Goal: Task Accomplishment & Management: Complete application form

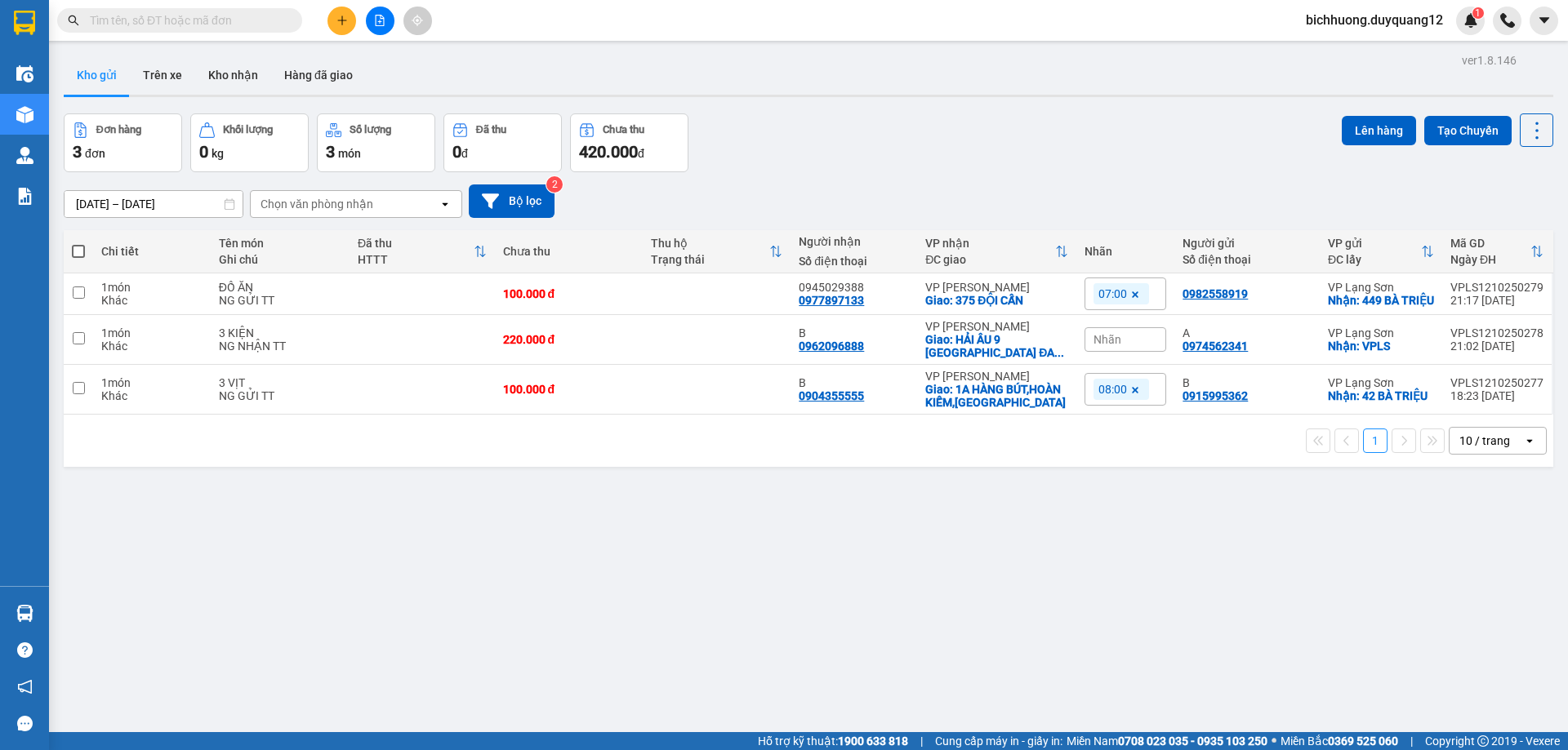
click at [341, 22] on icon "plus" at bounding box center [342, 20] width 11 height 11
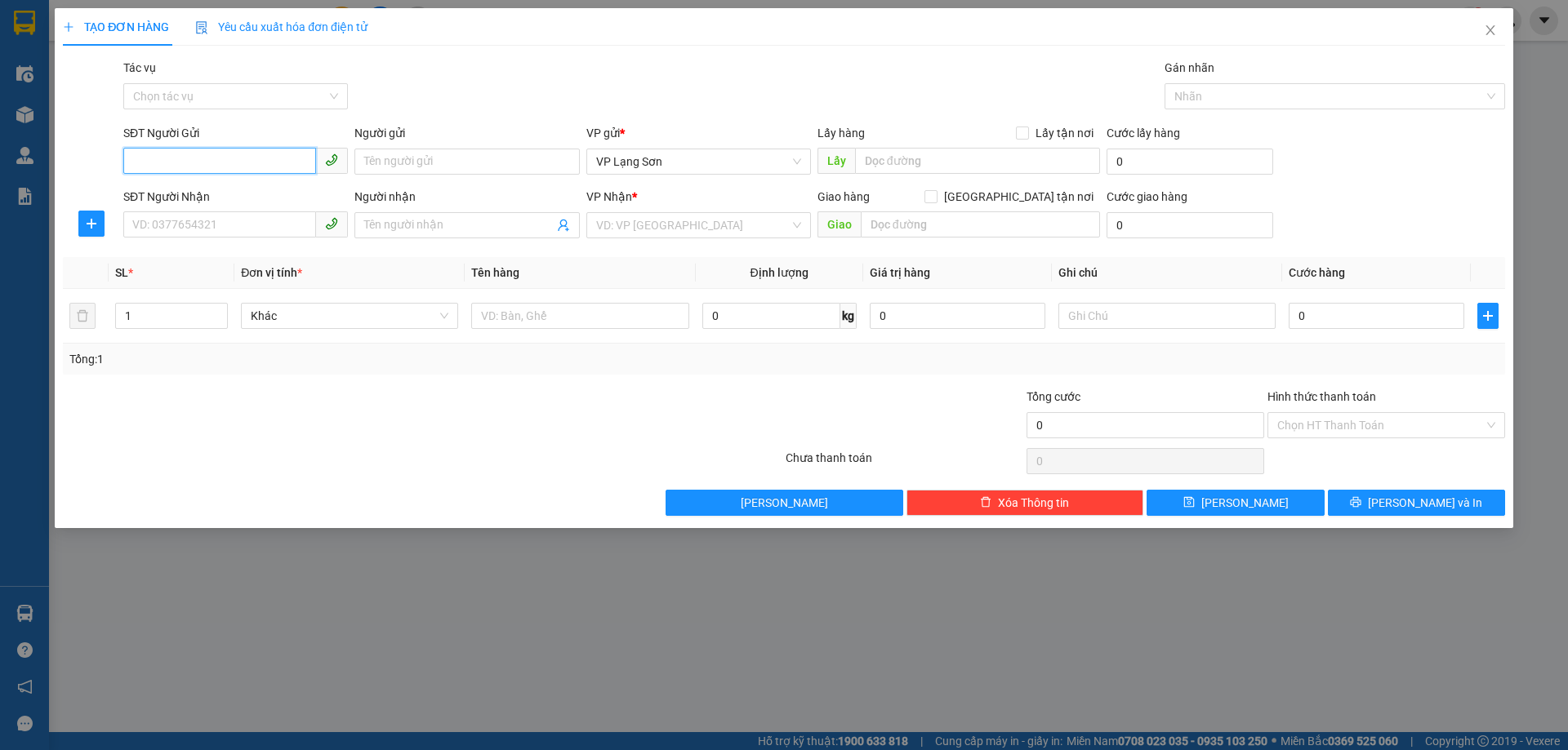
click at [232, 163] on input "SĐT Người Gửi" at bounding box center [220, 161] width 192 height 26
type input "0982639079"
click at [417, 159] on input "Người gửi" at bounding box center [467, 162] width 225 height 26
type input "A"
click at [924, 169] on input "text" at bounding box center [978, 161] width 245 height 26
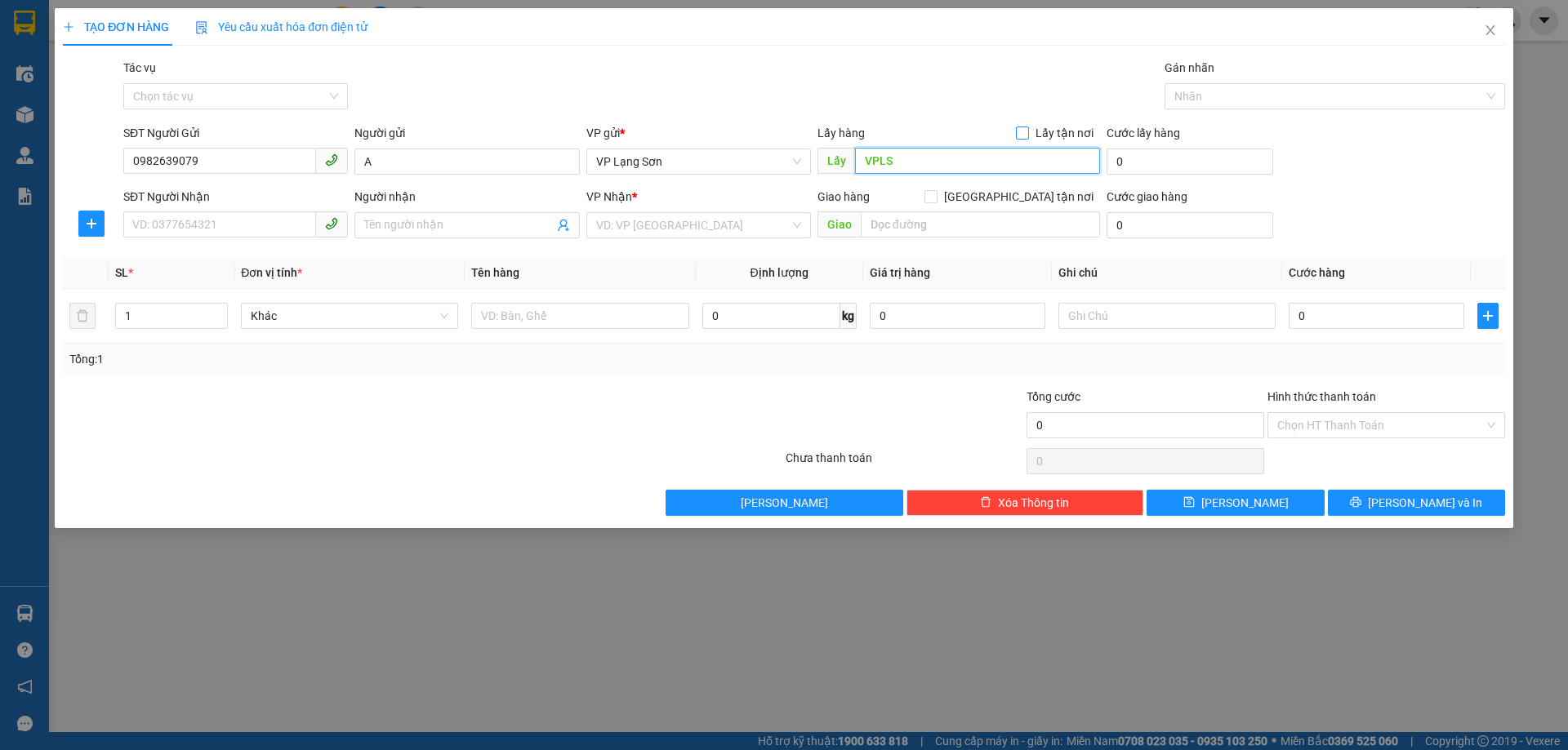
type input "VPLS"
click at [1020, 131] on input "Lấy tận nơi" at bounding box center [1021, 132] width 11 height 11
checkbox input "true"
click at [688, 216] on input "search" at bounding box center [692, 225] width 193 height 25
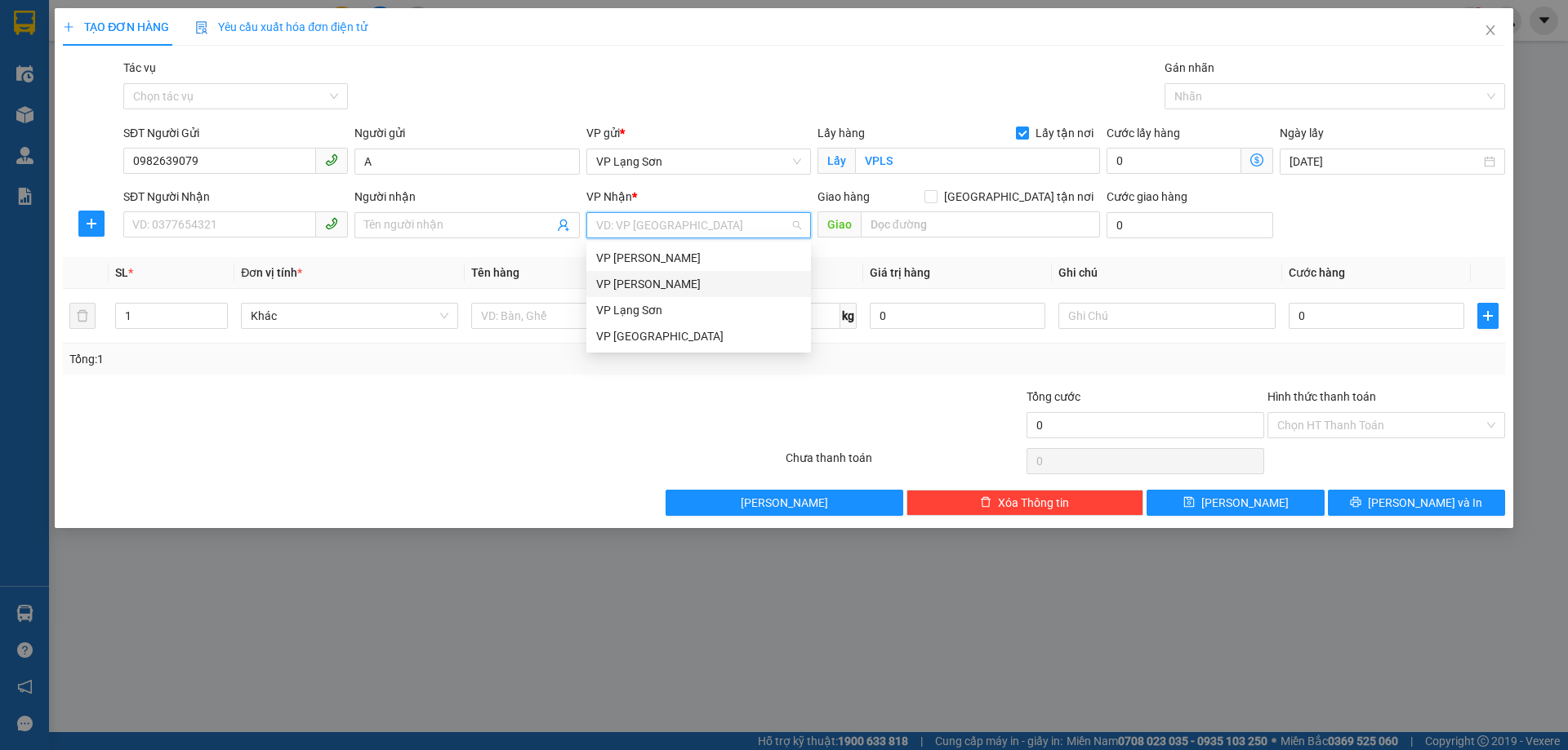
drag, startPoint x: 646, startPoint y: 289, endPoint x: 572, endPoint y: 292, distance: 74.1
click at [646, 291] on div "VP [PERSON_NAME]" at bounding box center [698, 283] width 205 height 18
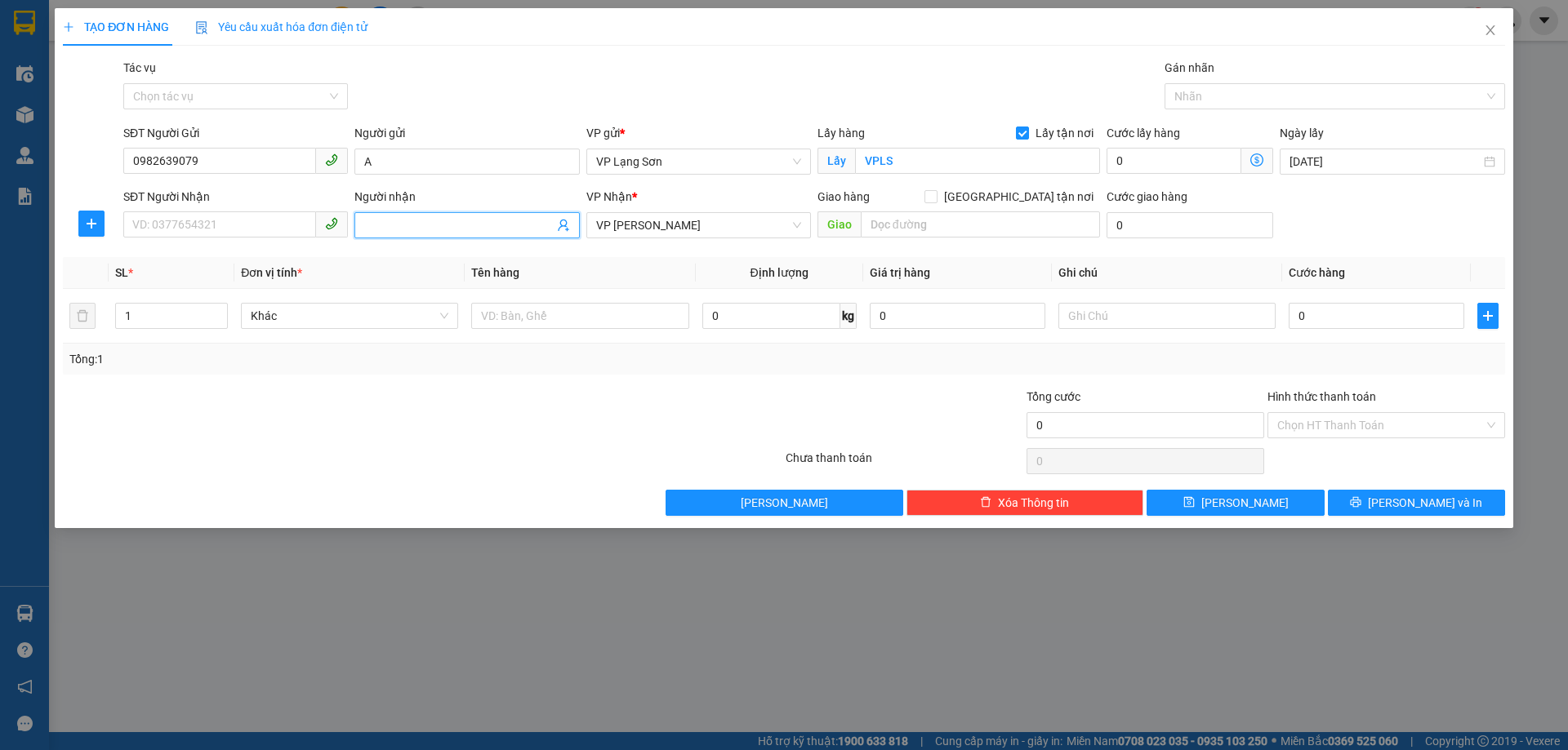
click at [428, 228] on input "Người nhận" at bounding box center [458, 225] width 188 height 18
type input "B"
click at [269, 224] on input "SĐT Người Nhận" at bounding box center [220, 224] width 192 height 26
type input "0982084912"
click at [933, 229] on input "text" at bounding box center [980, 224] width 239 height 26
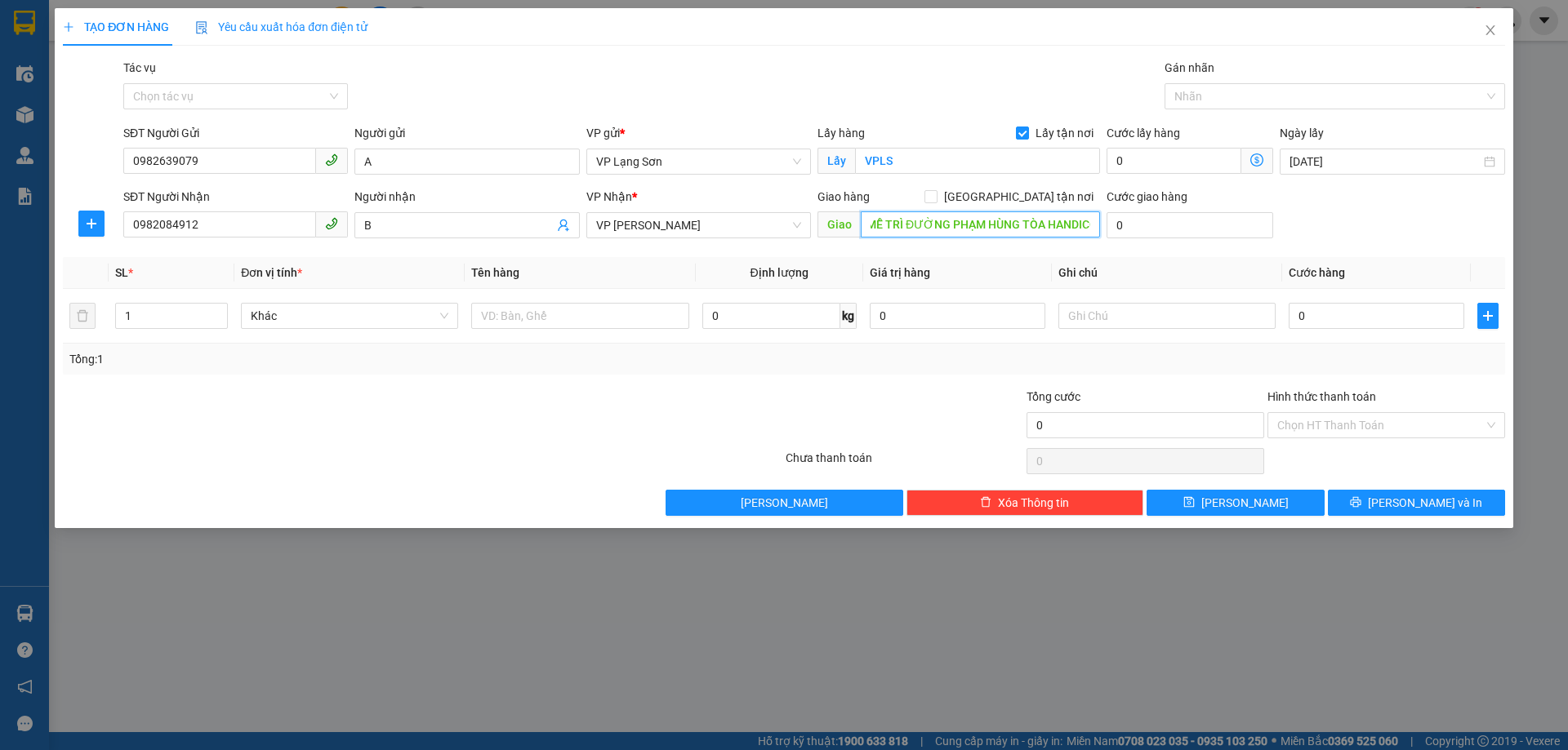
scroll to position [0, 65]
type input "KĐT MỚI MỄ TRÌ ĐƯỜNG PHẠM HÙNG TÒA HANDICO"
click at [936, 192] on input "[GEOGRAPHIC_DATA] tận nơi" at bounding box center [929, 195] width 11 height 11
checkbox input "true"
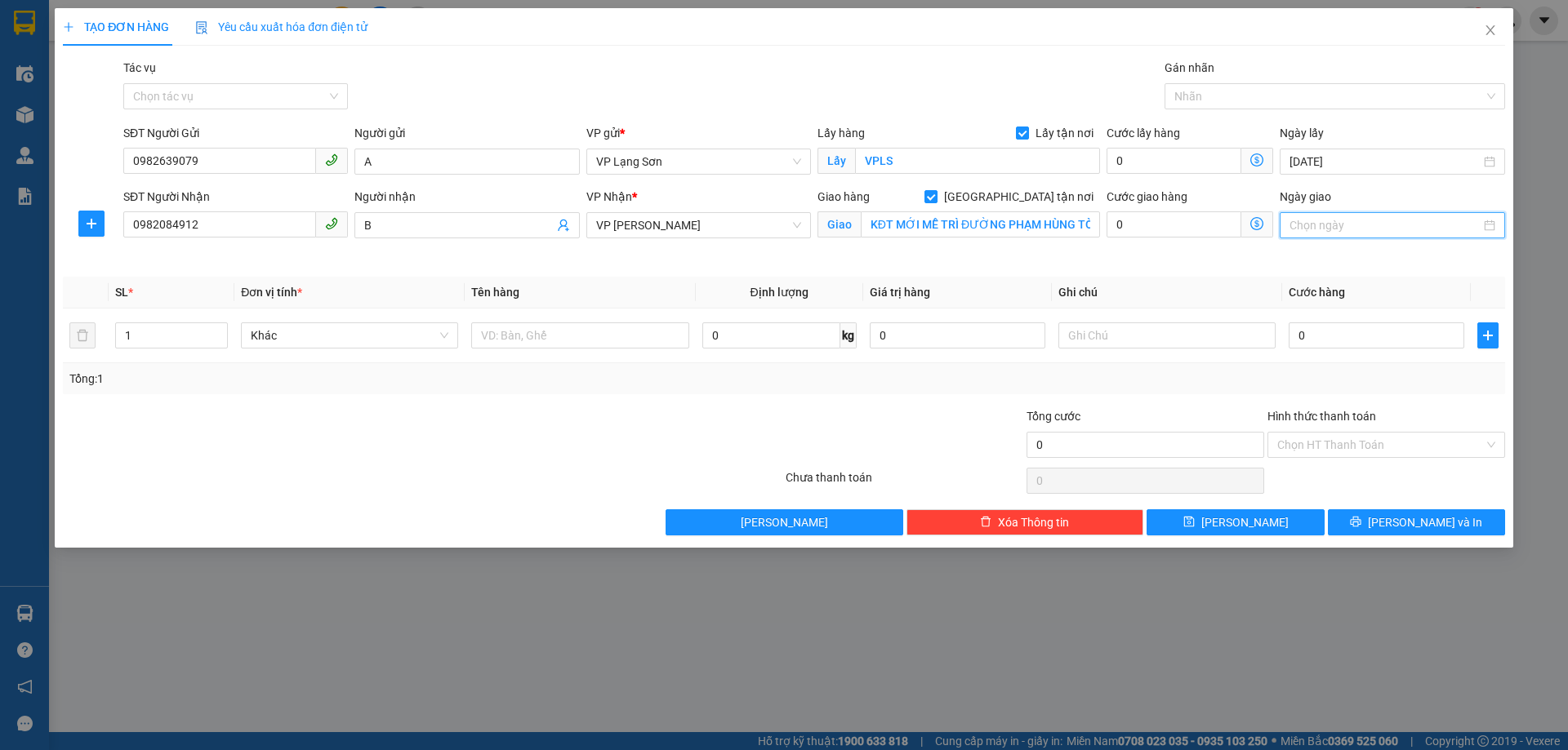
click at [1375, 229] on input "Ngày giao" at bounding box center [1384, 225] width 190 height 18
type input "[DATE]"
click at [1330, 379] on td "13" at bounding box center [1333, 369] width 30 height 25
click at [1332, 341] on input "0" at bounding box center [1376, 335] width 175 height 26
type input "1"
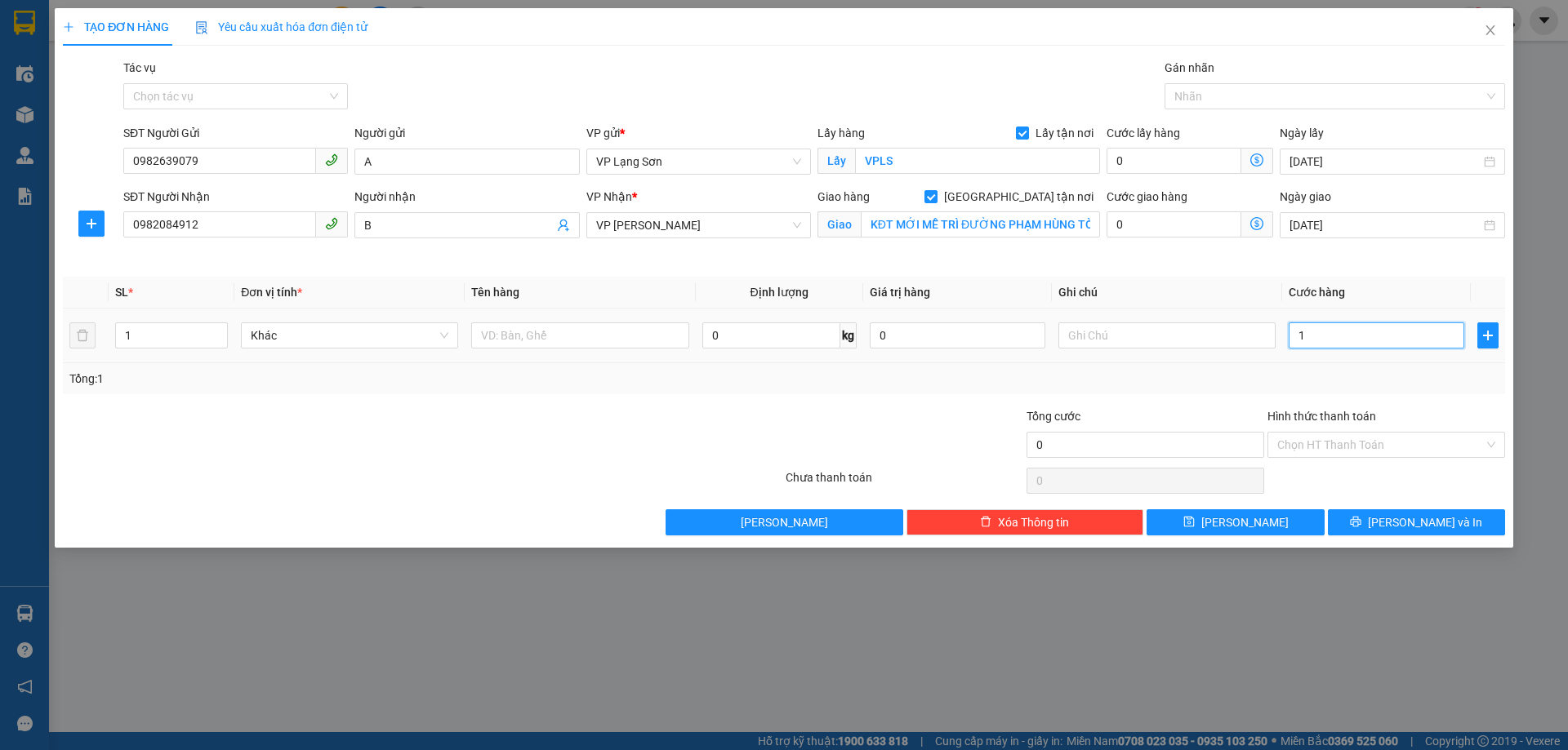
type input "1"
type input "10"
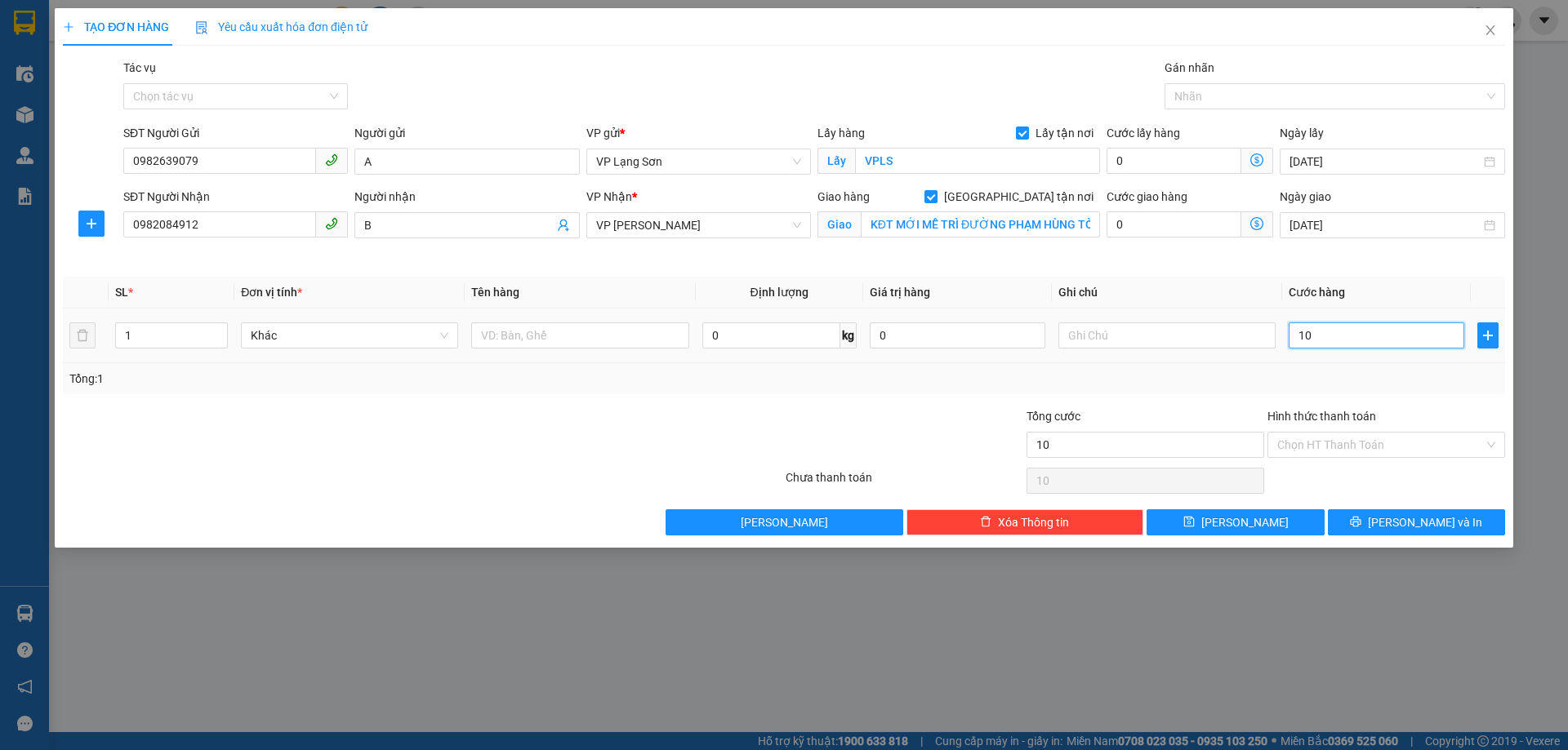
type input "100"
type input "1.000"
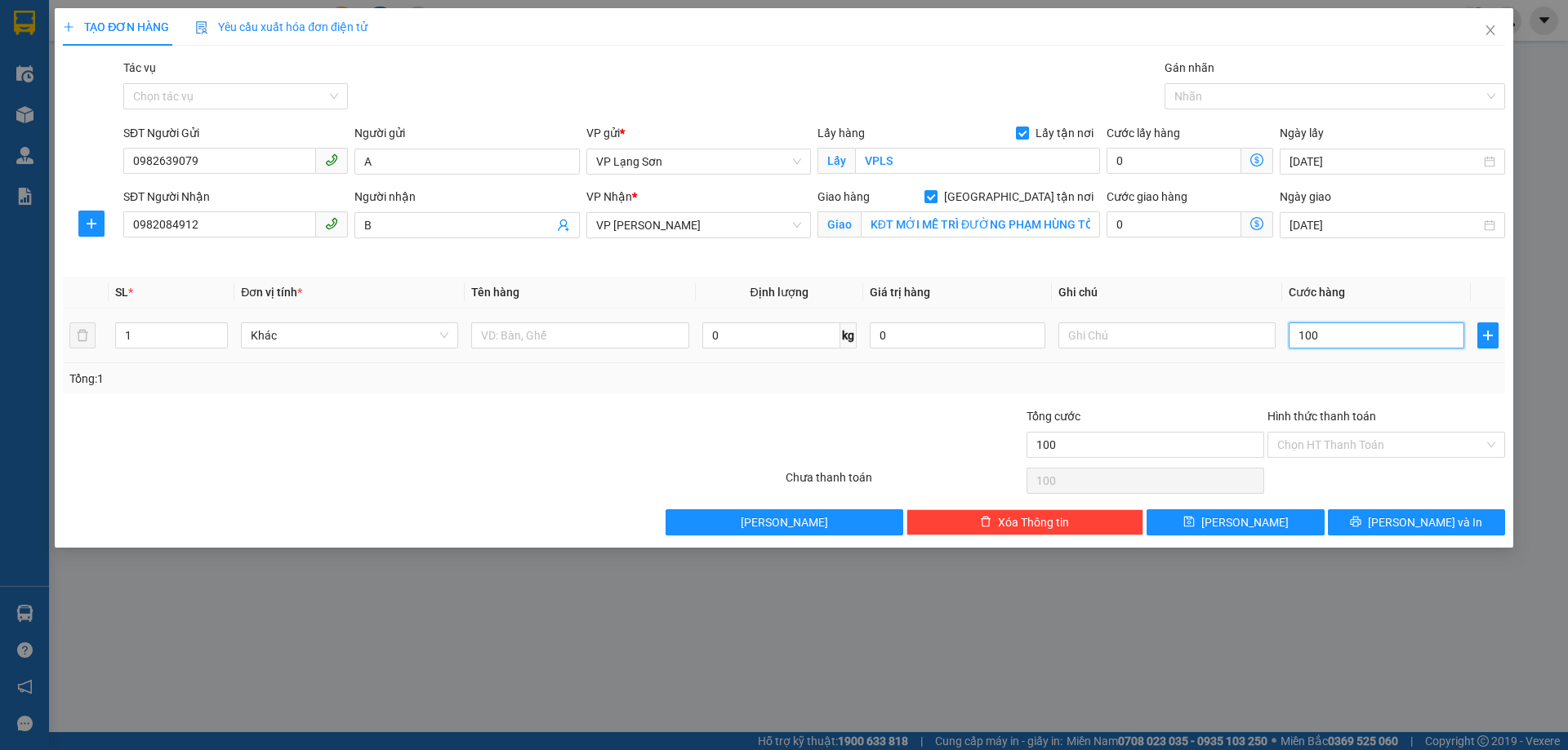
type input "1.000"
type input "10.000"
type input "100.000"
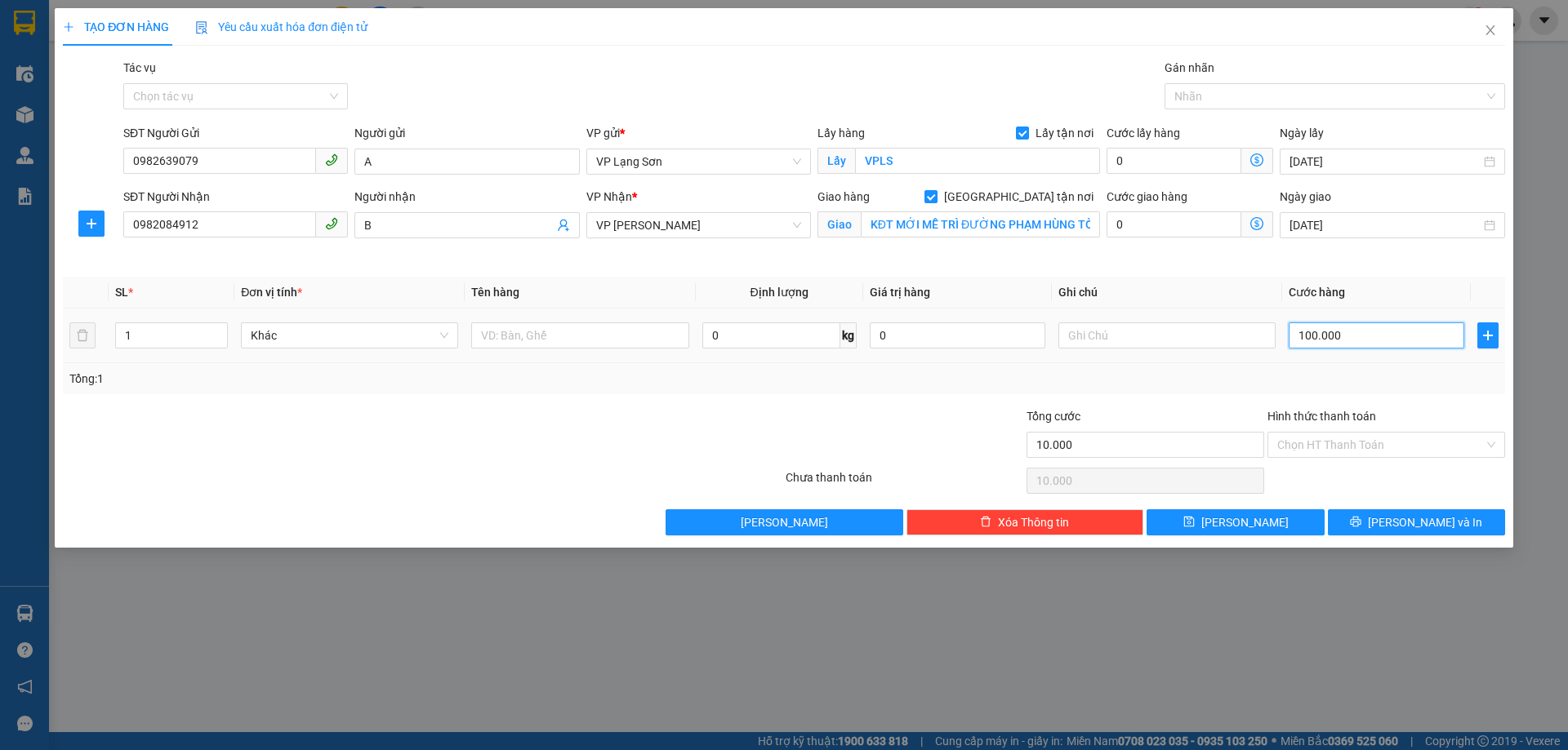
type input "100.000"
type input "10.000"
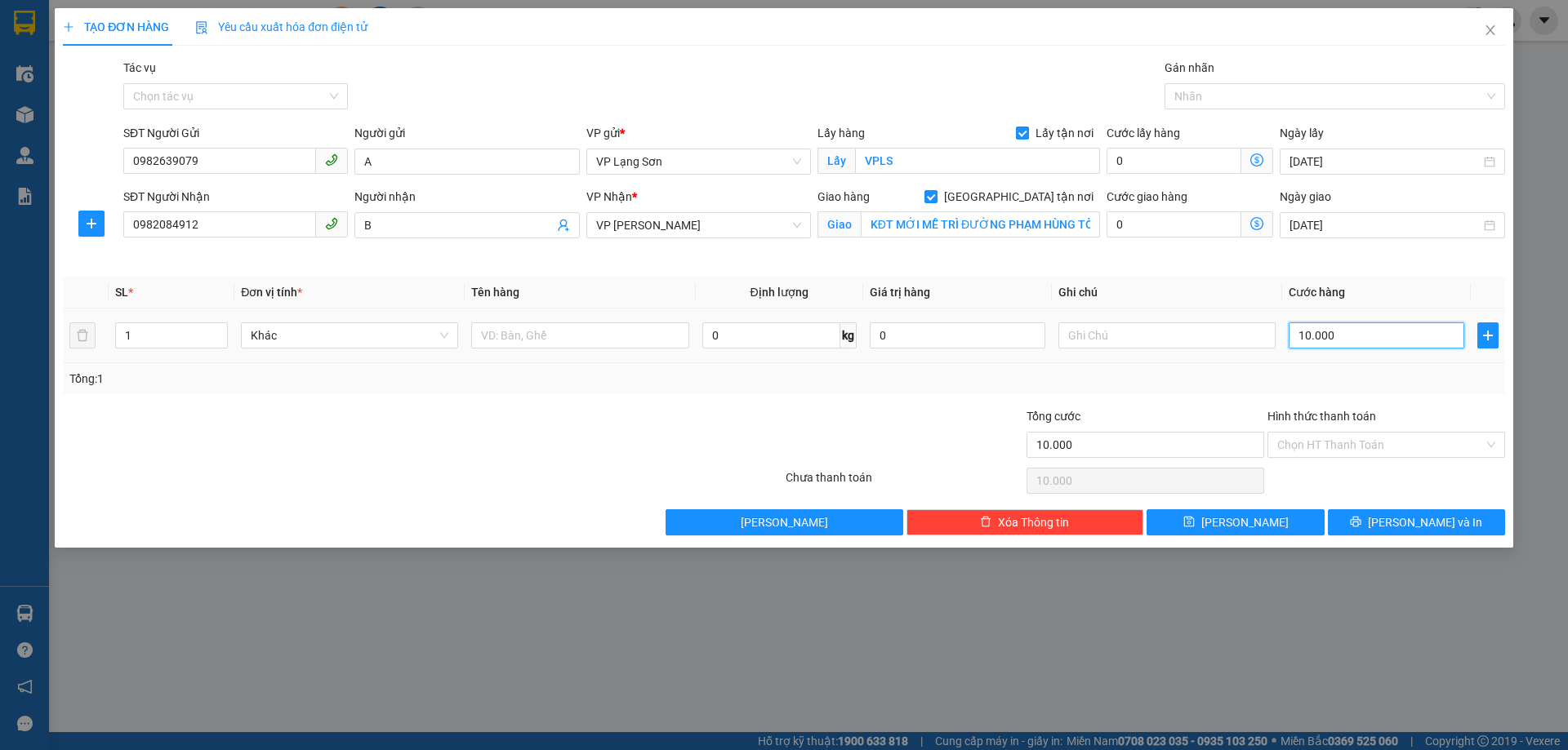
type input "1.000"
type input "100"
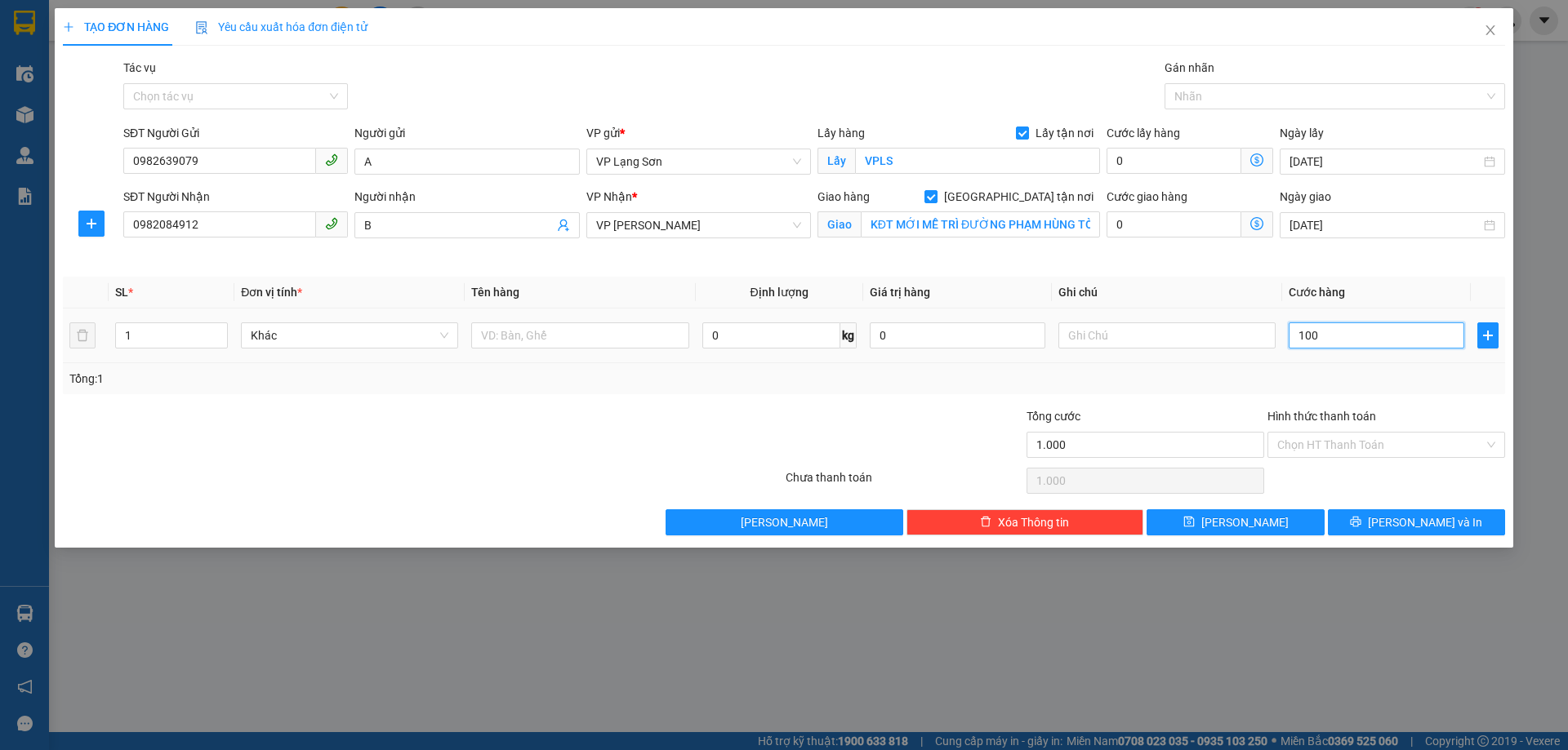
type input "100"
type input "10"
type input "1"
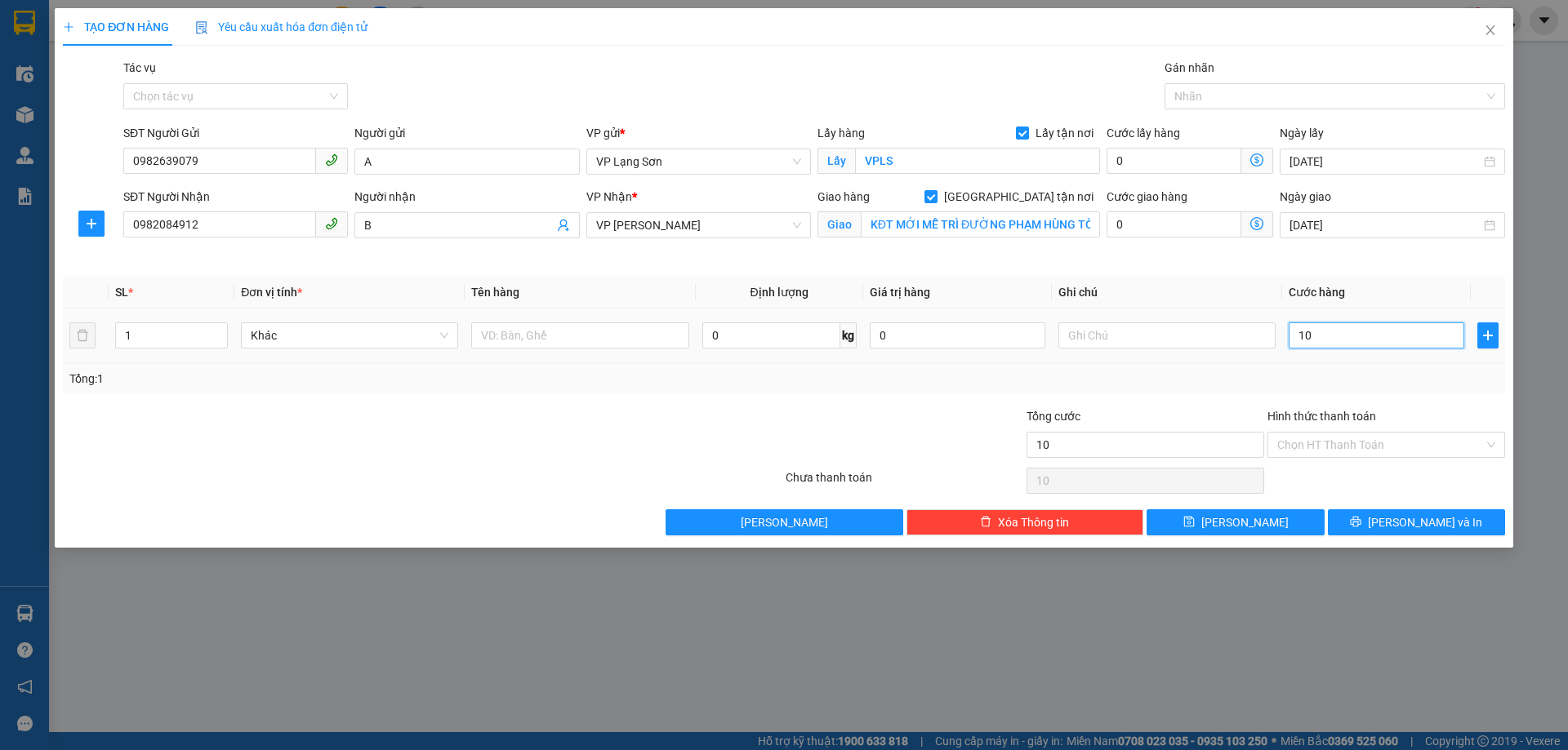
type input "1"
type input "11"
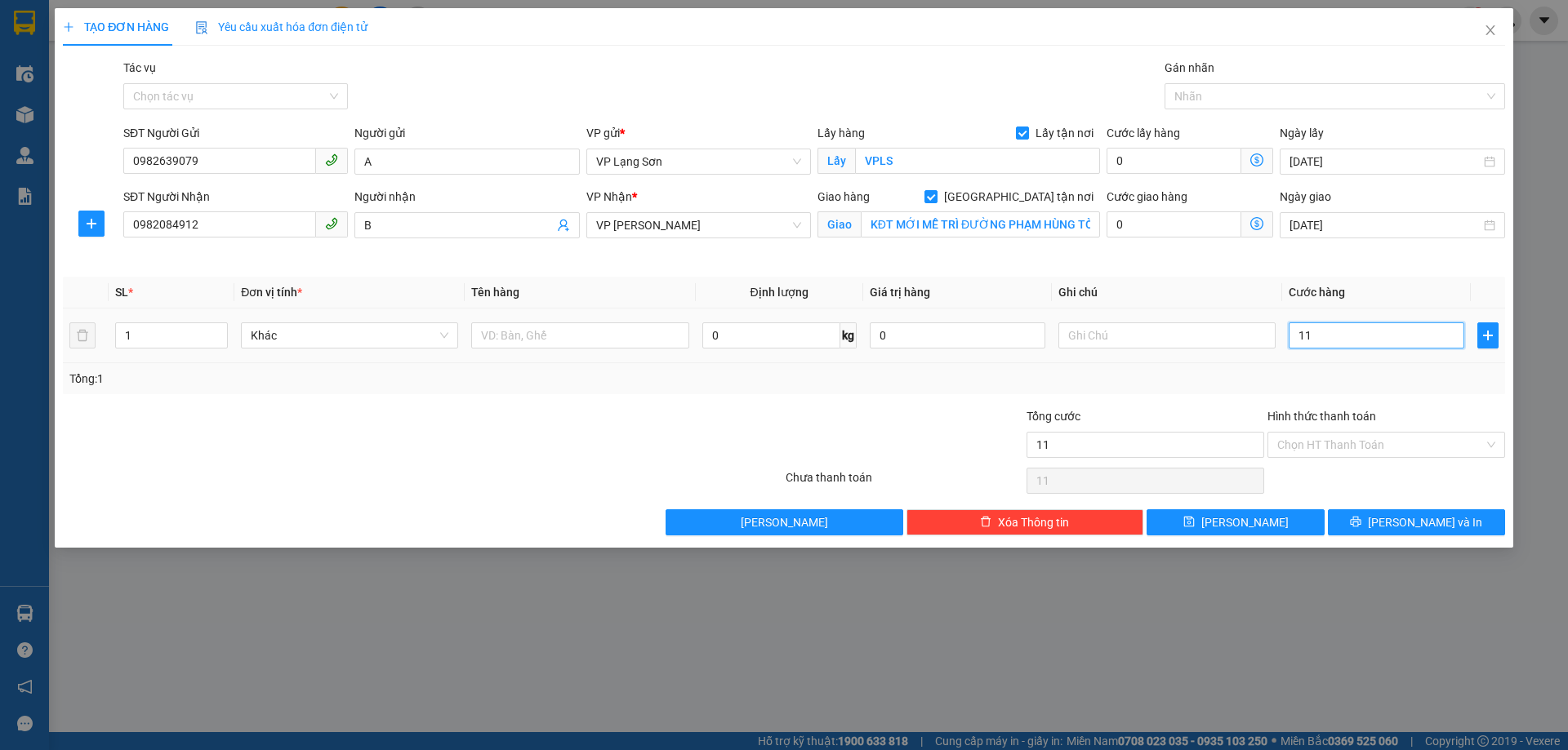
type input "110"
type input "1.100"
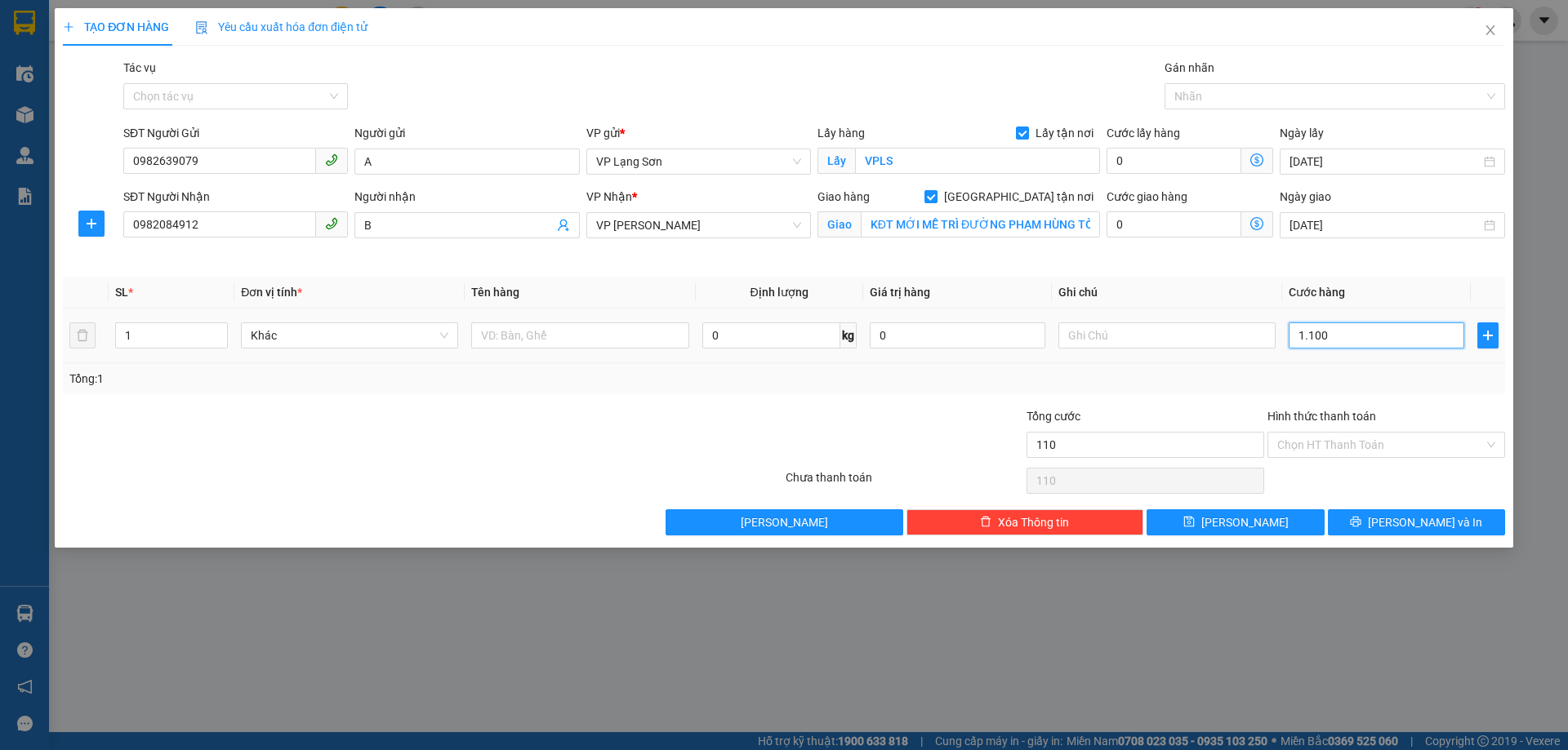
type input "1.100"
type input "11.000"
type input "110.000"
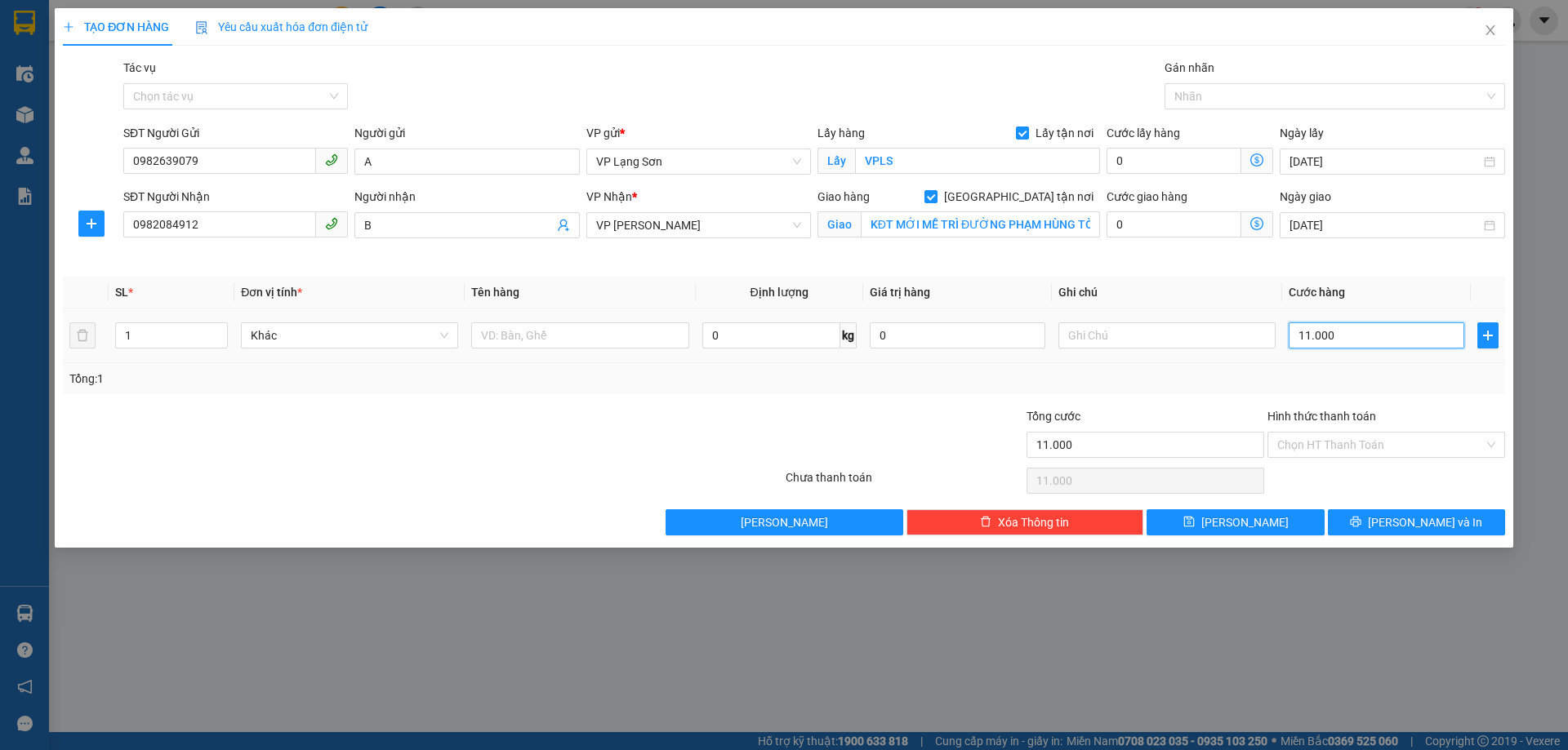
type input "110.000"
click at [1141, 334] on input "text" at bounding box center [1167, 335] width 217 height 26
type input "CK CTY 110K 8/H [DATE]"
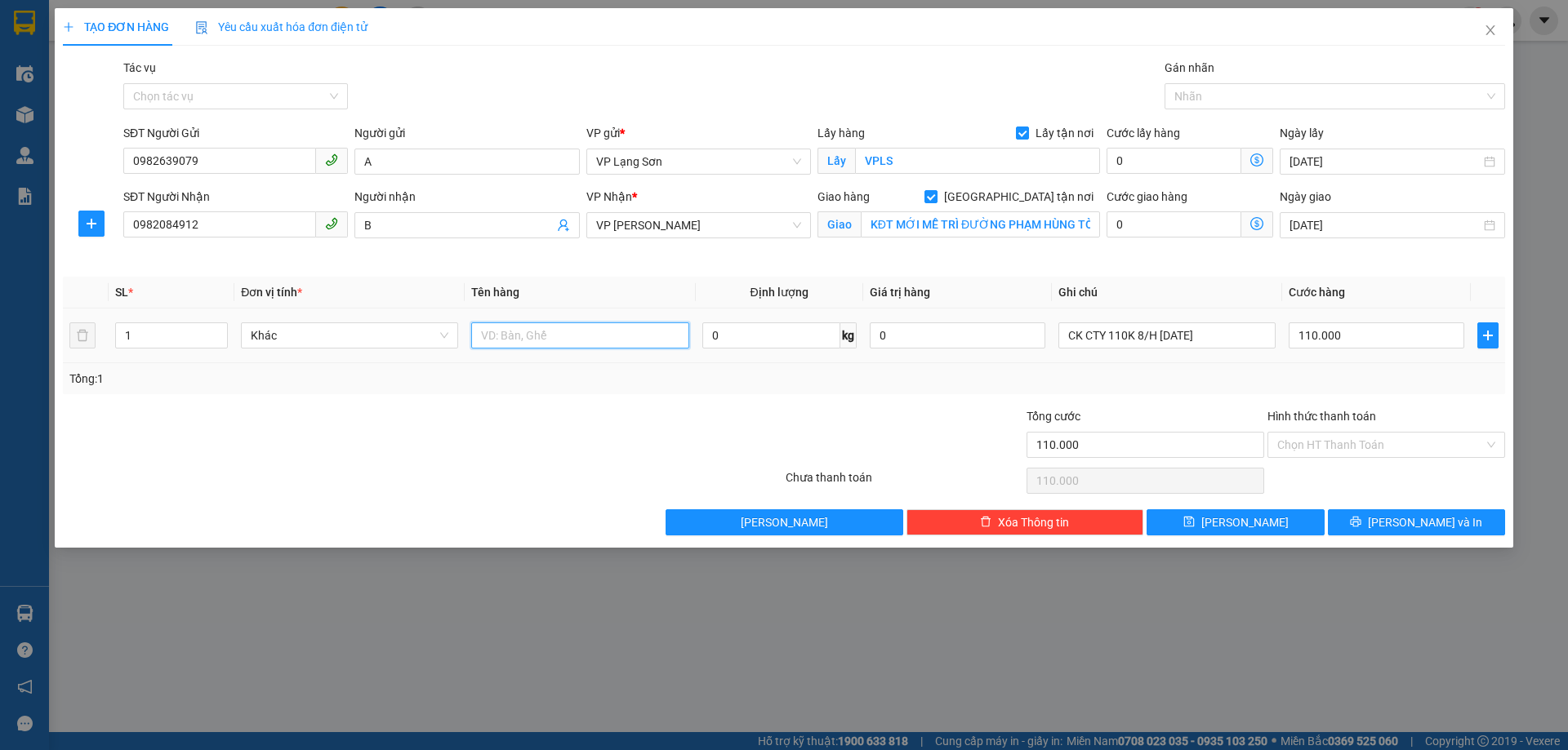
click at [606, 342] on input "text" at bounding box center [579, 335] width 217 height 26
click at [472, 329] on input "HỒNG NGÂM" at bounding box center [579, 335] width 217 height 26
type input "1 KIỆN HỒNG NGÂM"
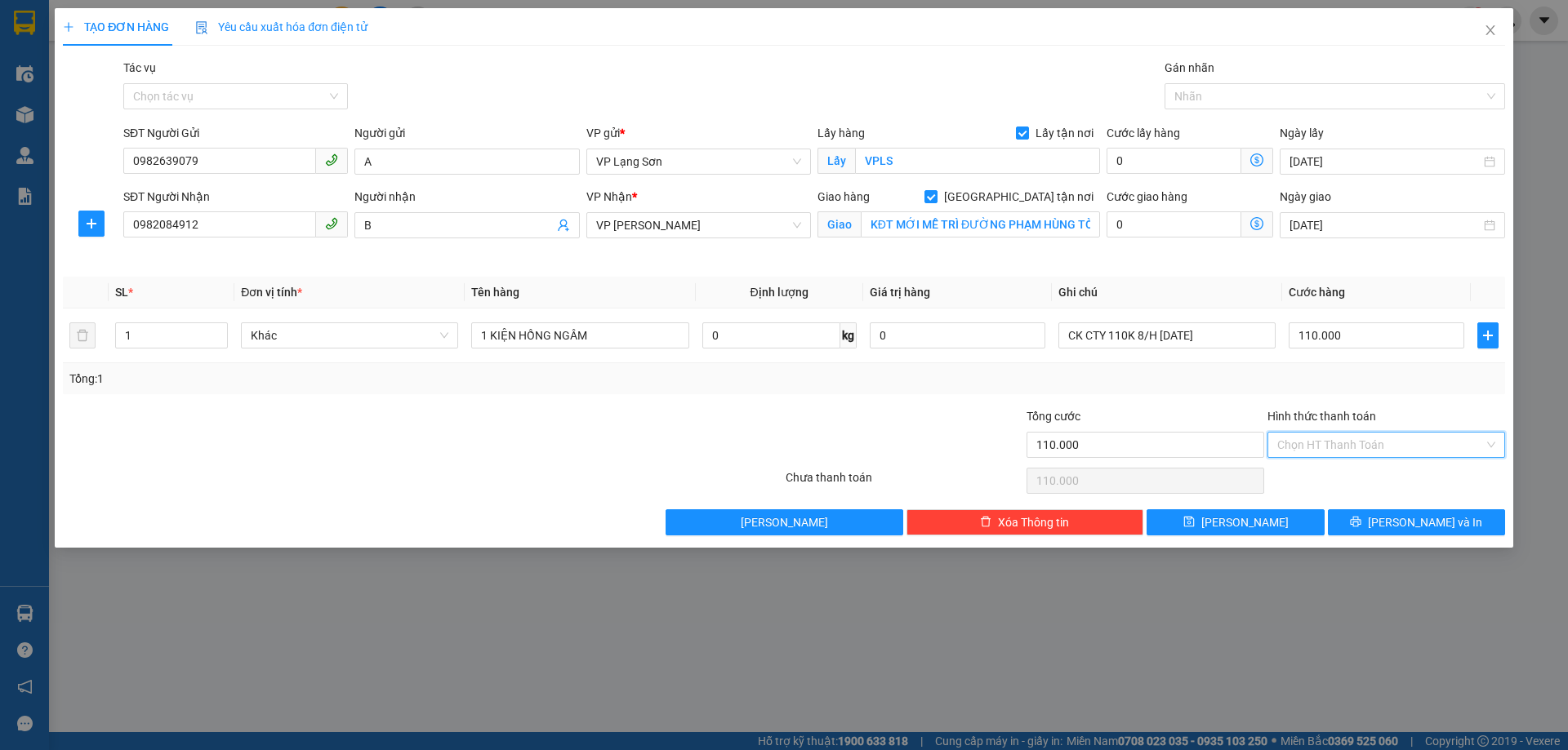
click at [1362, 447] on input "Hình thức thanh toán" at bounding box center [1381, 444] width 207 height 25
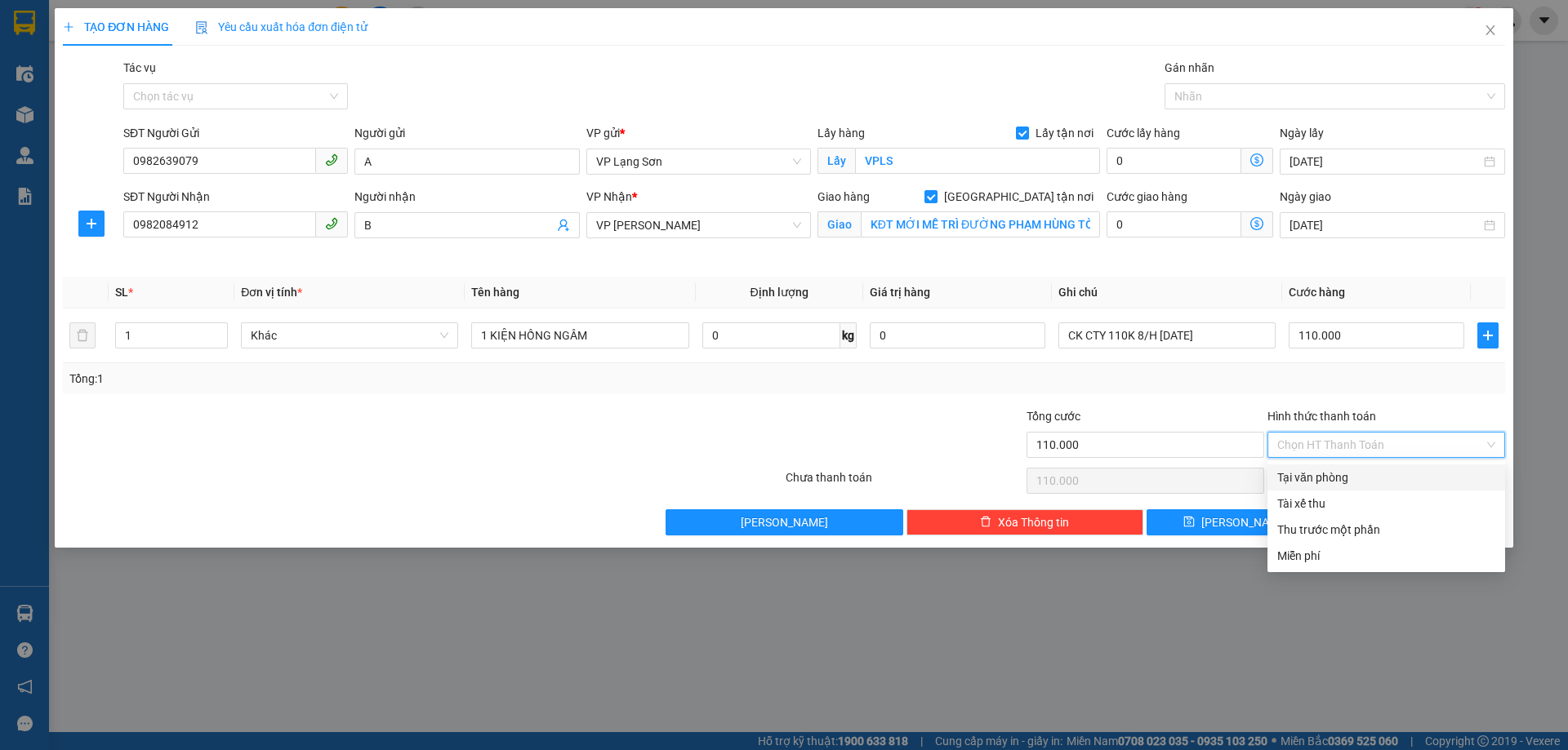
click at [1328, 484] on div "Tại văn phòng" at bounding box center [1387, 477] width 218 height 18
type input "0"
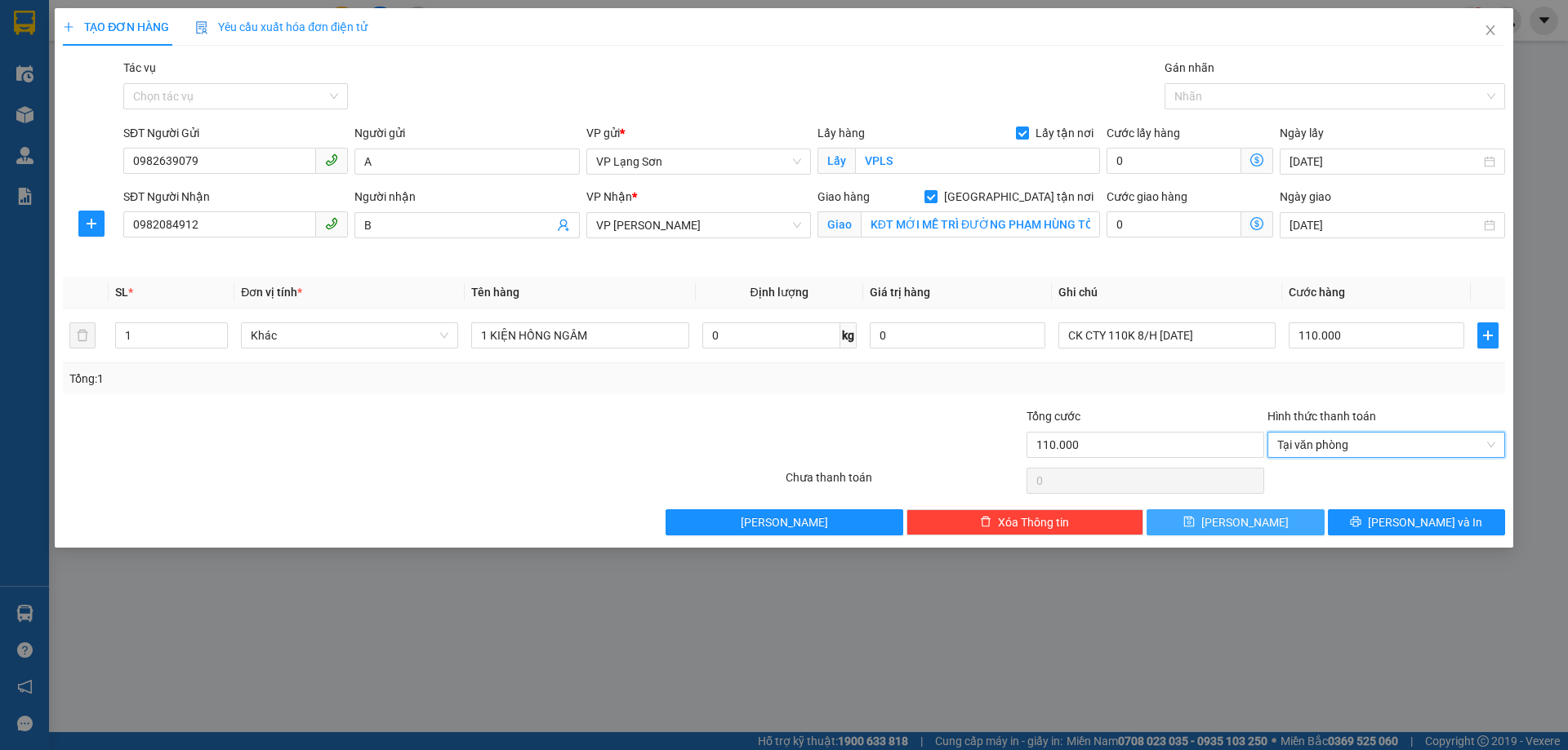
click at [1231, 522] on button "[PERSON_NAME]" at bounding box center [1235, 522] width 177 height 26
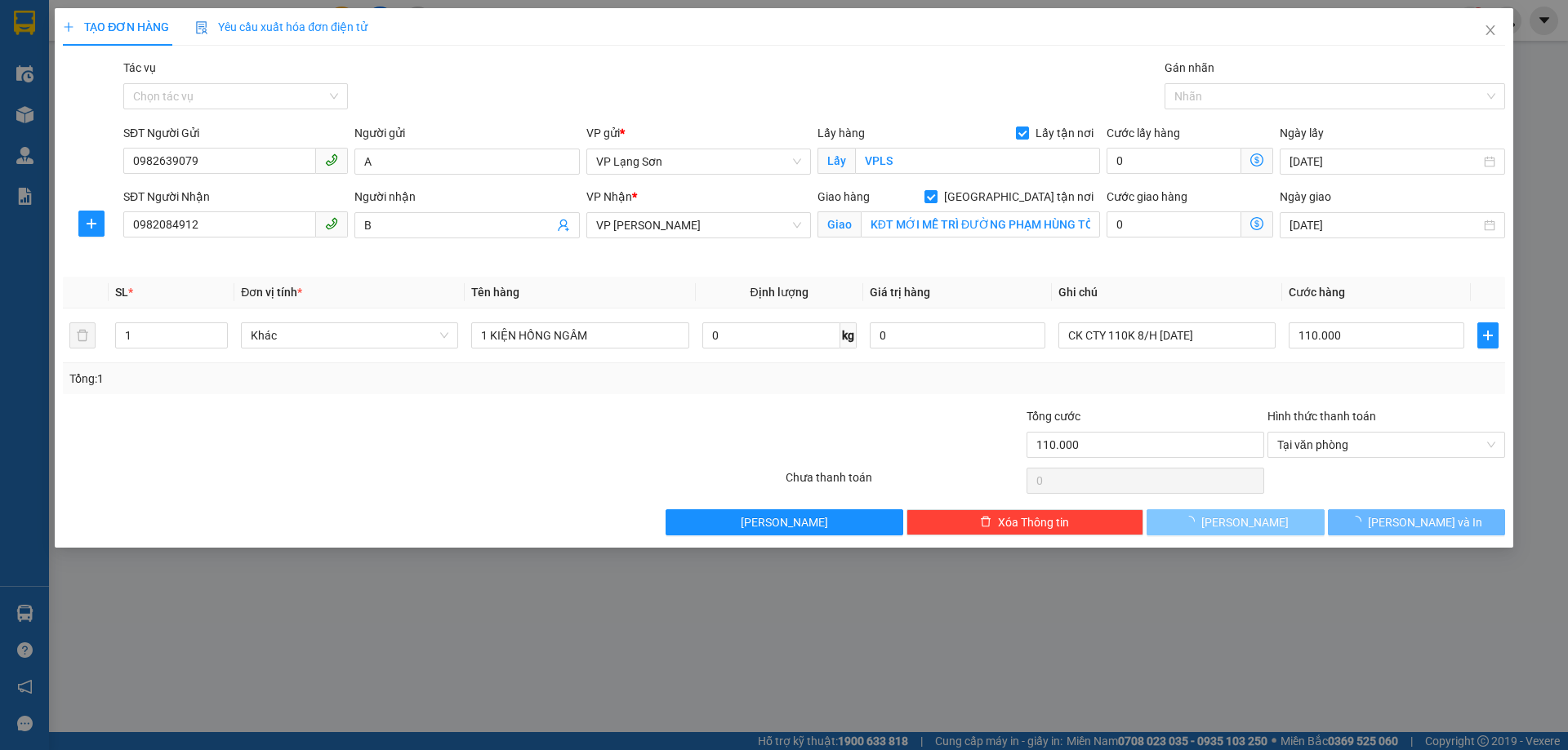
checkbox input "false"
type input "0"
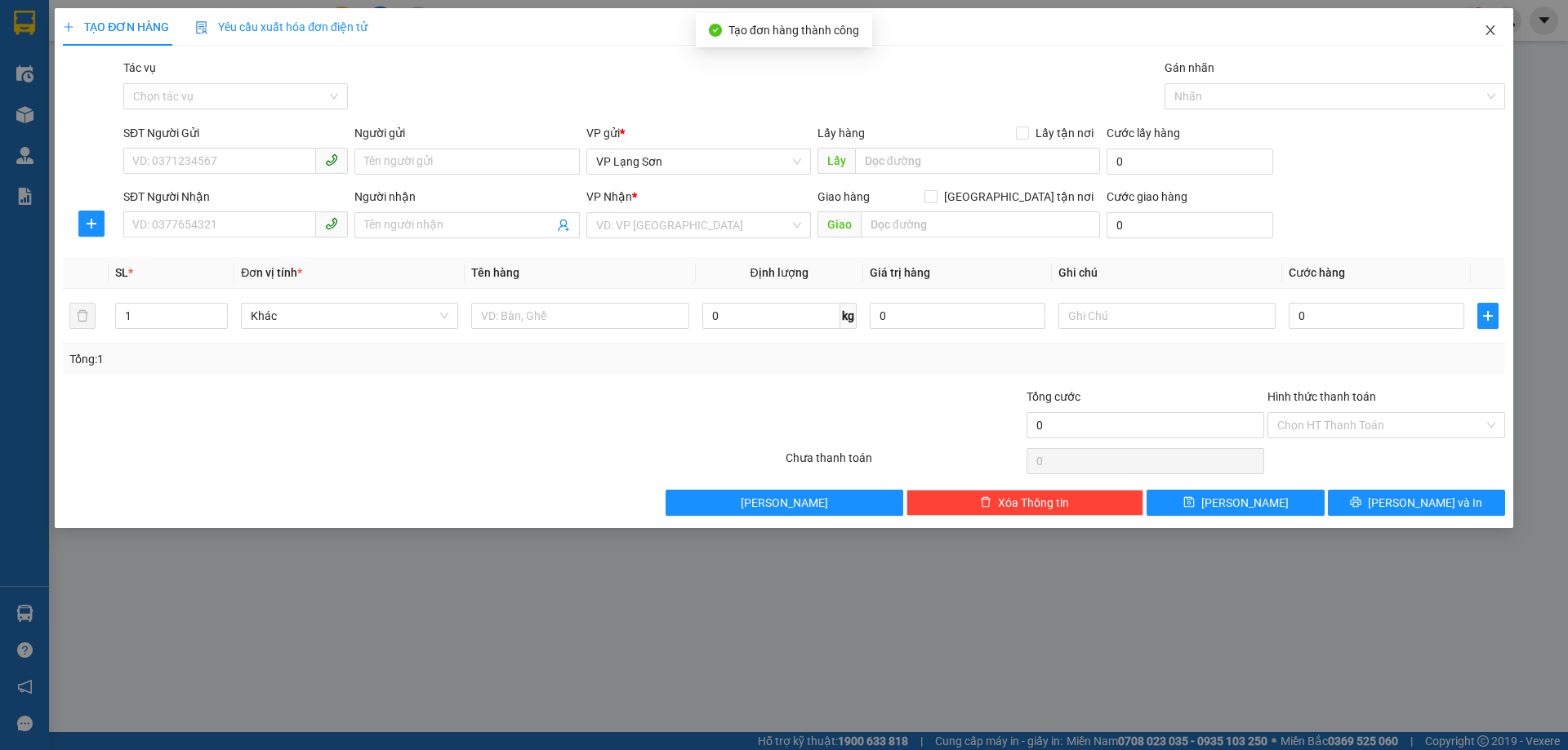
click at [1493, 30] on icon "close" at bounding box center [1490, 30] width 13 height 13
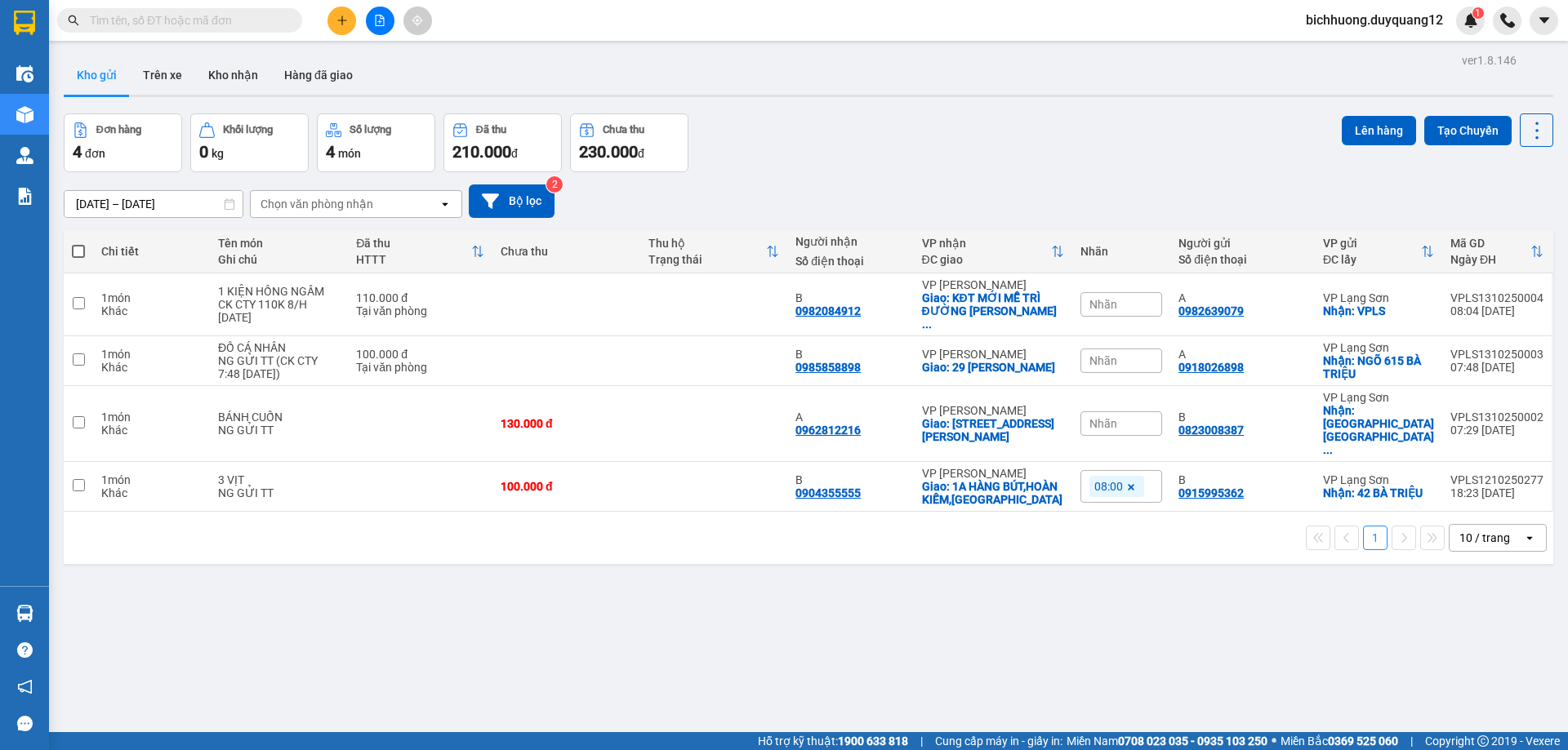
click at [1131, 299] on div "Nhãn" at bounding box center [1121, 304] width 82 height 25
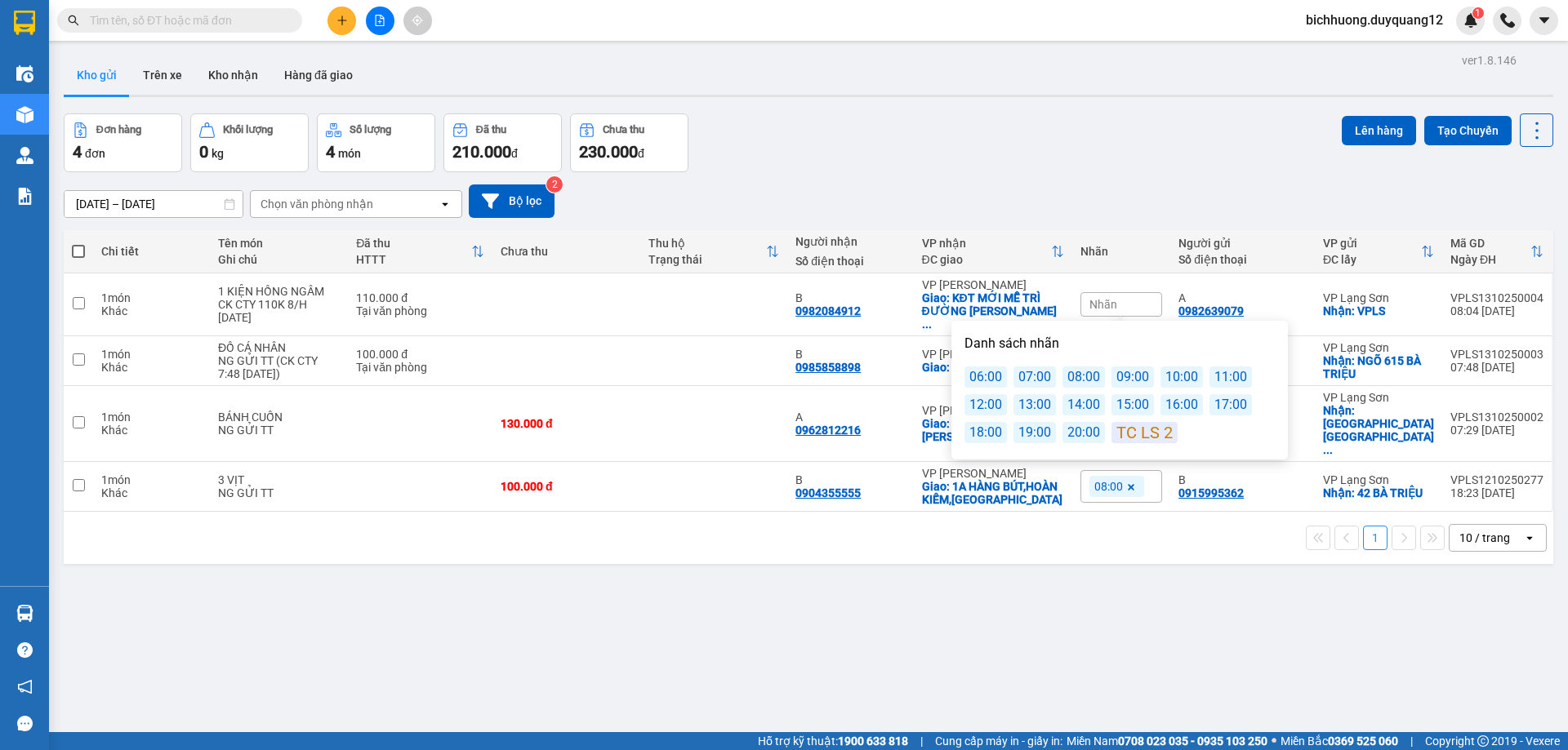
click at [1120, 381] on div "09:00" at bounding box center [1133, 376] width 43 height 21
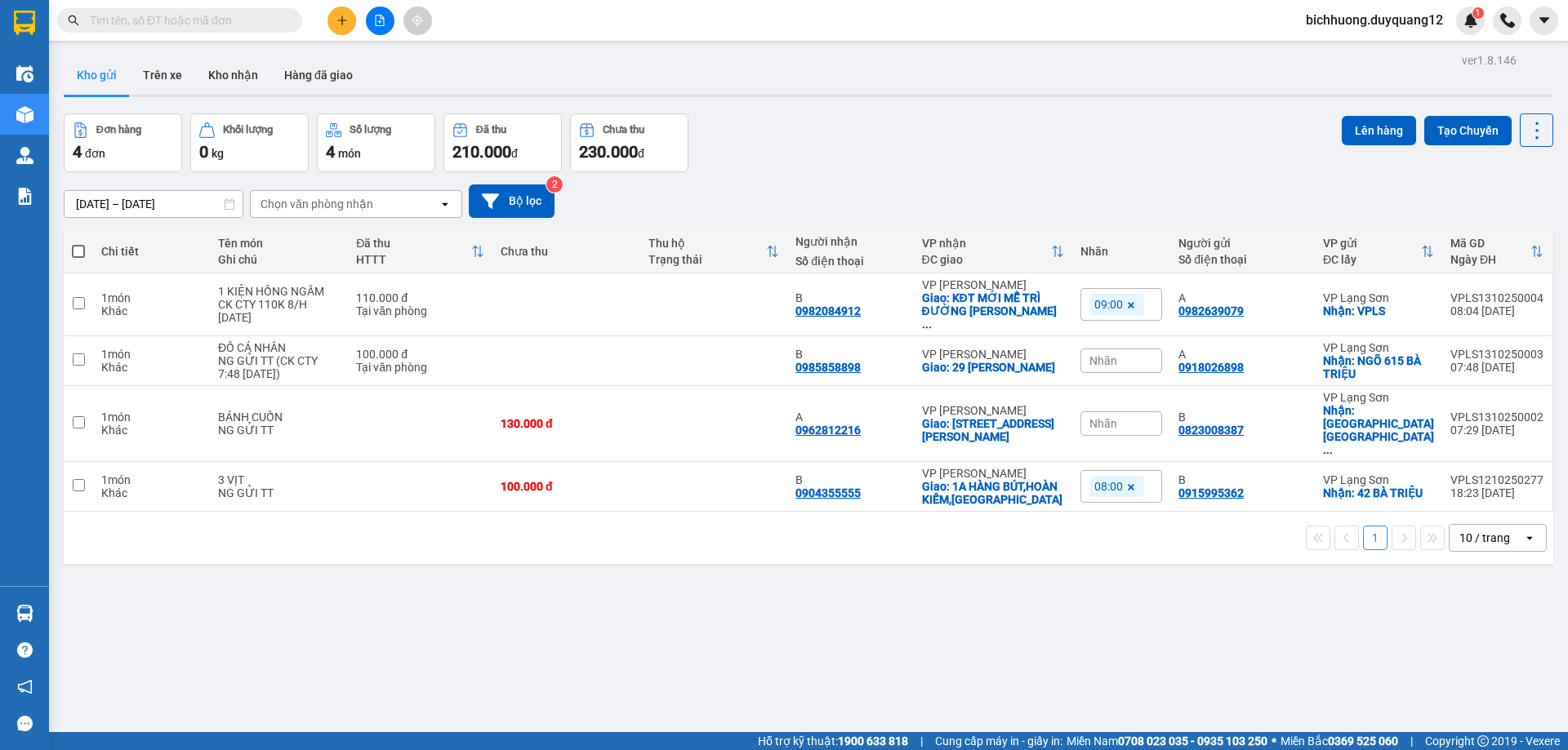
click at [1216, 179] on div "[DATE] – [DATE] Press the down arrow key to interact with the calendar and sele…" at bounding box center [808, 201] width 1490 height 58
click at [344, 19] on icon "plus" at bounding box center [342, 20] width 11 height 11
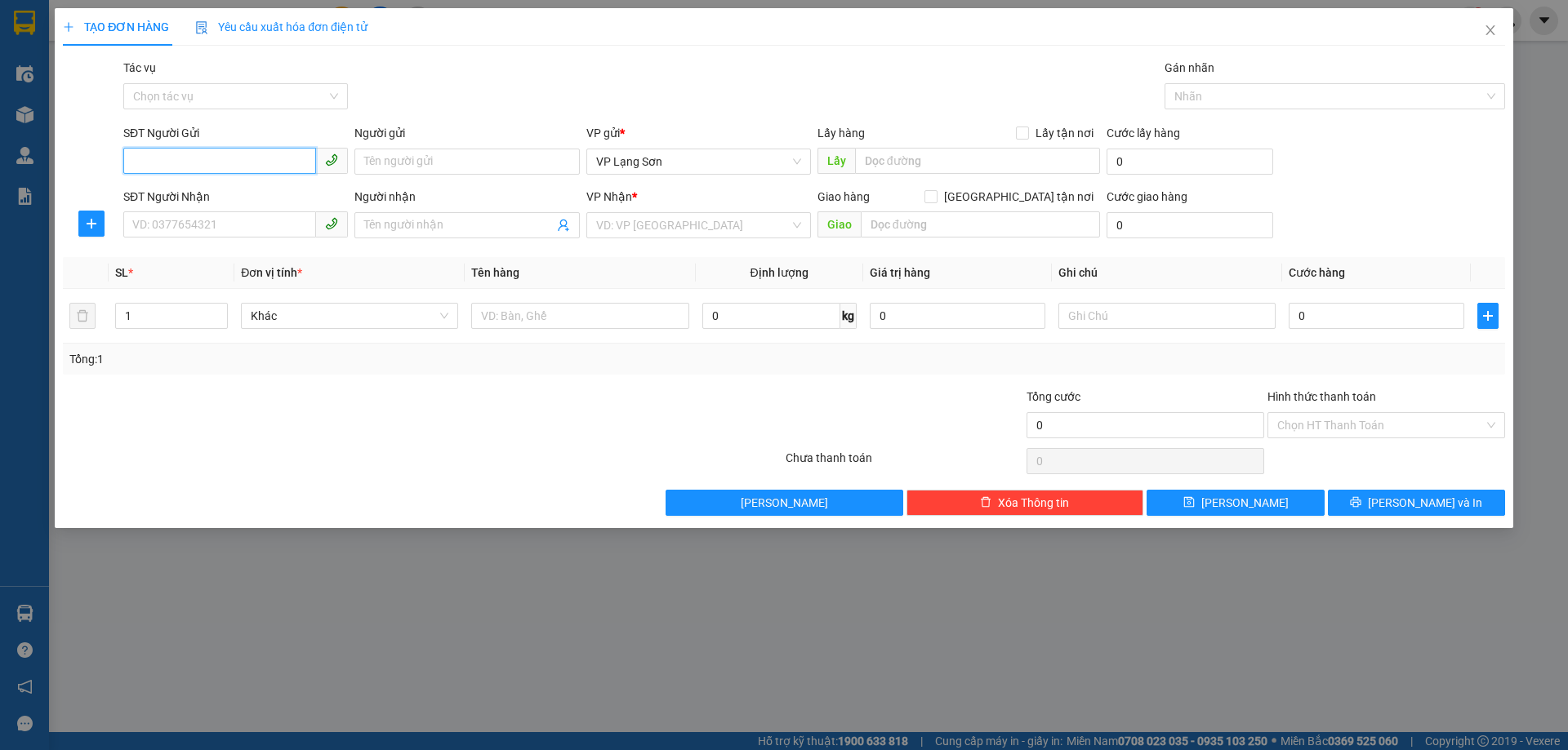
click at [198, 159] on input "SĐT Người Gửi" at bounding box center [220, 161] width 192 height 26
paste input "0978898599"
click at [136, 173] on input "0978898599" at bounding box center [220, 161] width 192 height 26
type input "0978898599"
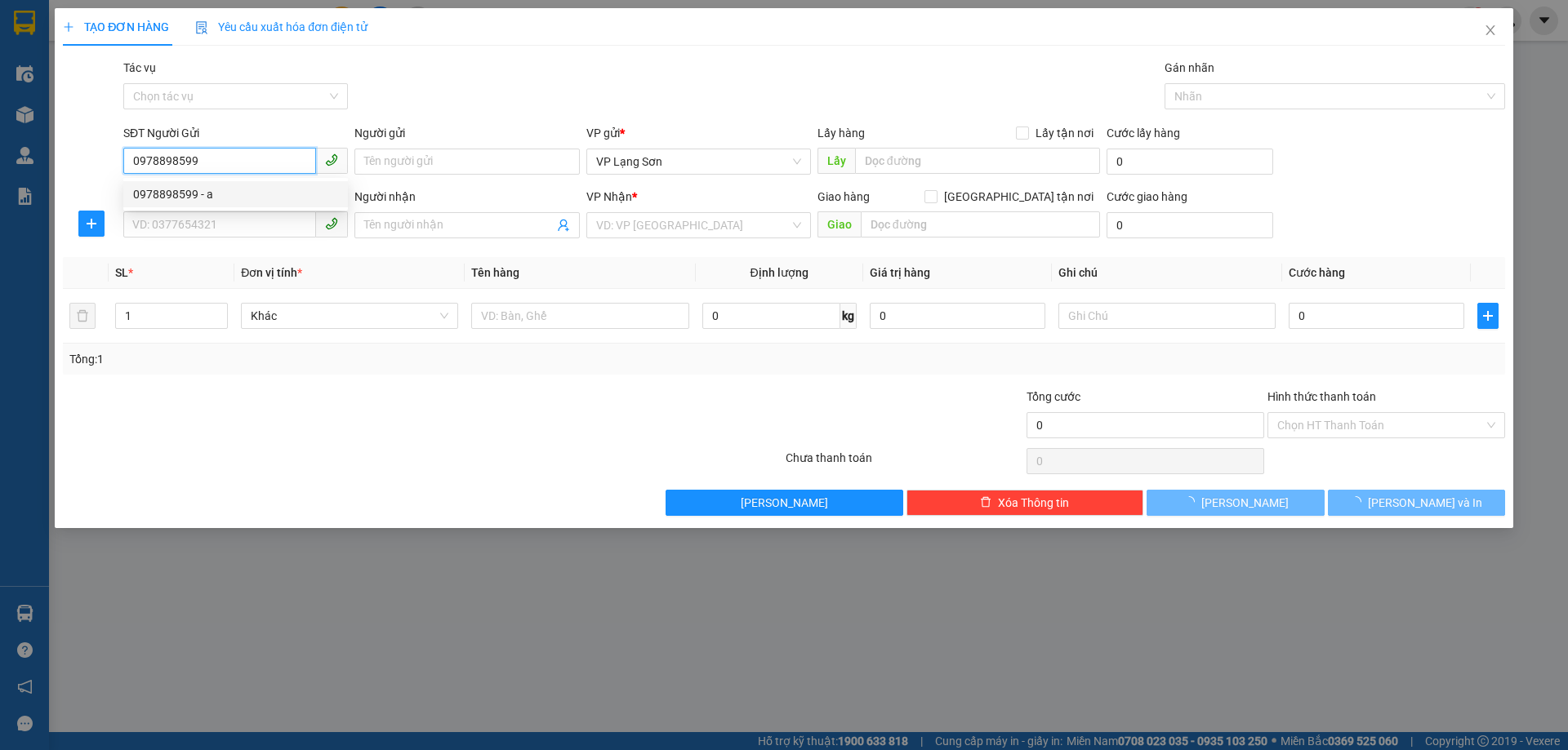
click at [146, 197] on div "0978898599 - a" at bounding box center [235, 194] width 205 height 18
type input "a"
checkbox input "true"
type input "25 [PERSON_NAME],hoàn kiếm,[GEOGRAPHIC_DATA]"
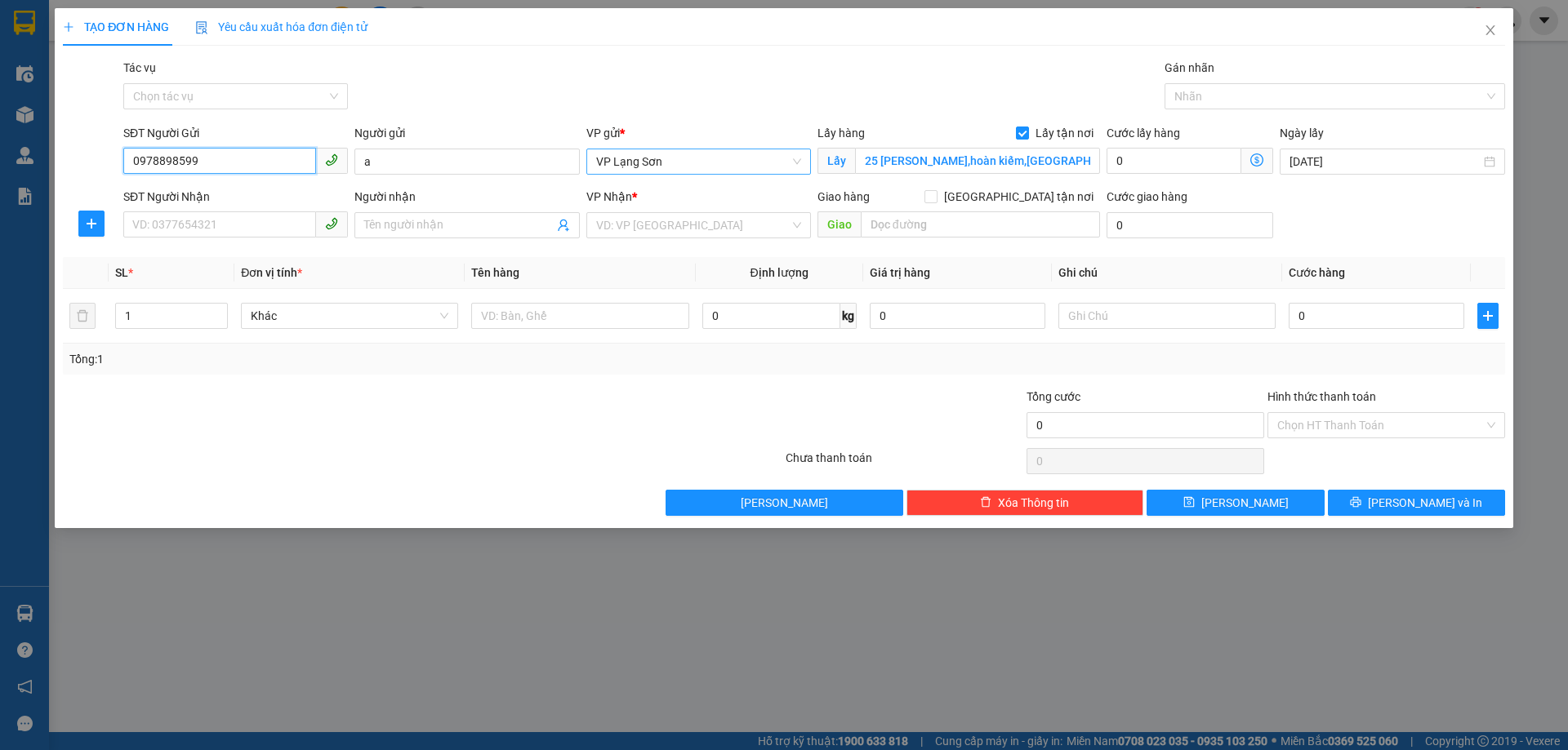
click at [695, 162] on span "VP Lạng Sơn" at bounding box center [698, 161] width 205 height 25
type input "0978898599"
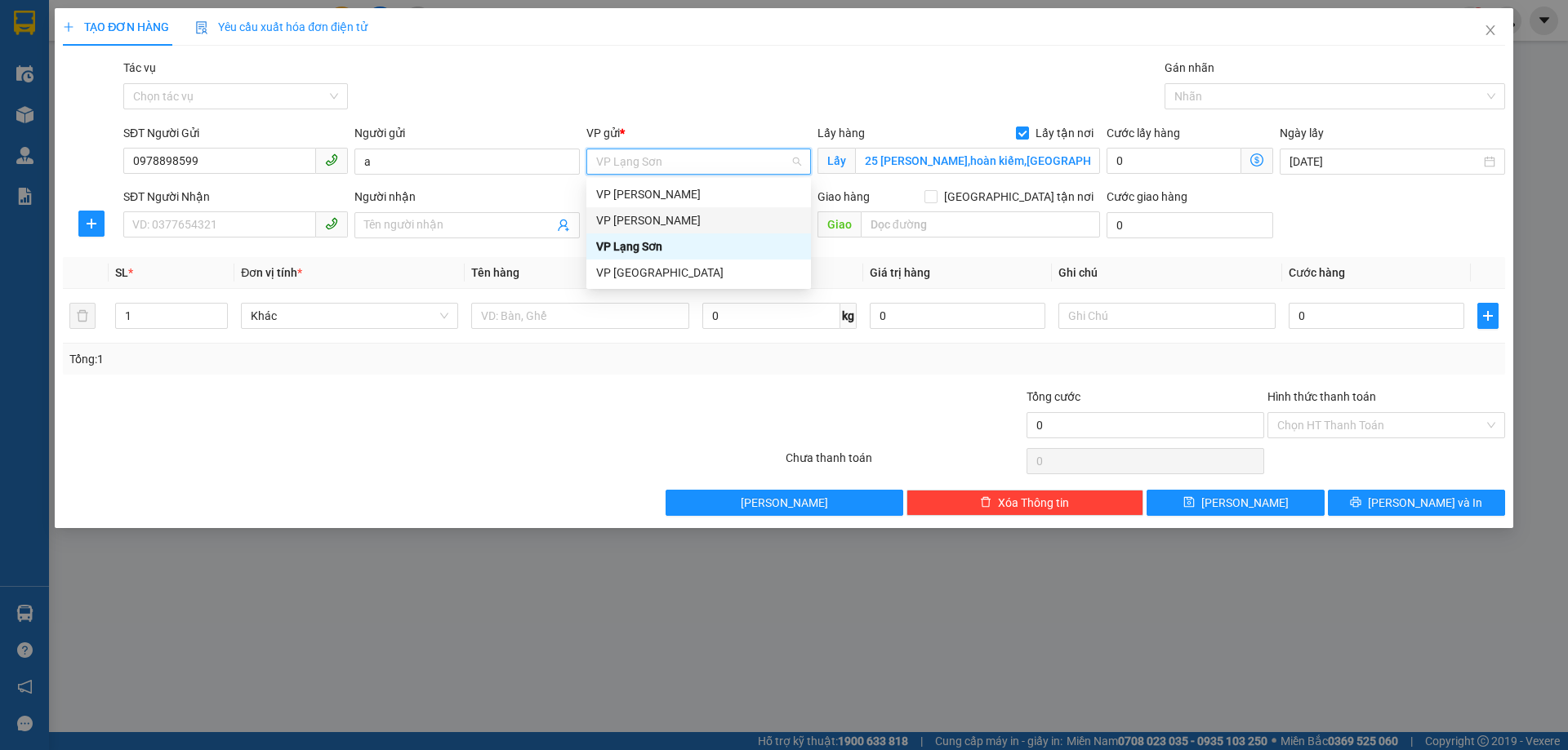
click at [626, 221] on div "VP [PERSON_NAME]" at bounding box center [698, 220] width 205 height 18
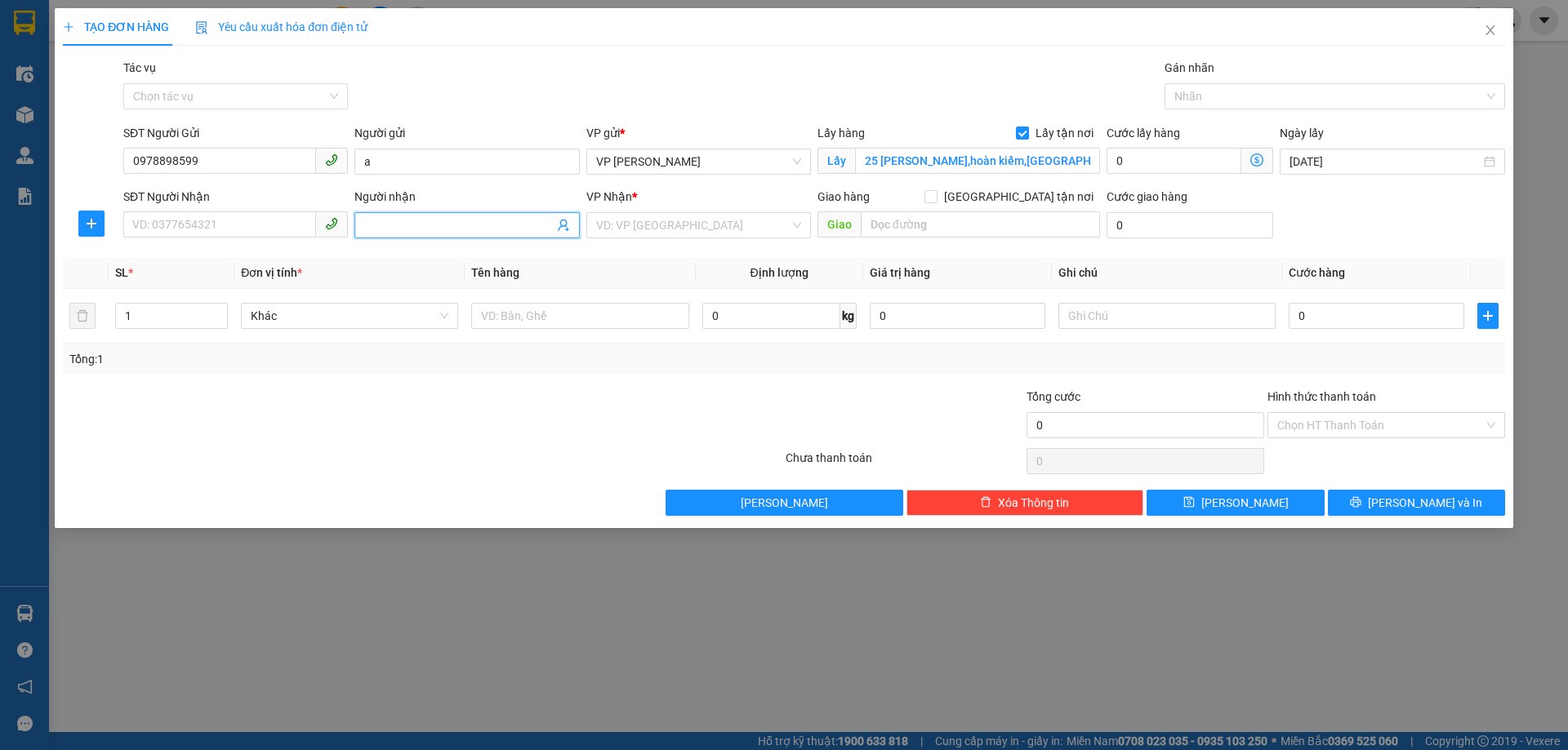
click at [456, 224] on input "Người nhận" at bounding box center [458, 225] width 188 height 18
type input "B"
click at [735, 215] on input "search" at bounding box center [692, 225] width 193 height 25
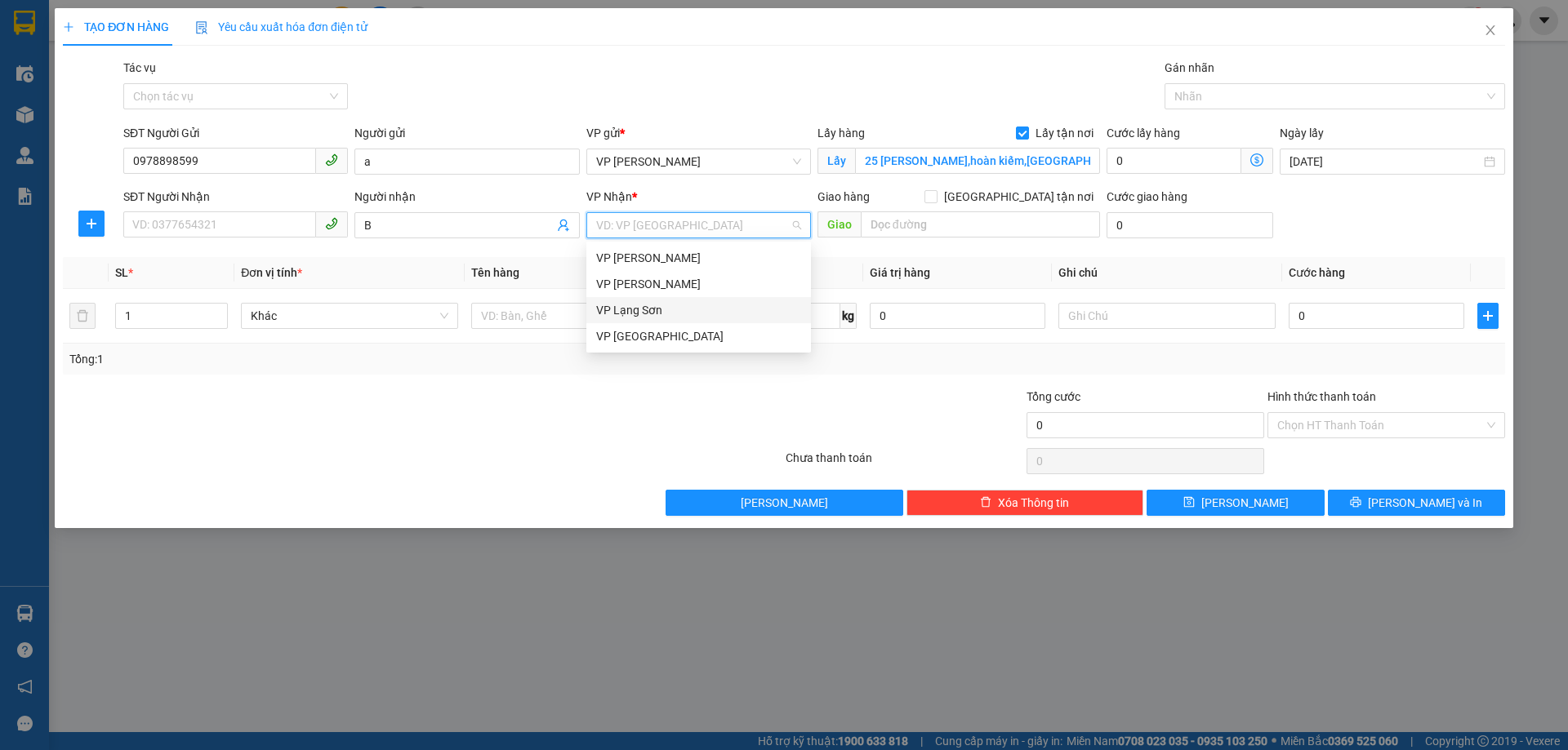
click at [633, 313] on div "VP Lạng Sơn" at bounding box center [698, 310] width 205 height 18
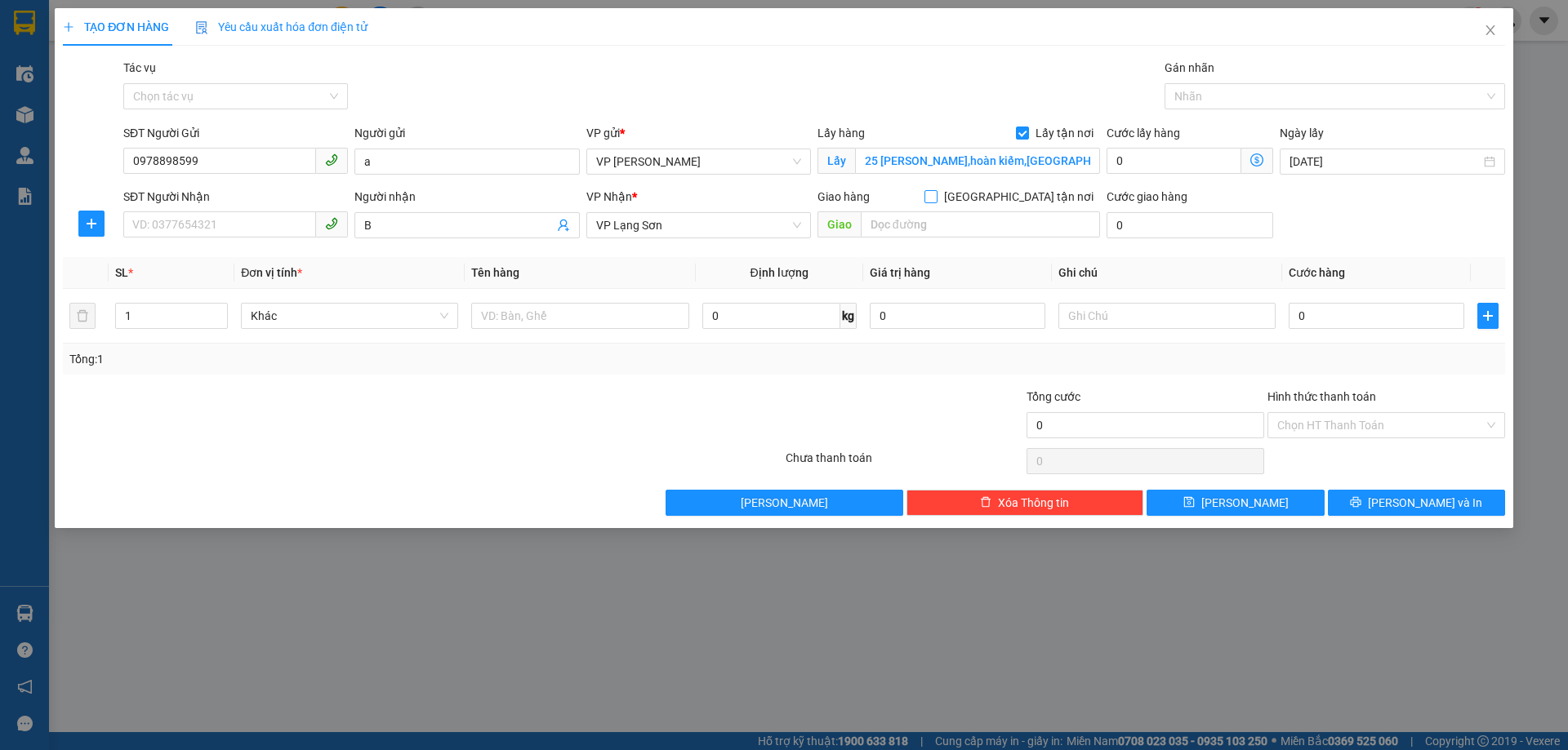
click at [936, 196] on input "[GEOGRAPHIC_DATA] tận nơi" at bounding box center [929, 195] width 11 height 11
checkbox input "true"
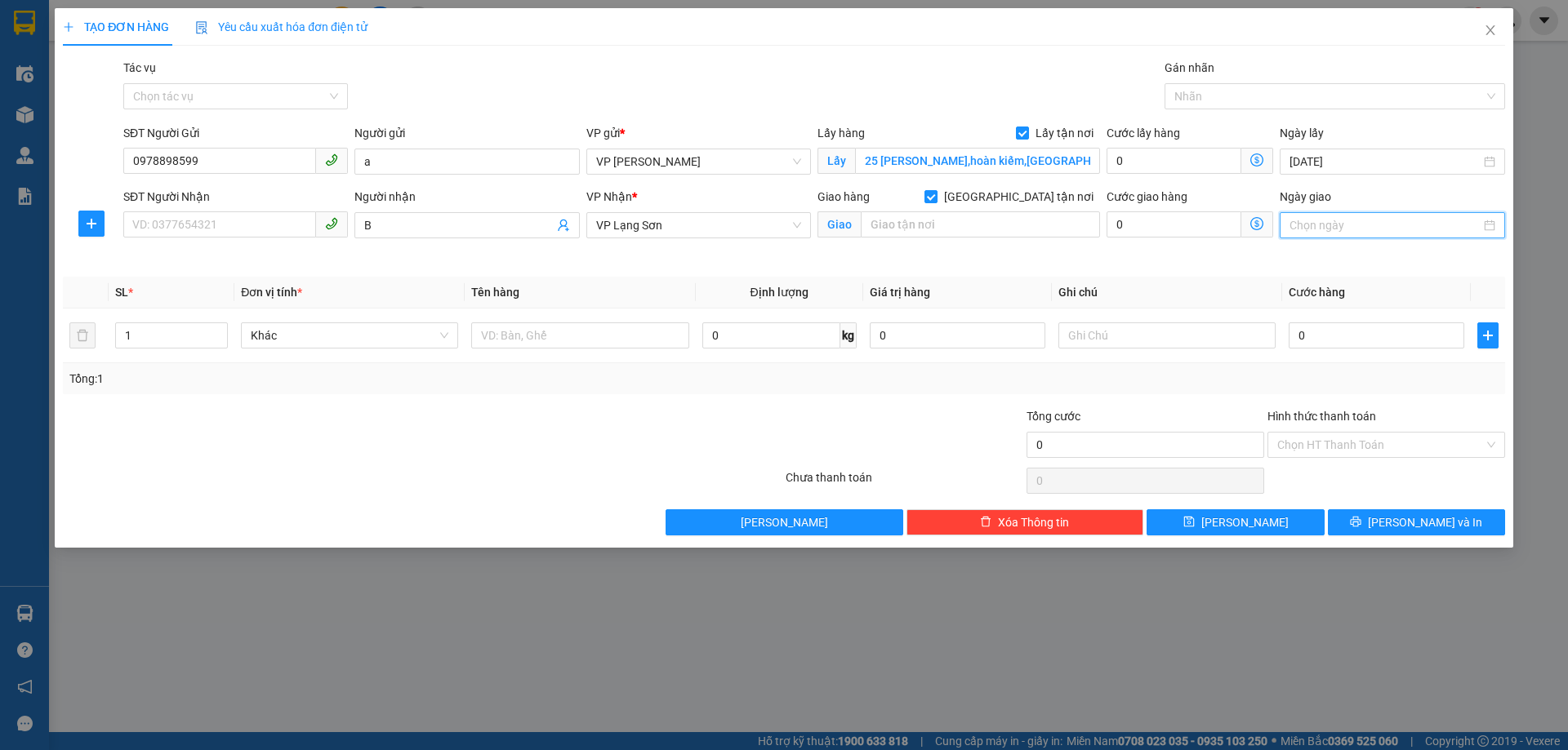
click at [1345, 223] on input "Ngày giao" at bounding box center [1384, 225] width 190 height 18
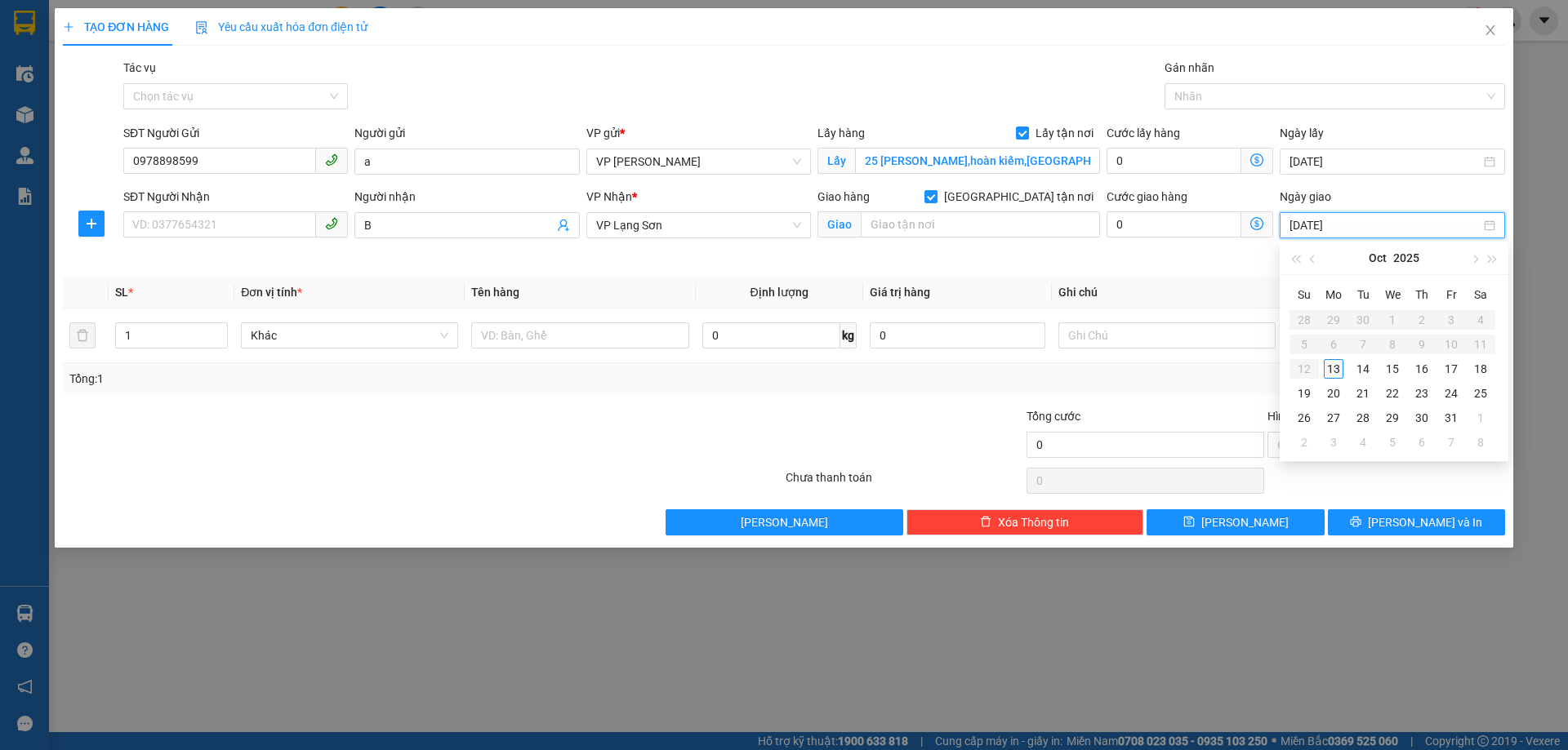
type input "[DATE]"
click at [1335, 370] on div "13" at bounding box center [1333, 369] width 20 height 20
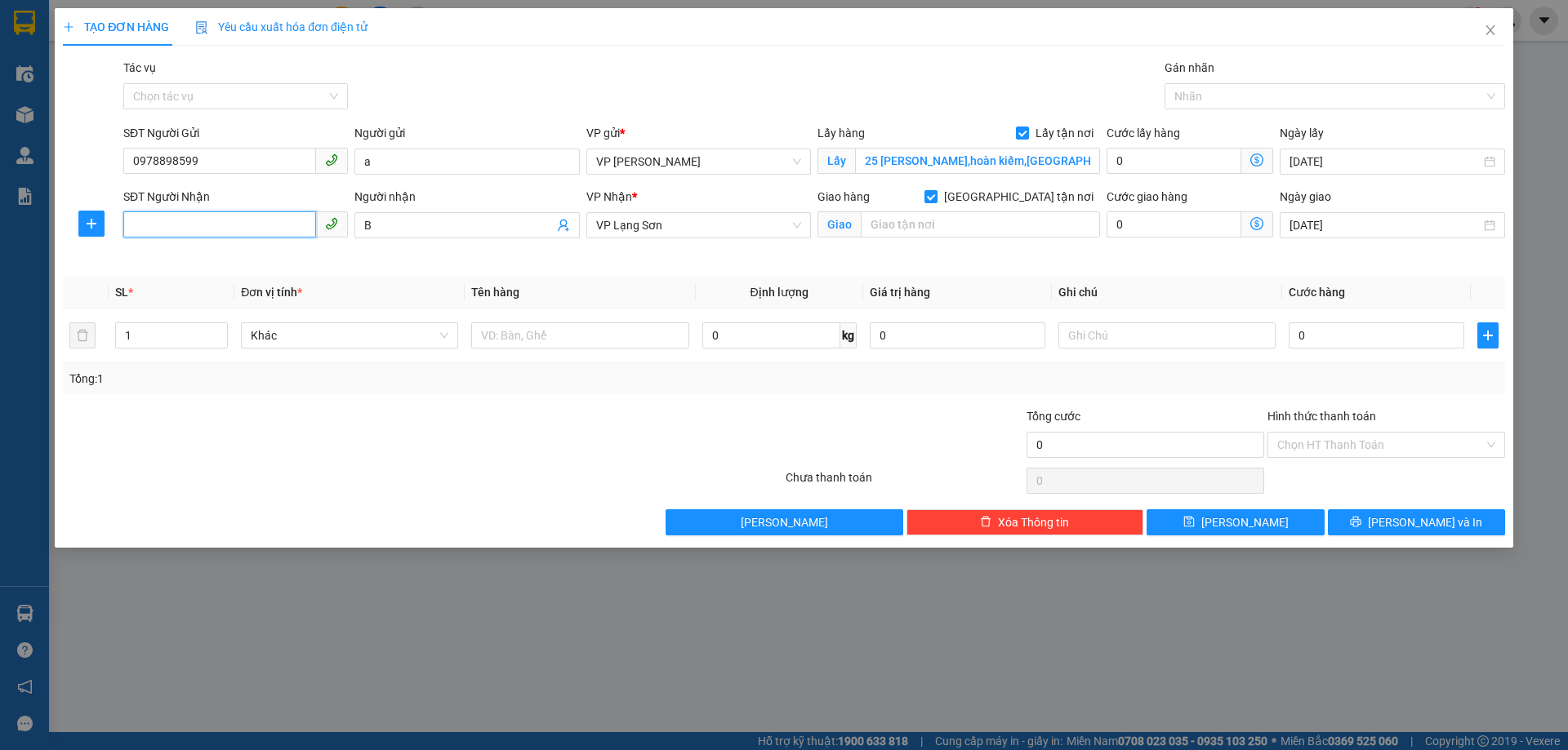
click at [296, 215] on input "SĐT Người Nhận" at bounding box center [220, 224] width 192 height 26
click at [225, 220] on input "SĐT Người Nhận" at bounding box center [220, 224] width 192 height 26
paste input "0978898599"
type input "0978898599"
click at [983, 232] on input "text" at bounding box center [980, 224] width 239 height 26
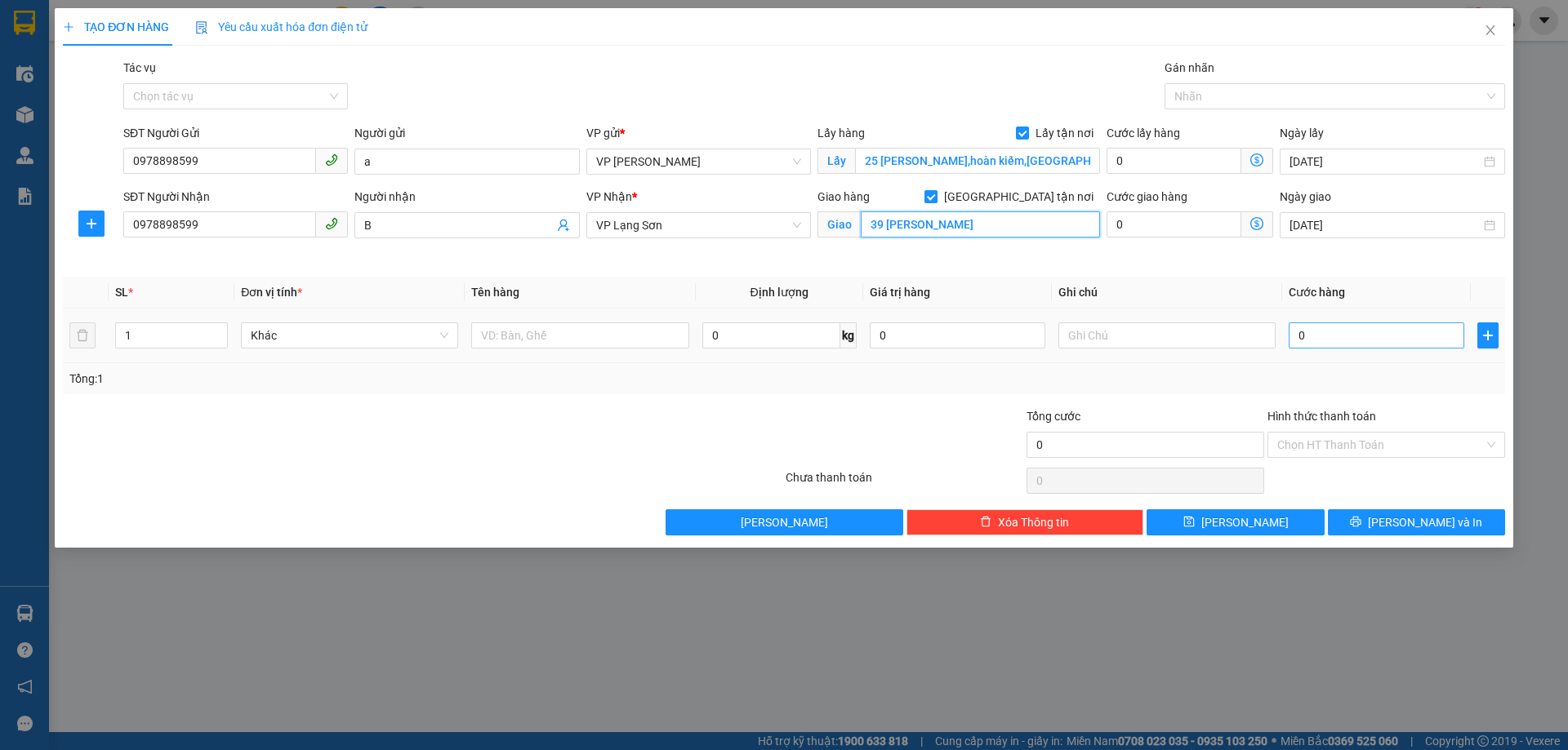
type input "39 [PERSON_NAME]"
click at [1354, 342] on input "0" at bounding box center [1376, 335] width 175 height 26
type input "1"
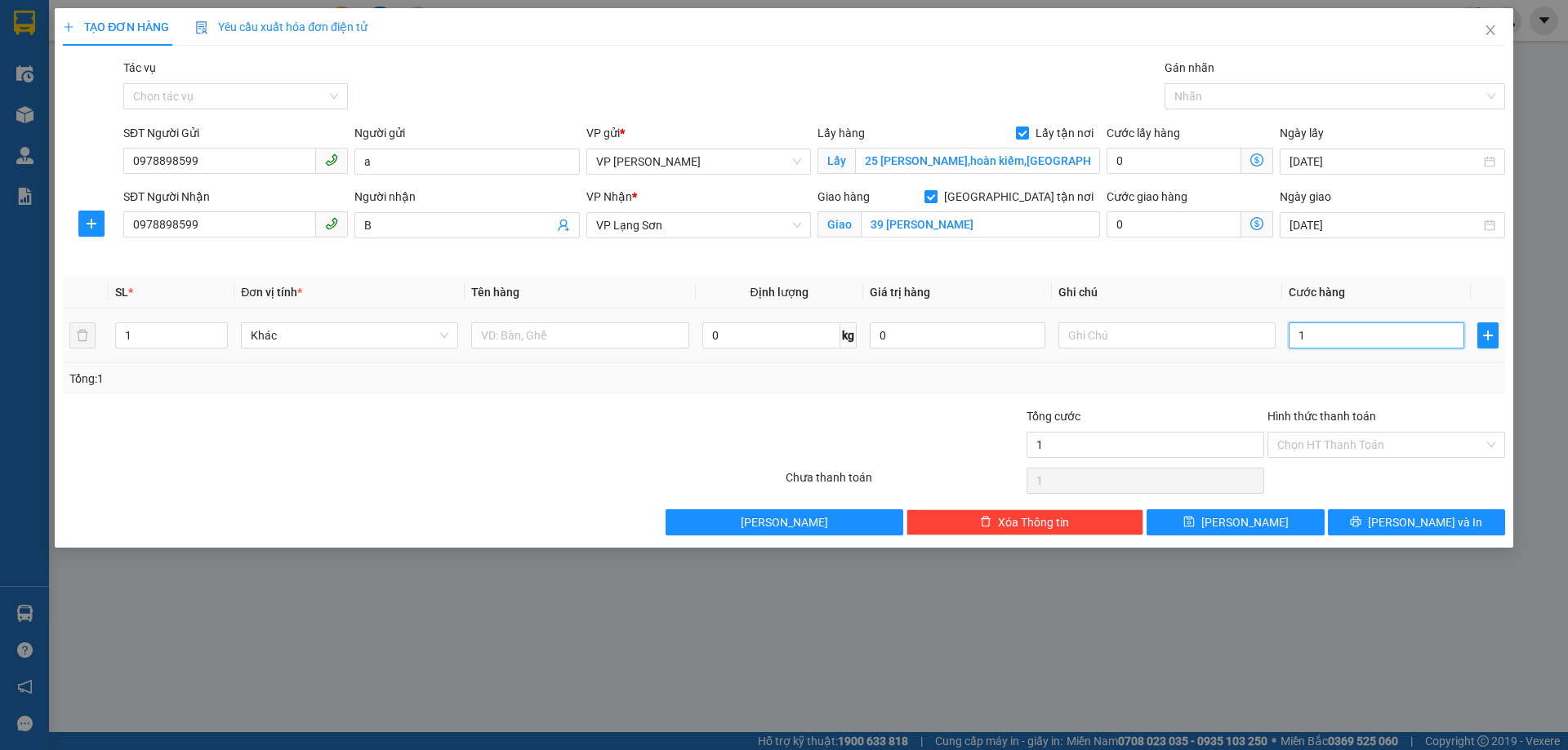
type input "10"
type input "100"
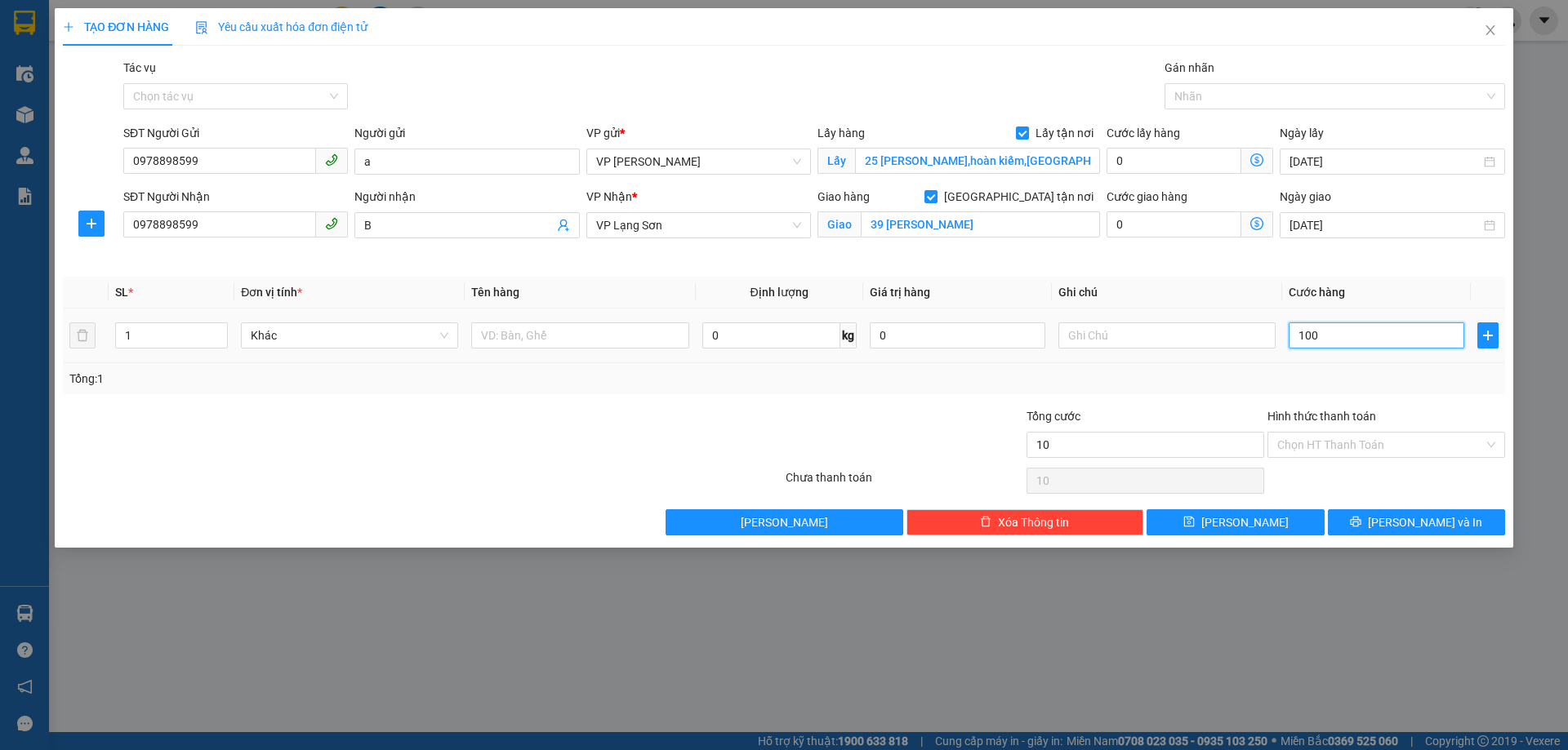
type input "100"
type input "1.000"
type input "10.000"
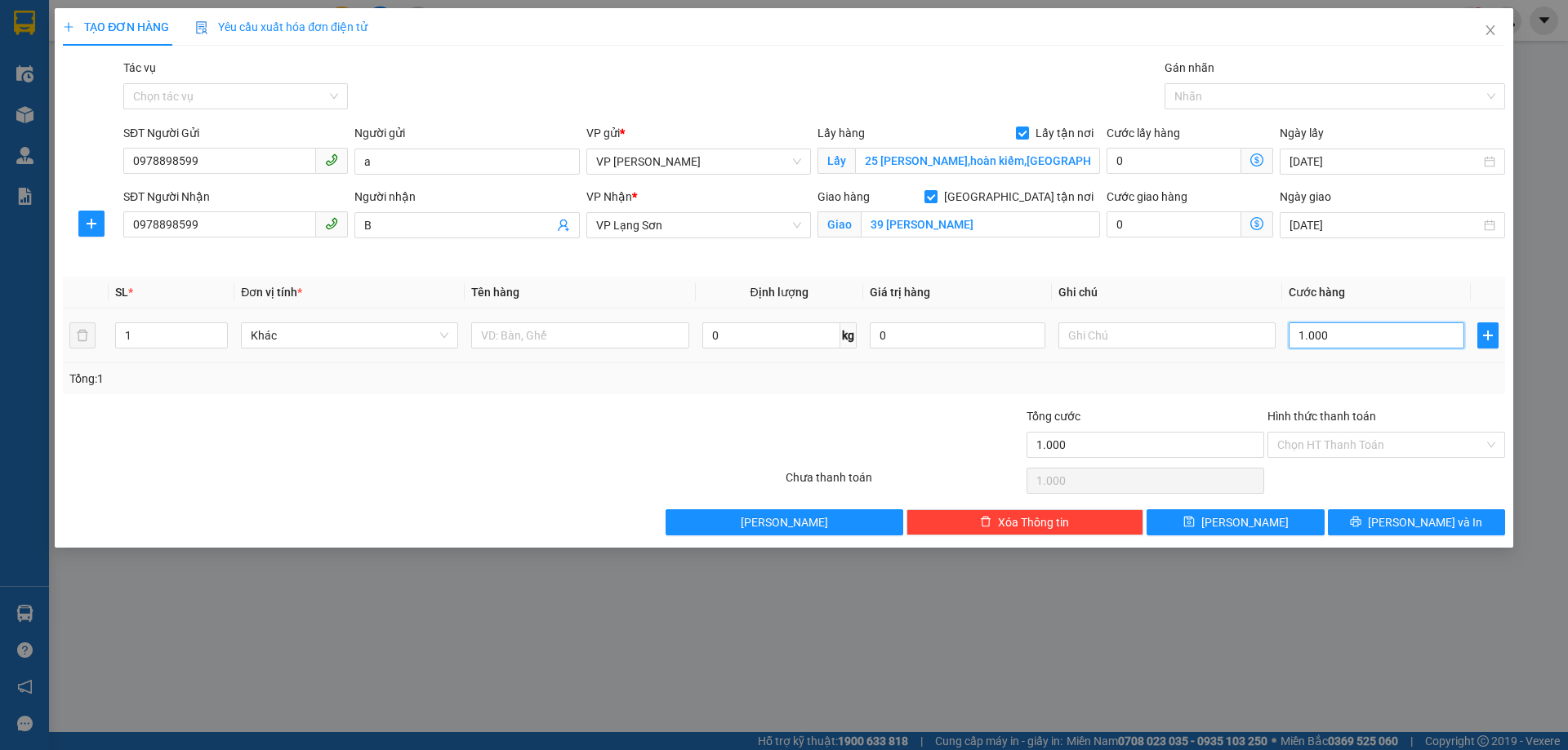
type input "10.000"
type input "100.000"
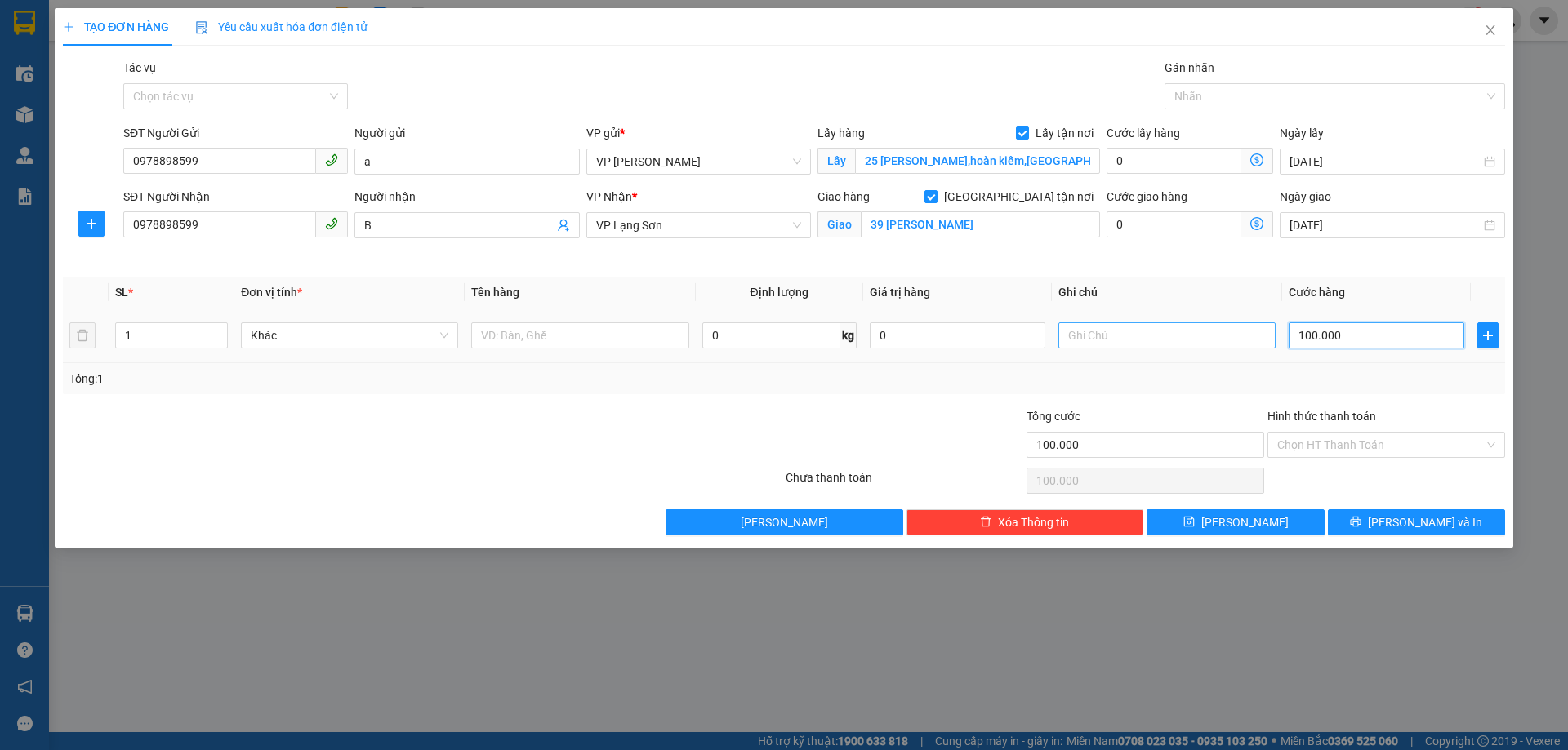
type input "100.000"
click at [1129, 347] on input "text" at bounding box center [1167, 335] width 217 height 26
type input "N"
drag, startPoint x: 1126, startPoint y: 342, endPoint x: 1099, endPoint y: 348, distance: 27.7
click at [1099, 348] on div "NGUOPWIF GỬI" at bounding box center [1167, 335] width 217 height 32
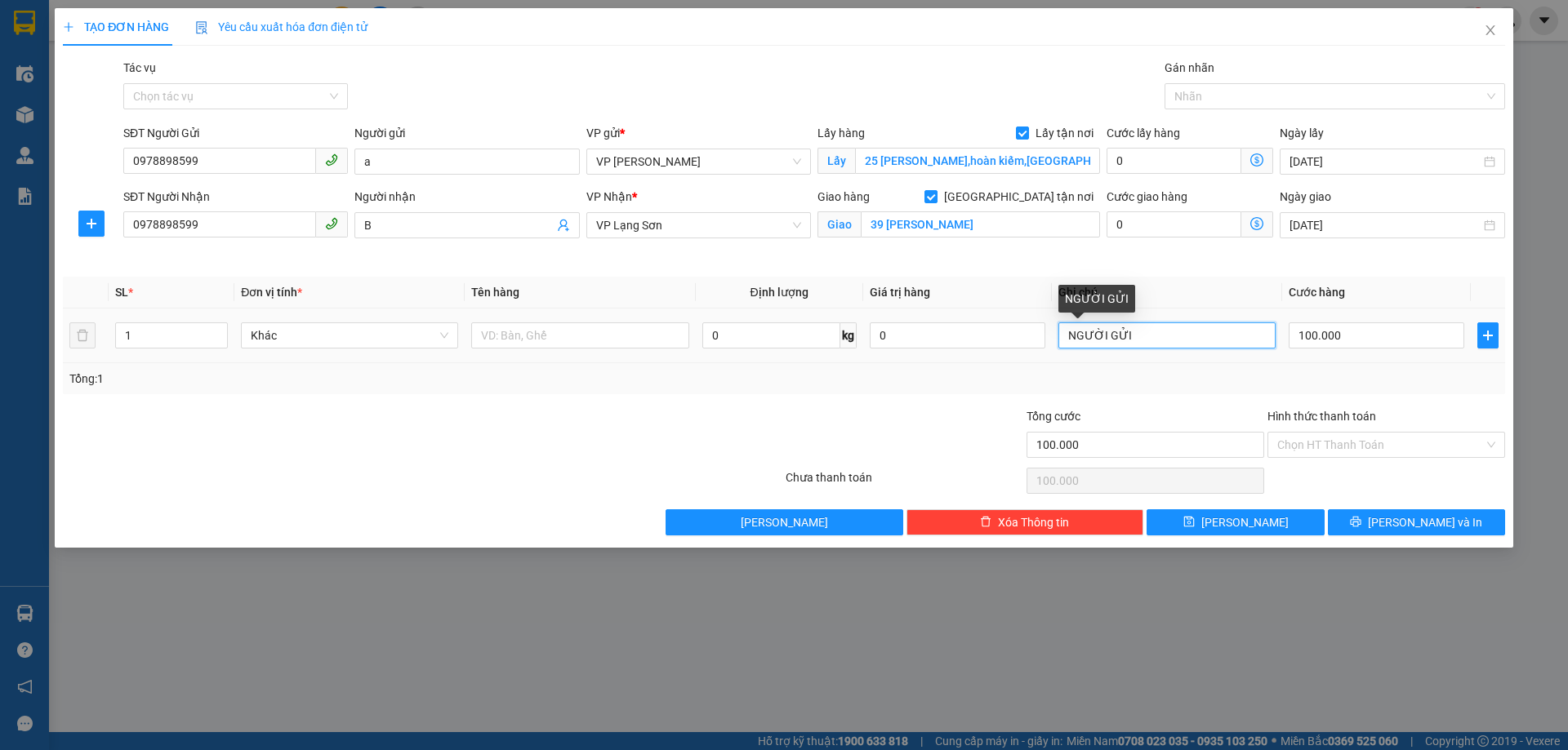
click at [1161, 328] on input "NGƯỜI GỬI" at bounding box center [1167, 335] width 217 height 26
type input "NGƯỜI GỬI TT"
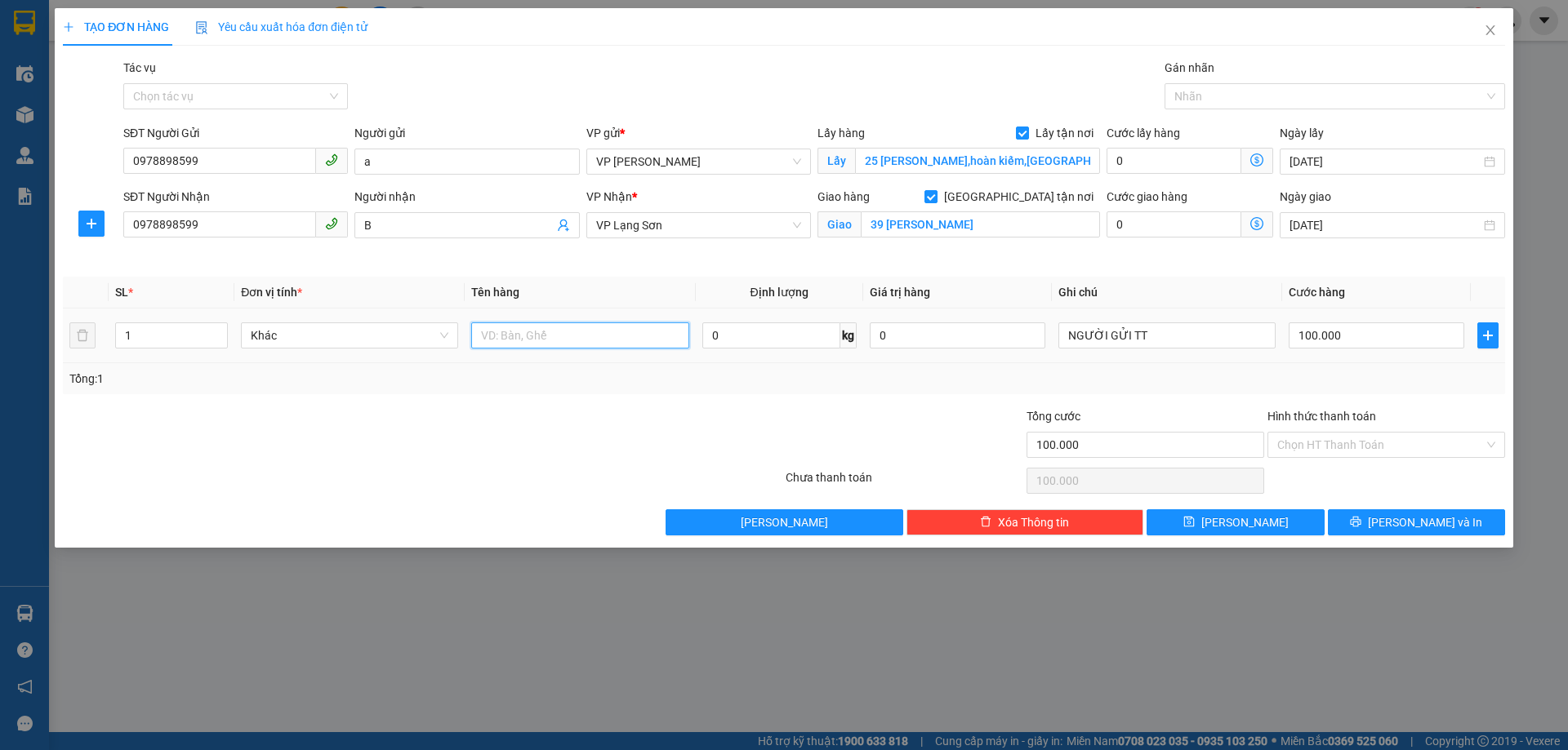
click at [649, 336] on input "text" at bounding box center [579, 335] width 217 height 26
type input "PHONG BÌ"
click at [1253, 519] on span "[PERSON_NAME]" at bounding box center [1244, 522] width 88 height 18
click at [138, 227] on input "0978898599" at bounding box center [220, 224] width 192 height 26
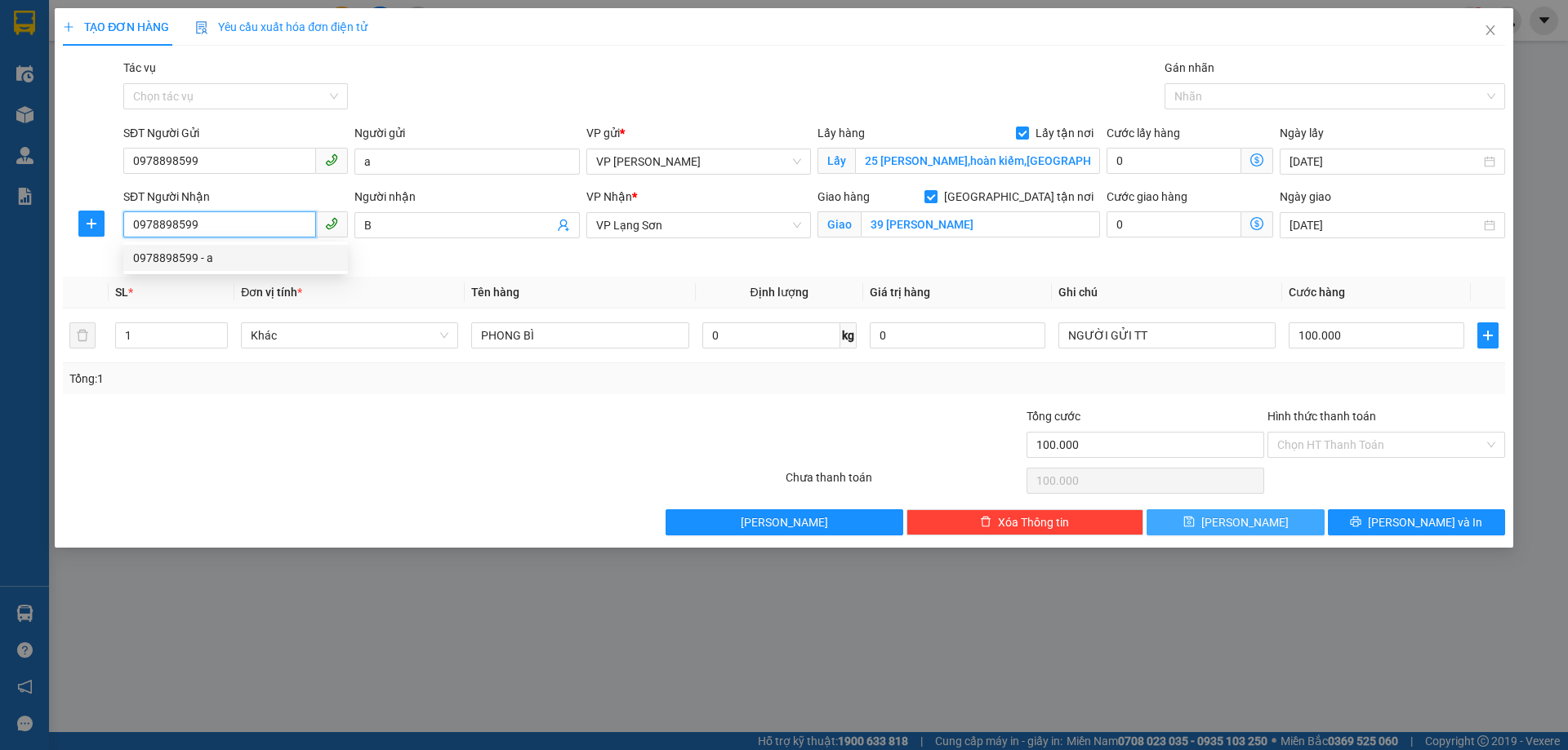
type input "0978898599"
click at [1246, 524] on span "[PERSON_NAME]" at bounding box center [1244, 522] width 88 height 18
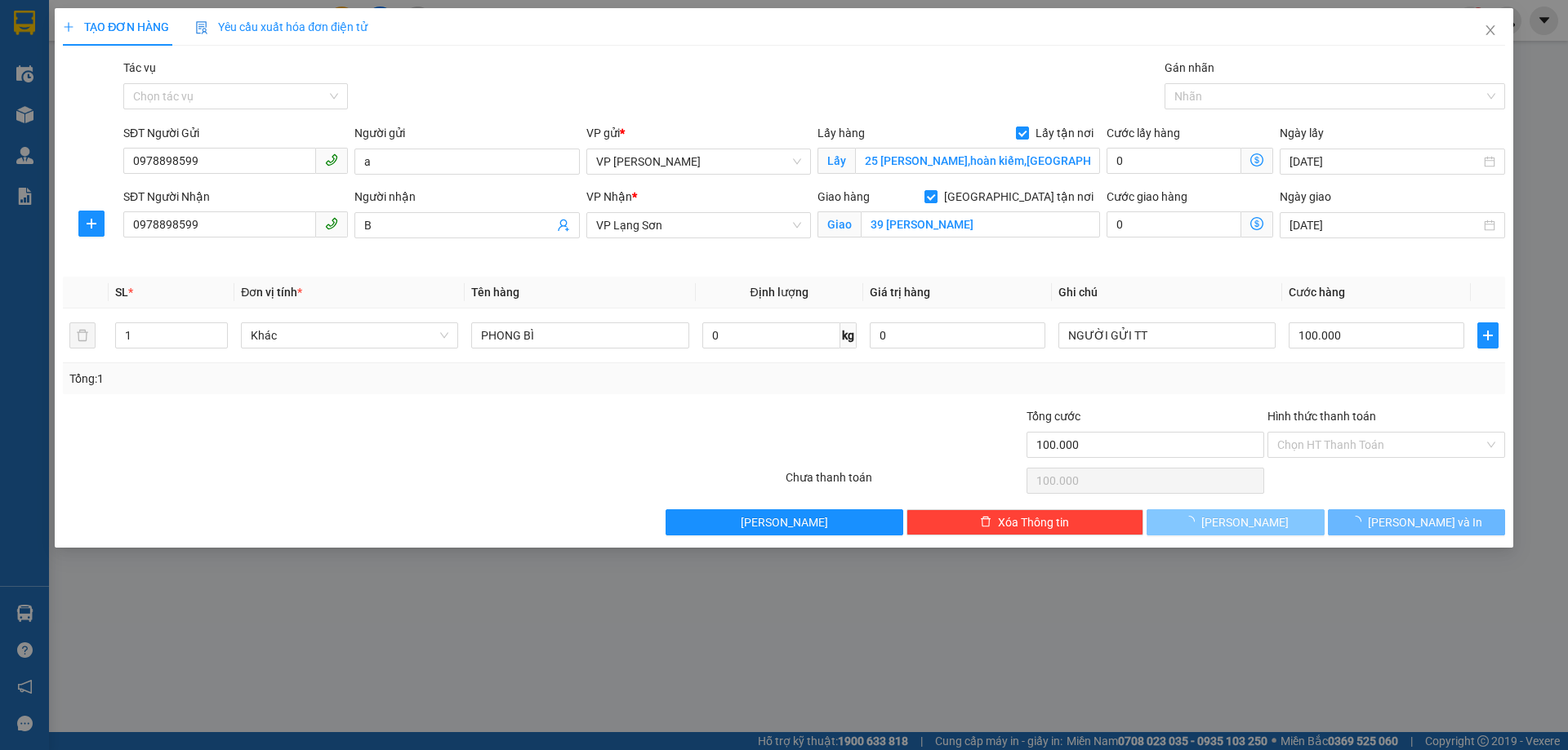
checkbox input "false"
type input "0"
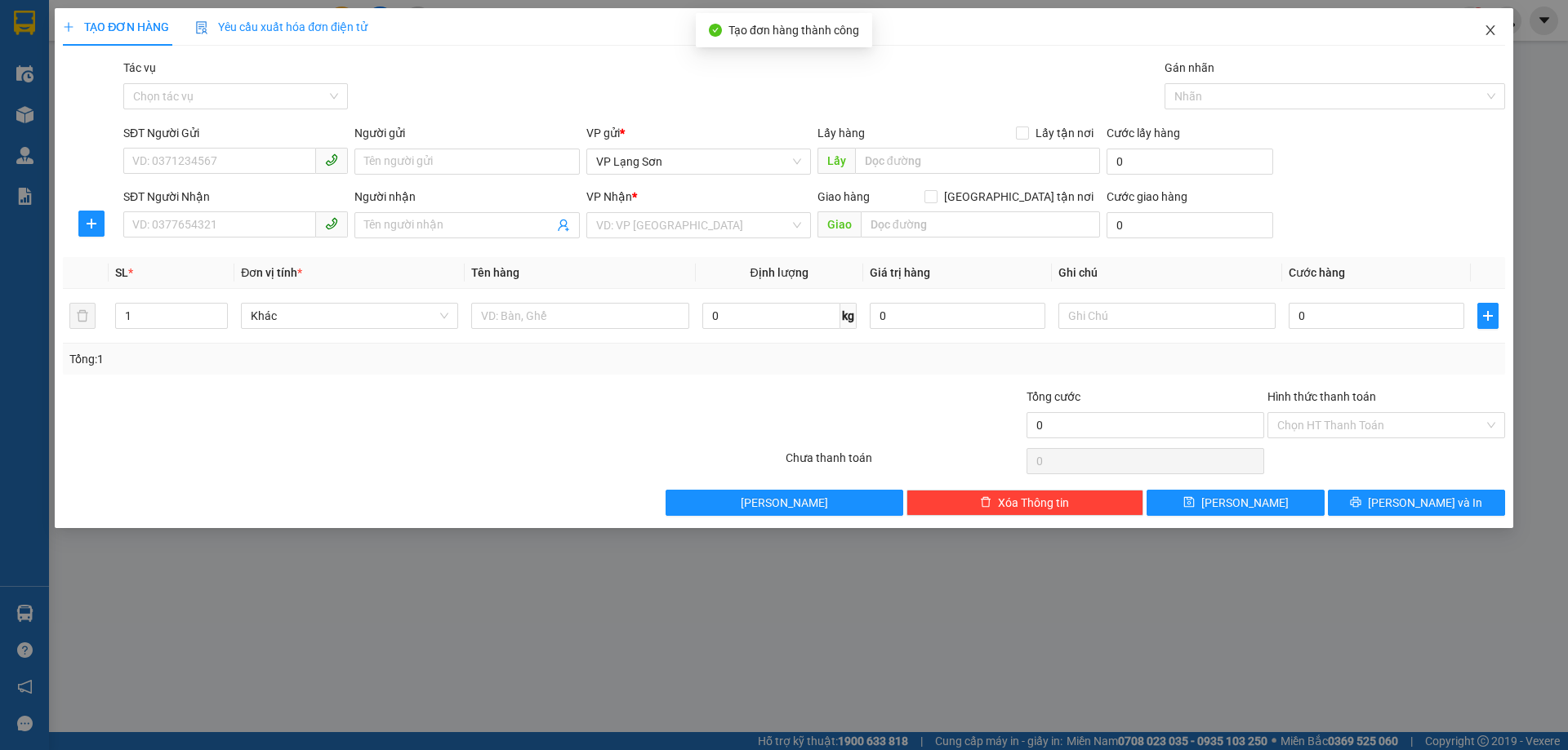
click at [1491, 31] on icon "close" at bounding box center [1490, 30] width 13 height 13
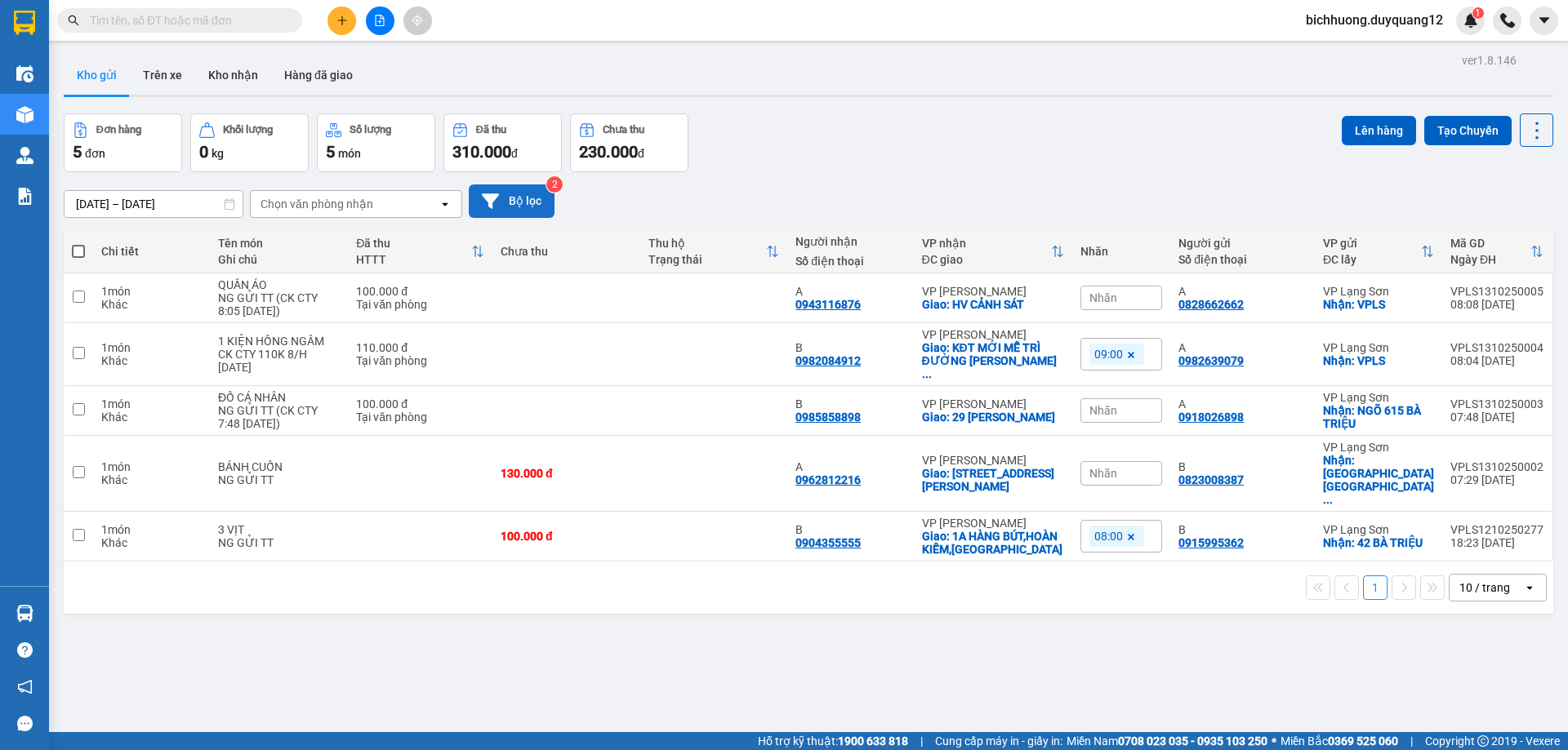
click at [516, 209] on button "Bộ lọc" at bounding box center [511, 201] width 86 height 33
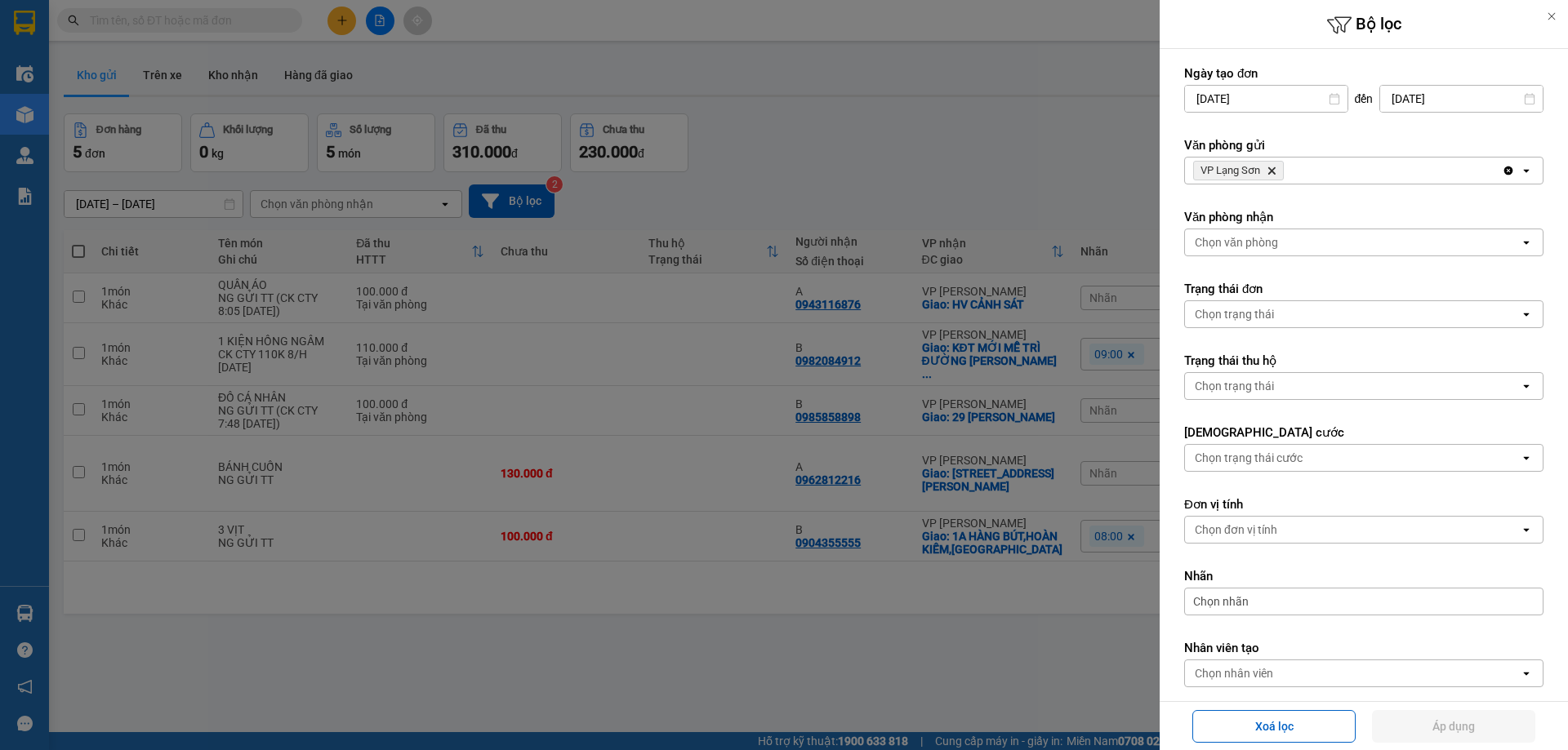
click at [1274, 174] on icon "Delete" at bounding box center [1272, 171] width 10 height 10
click at [1274, 174] on div "Chọn văn phòng" at bounding box center [1237, 170] width 83 height 16
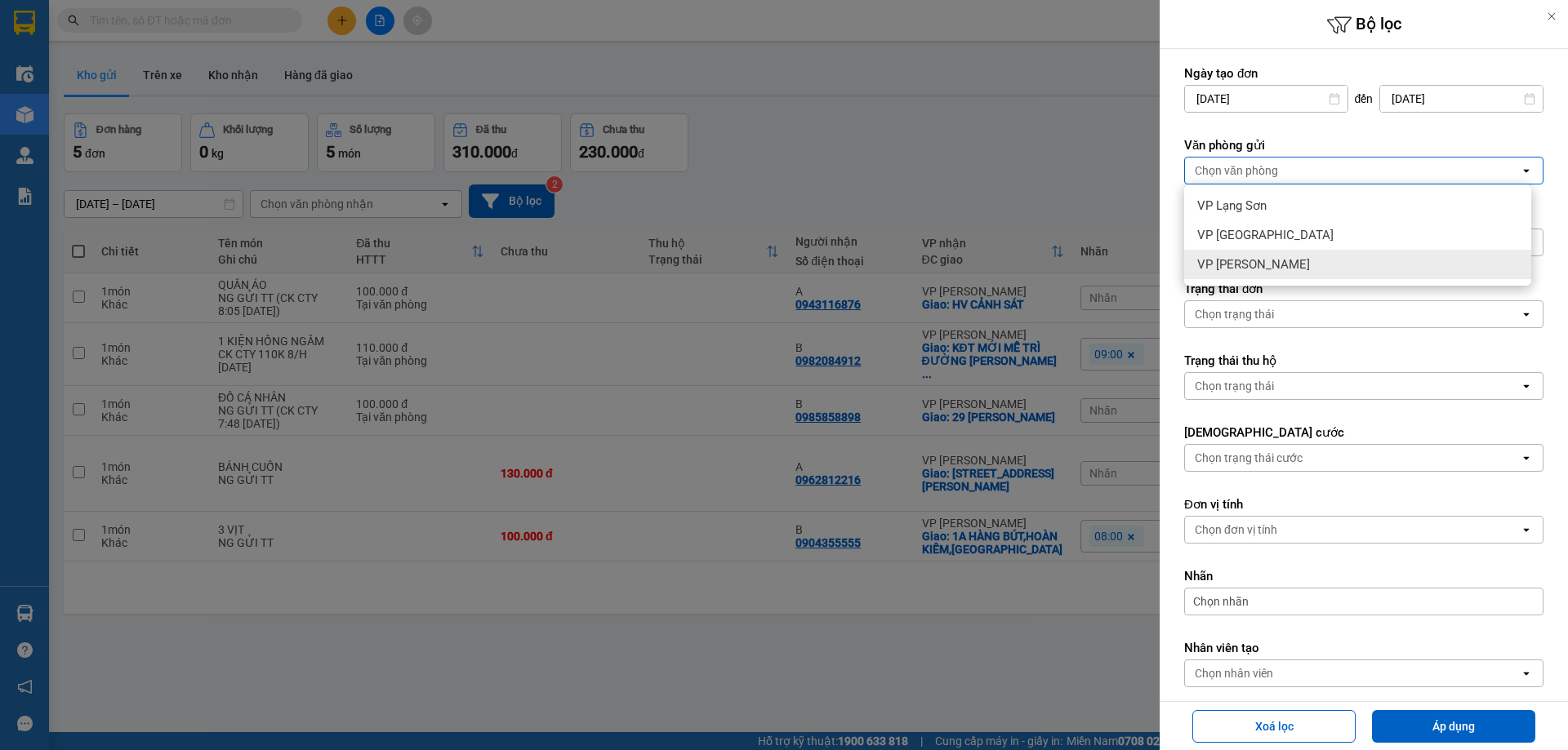
click at [1249, 267] on span "VP [PERSON_NAME]" at bounding box center [1254, 264] width 112 height 16
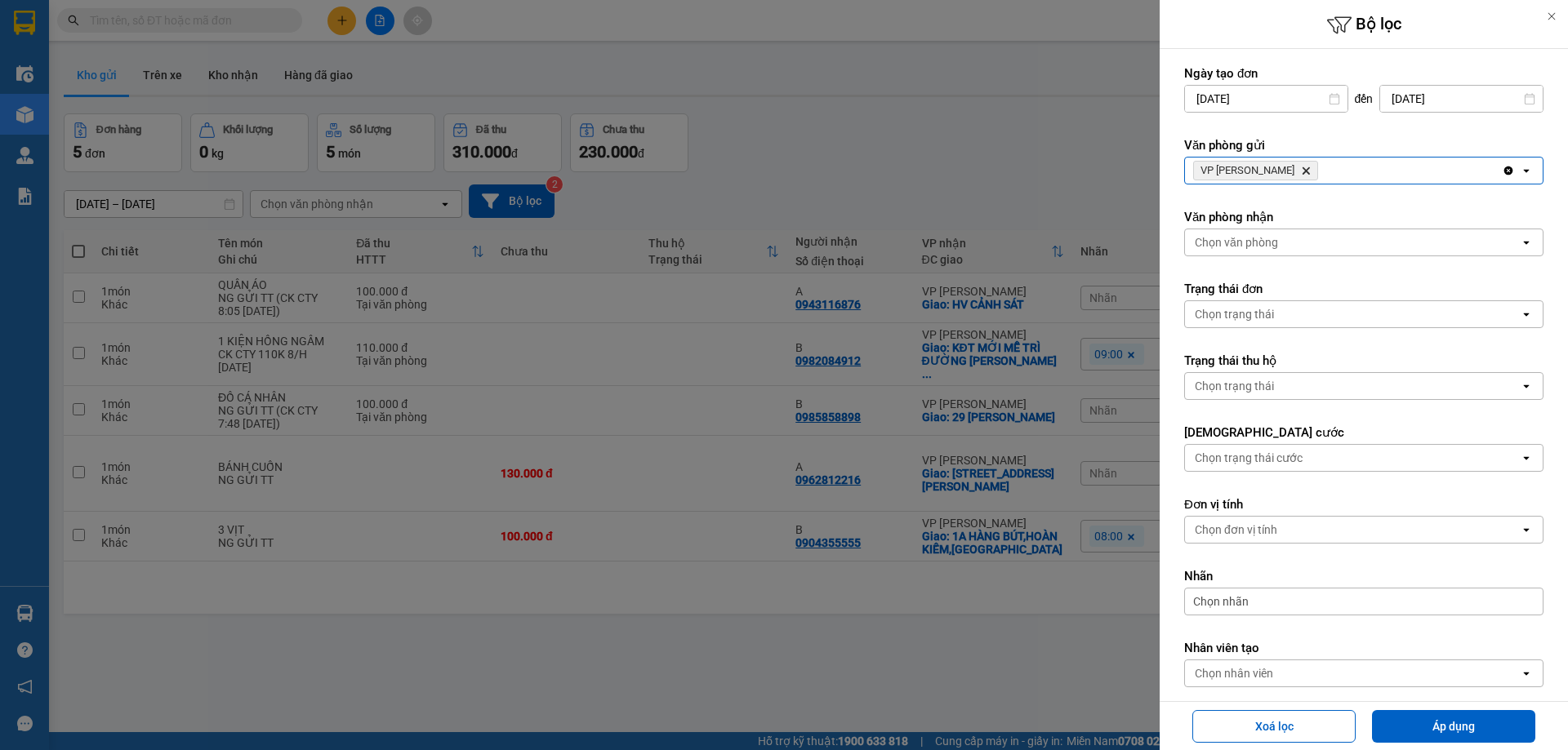
click at [1269, 243] on div "Chọn văn phòng" at bounding box center [1237, 242] width 83 height 16
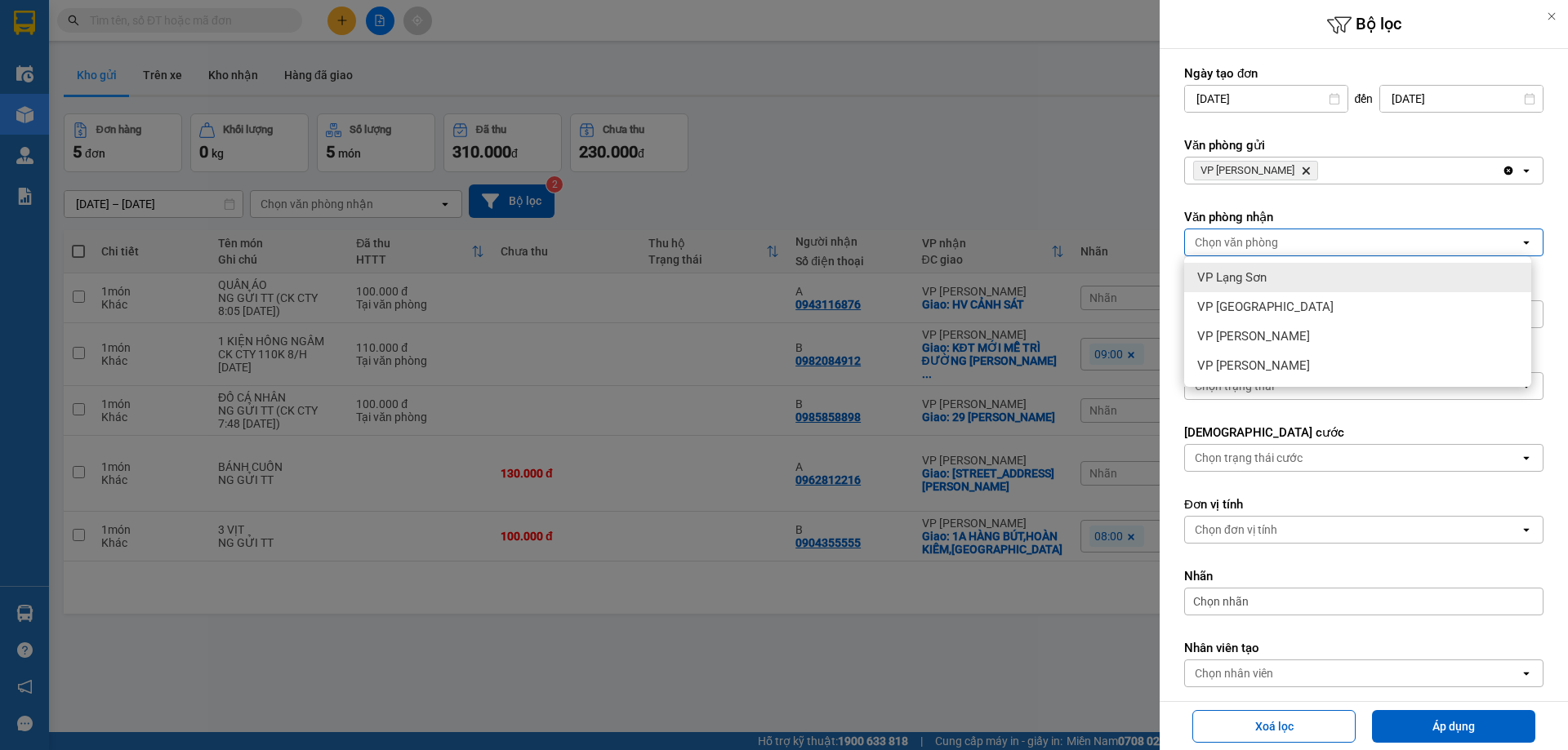
click at [1251, 283] on span "VP Lạng Sơn" at bounding box center [1232, 277] width 69 height 16
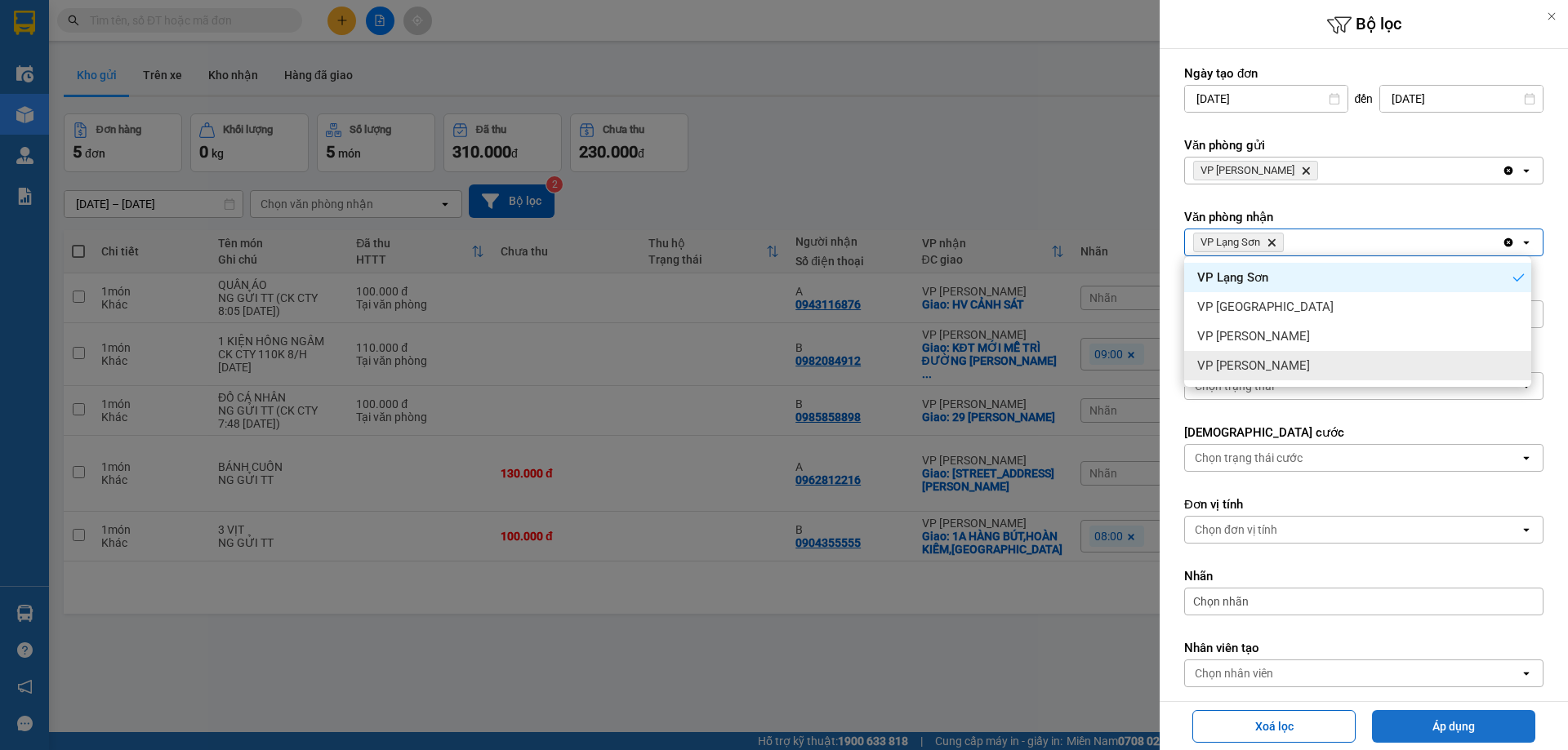
click at [1446, 723] on button "Áp dụng" at bounding box center [1454, 726] width 164 height 32
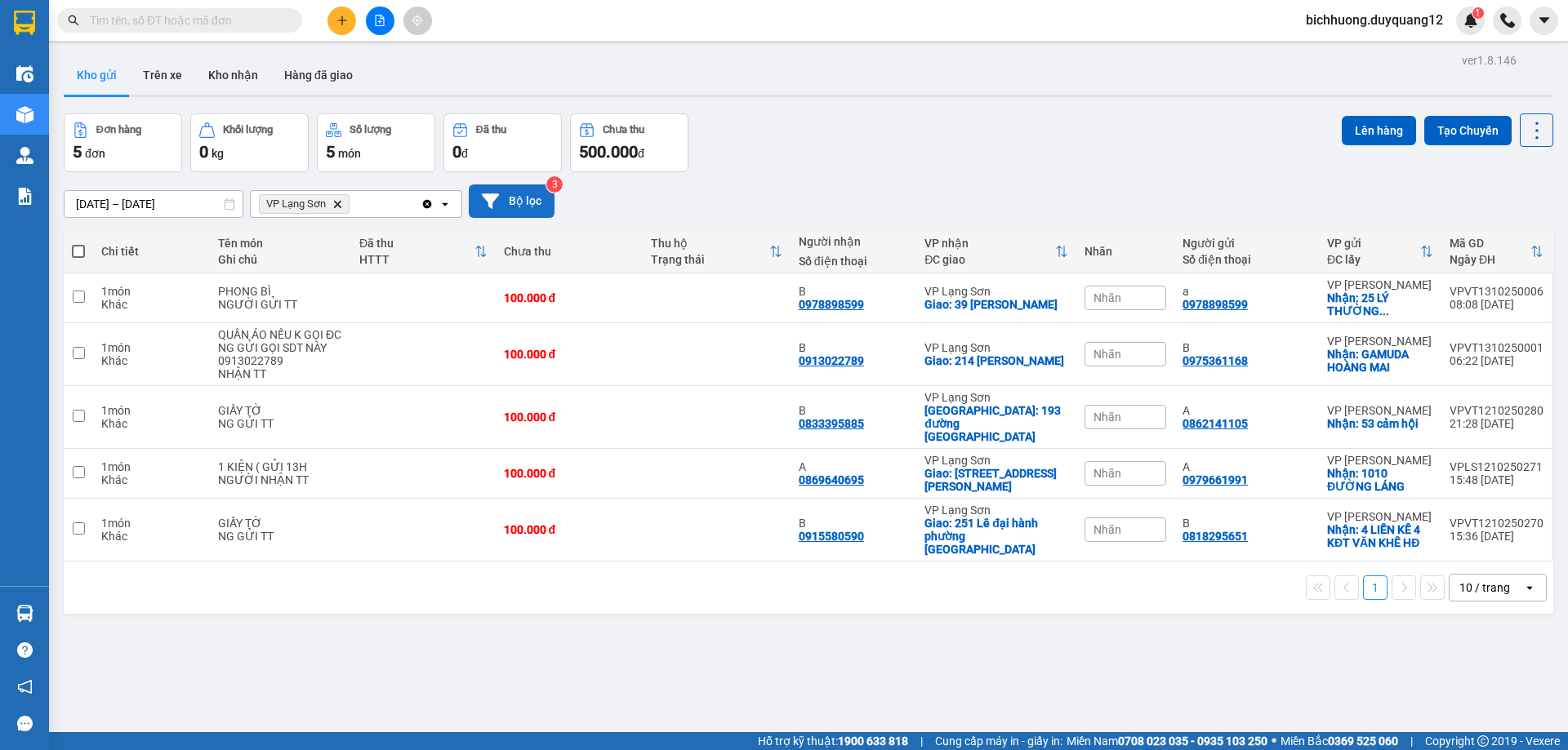
click at [516, 198] on button "Bộ lọc" at bounding box center [511, 201] width 86 height 33
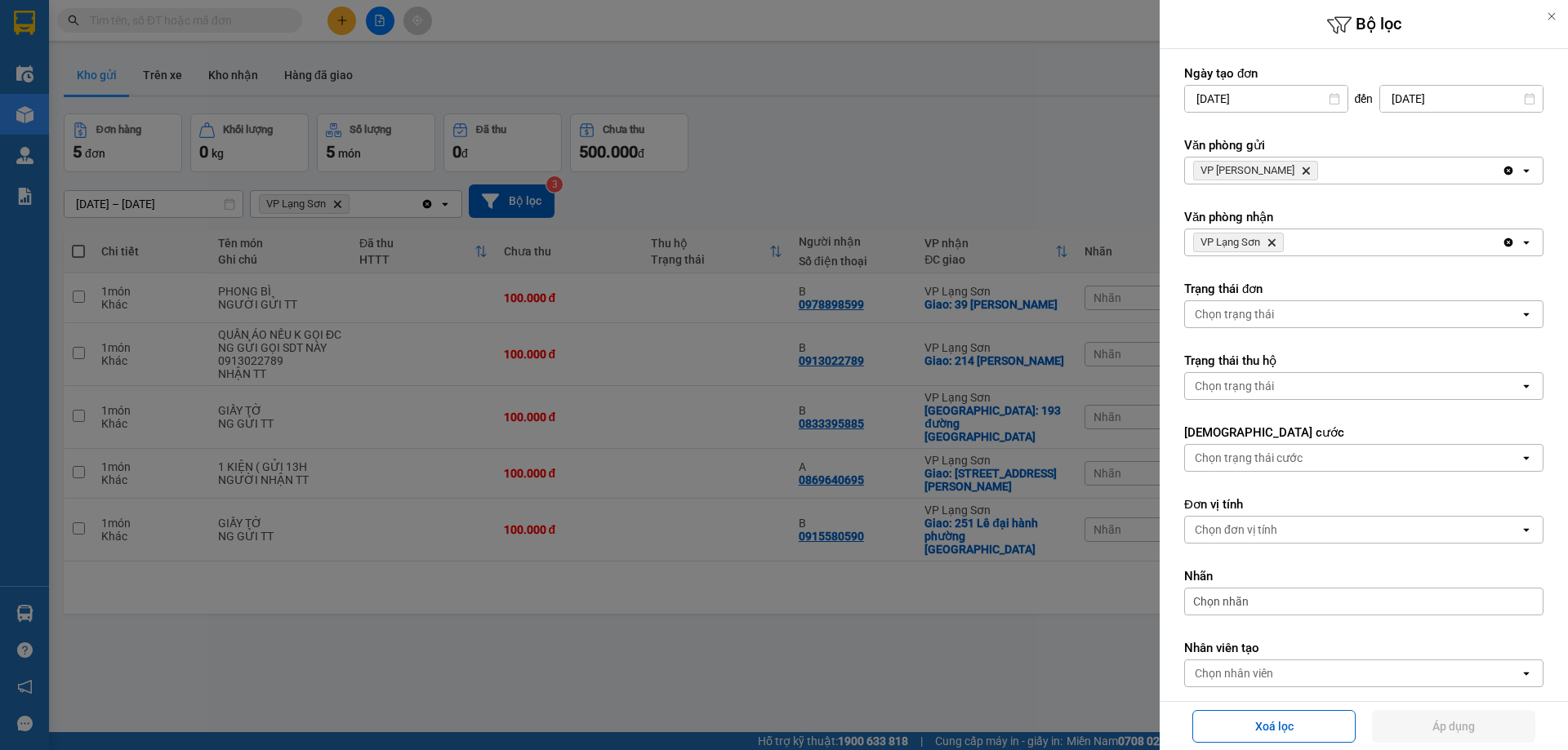
click at [1301, 172] on icon "Delete" at bounding box center [1306, 171] width 10 height 10
click at [1278, 172] on div "Chọn văn phòng" at bounding box center [1352, 170] width 335 height 26
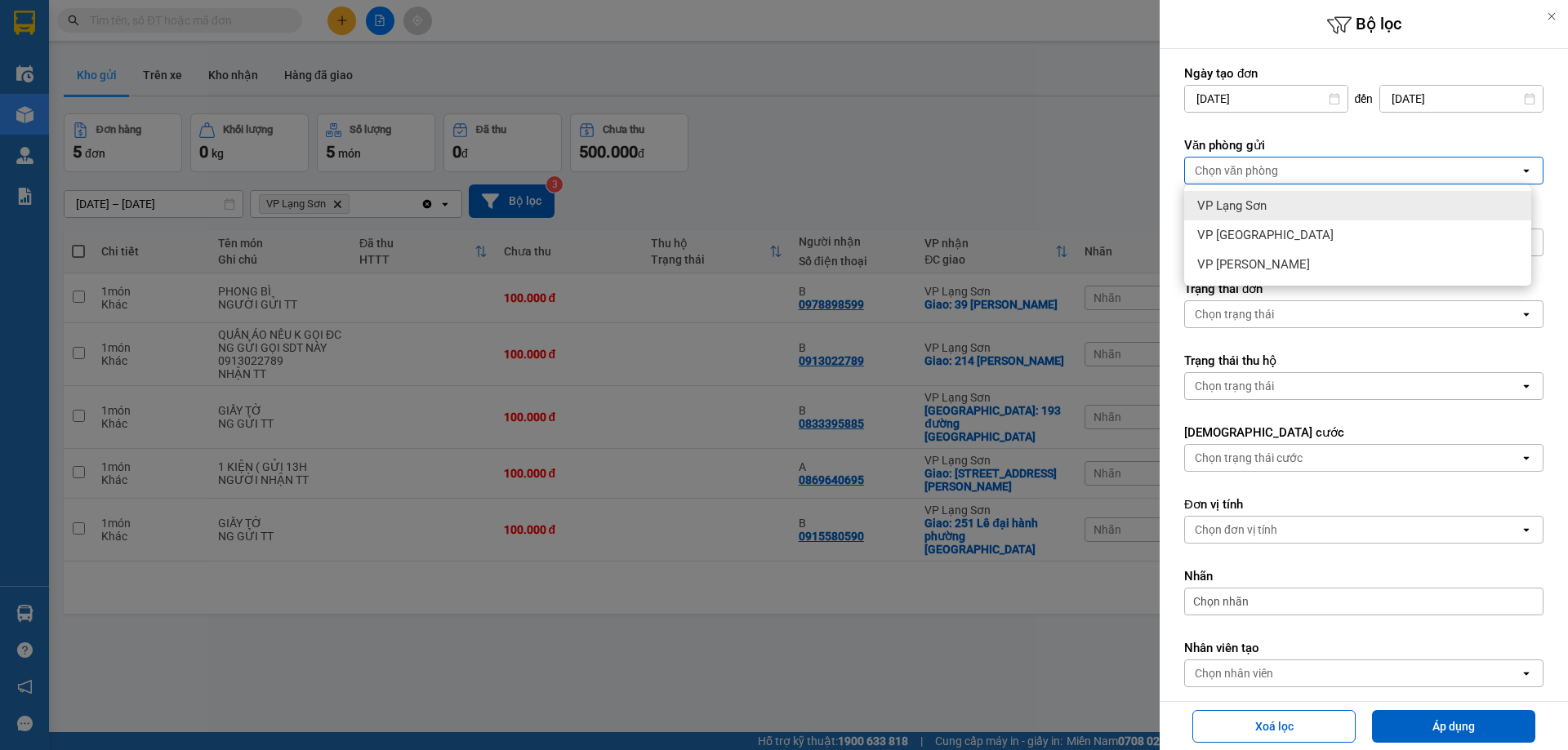
click at [1244, 208] on span "VP Lạng Sơn" at bounding box center [1232, 205] width 69 height 16
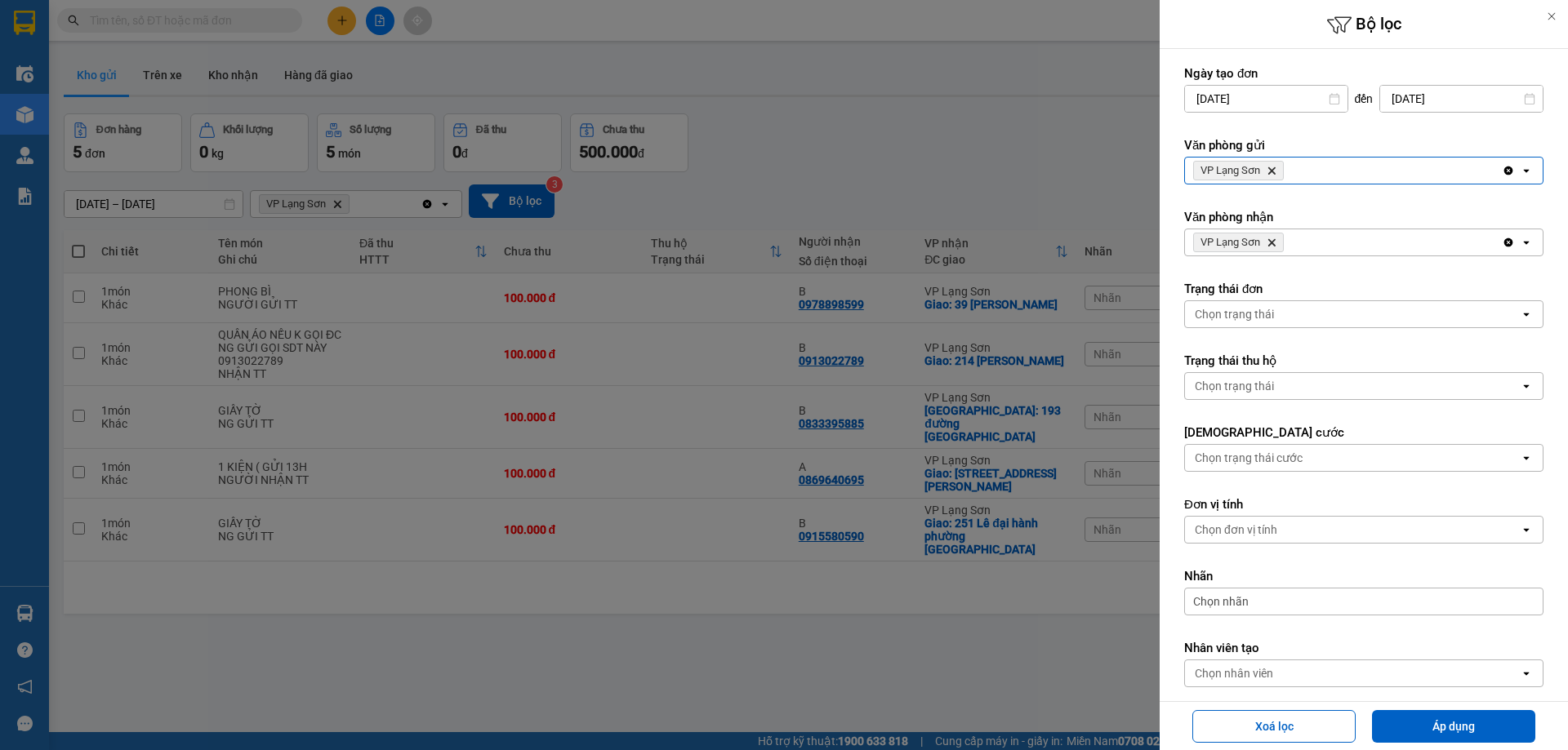
click at [1267, 238] on icon "Delete" at bounding box center [1272, 243] width 10 height 10
click at [1273, 240] on div "Chọn văn phòng" at bounding box center [1237, 242] width 83 height 16
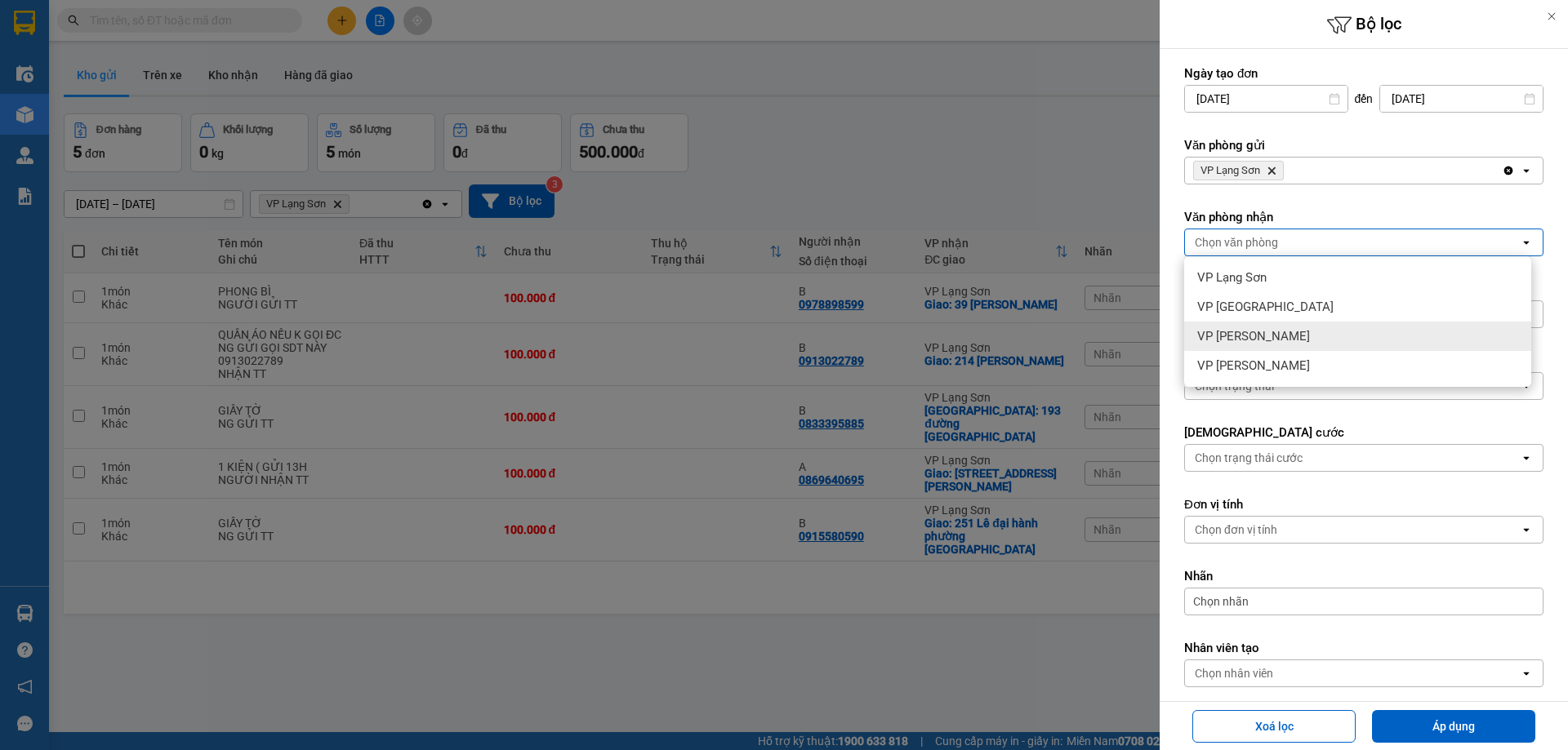
click at [1260, 336] on span "VP [PERSON_NAME]" at bounding box center [1254, 335] width 112 height 16
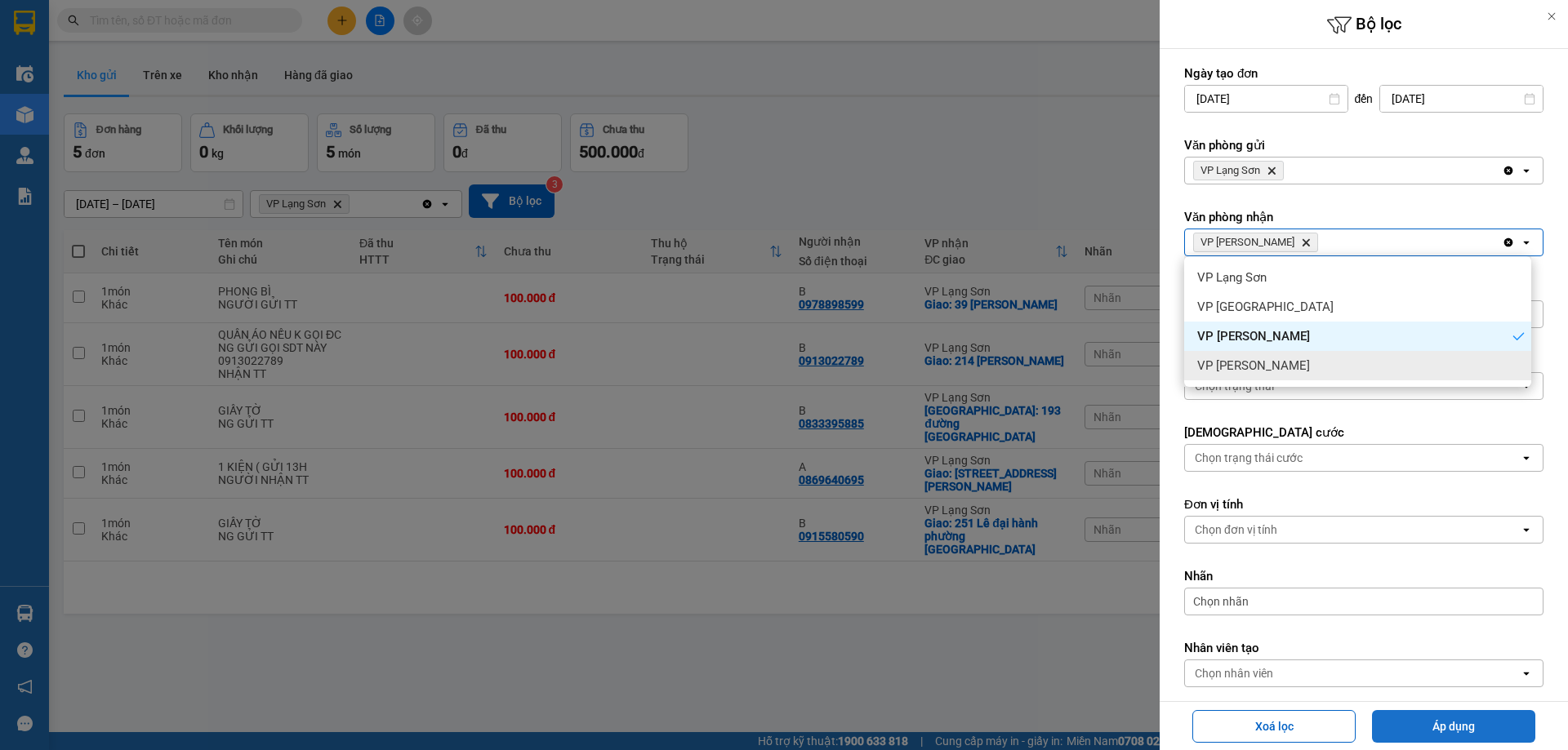
click at [1462, 722] on button "Áp dụng" at bounding box center [1454, 726] width 164 height 32
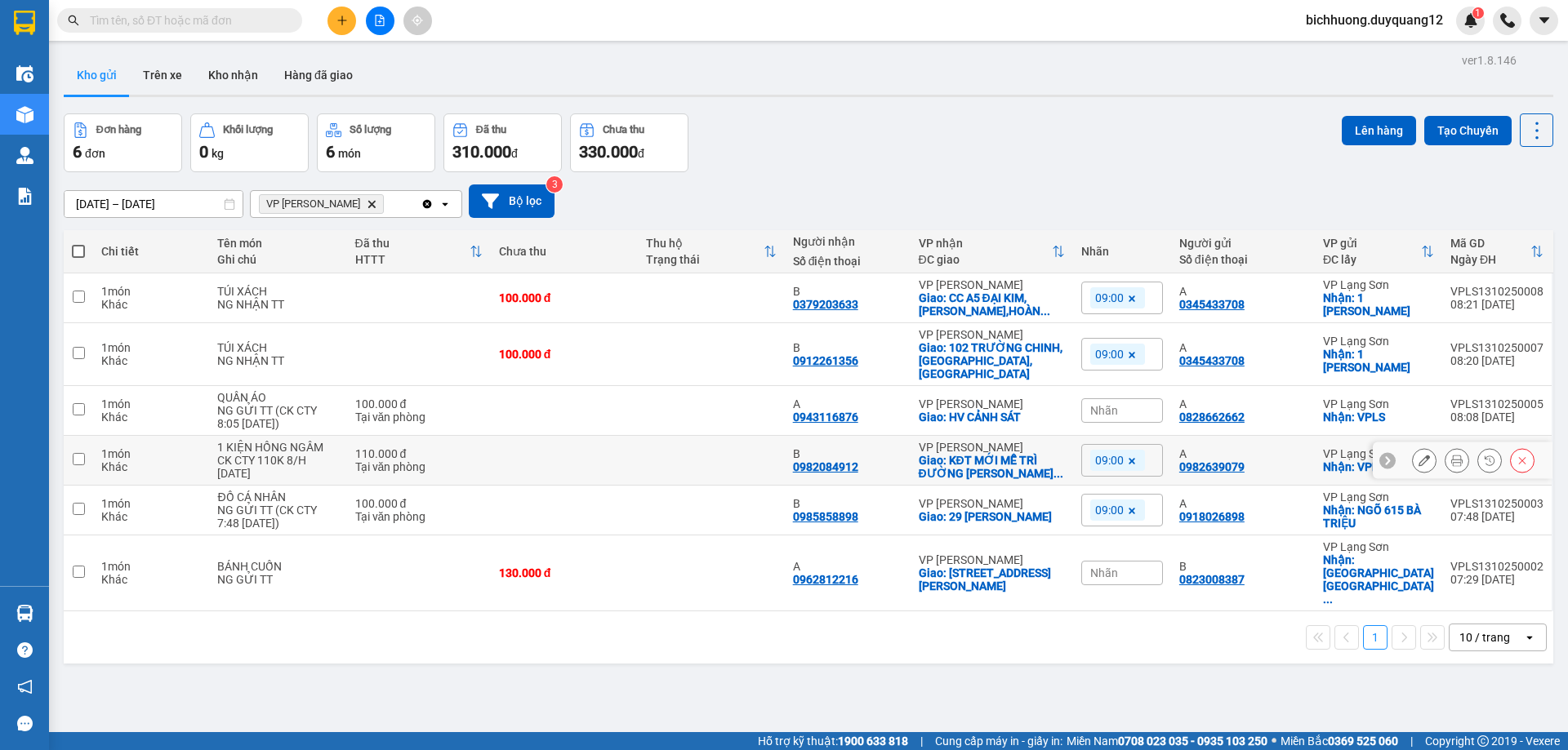
click at [78, 453] on input "checkbox" at bounding box center [78, 459] width 12 height 12
checkbox input "true"
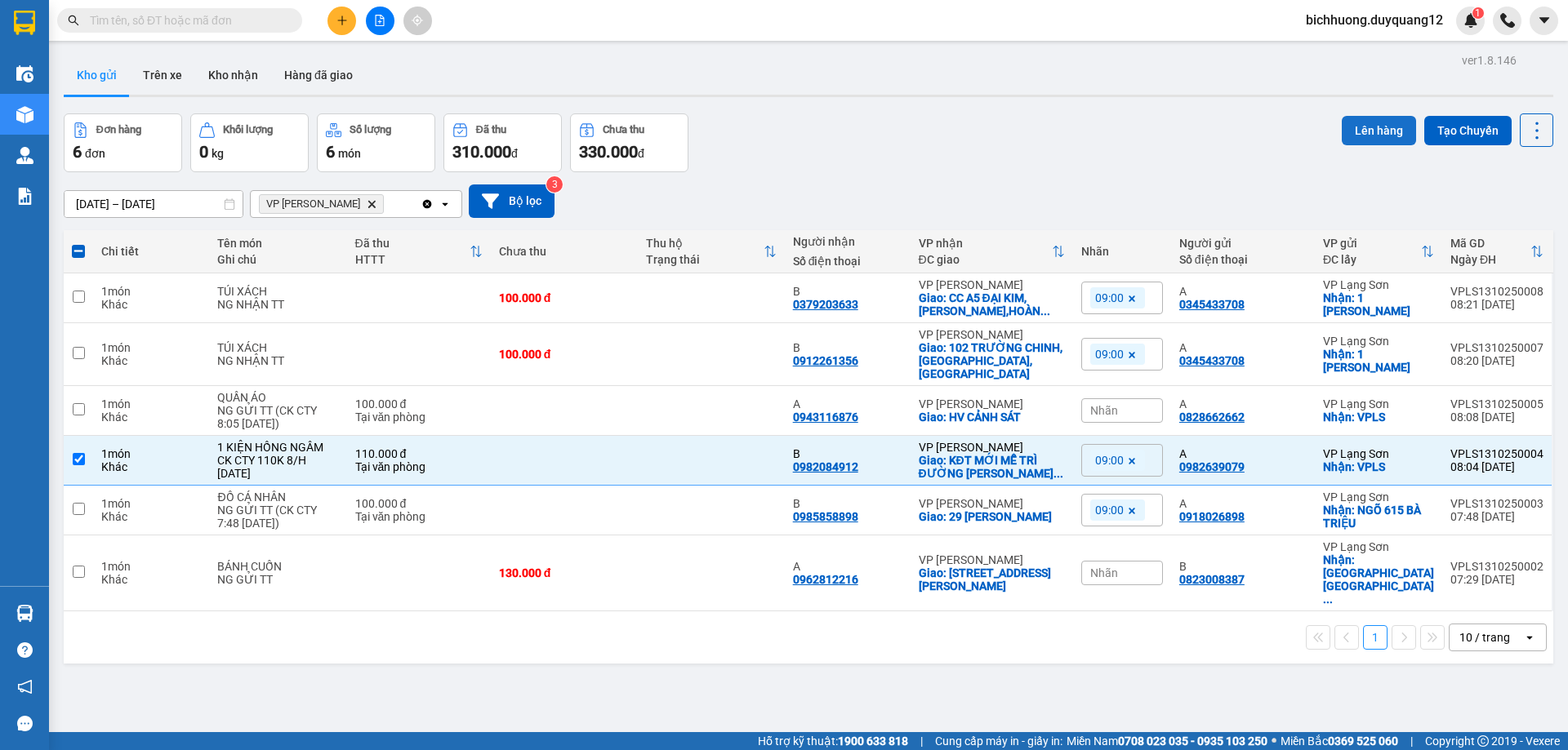
click at [1364, 132] on button "Lên hàng" at bounding box center [1378, 130] width 74 height 30
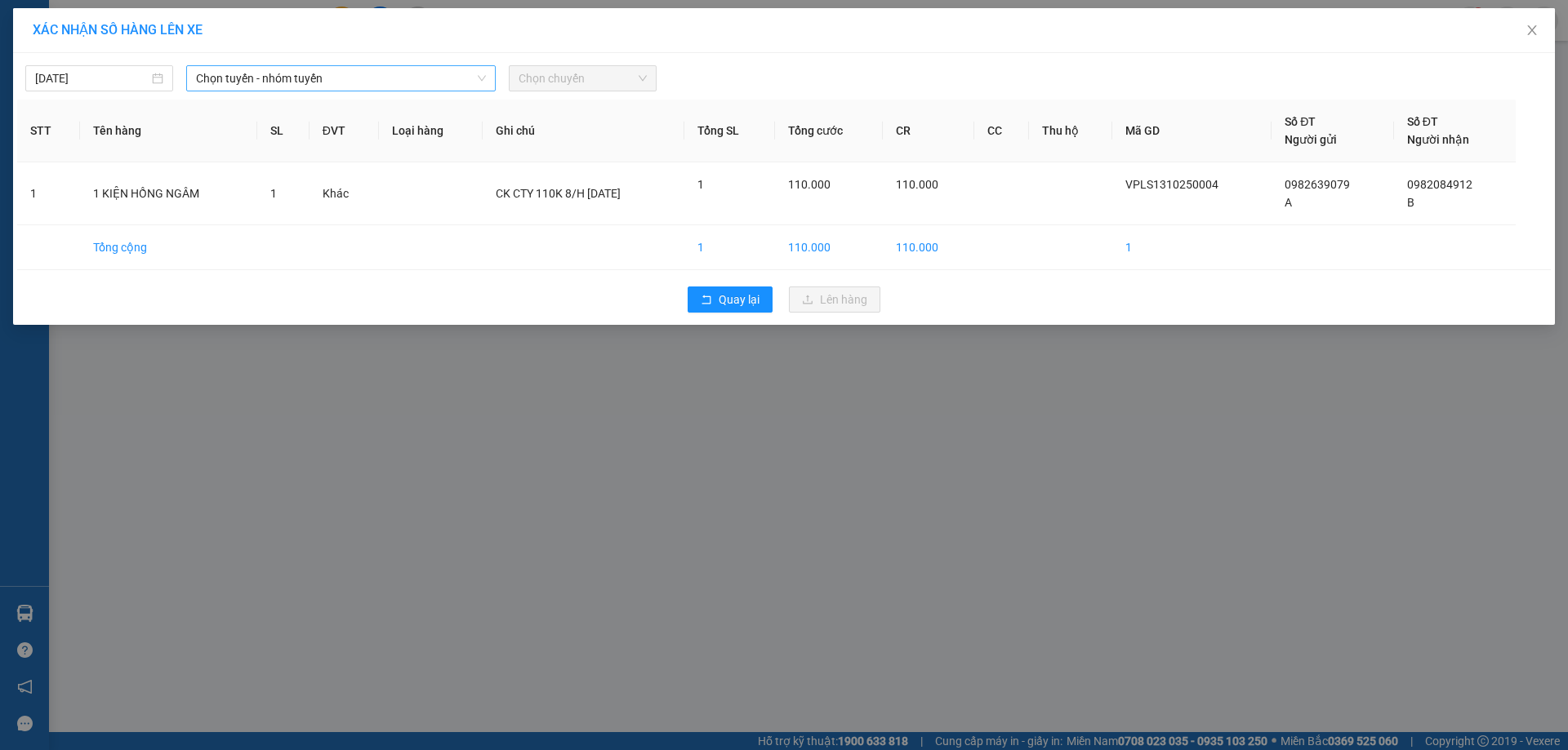
click at [480, 83] on icon "down" at bounding box center [482, 78] width 10 height 10
click at [485, 77] on icon "down" at bounding box center [482, 78] width 10 height 10
click at [477, 75] on icon "down" at bounding box center [482, 78] width 10 height 10
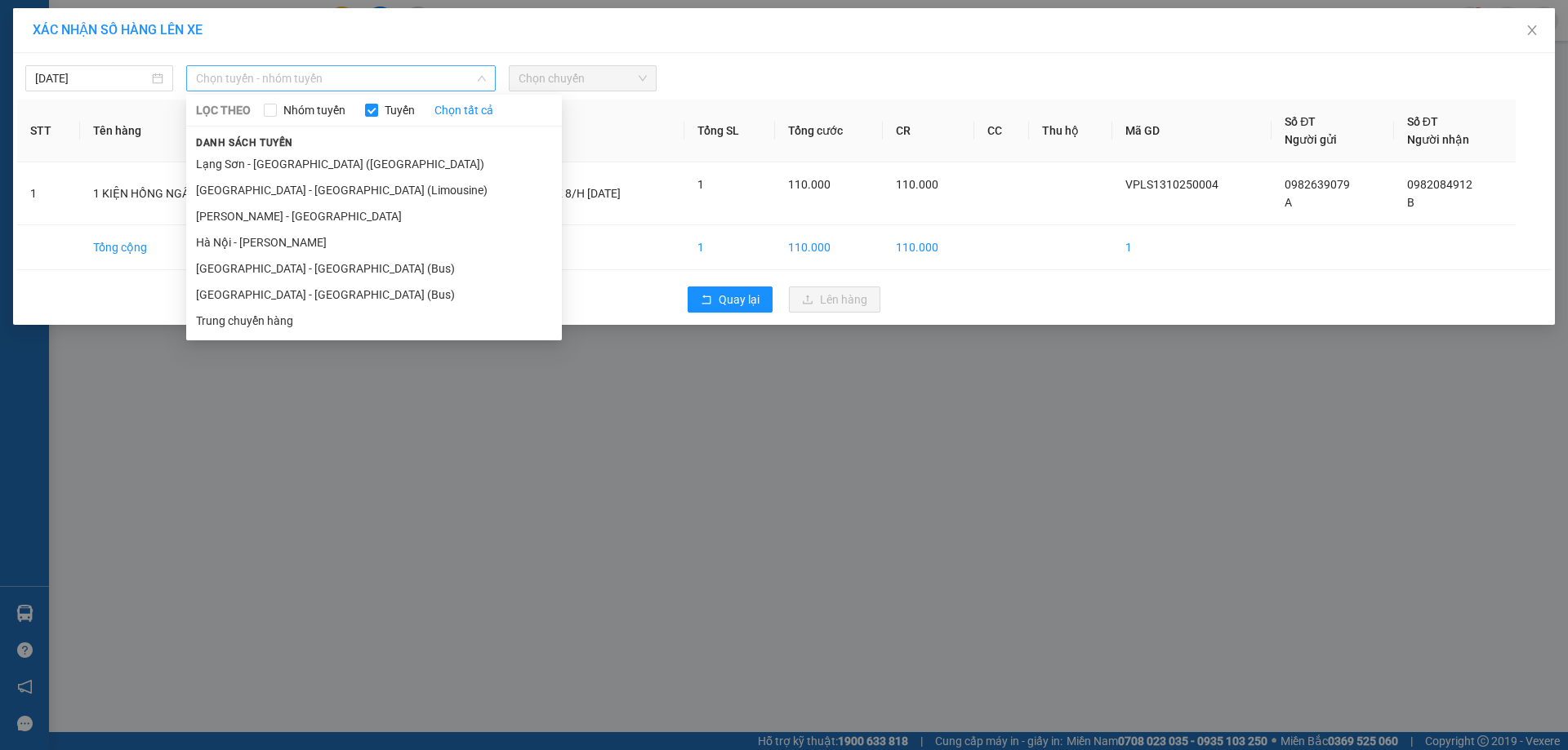
click at [472, 75] on span "Chọn tuyến - nhóm tuyến" at bounding box center [341, 78] width 290 height 25
click at [305, 169] on li "Lạng Sơn - [GEOGRAPHIC_DATA] ([GEOGRAPHIC_DATA])" at bounding box center [374, 163] width 376 height 26
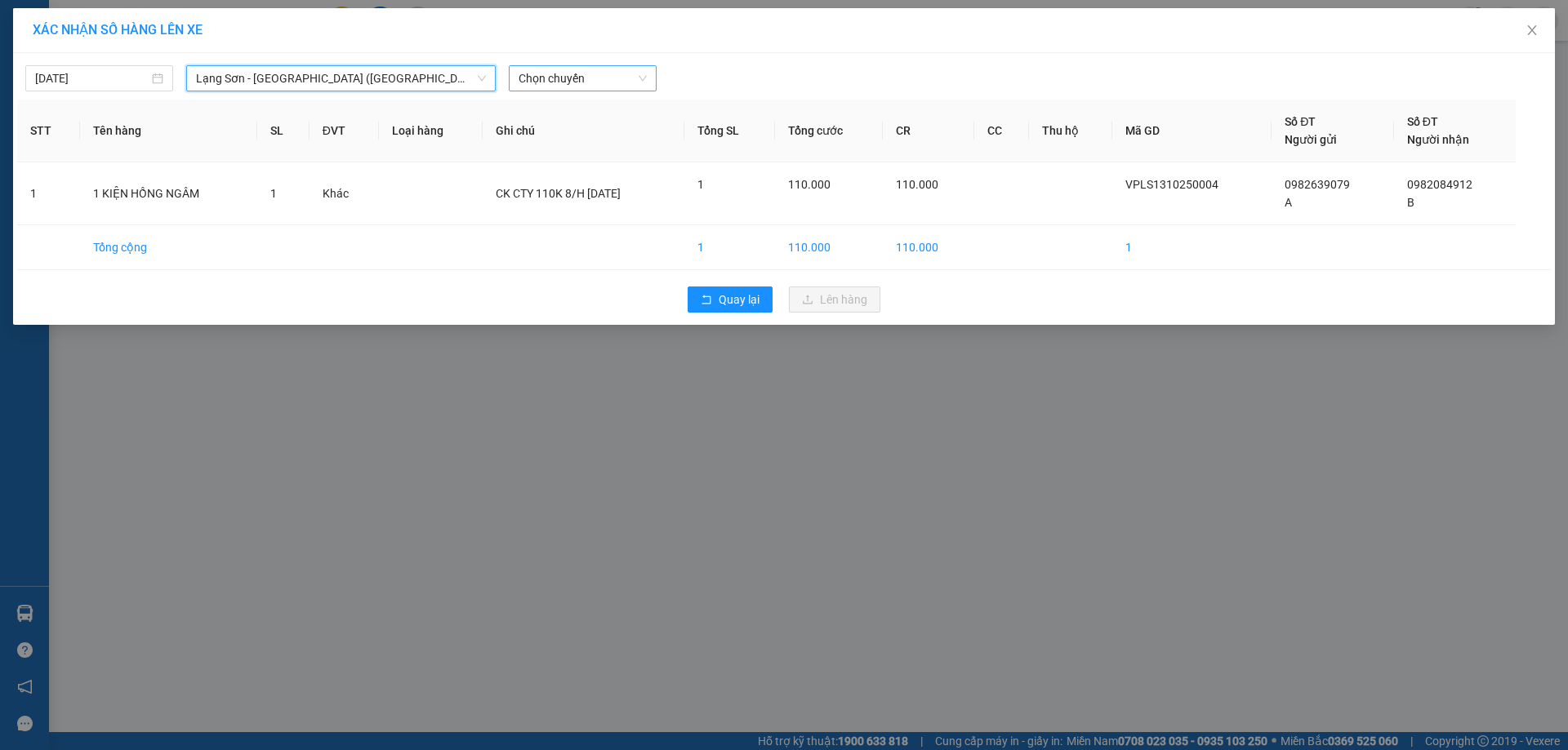
click at [645, 77] on span "Chọn chuyến" at bounding box center [583, 78] width 129 height 25
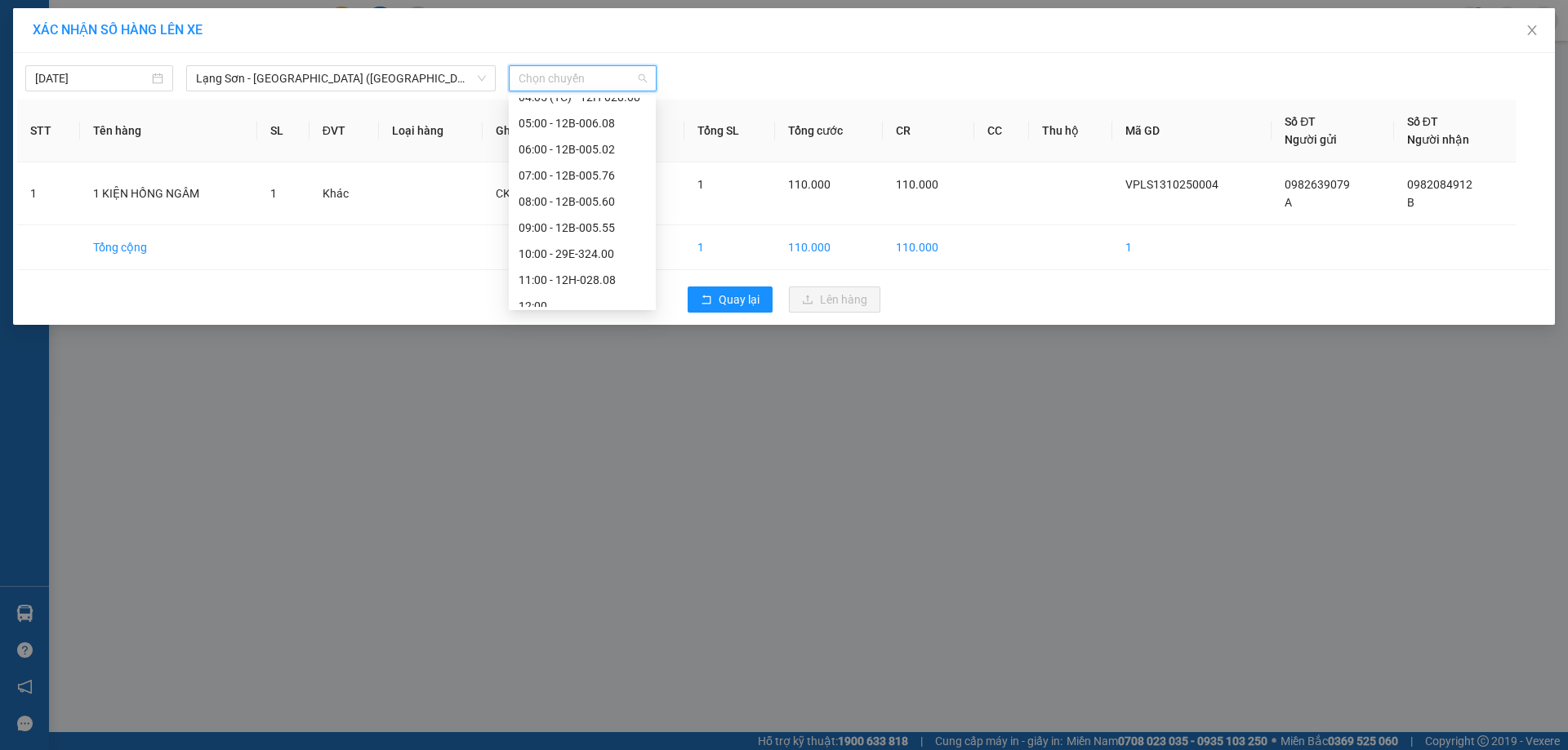
scroll to position [94, 0]
click at [556, 203] on div "09:00 - 12B-005.55" at bounding box center [583, 199] width 128 height 18
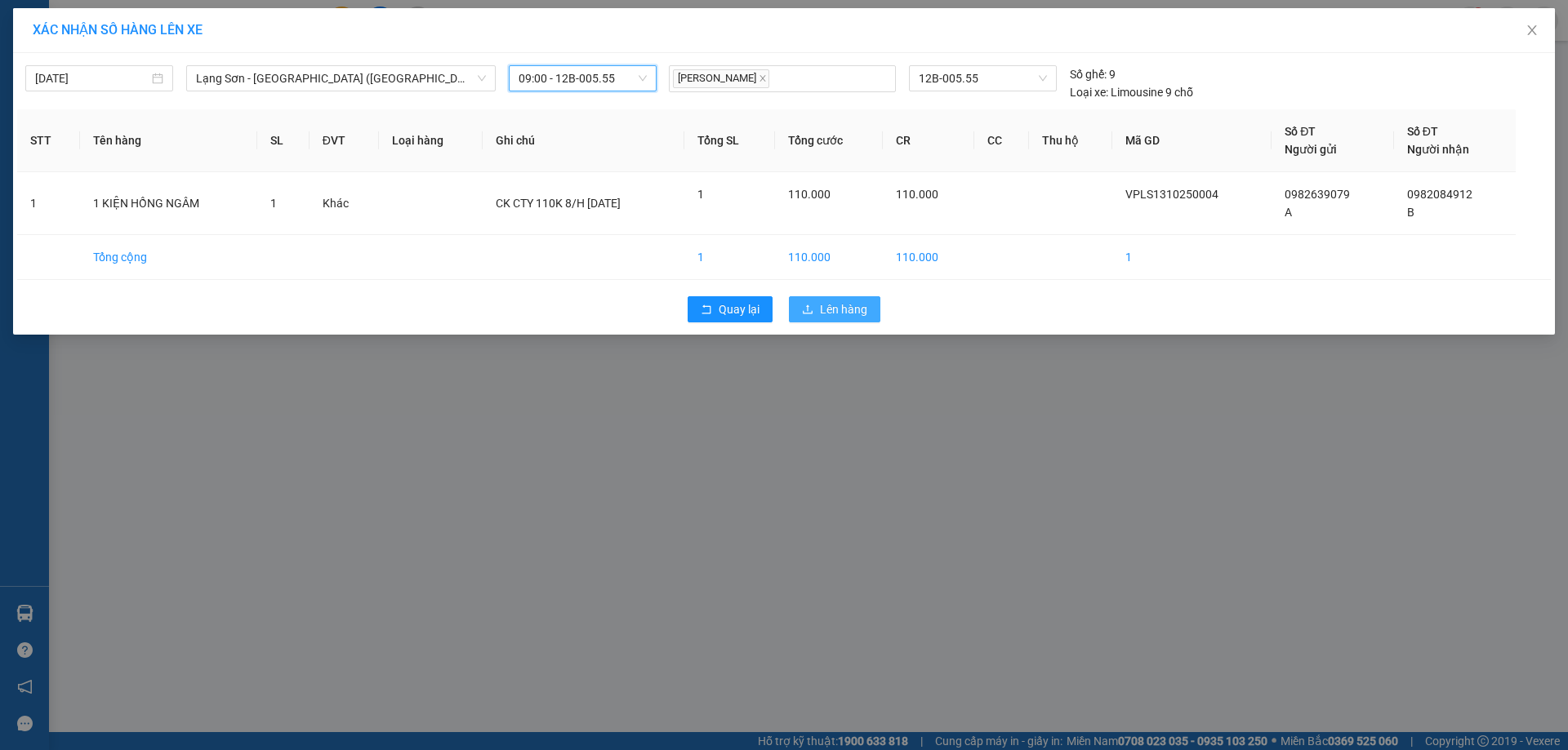
drag, startPoint x: 845, startPoint y: 307, endPoint x: 901, endPoint y: 308, distance: 56.0
click at [851, 307] on span "Lên hàng" at bounding box center [844, 309] width 48 height 18
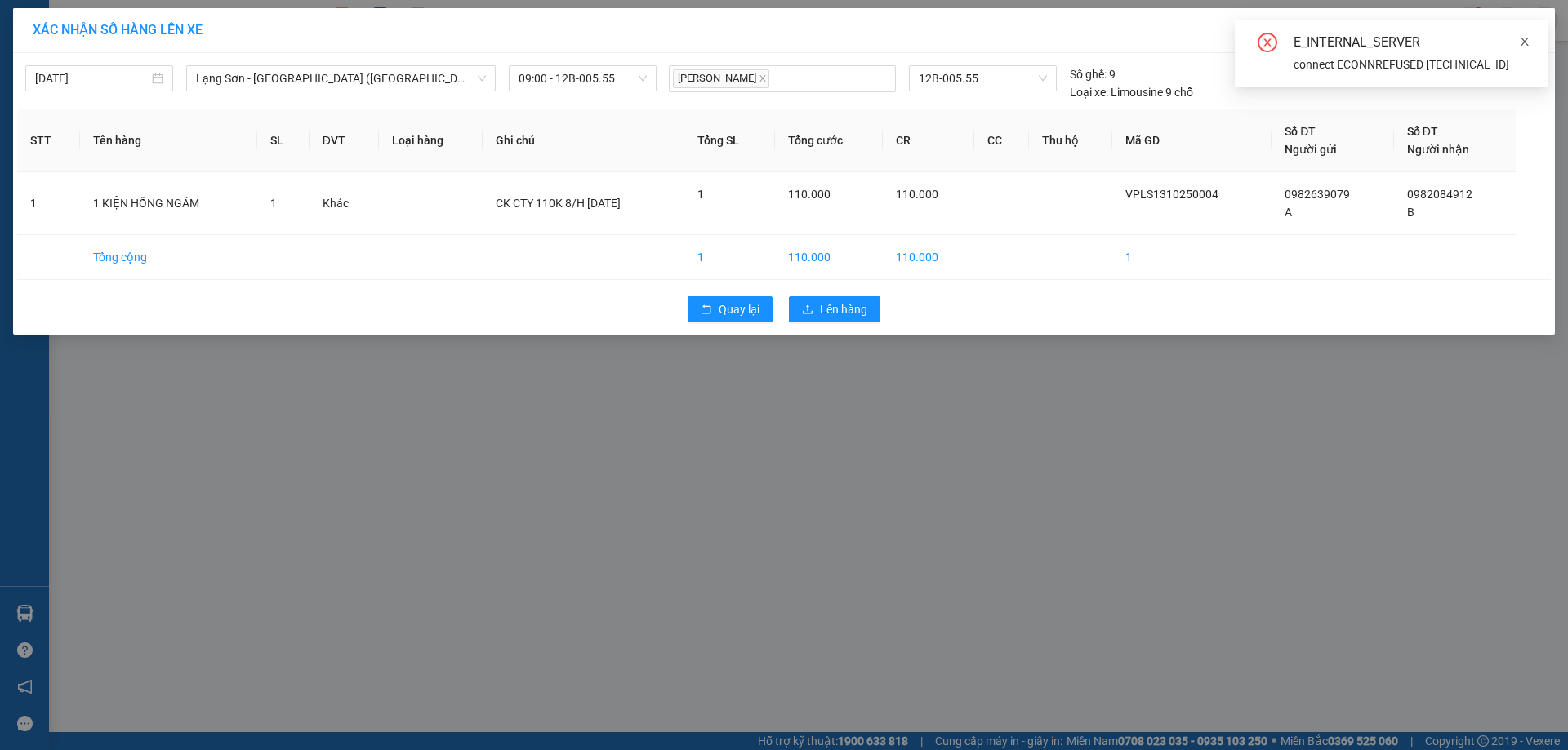
click at [1526, 44] on icon "close" at bounding box center [1525, 42] width 9 height 9
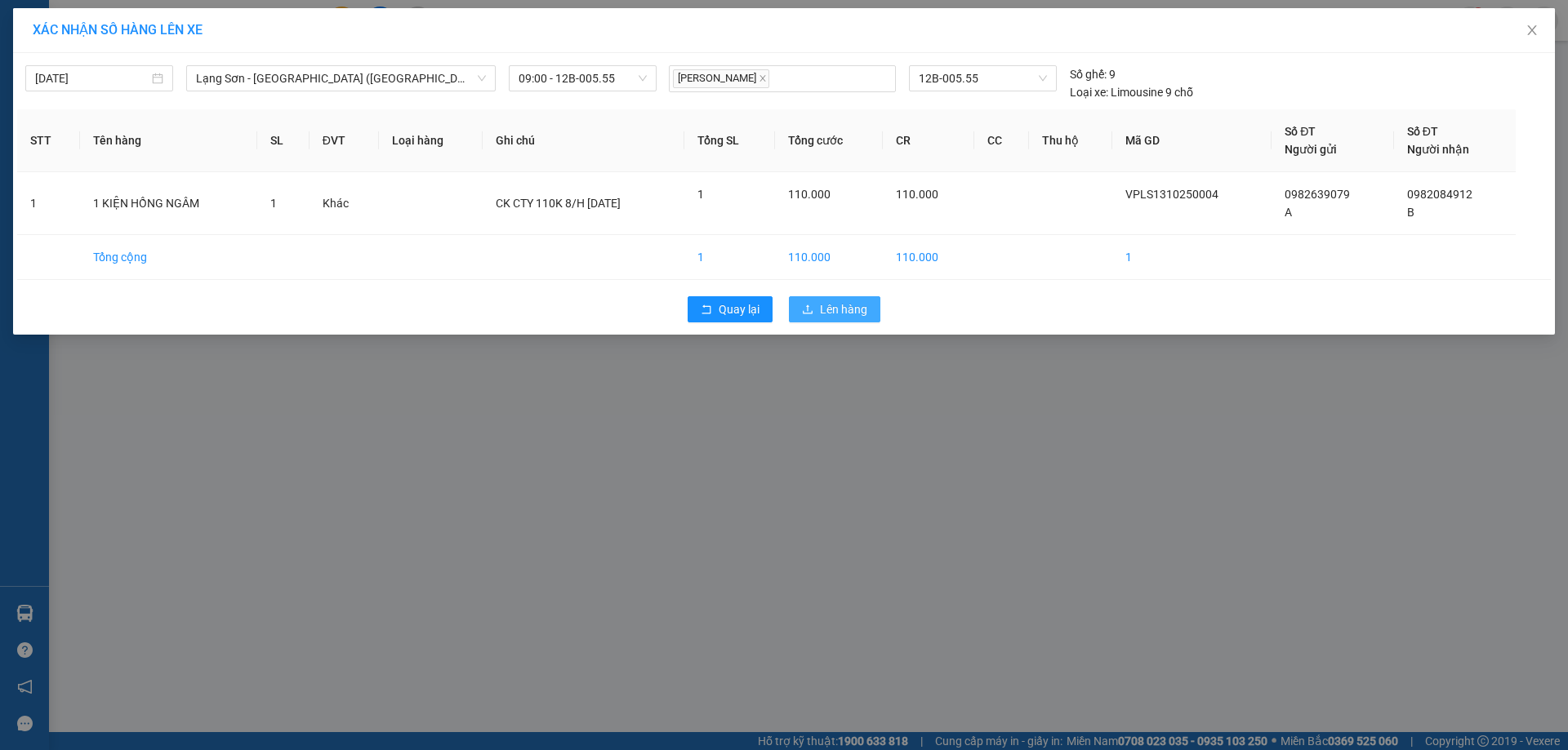
click at [840, 313] on span "Lên hàng" at bounding box center [844, 309] width 48 height 18
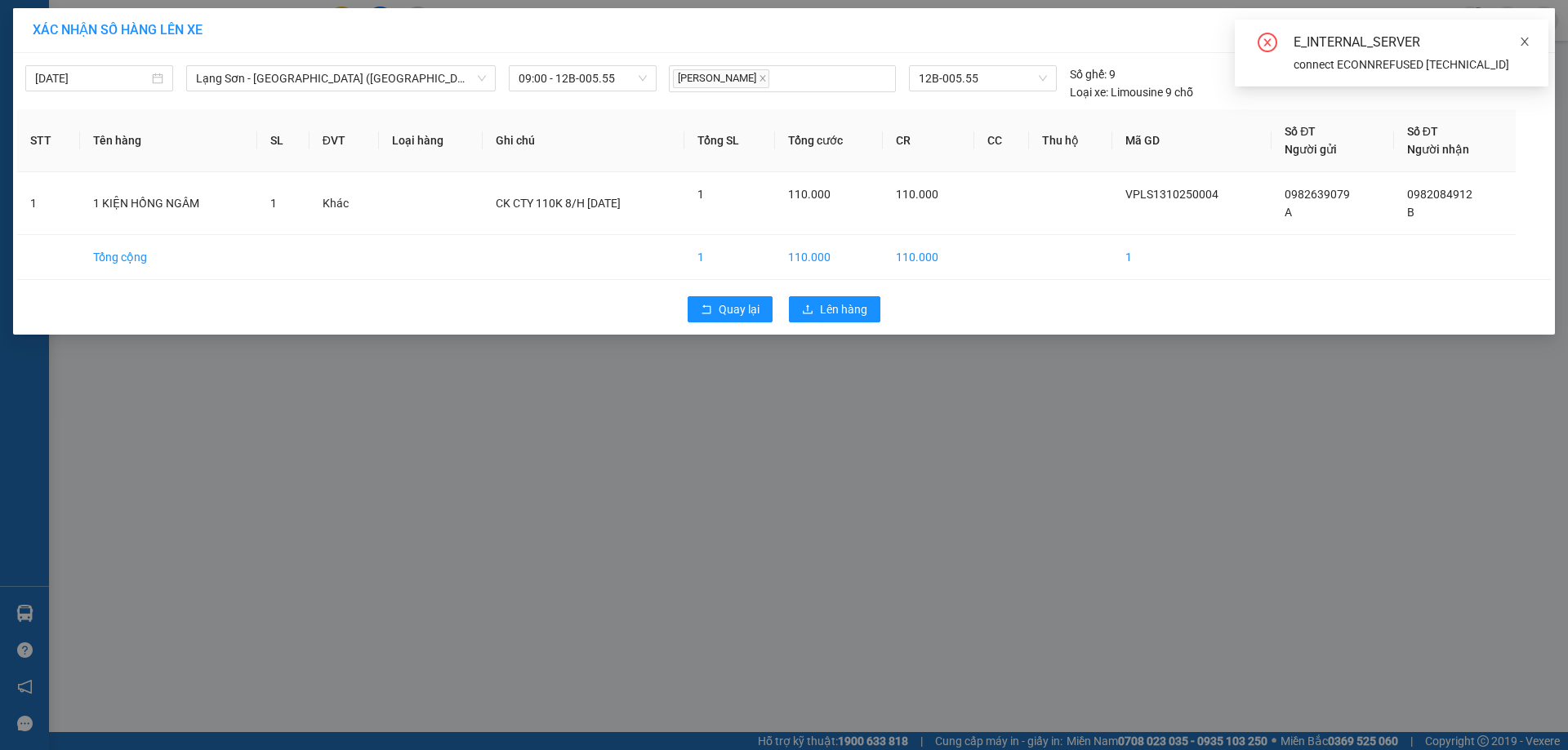
click at [1527, 42] on icon "close" at bounding box center [1524, 41] width 11 height 11
click at [1533, 29] on icon "close" at bounding box center [1531, 30] width 13 height 13
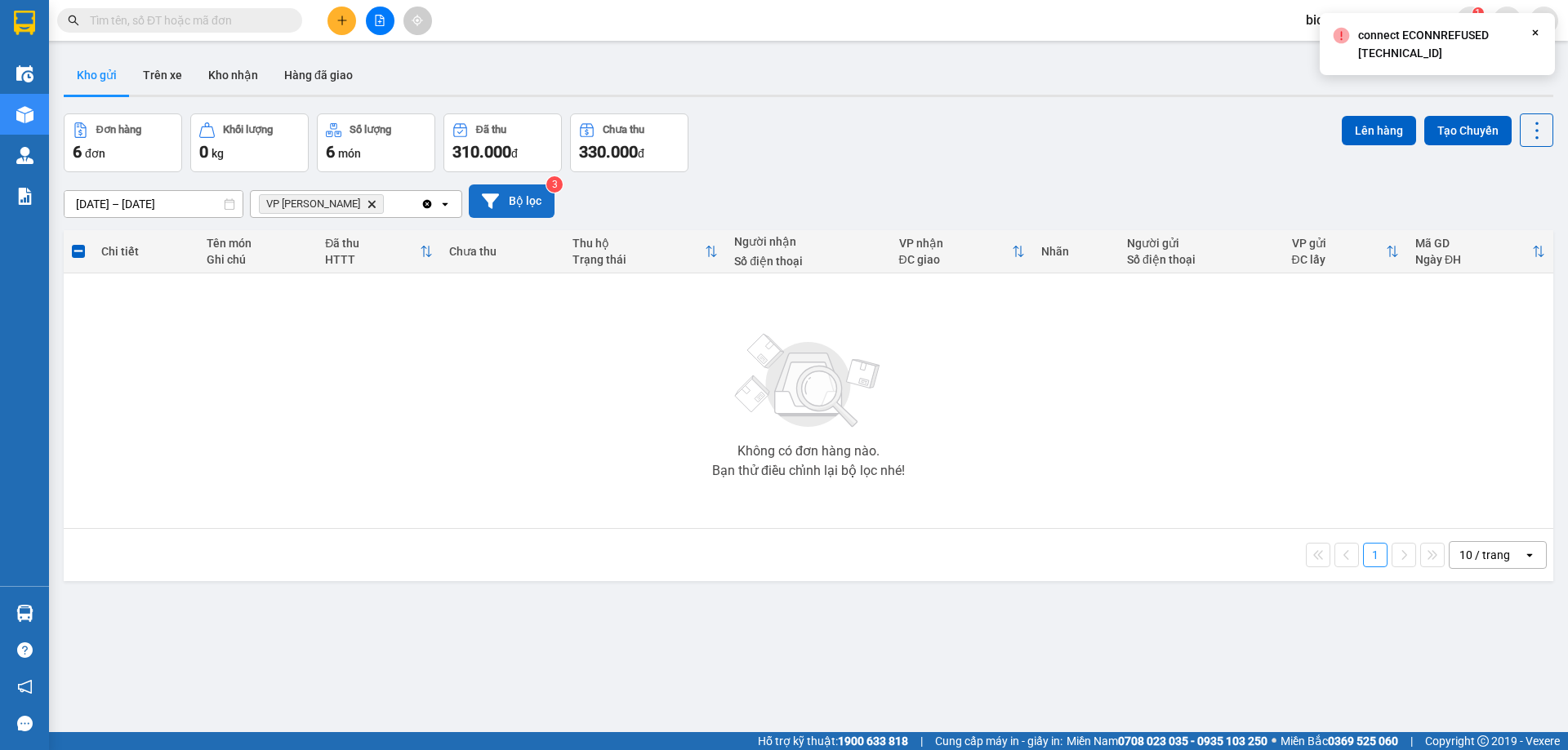
click at [518, 203] on button "Bộ lọc" at bounding box center [511, 201] width 86 height 33
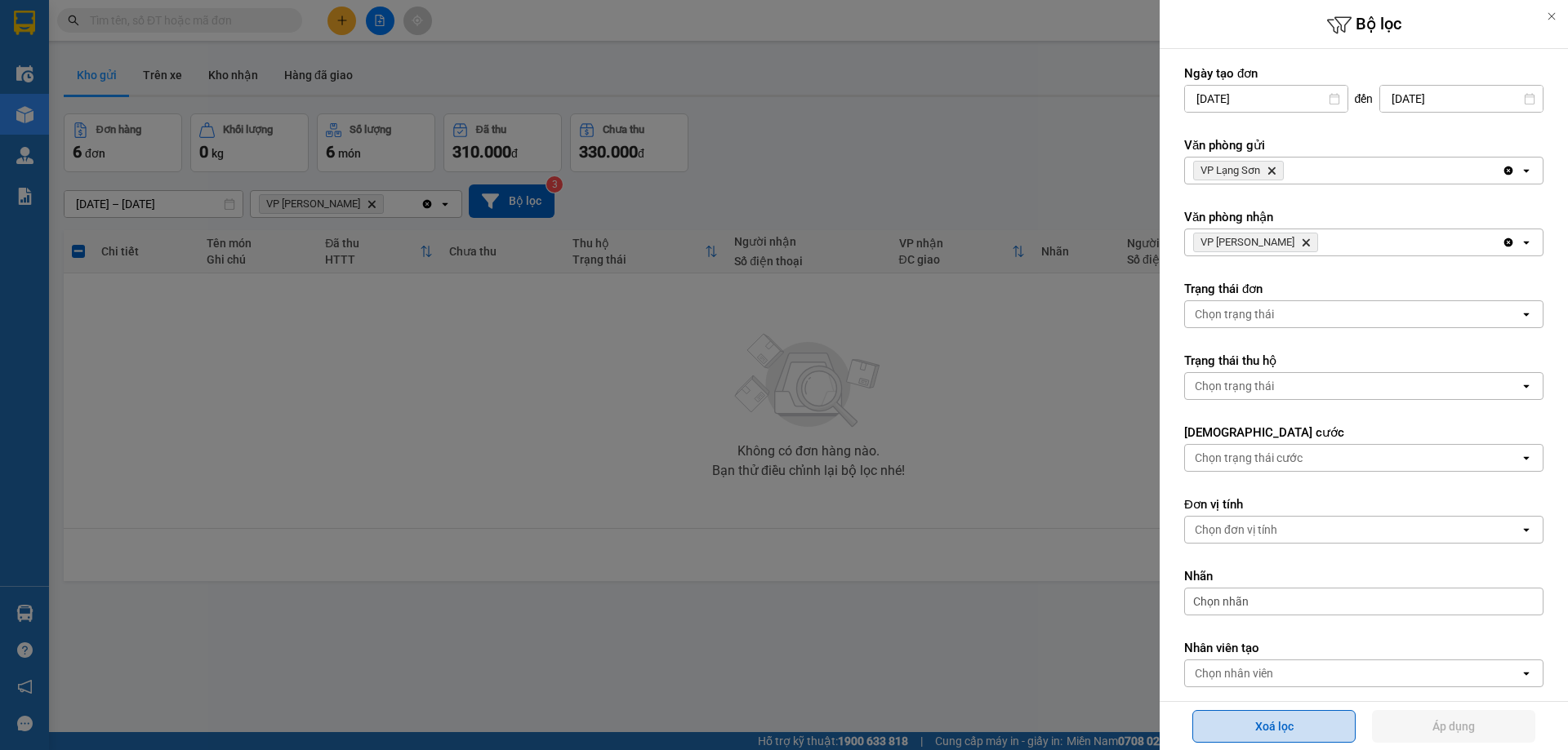
click at [1284, 733] on button "Xoá lọc" at bounding box center [1274, 726] width 164 height 32
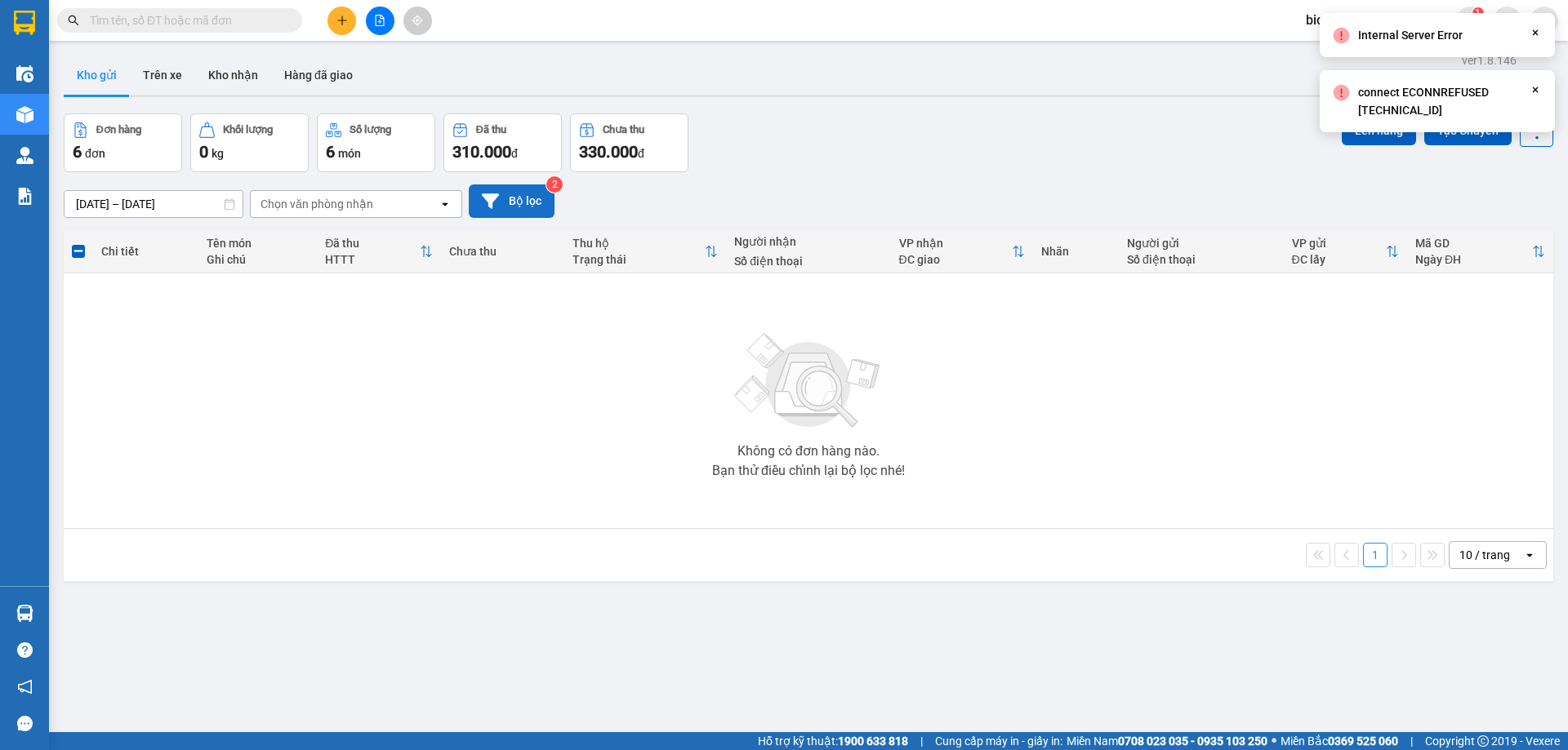
click at [504, 198] on button "Bộ lọc" at bounding box center [511, 201] width 86 height 33
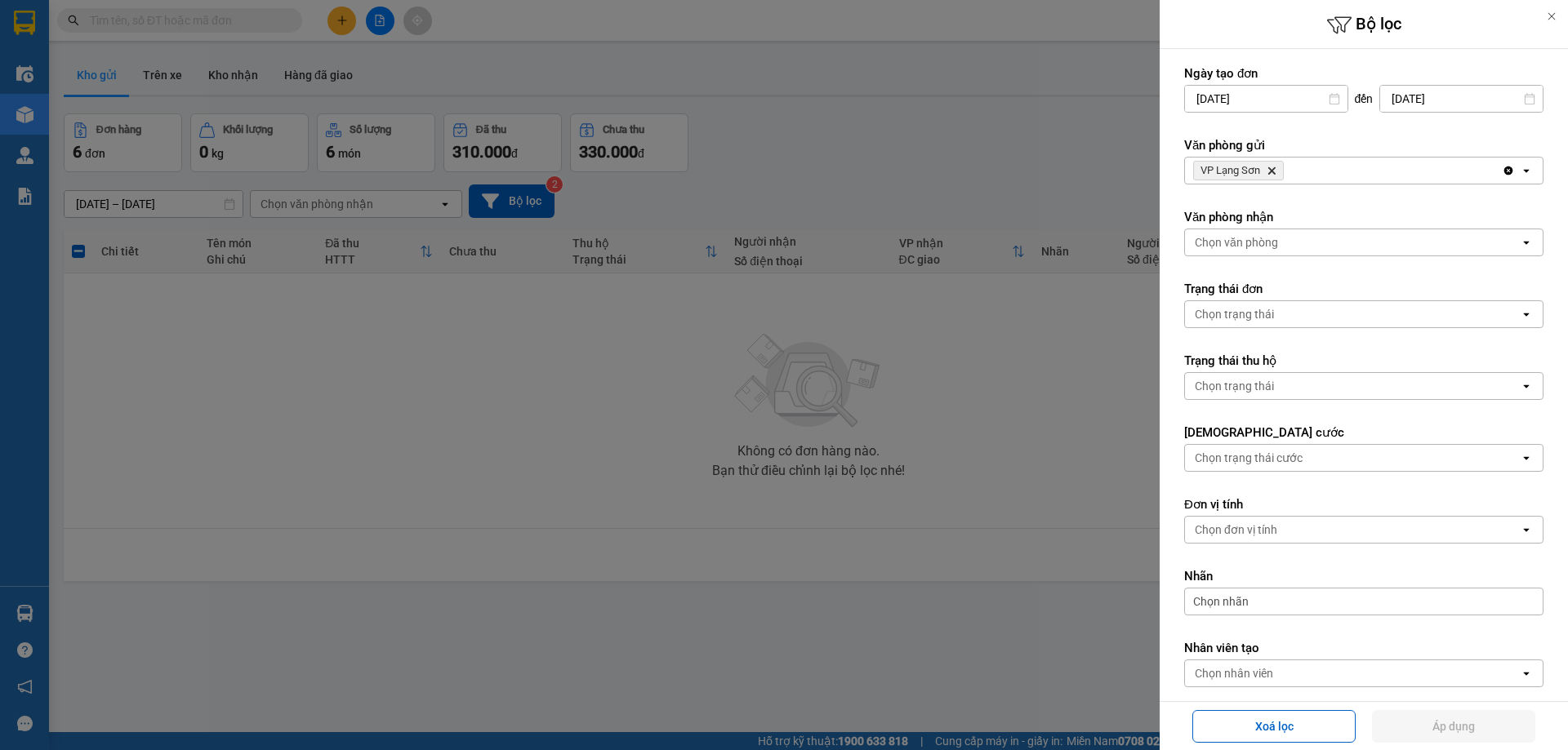
click at [1257, 243] on div "Chọn văn phòng" at bounding box center [1237, 242] width 83 height 16
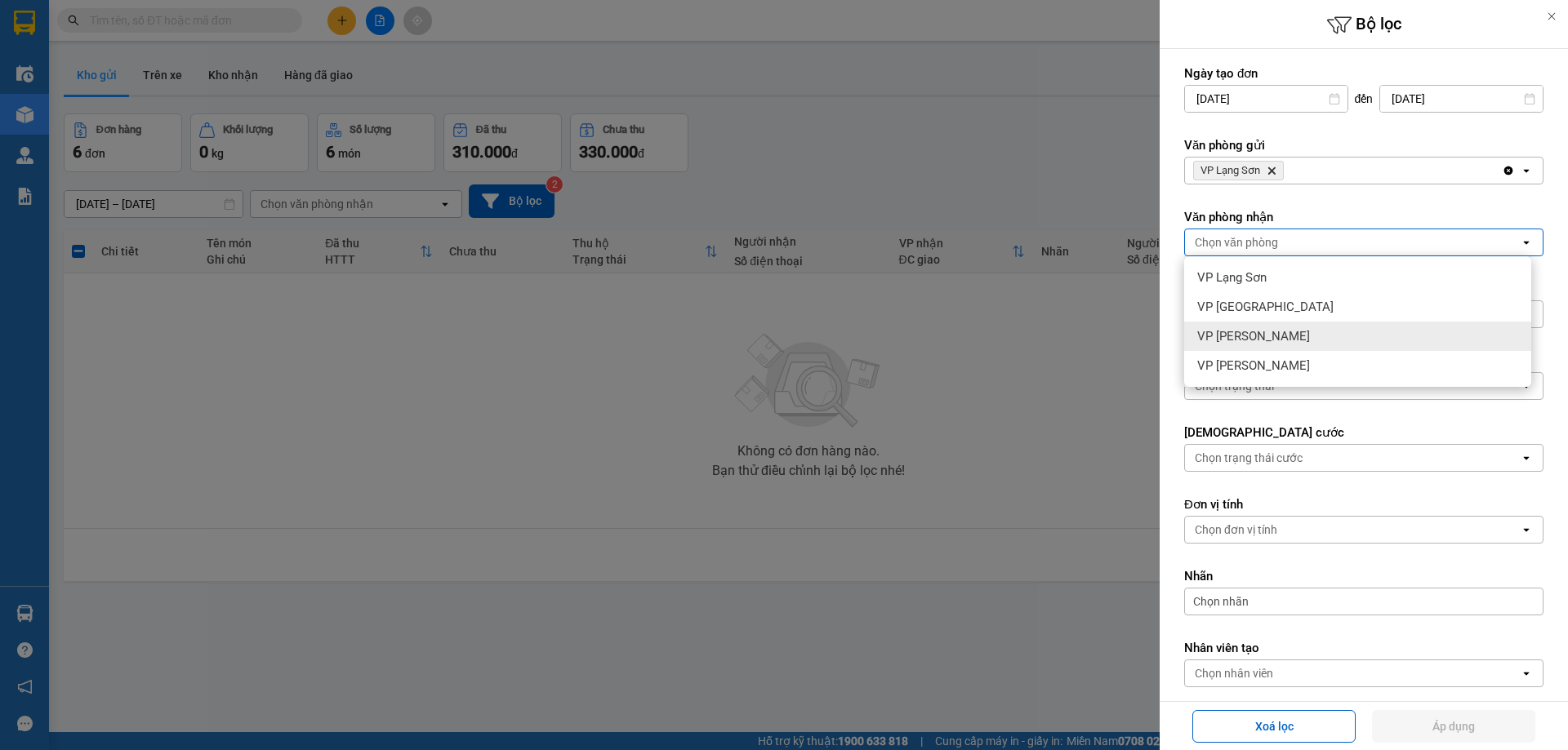
click at [1239, 335] on span "VP [PERSON_NAME]" at bounding box center [1254, 335] width 112 height 16
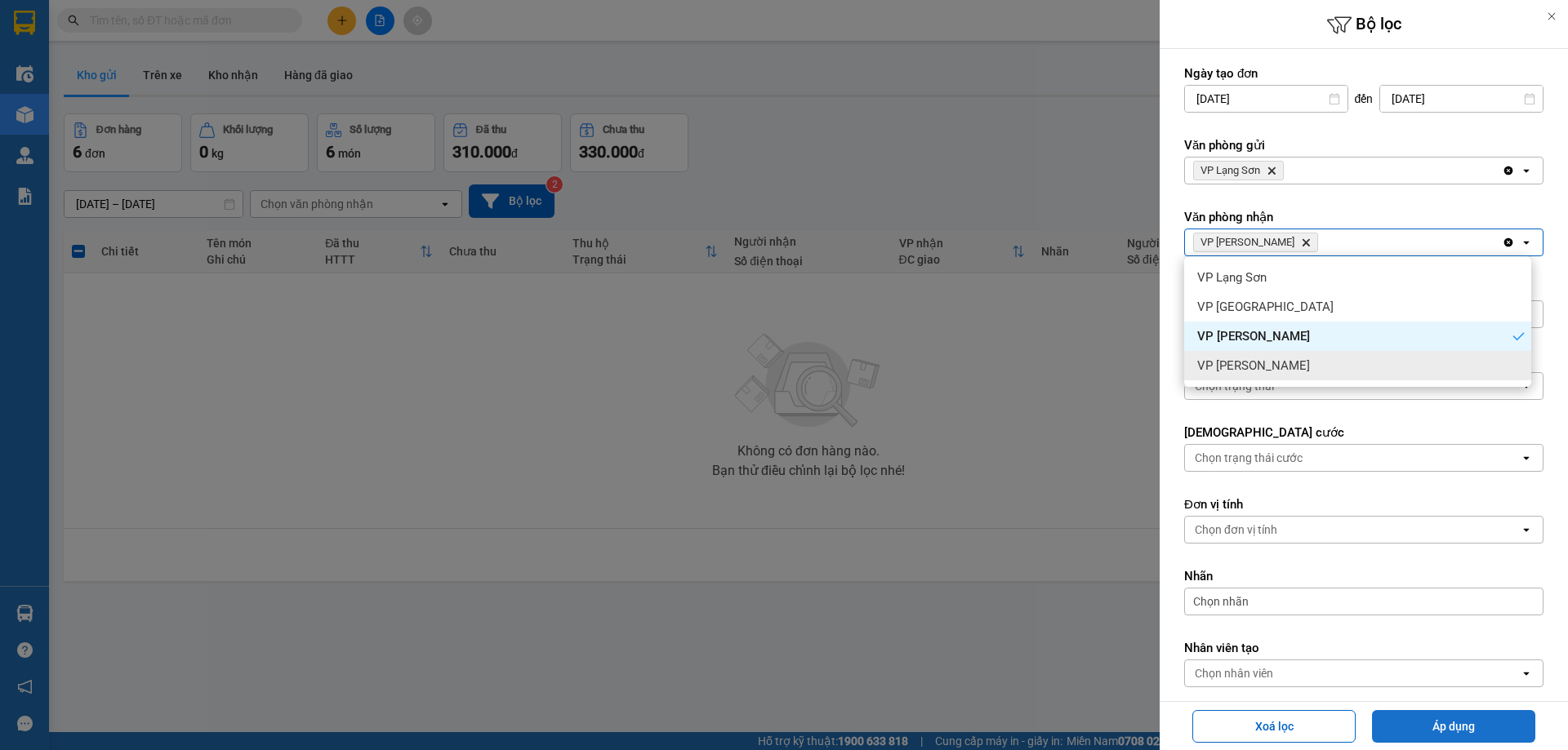
click at [1421, 722] on button "Áp dụng" at bounding box center [1454, 726] width 164 height 32
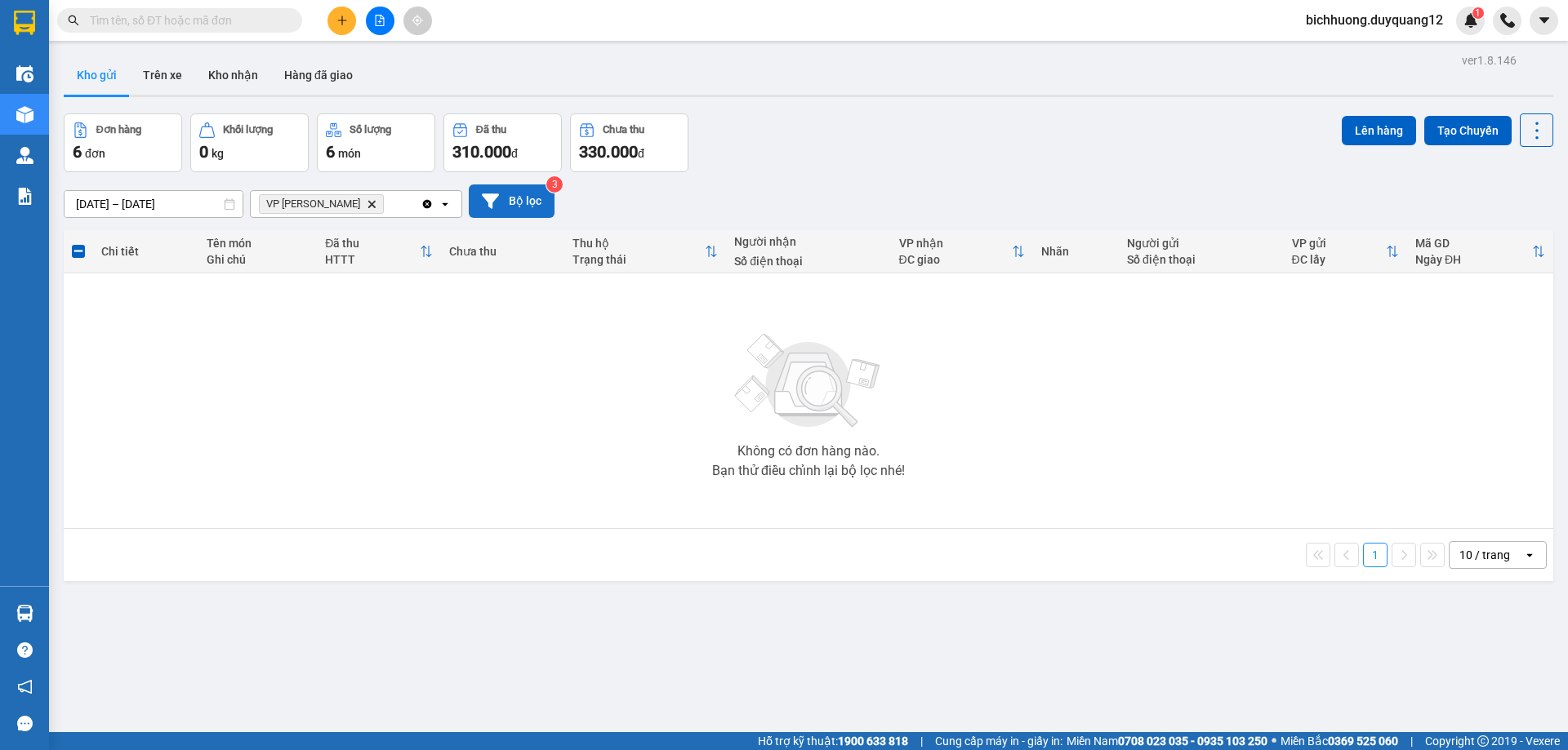
click at [520, 202] on button "Bộ lọc" at bounding box center [511, 201] width 86 height 33
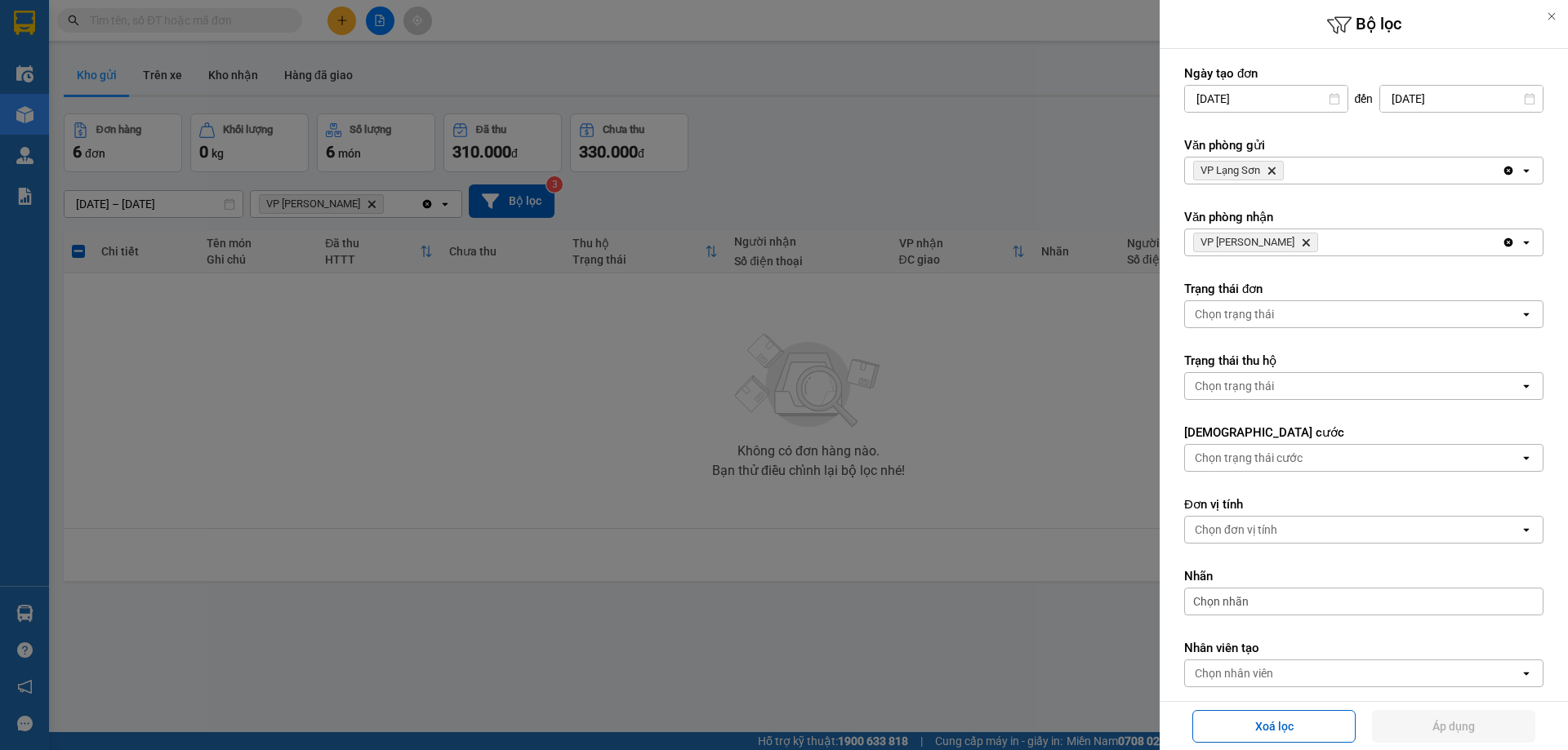
click at [940, 197] on div at bounding box center [784, 375] width 1568 height 750
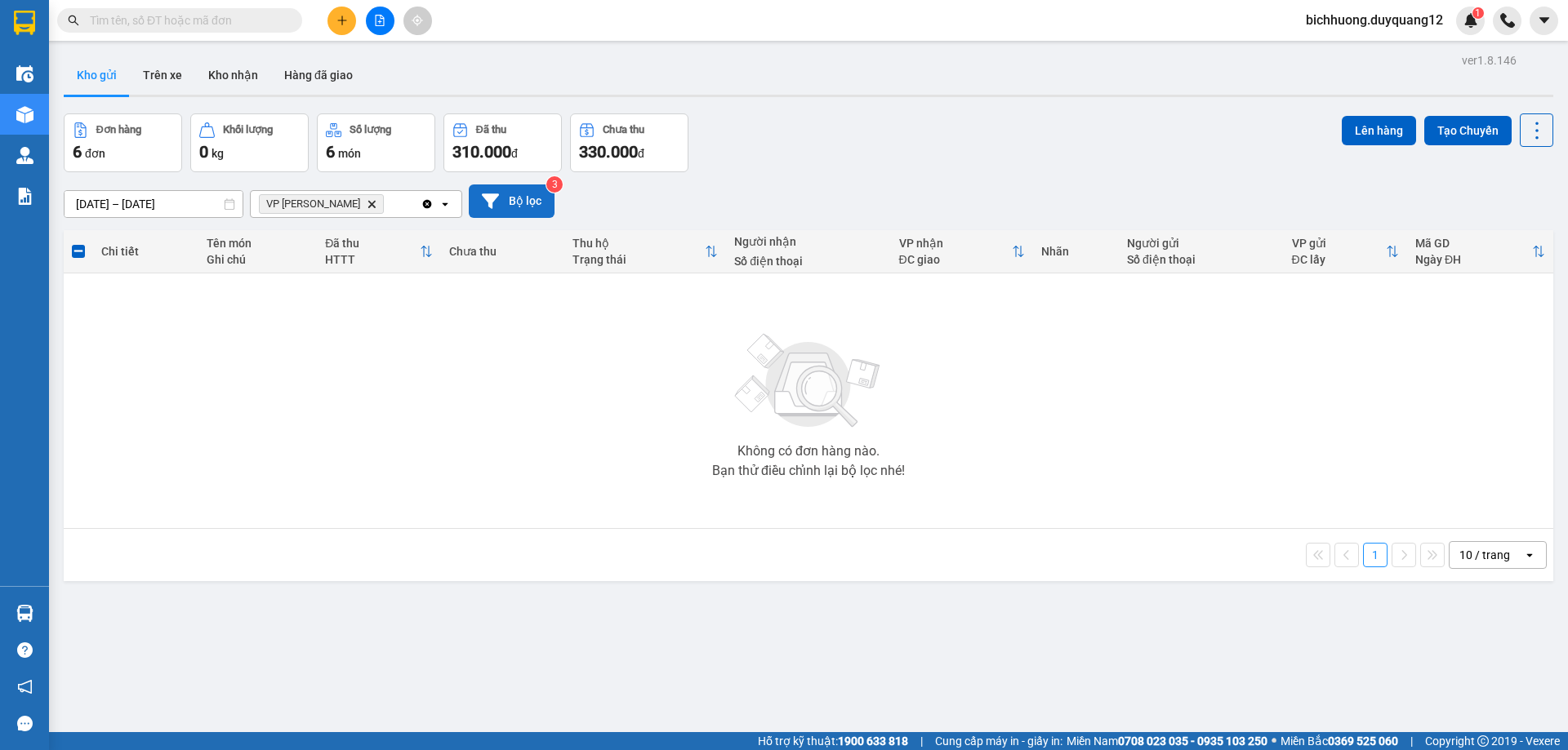
click at [506, 192] on button "Bộ lọc" at bounding box center [511, 201] width 86 height 33
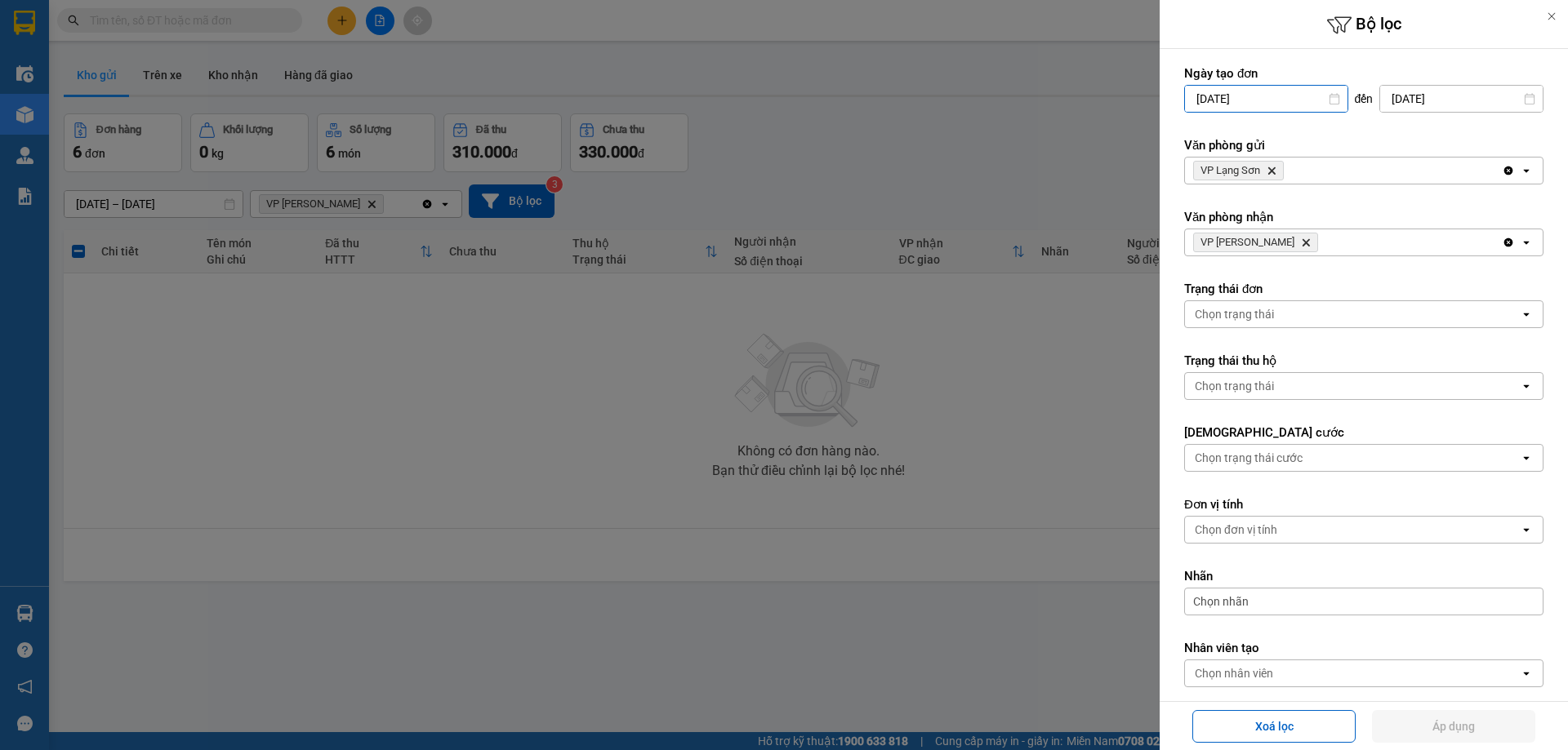
click at [1298, 102] on input "[DATE]" at bounding box center [1266, 99] width 163 height 26
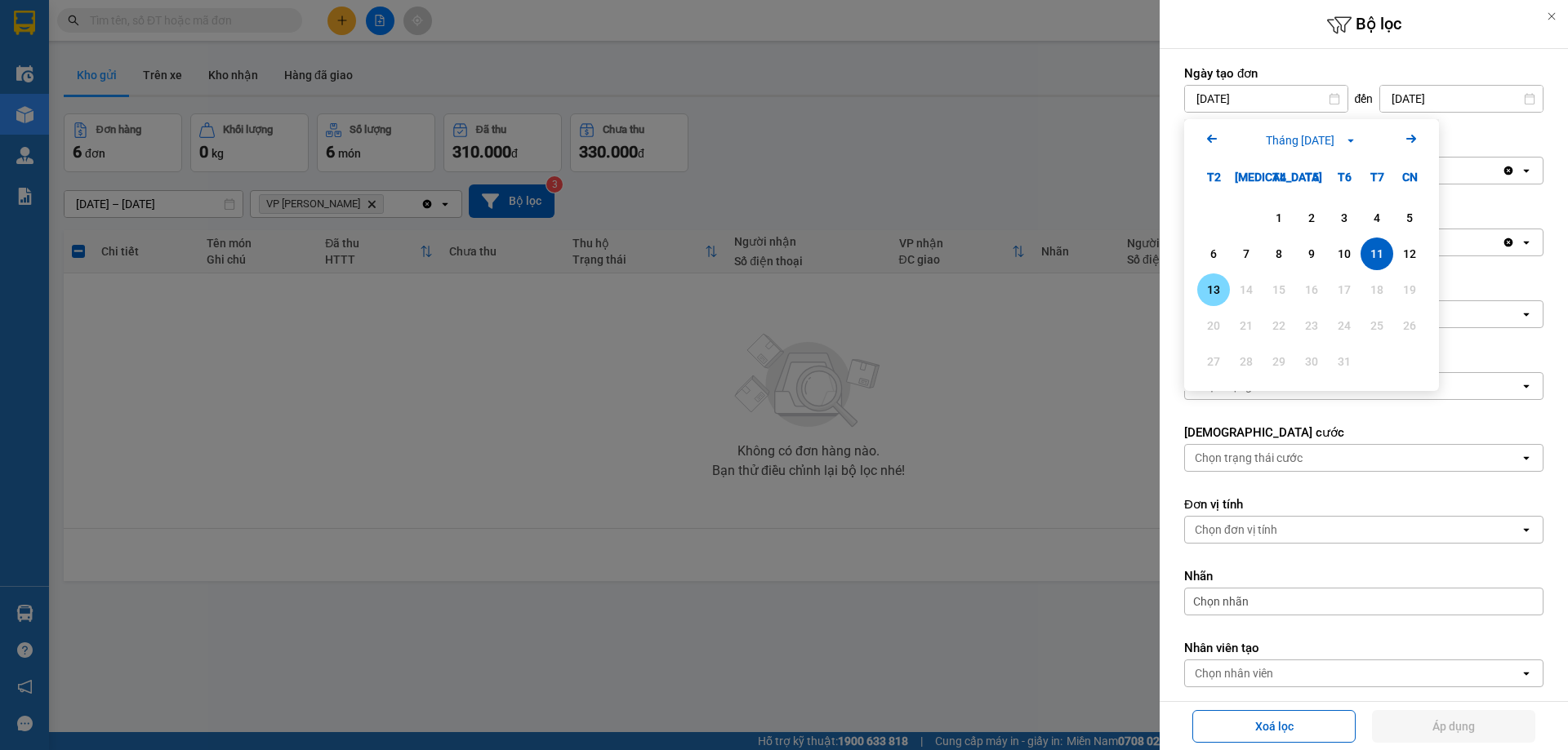
click at [1214, 292] on div "13" at bounding box center [1213, 289] width 23 height 20
type input "[DATE]"
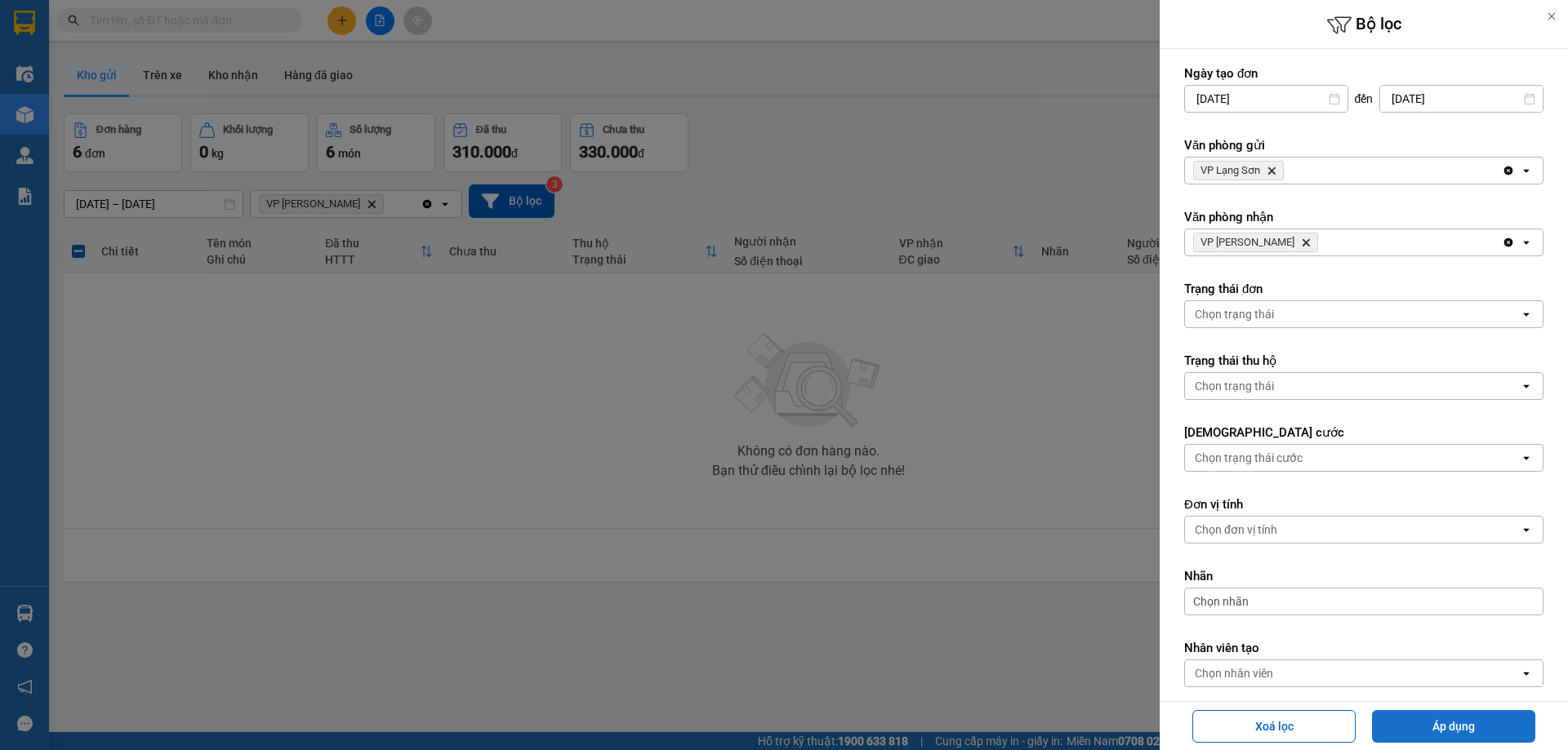
click at [1467, 727] on button "Áp dụng" at bounding box center [1454, 726] width 164 height 32
type input "[DATE] – [DATE]"
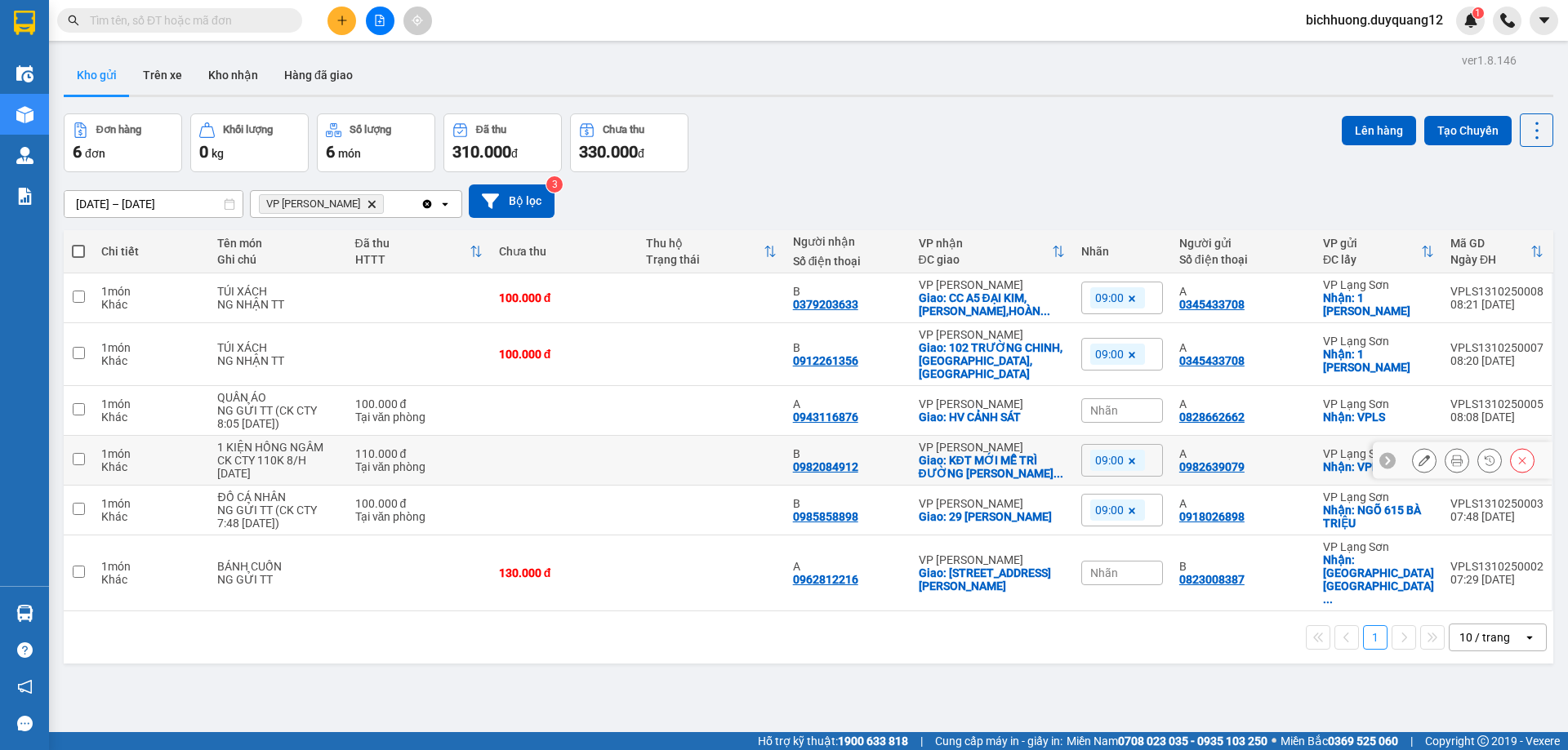
click at [79, 453] on input "checkbox" at bounding box center [78, 459] width 12 height 12
checkbox input "true"
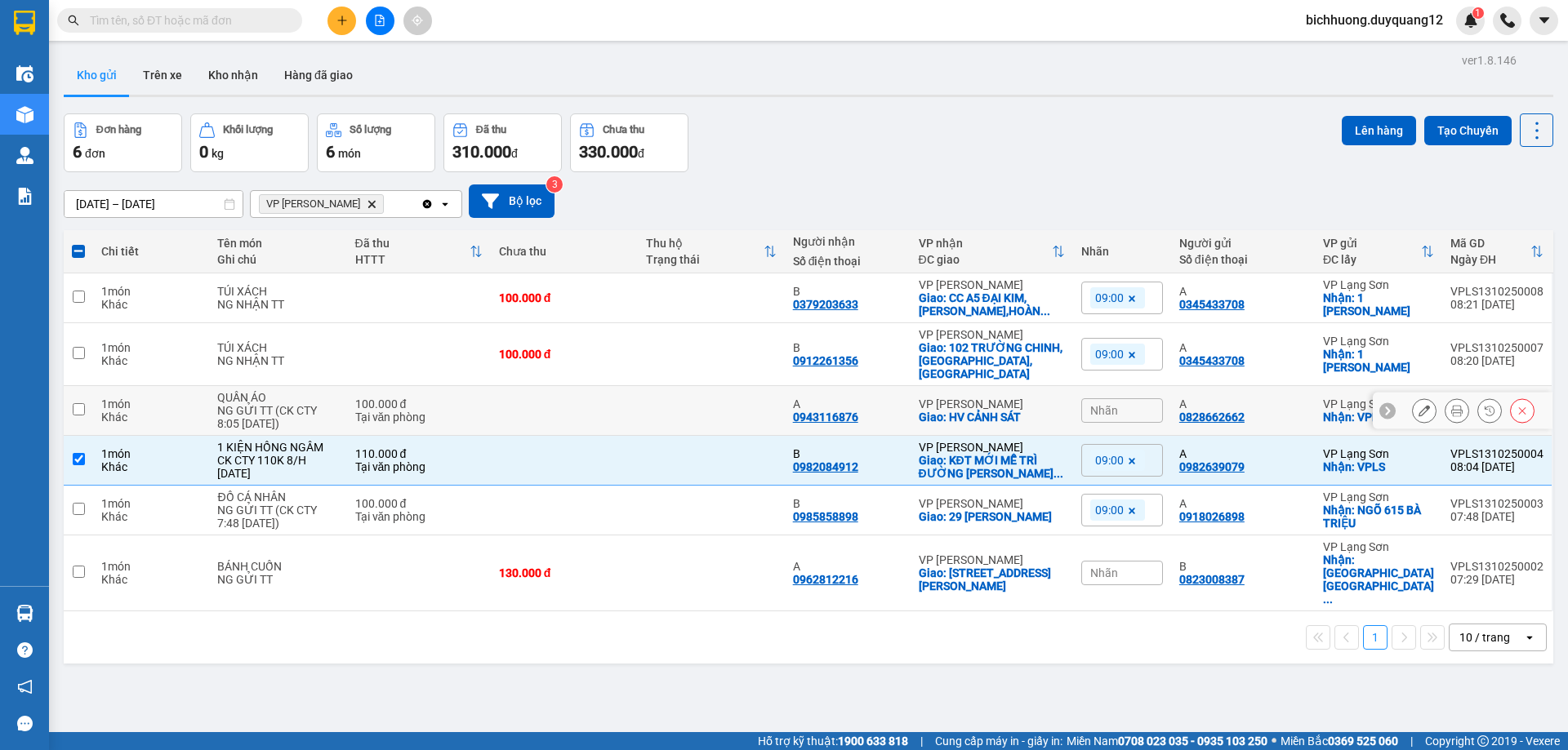
click at [78, 404] on input "checkbox" at bounding box center [78, 409] width 12 height 12
checkbox input "true"
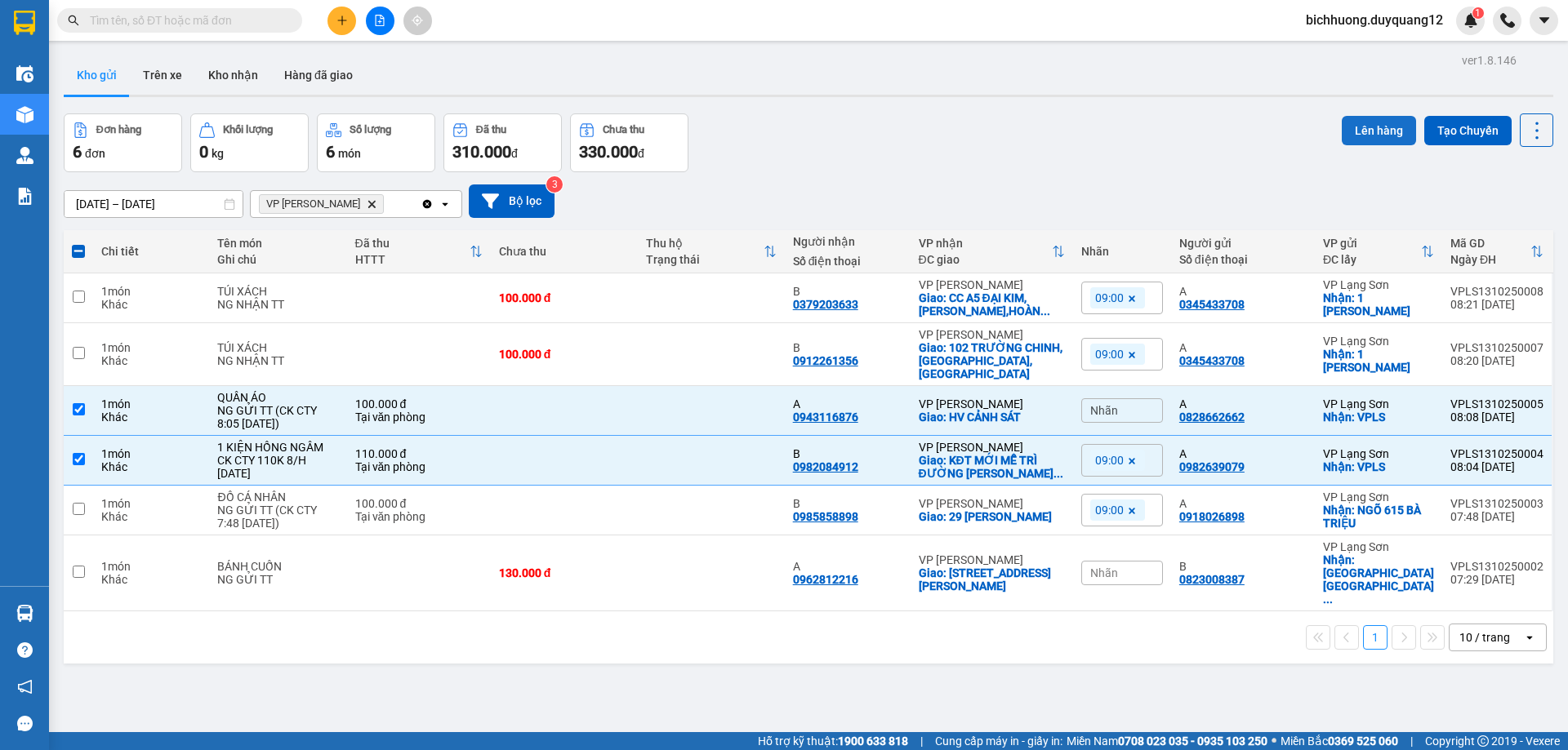
click at [1370, 124] on button "Lên hàng" at bounding box center [1378, 130] width 74 height 30
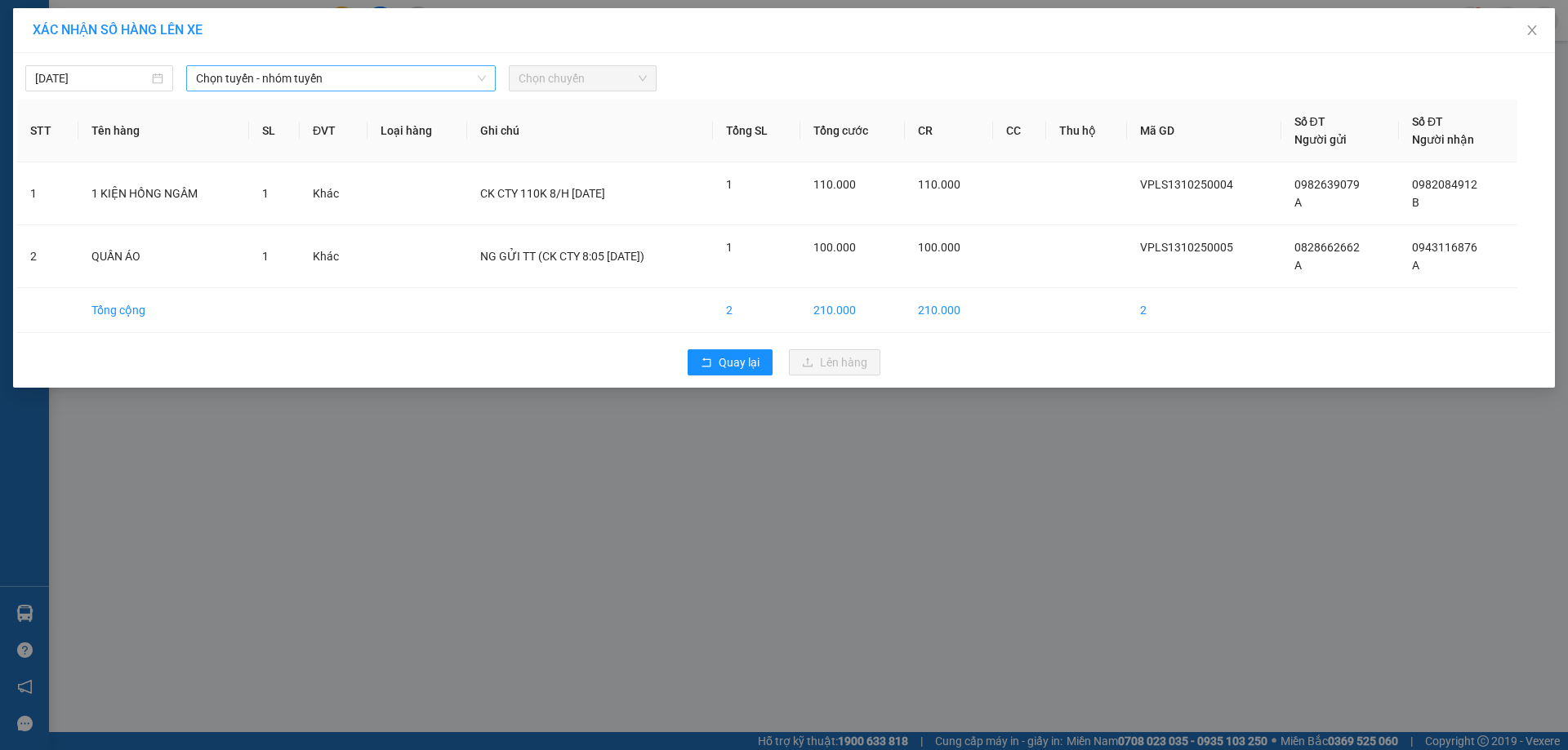
click at [481, 77] on icon "down" at bounding box center [482, 78] width 10 height 10
click at [464, 77] on span "Chọn tuyến - nhóm tuyến" at bounding box center [341, 78] width 290 height 25
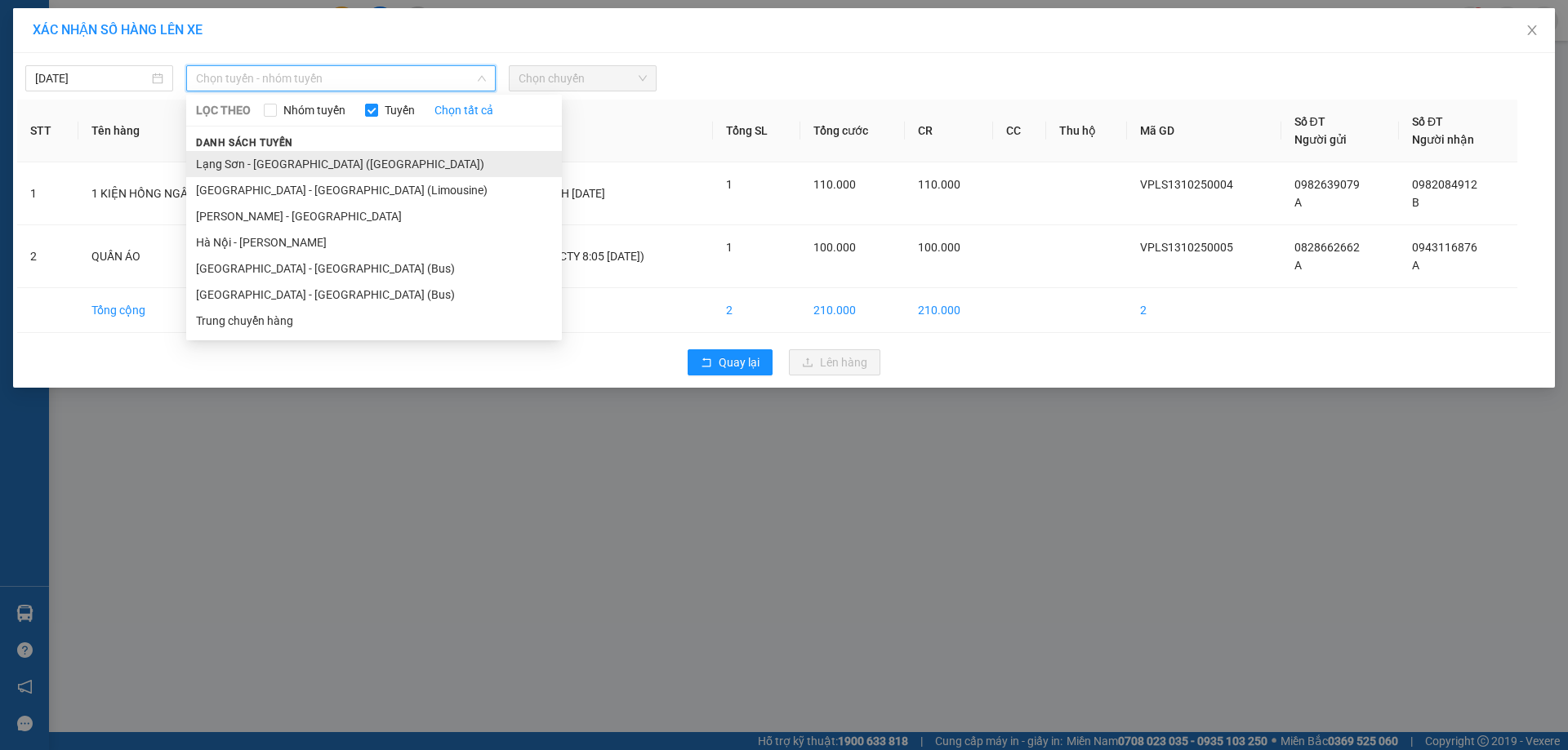
drag, startPoint x: 325, startPoint y: 169, endPoint x: 333, endPoint y: 168, distance: 8.1
click at [325, 168] on li "Lạng Sơn - [GEOGRAPHIC_DATA] ([GEOGRAPHIC_DATA])" at bounding box center [374, 163] width 376 height 26
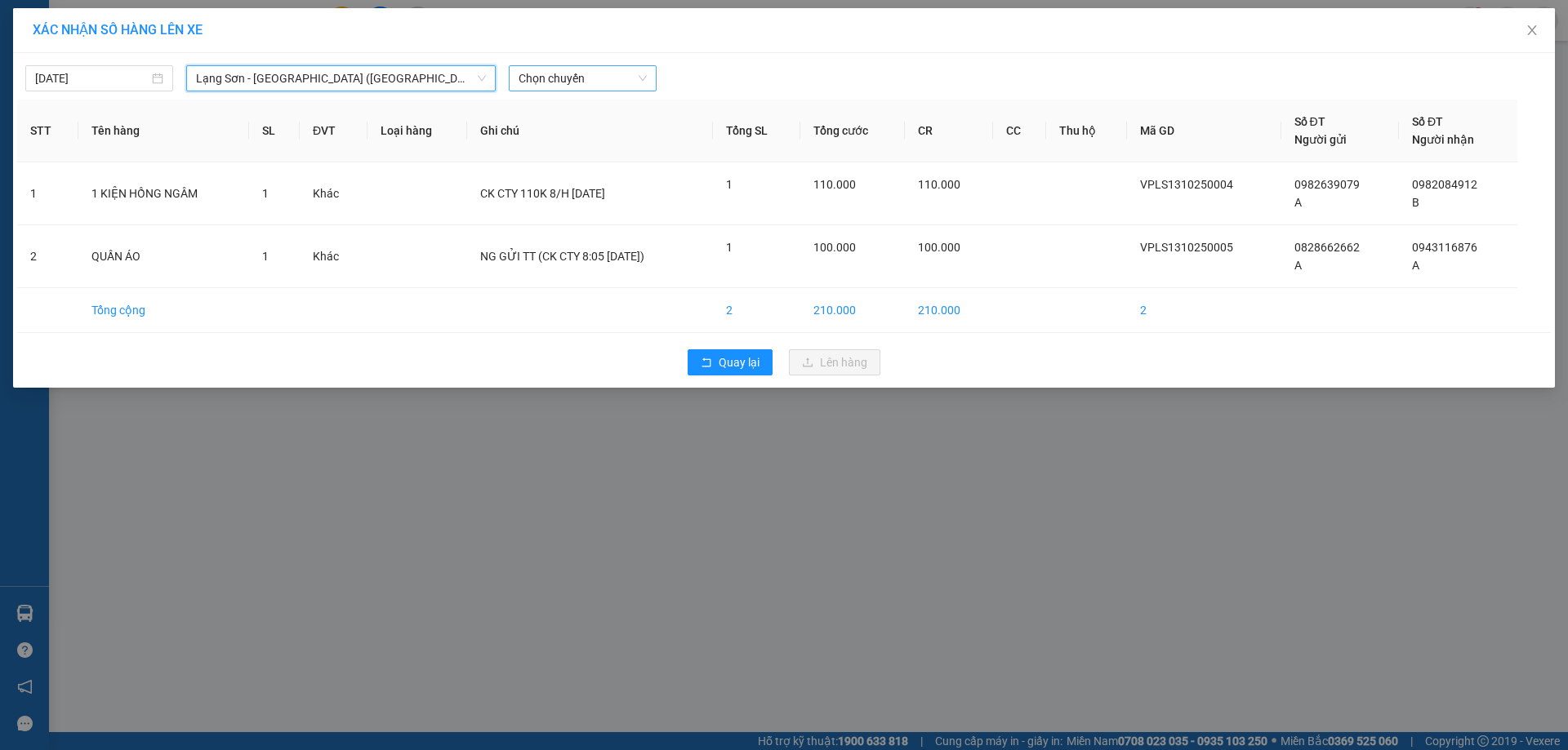
click at [642, 82] on span "Chọn chuyến" at bounding box center [583, 78] width 129 height 25
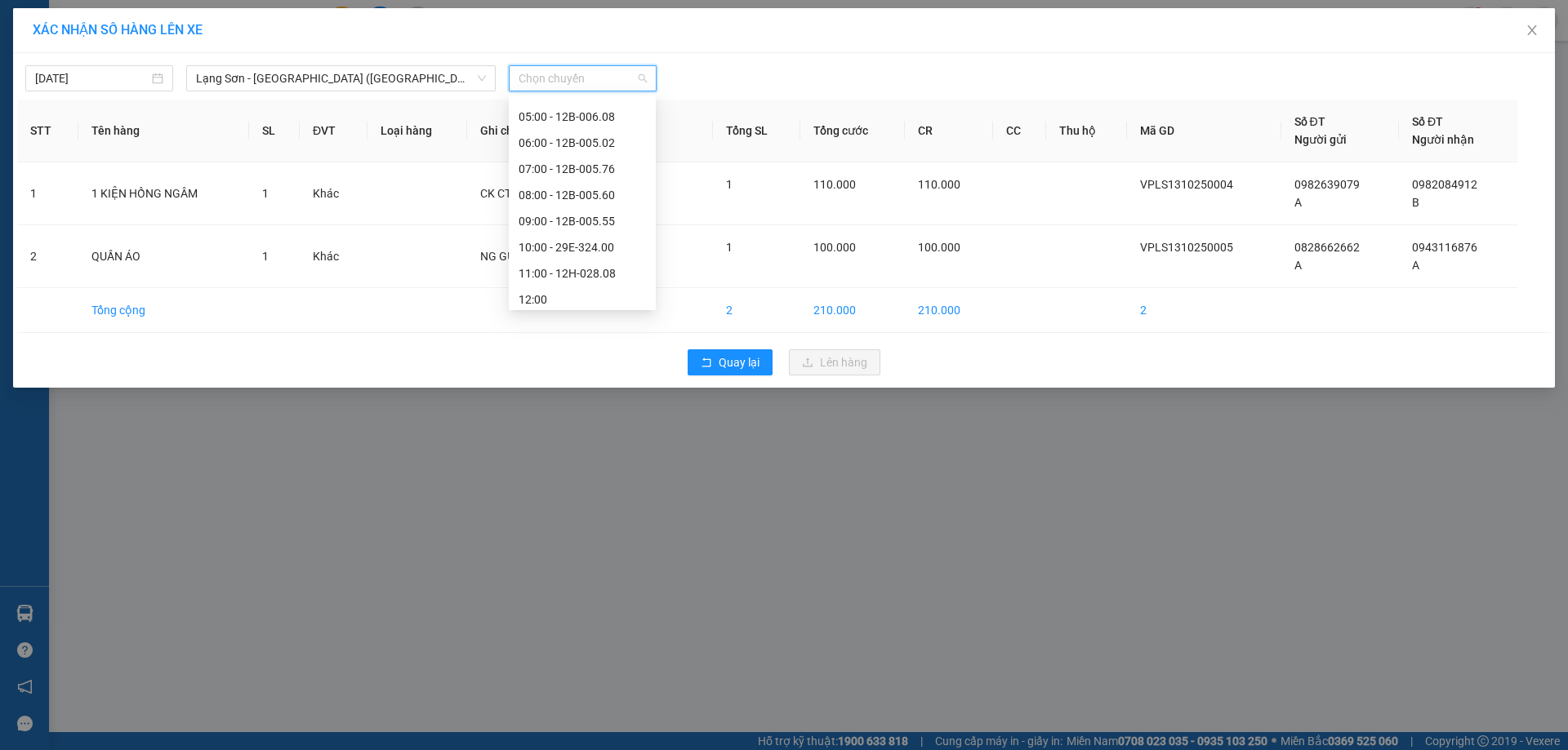
scroll to position [82, 0]
click at [568, 215] on div "09:00 - 12B-005.55" at bounding box center [583, 212] width 128 height 18
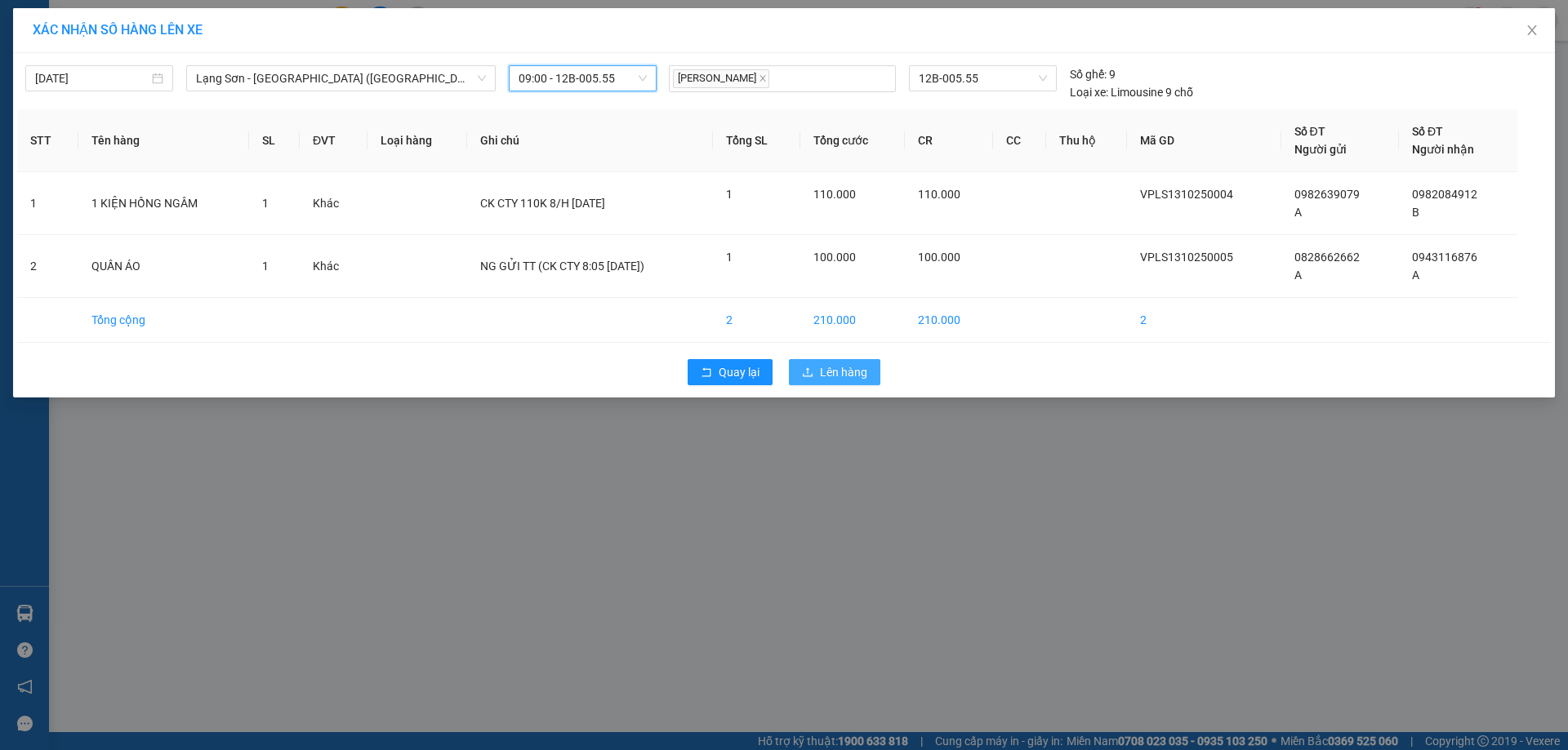
click at [833, 375] on span "Lên hàng" at bounding box center [844, 372] width 48 height 18
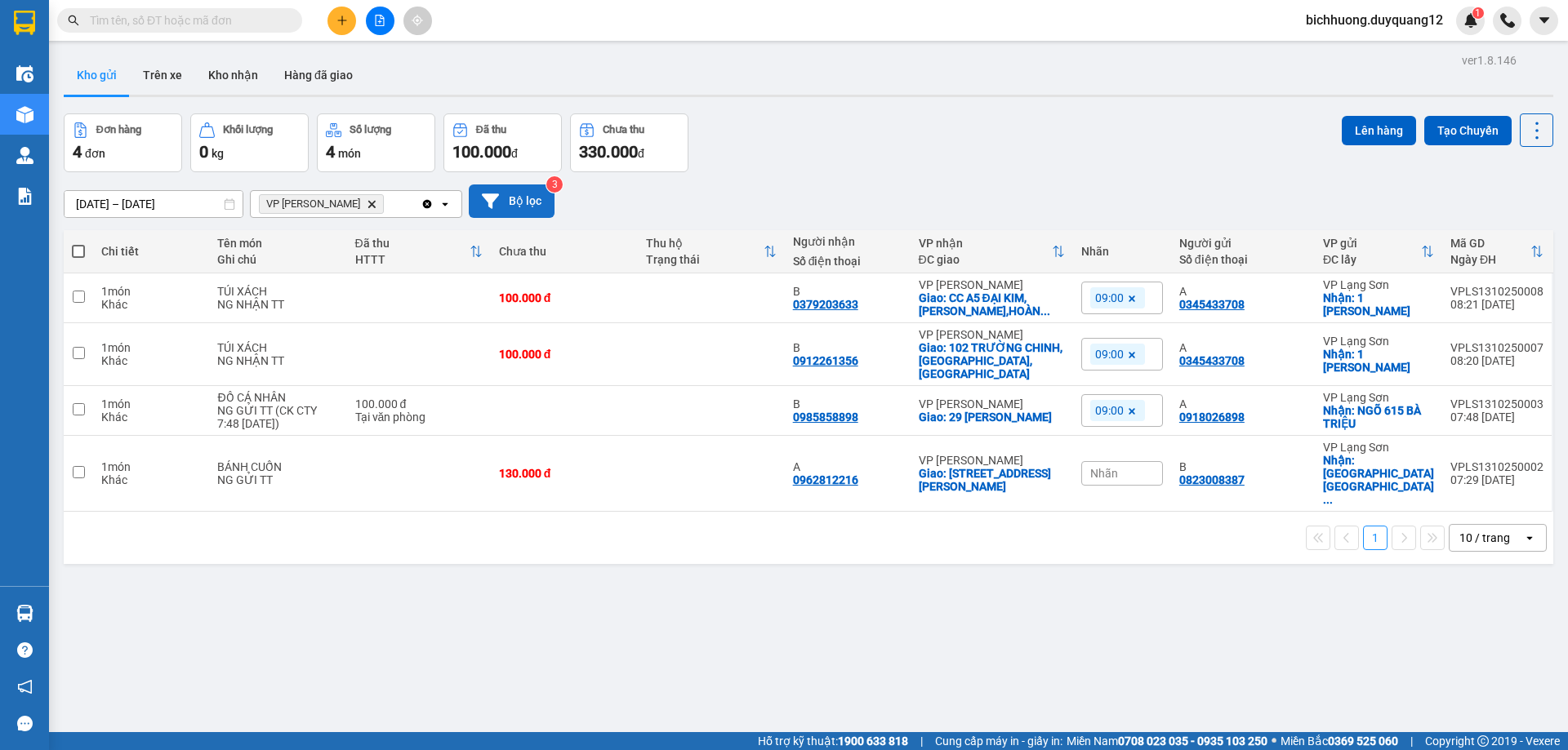
click at [526, 199] on button "Bộ lọc" at bounding box center [511, 201] width 86 height 33
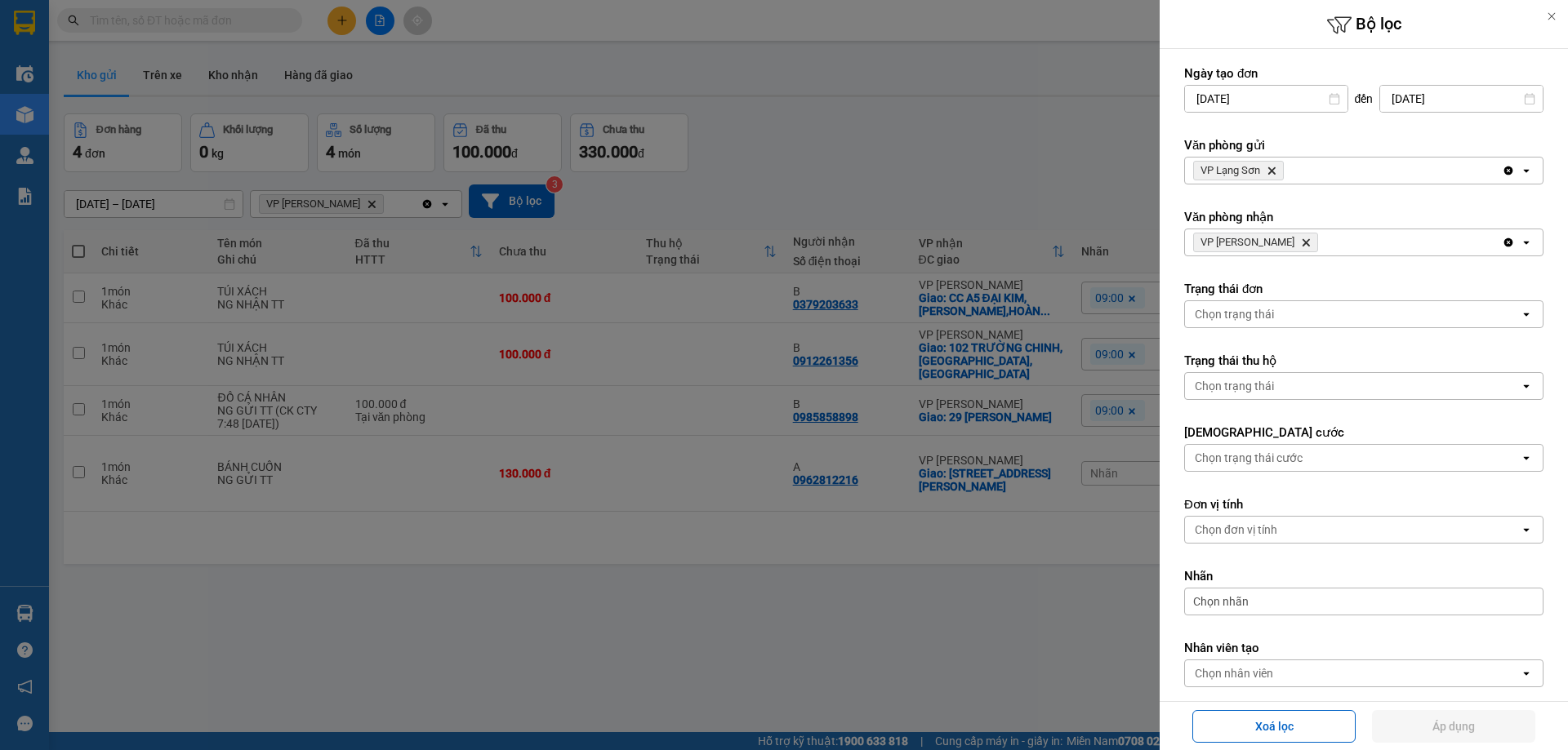
click at [1272, 169] on icon "VP Lạng Sơn, close by backspace" at bounding box center [1272, 171] width 8 height 8
click at [1272, 169] on div "Chọn văn phòng" at bounding box center [1237, 170] width 83 height 16
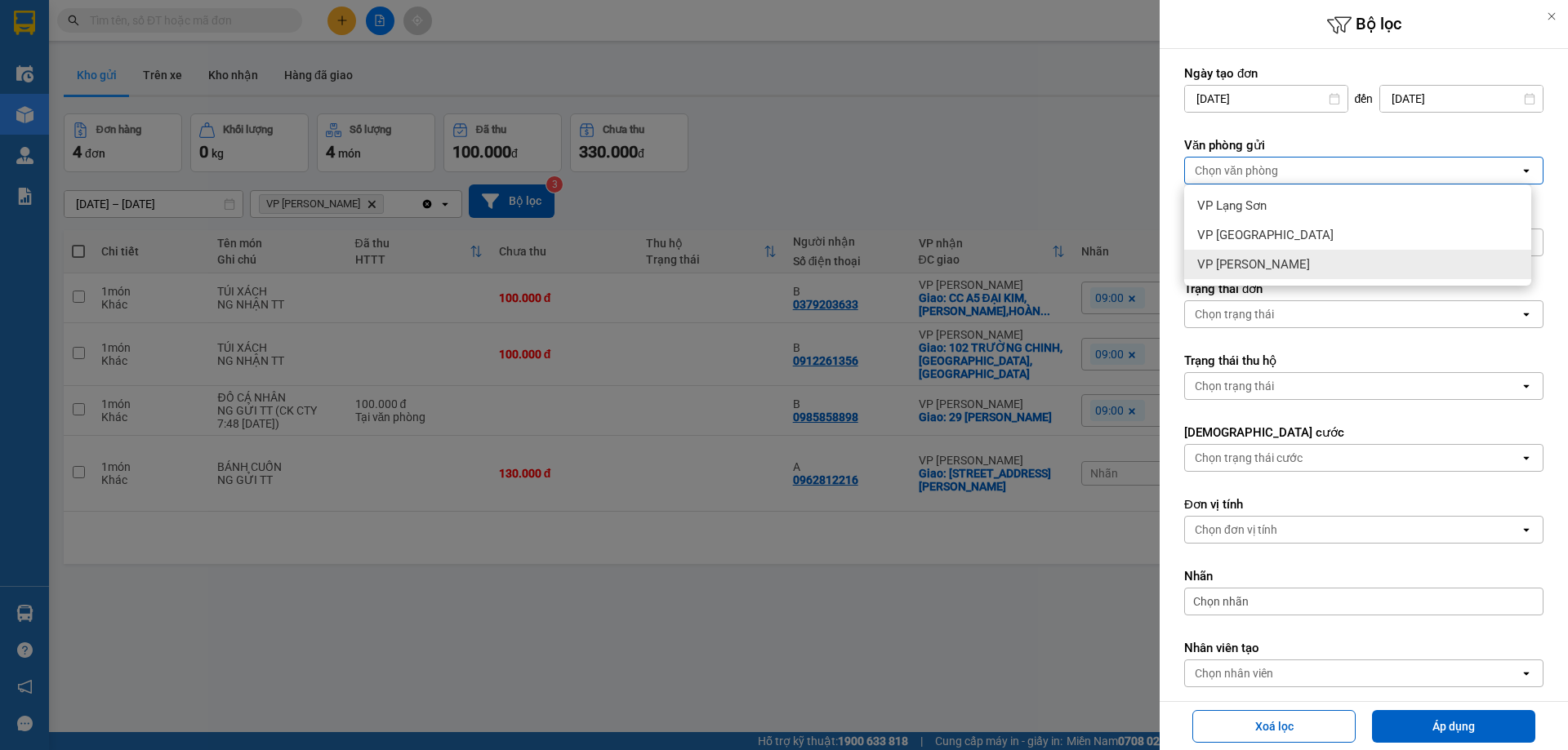
click at [1243, 266] on span "VP [PERSON_NAME]" at bounding box center [1254, 264] width 112 height 16
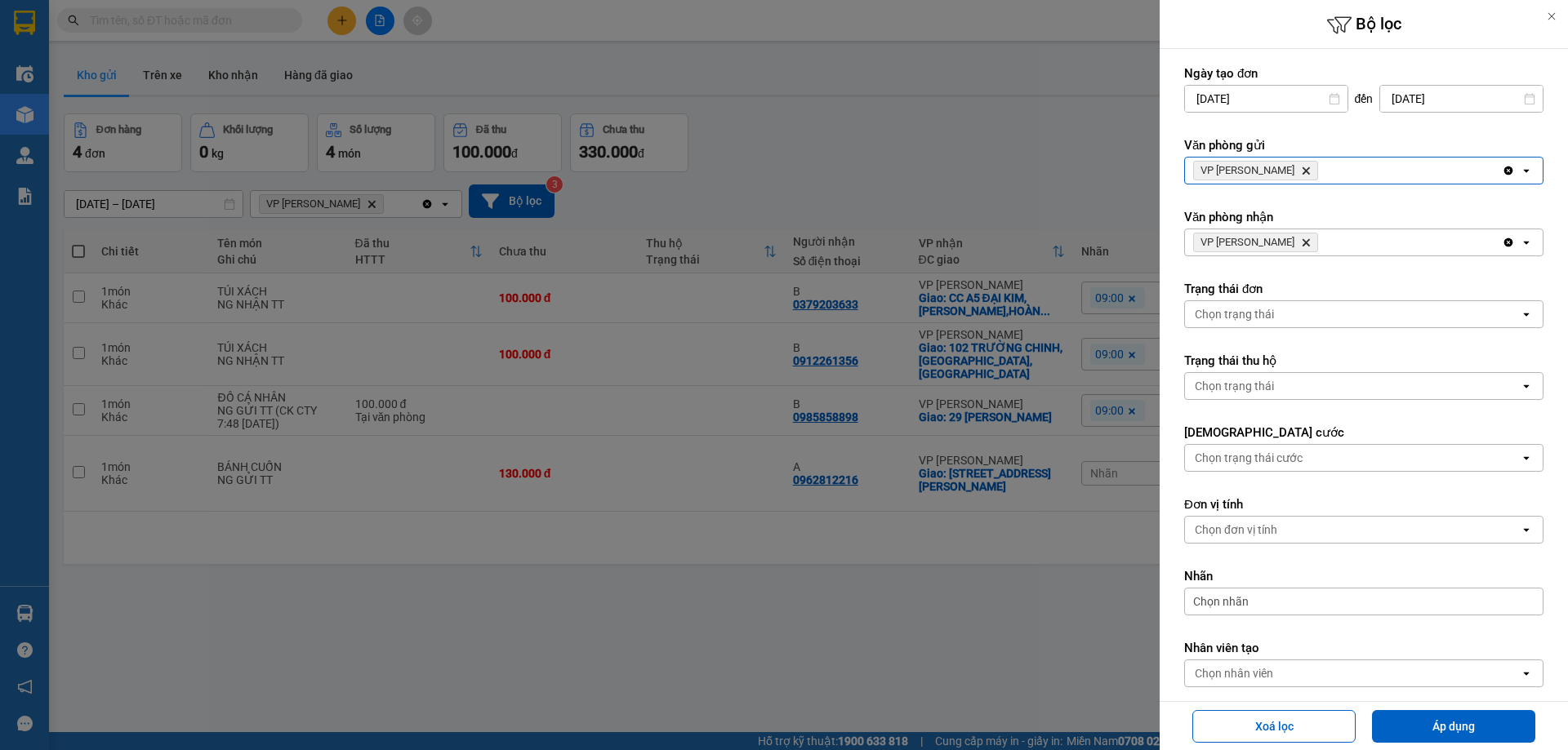
click at [1302, 241] on icon "VP Minh Khai, close by backspace" at bounding box center [1306, 243] width 8 height 8
click at [1278, 241] on div "Chọn văn phòng" at bounding box center [1352, 242] width 335 height 26
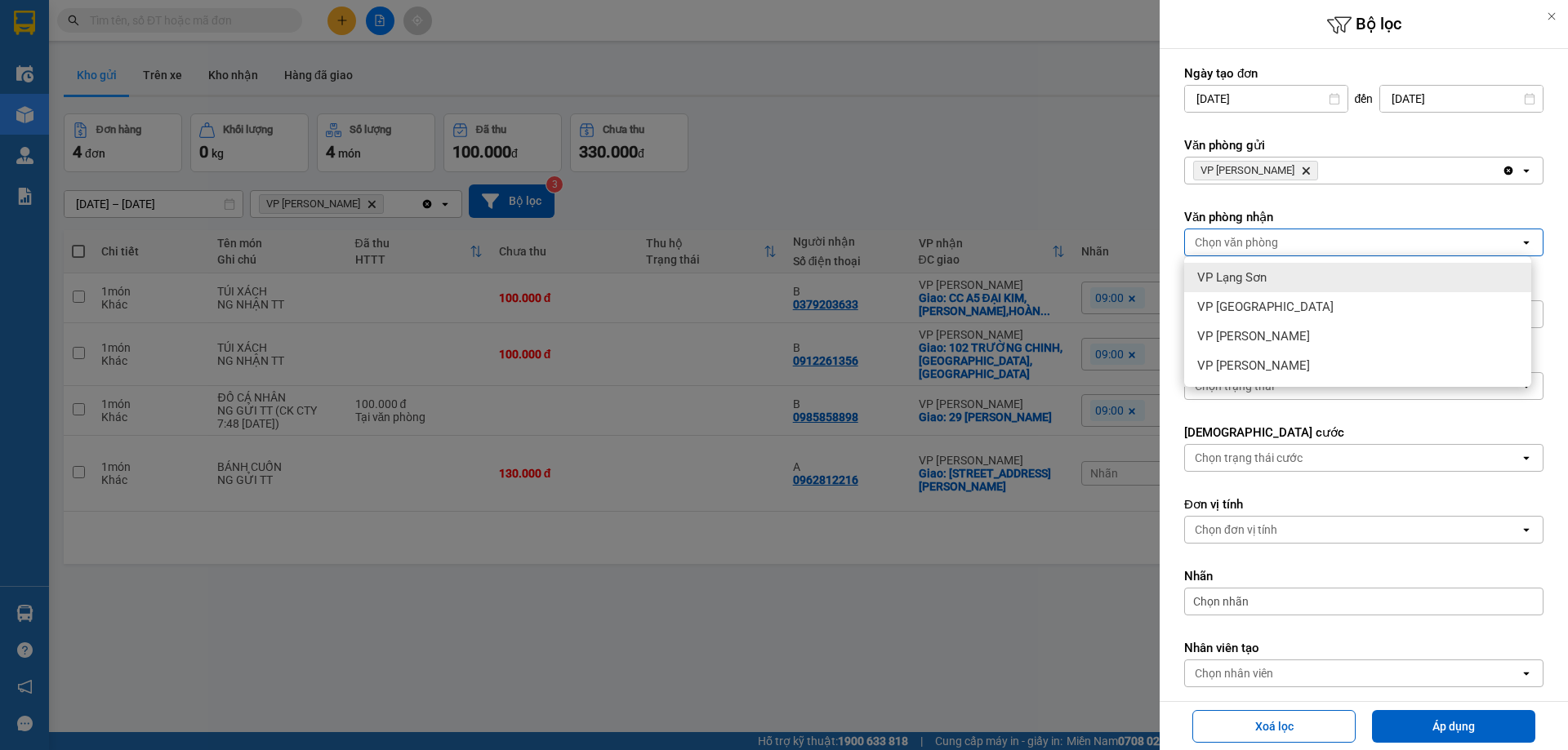
click at [1249, 276] on span "VP Lạng Sơn" at bounding box center [1232, 277] width 69 height 16
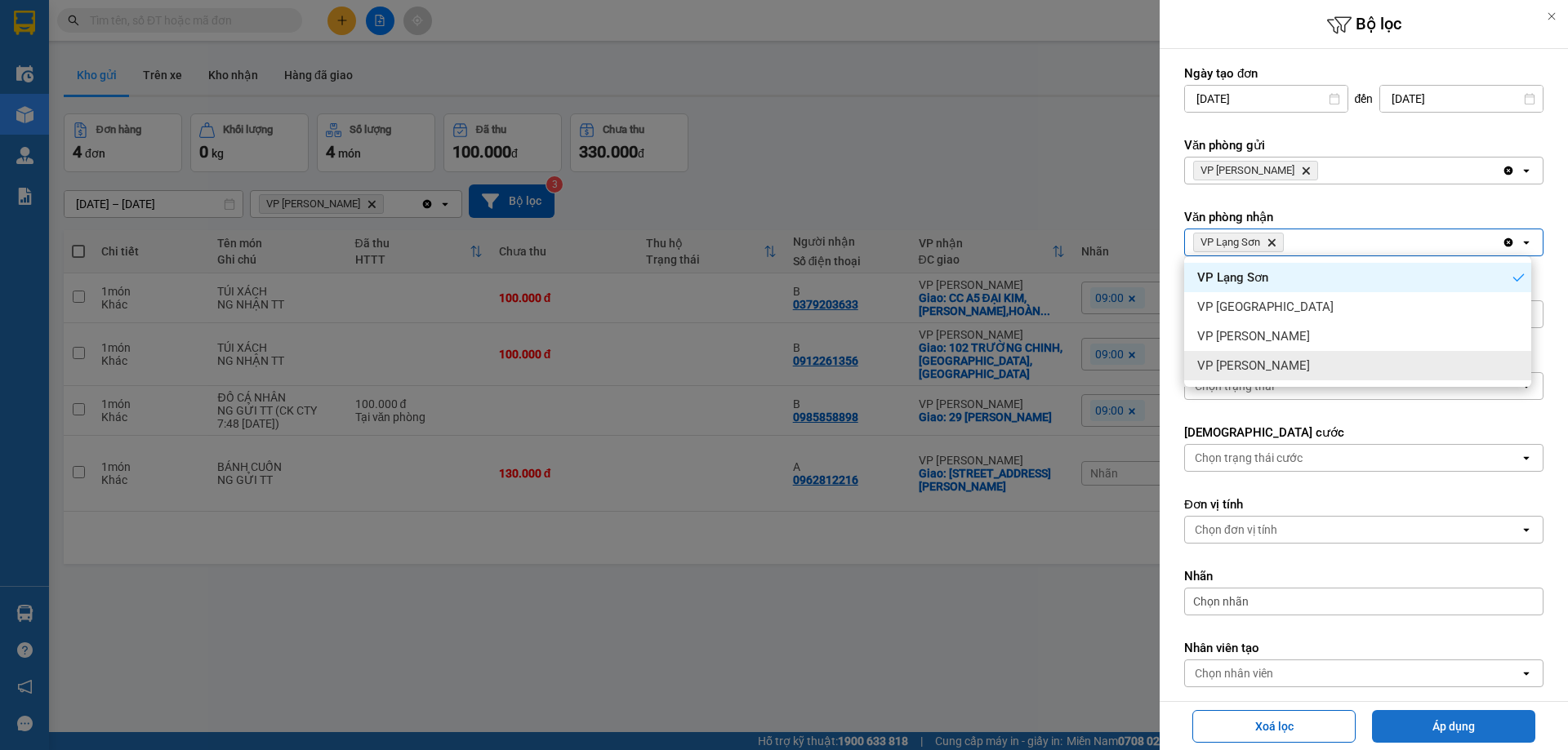
click at [1487, 741] on button "Áp dụng" at bounding box center [1454, 726] width 164 height 32
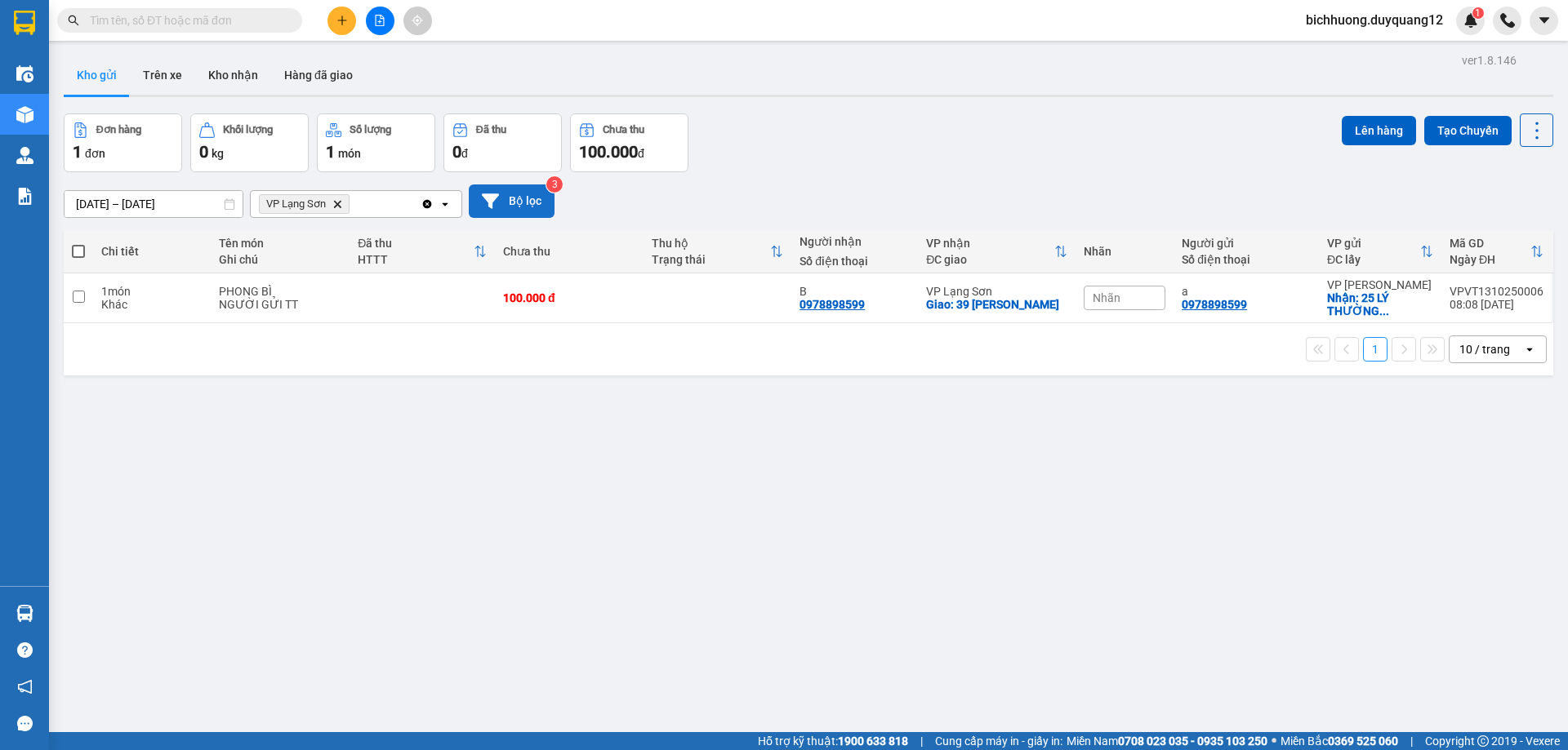
click at [527, 196] on button "Bộ lọc" at bounding box center [511, 201] width 86 height 33
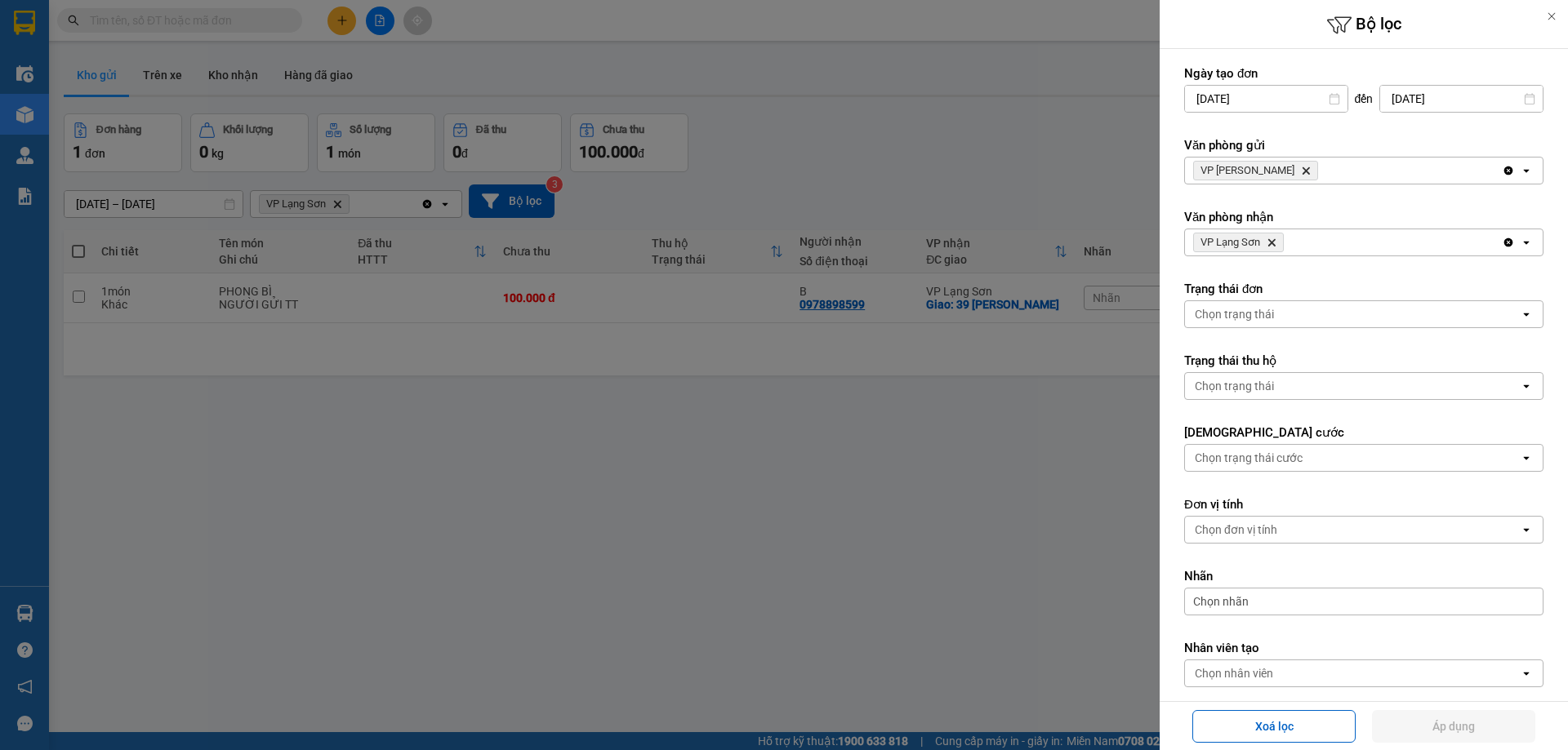
click at [1096, 181] on div at bounding box center [784, 375] width 1568 height 750
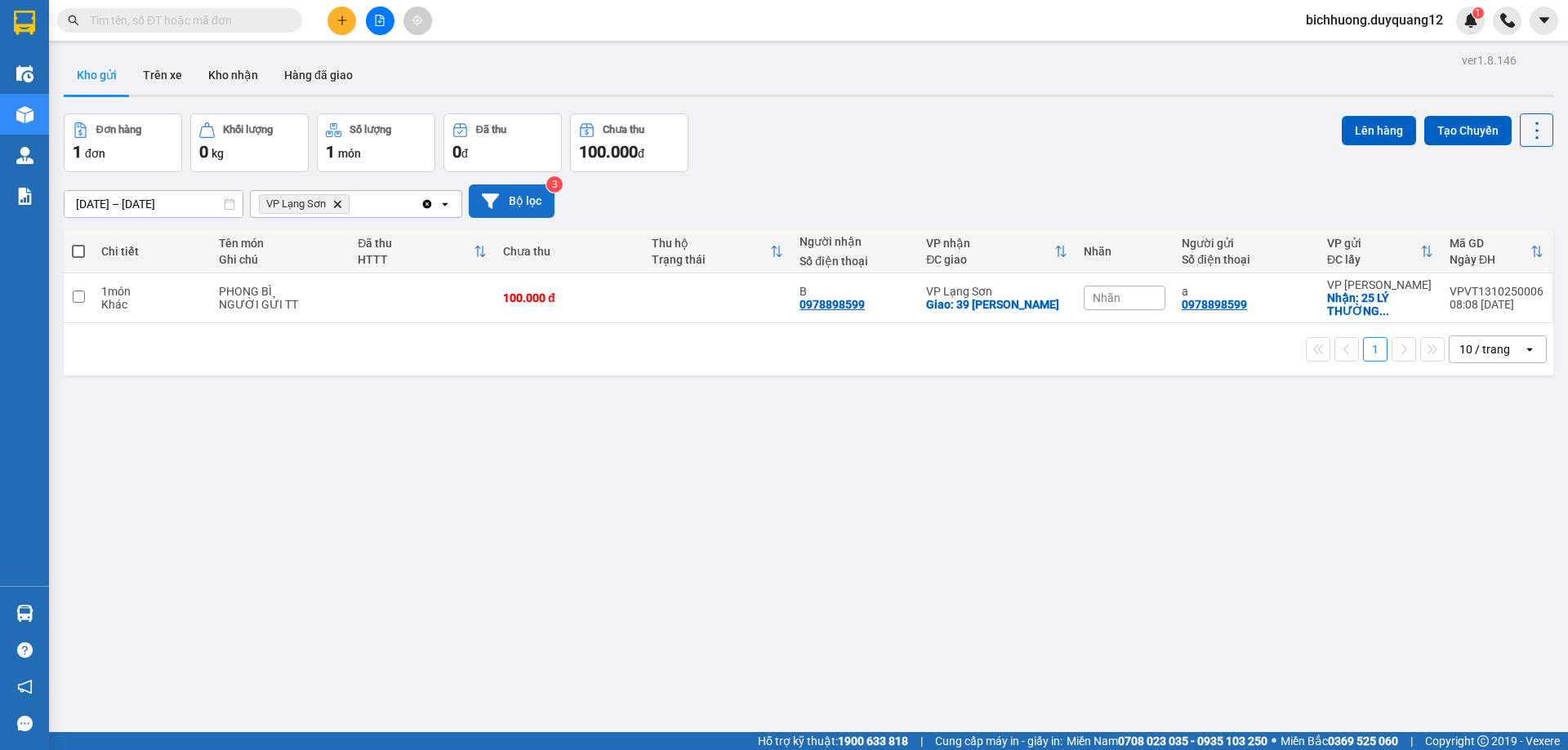
click at [522, 203] on button "Bộ lọc" at bounding box center [511, 201] width 86 height 33
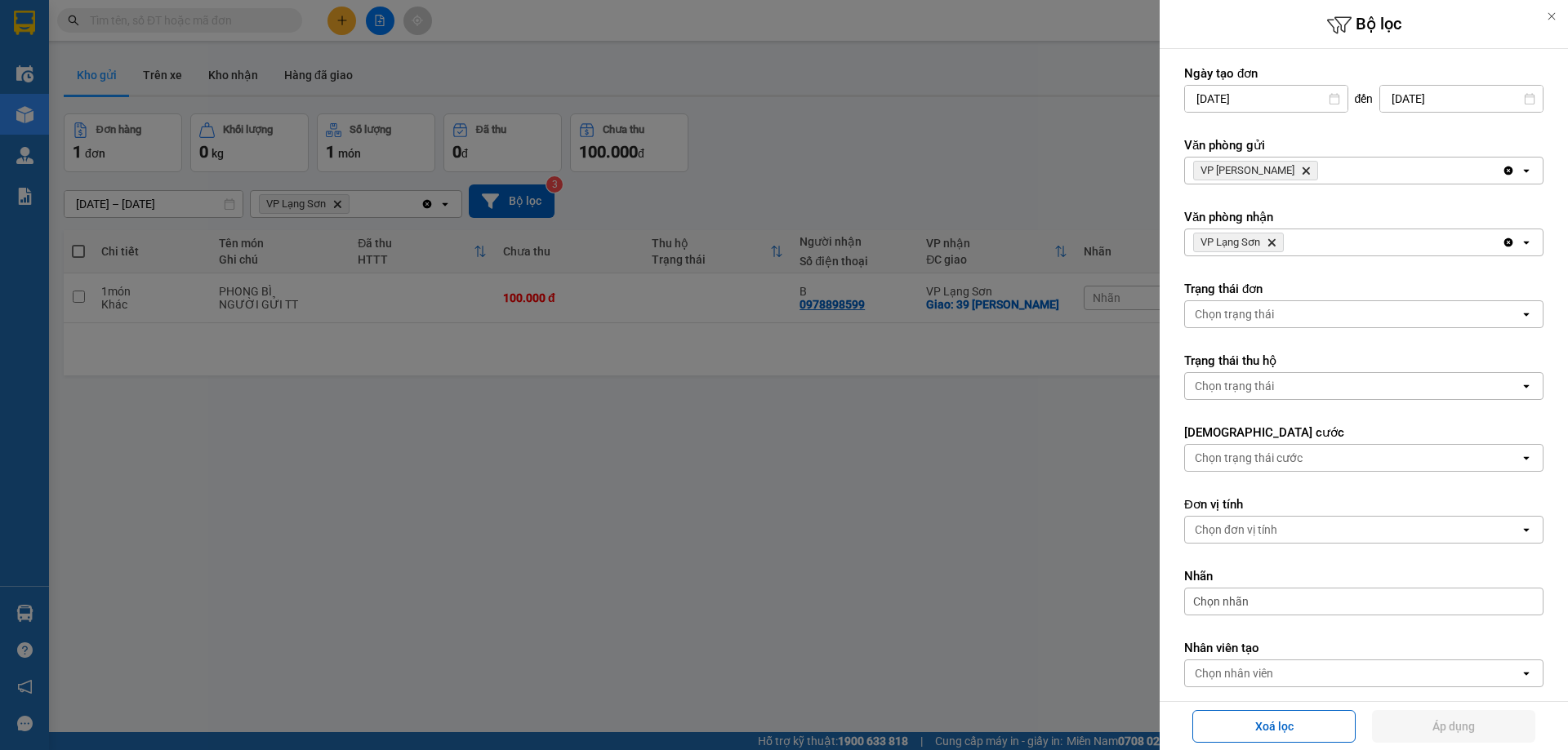
click at [1305, 172] on div "VP [PERSON_NAME]" at bounding box center [1343, 170] width 317 height 26
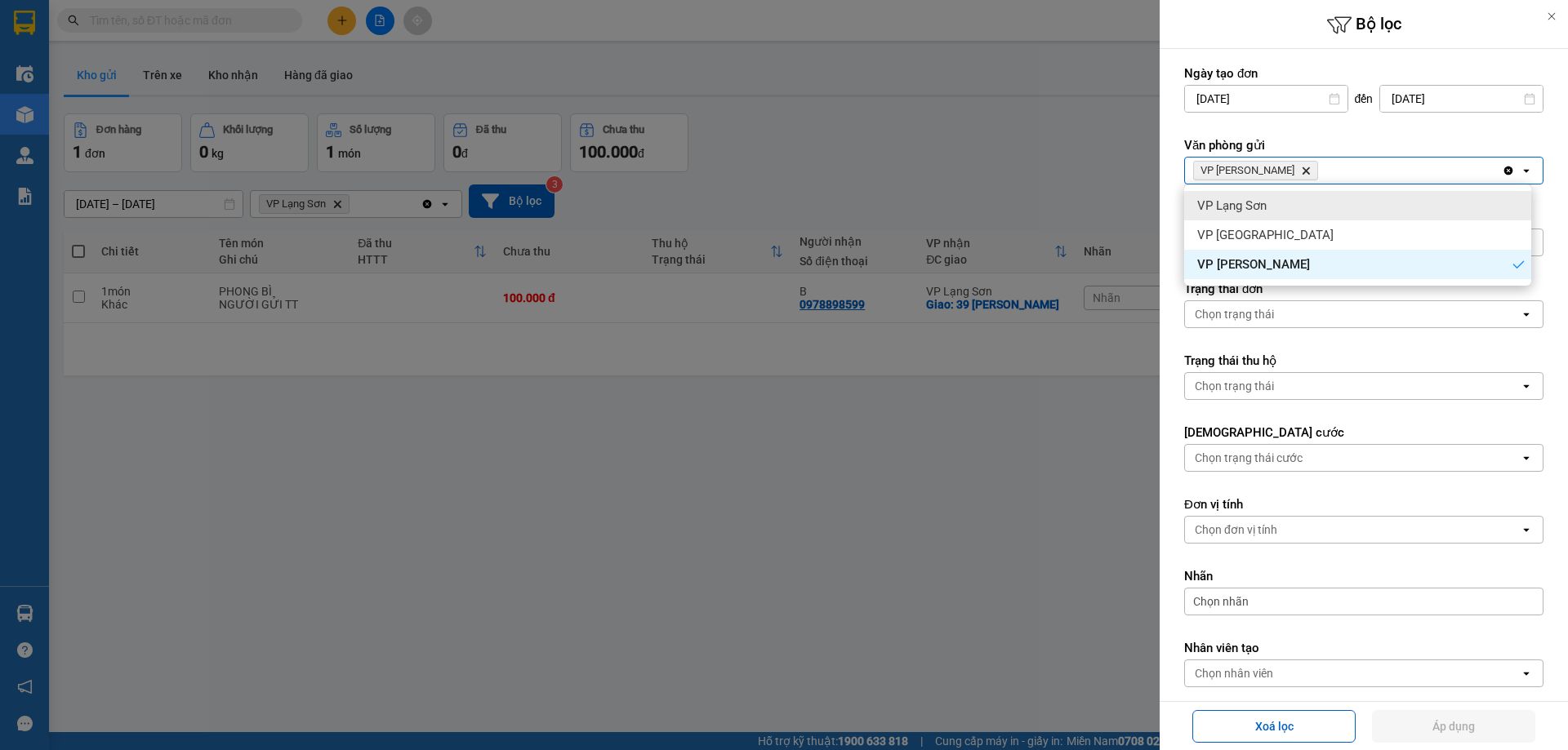
click at [1269, 210] on div "VP Lạng Sơn" at bounding box center [1357, 205] width 347 height 30
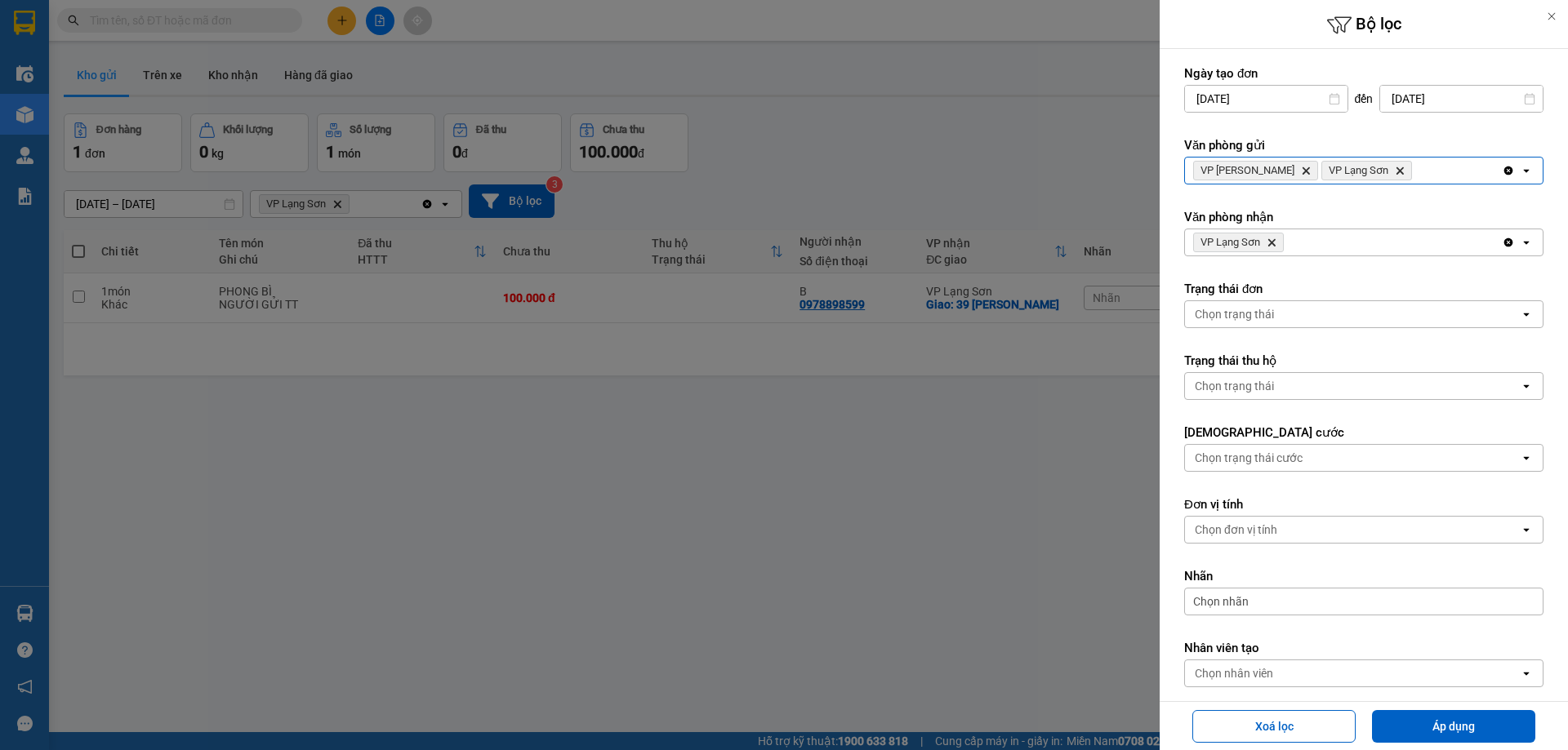
click at [1330, 245] on div "VP Lạng Sơn Delete" at bounding box center [1343, 242] width 317 height 26
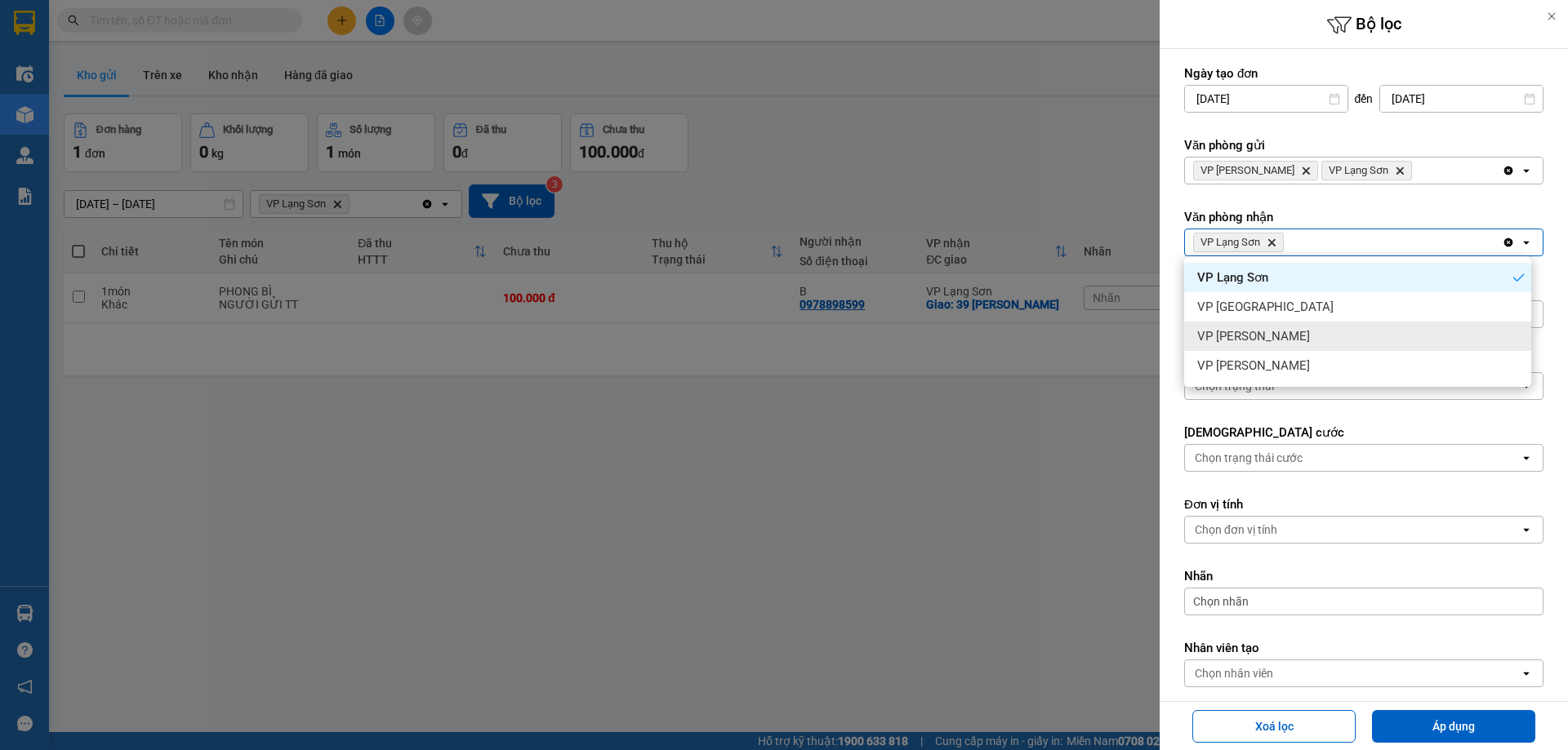
click at [1278, 343] on div "VP [PERSON_NAME]" at bounding box center [1357, 336] width 347 height 30
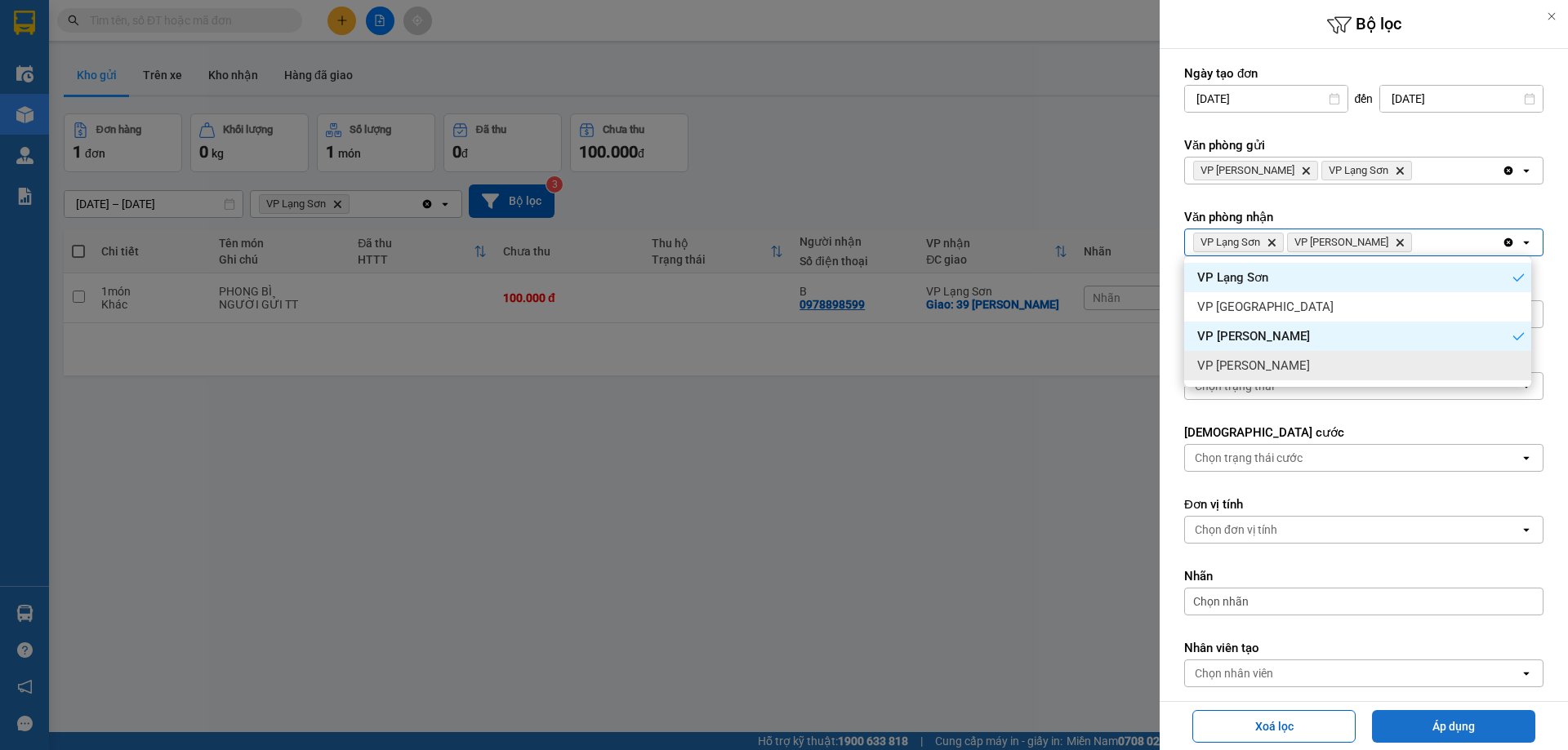
click at [1471, 736] on button "Áp dụng" at bounding box center [1454, 726] width 164 height 32
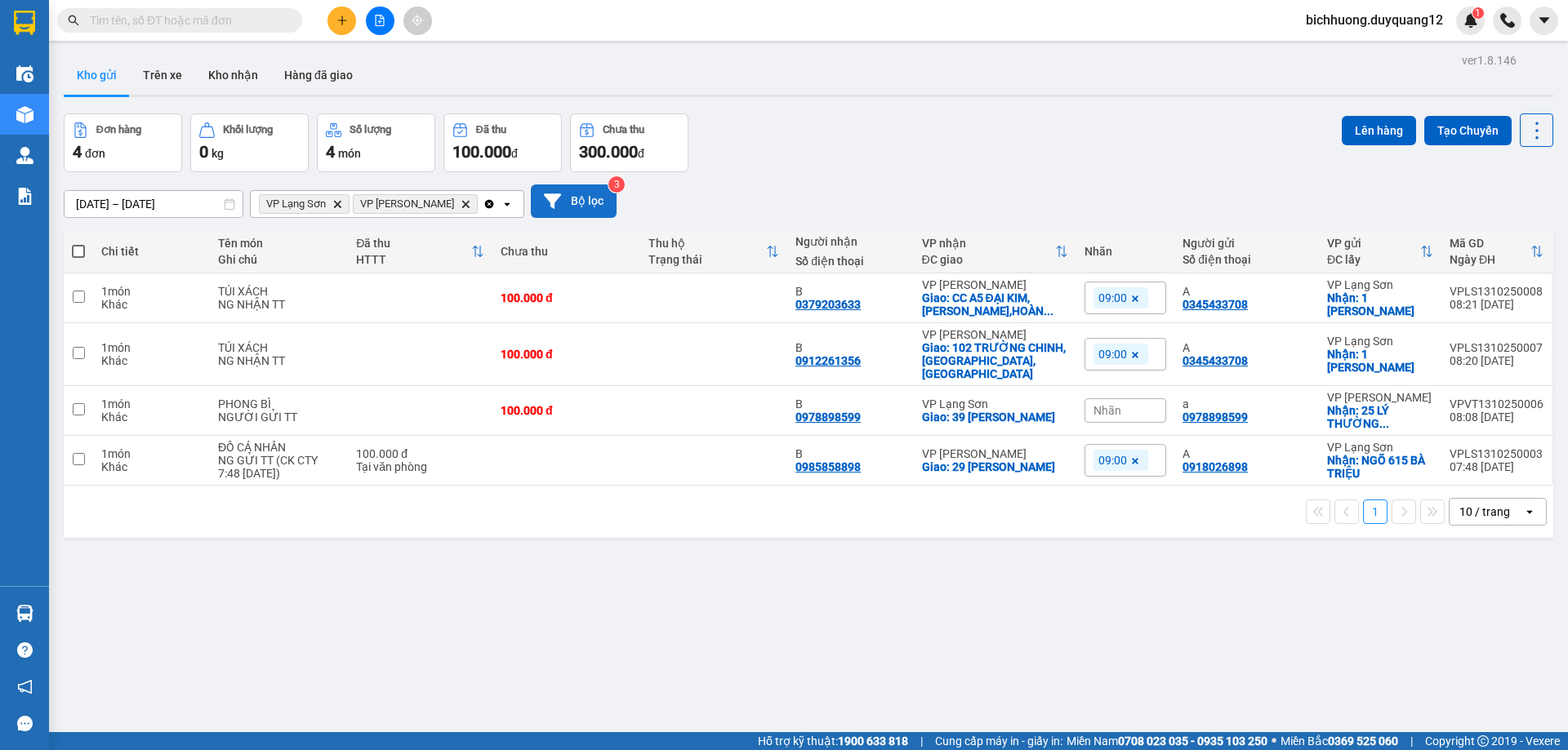
click at [553, 197] on button "Bộ lọc" at bounding box center [573, 201] width 86 height 33
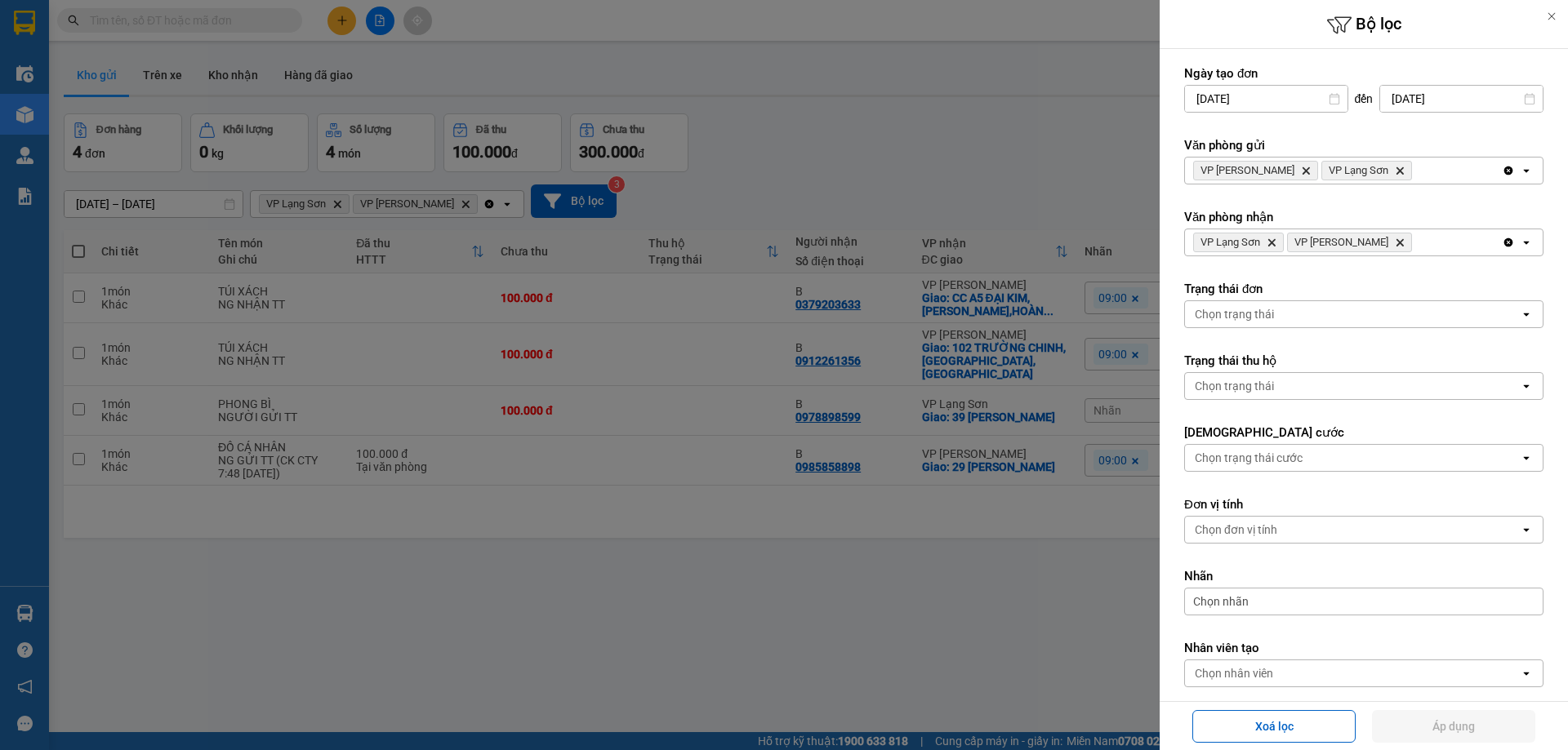
click at [1301, 170] on icon "Delete" at bounding box center [1306, 171] width 10 height 10
click at [1271, 245] on icon "VP Lạng Sơn, close by backspace" at bounding box center [1272, 243] width 8 height 8
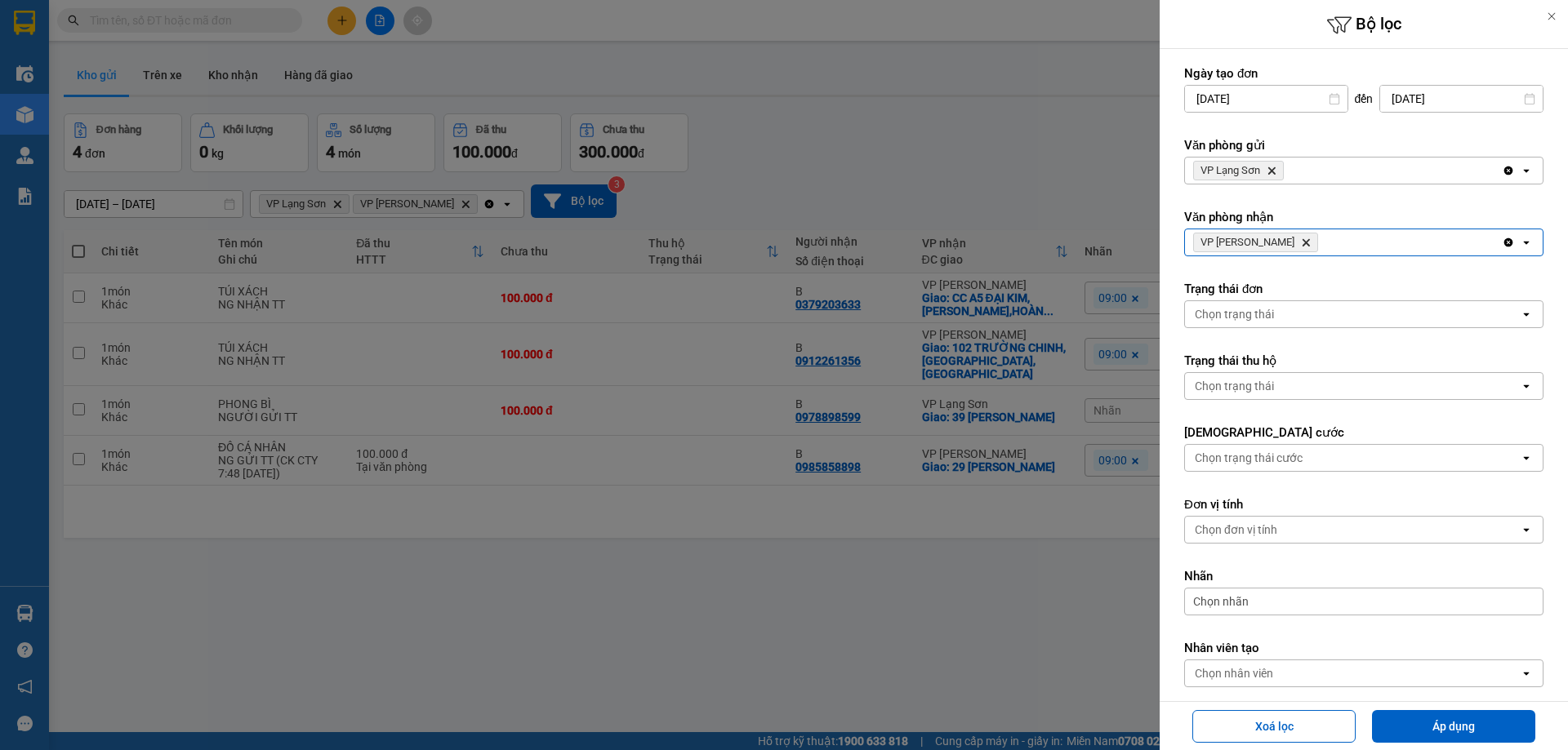
click at [1083, 199] on div at bounding box center [784, 375] width 1568 height 750
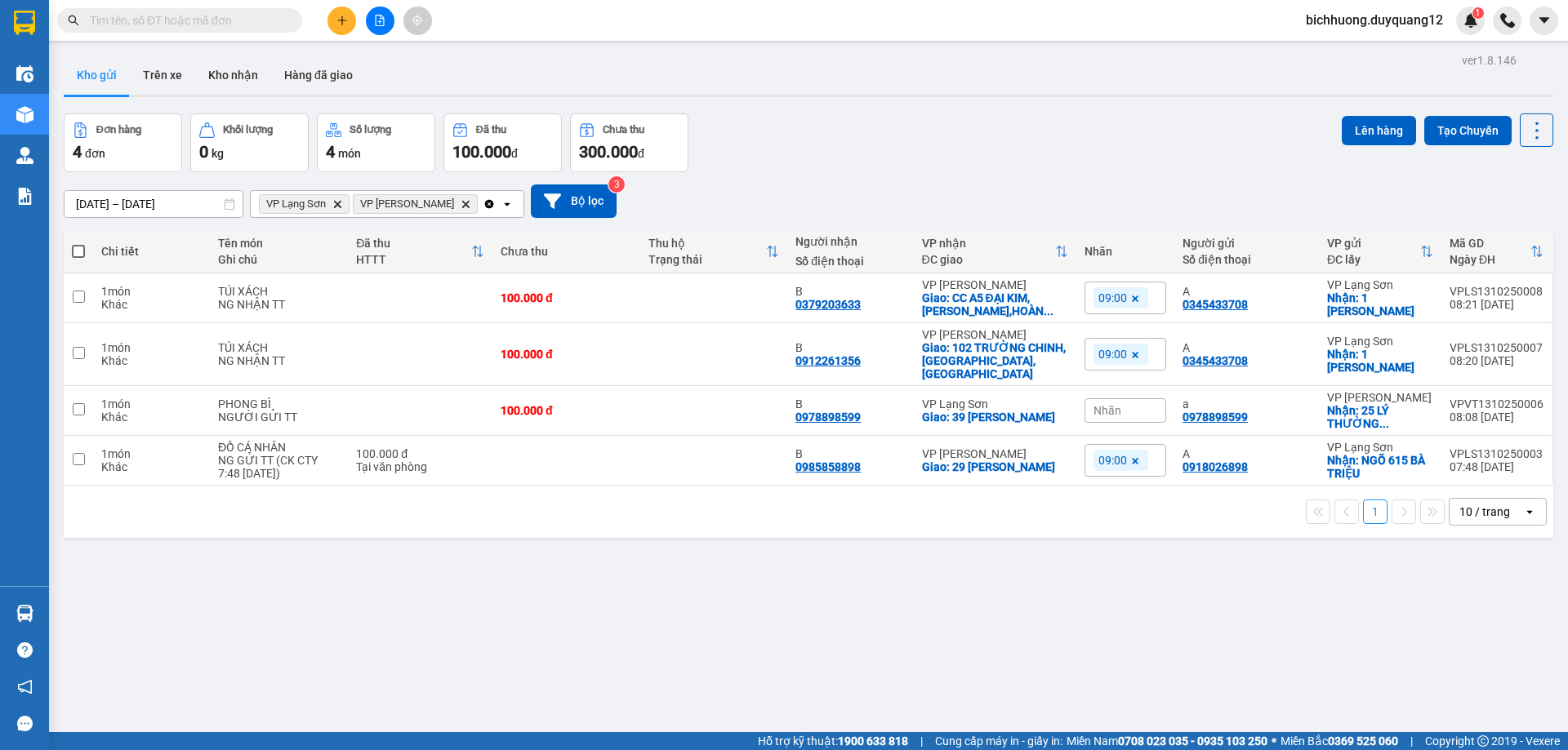
click at [175, 20] on input "text" at bounding box center [186, 20] width 192 height 18
paste input "0862141105"
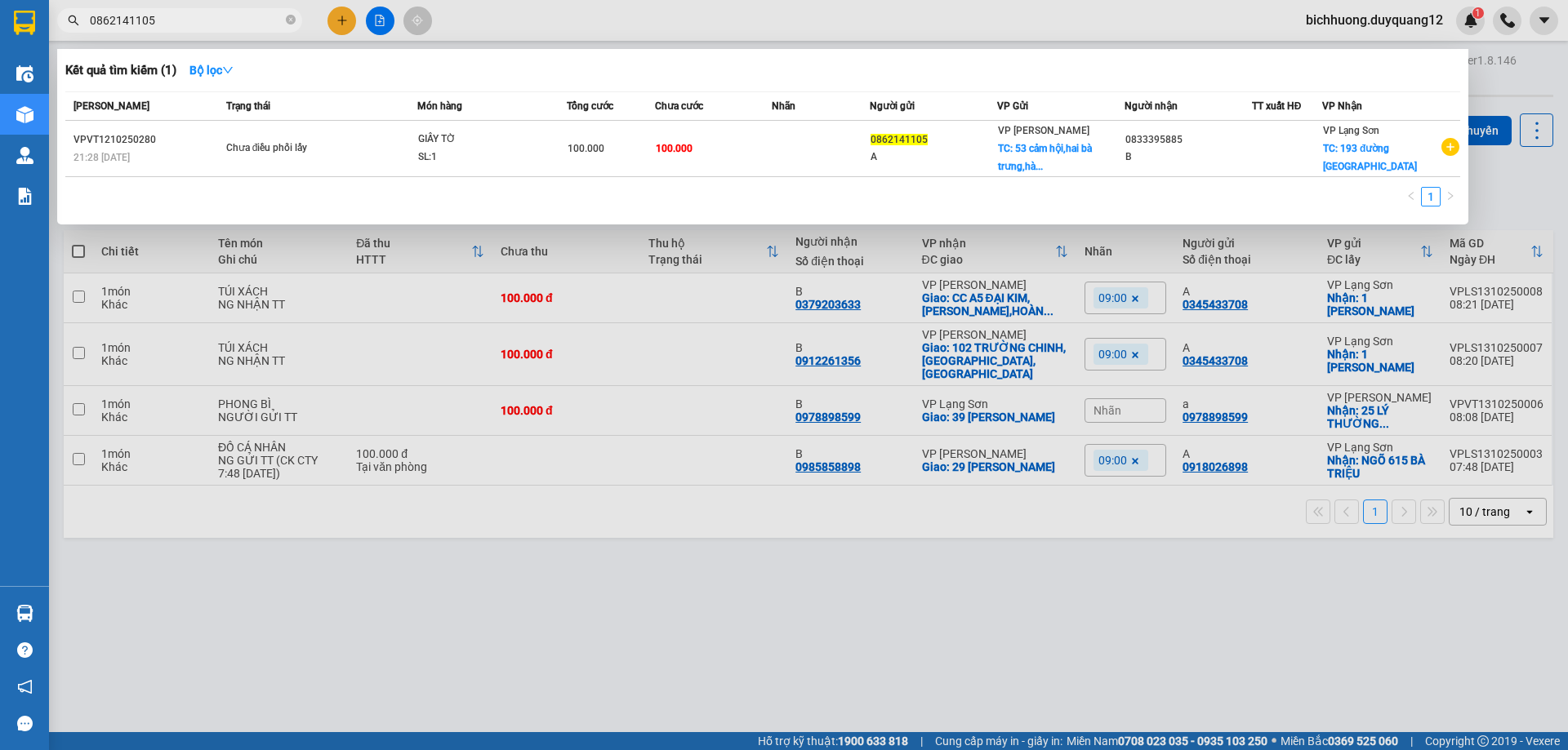
type input "0862141105"
click at [1528, 89] on div at bounding box center [784, 375] width 1568 height 750
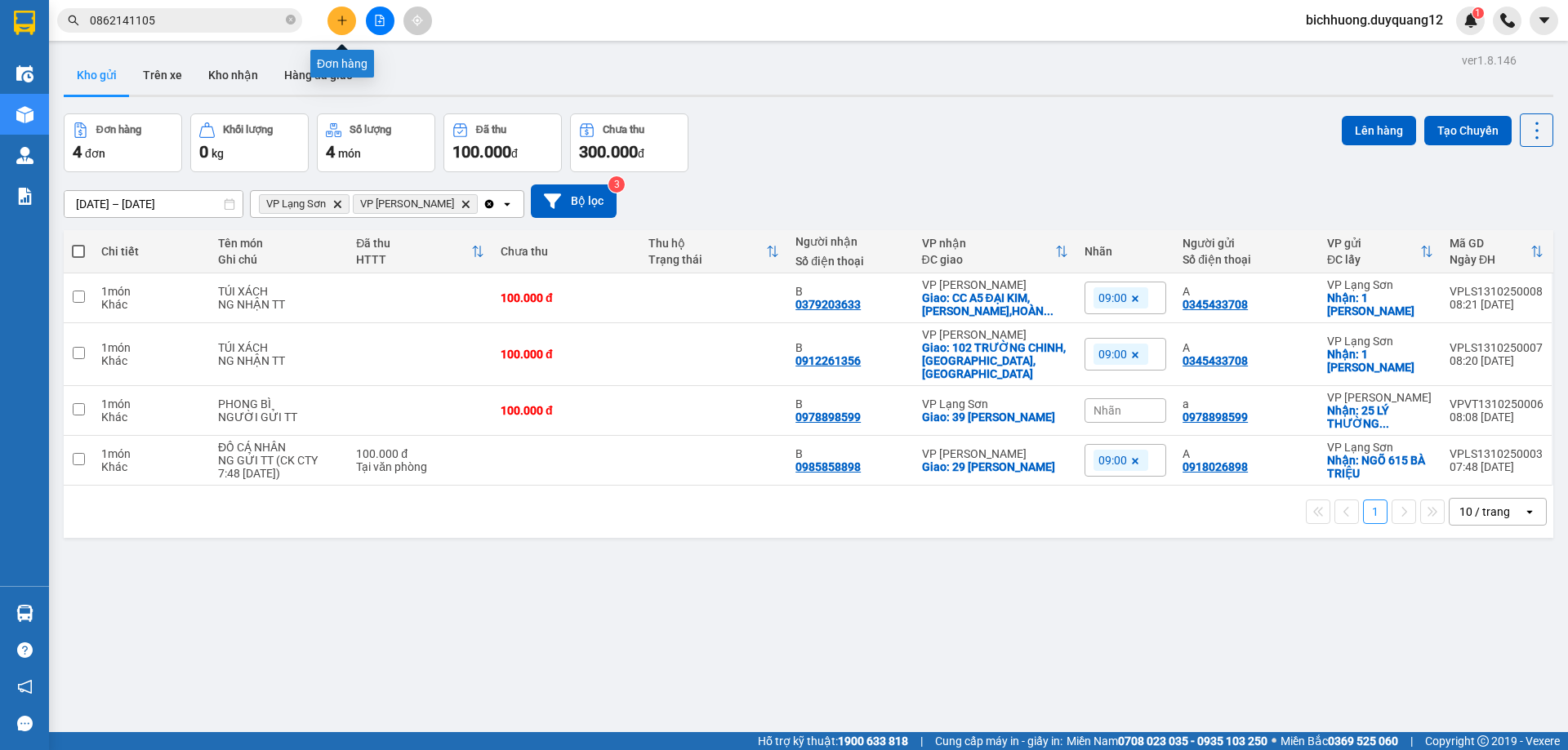
click at [331, 21] on button at bounding box center [342, 21] width 29 height 29
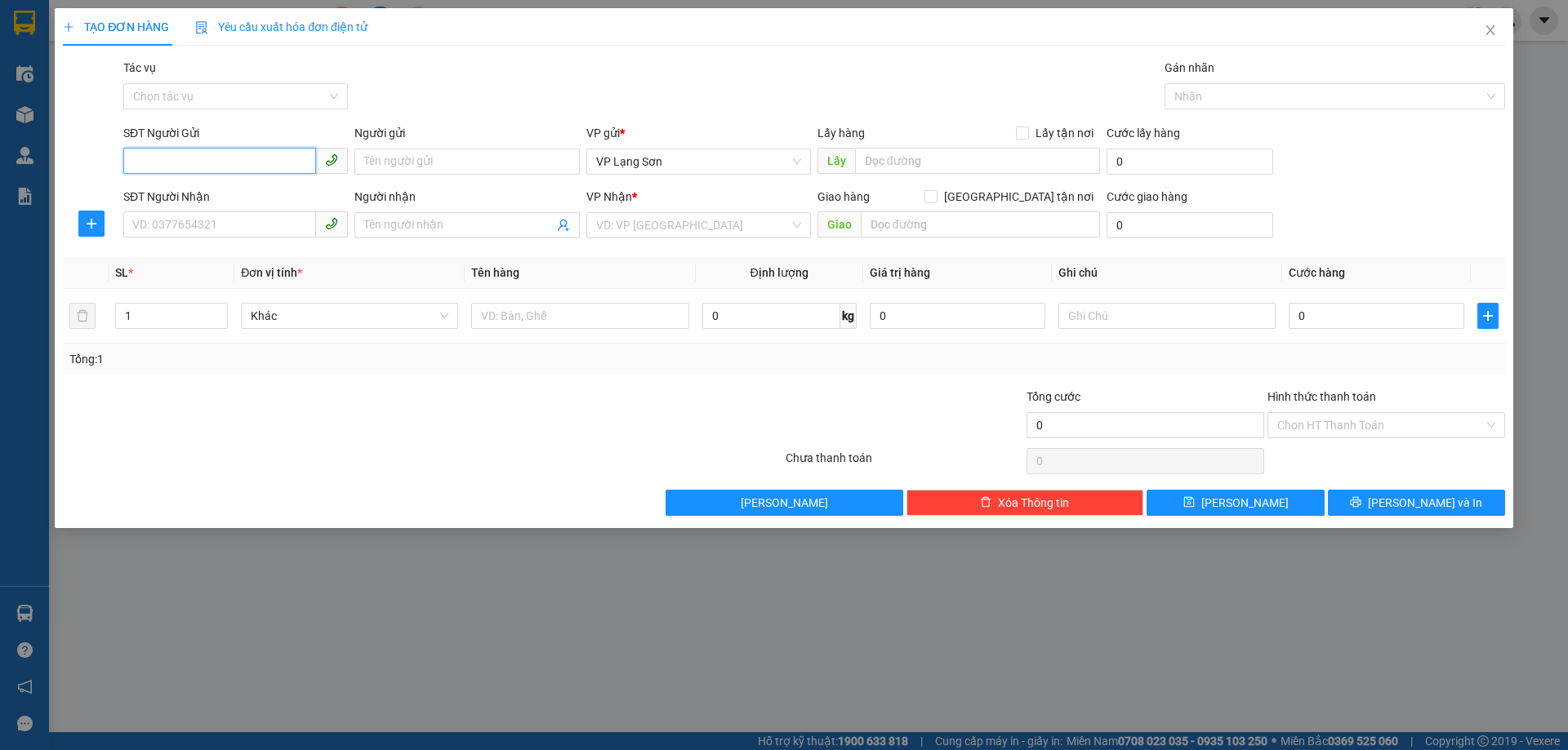
click at [244, 156] on input "SĐT Người Gửi" at bounding box center [220, 161] width 192 height 26
type input "0911336789"
click at [412, 159] on input "Người gửi" at bounding box center [467, 162] width 225 height 26
type input "A"
click at [963, 166] on input "text" at bounding box center [978, 161] width 245 height 26
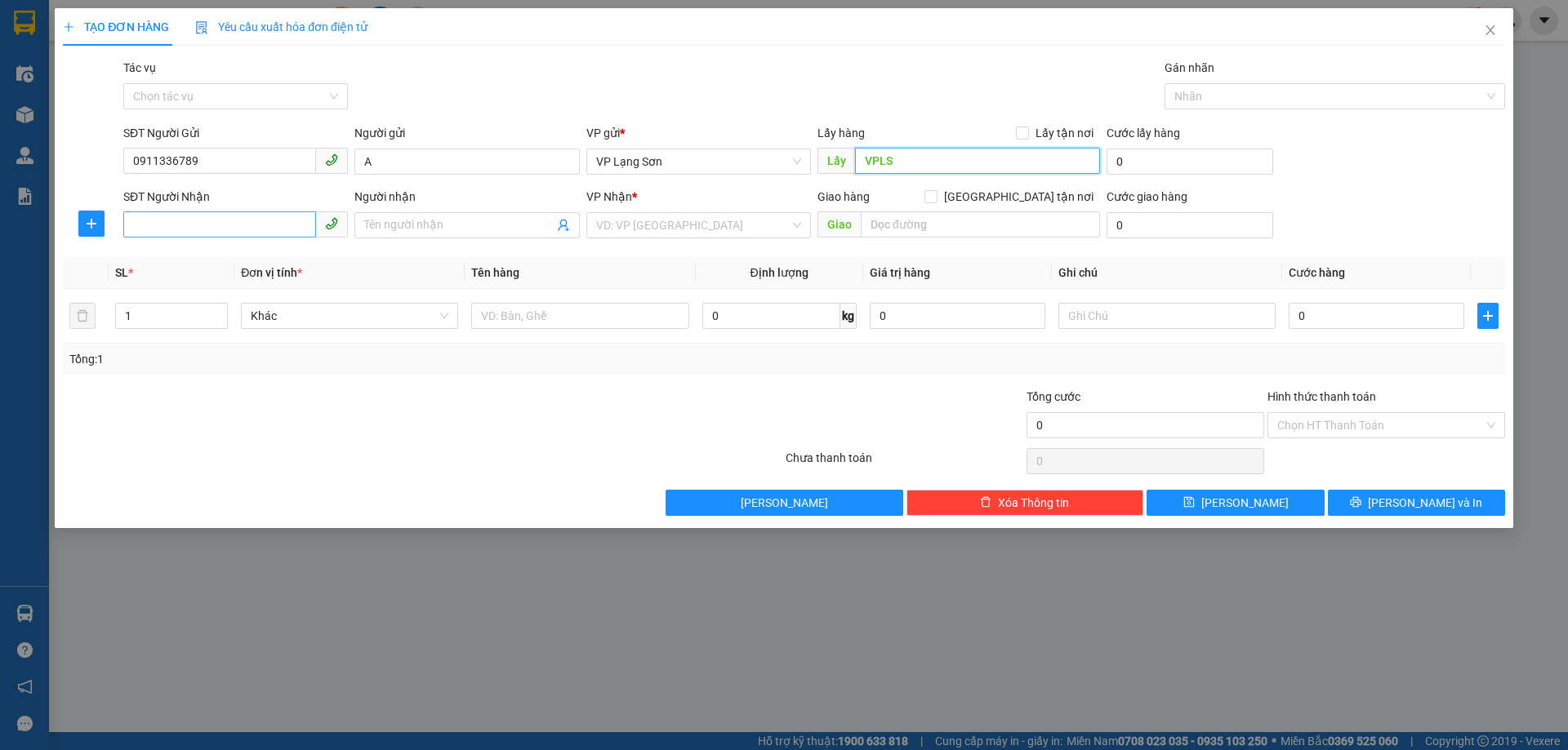
type input "VPLS"
click at [291, 225] on input "SĐT Người Nhận" at bounding box center [220, 224] width 192 height 26
type input "0907166777"
click at [446, 213] on span at bounding box center [467, 225] width 225 height 26
type input "A"
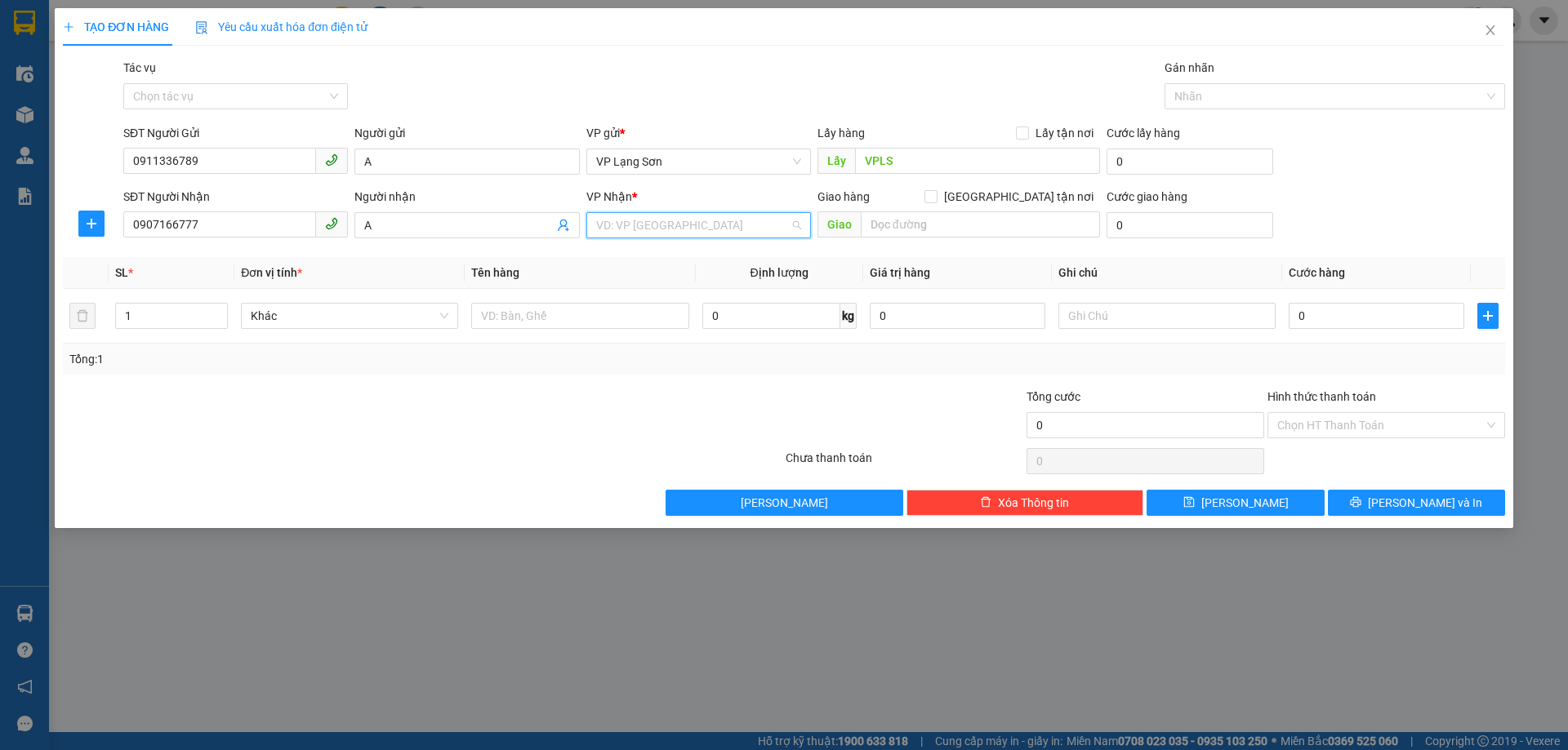
click at [689, 219] on input "search" at bounding box center [692, 225] width 193 height 25
click at [645, 287] on div "VP [PERSON_NAME]" at bounding box center [698, 283] width 205 height 18
click at [938, 228] on input "text" at bounding box center [980, 224] width 239 height 26
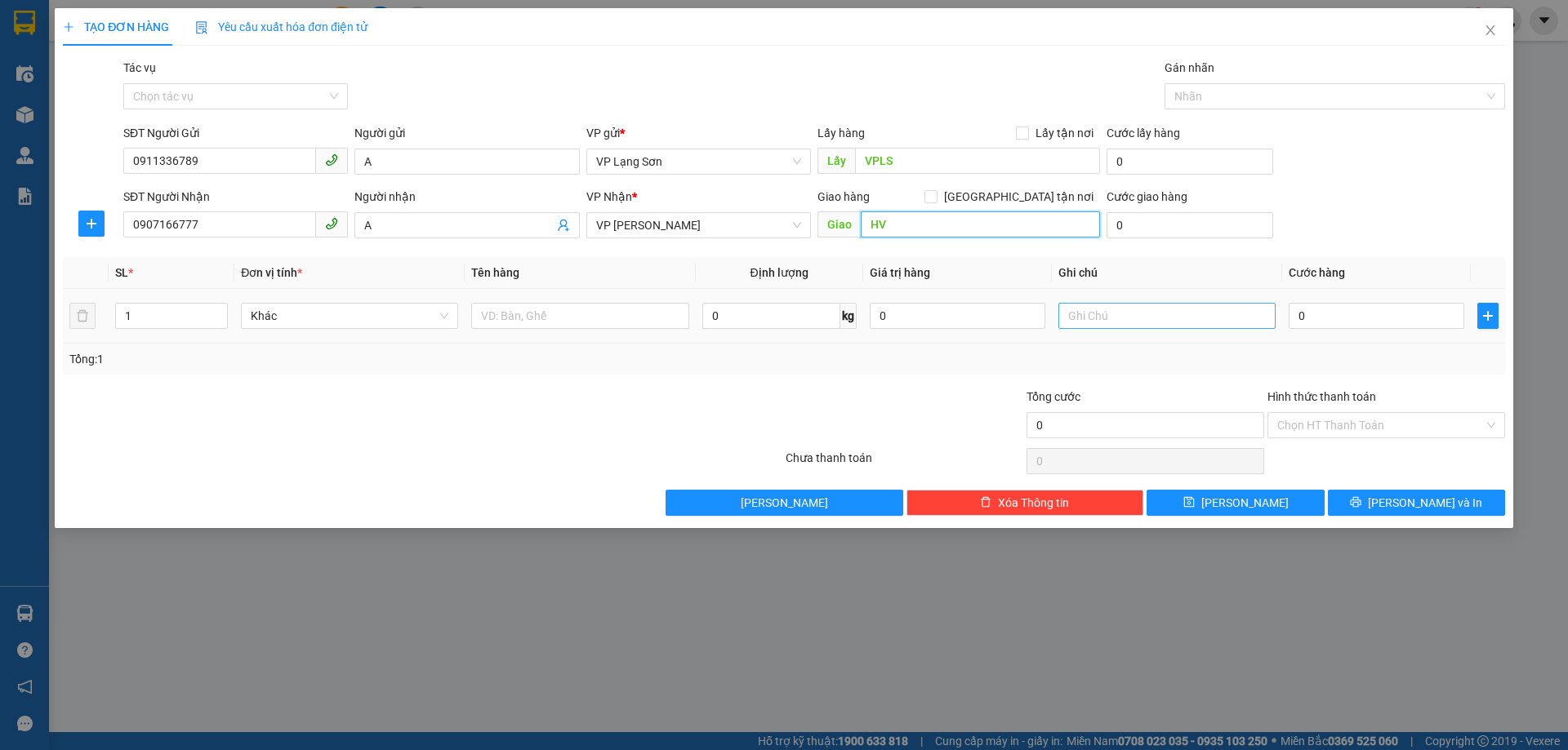
type input "HV"
click at [1145, 322] on input "text" at bounding box center [1167, 316] width 217 height 26
type input "CK CTY 110K 9H04/13/10"
click at [1318, 306] on input "0" at bounding box center [1376, 316] width 175 height 26
type input "1"
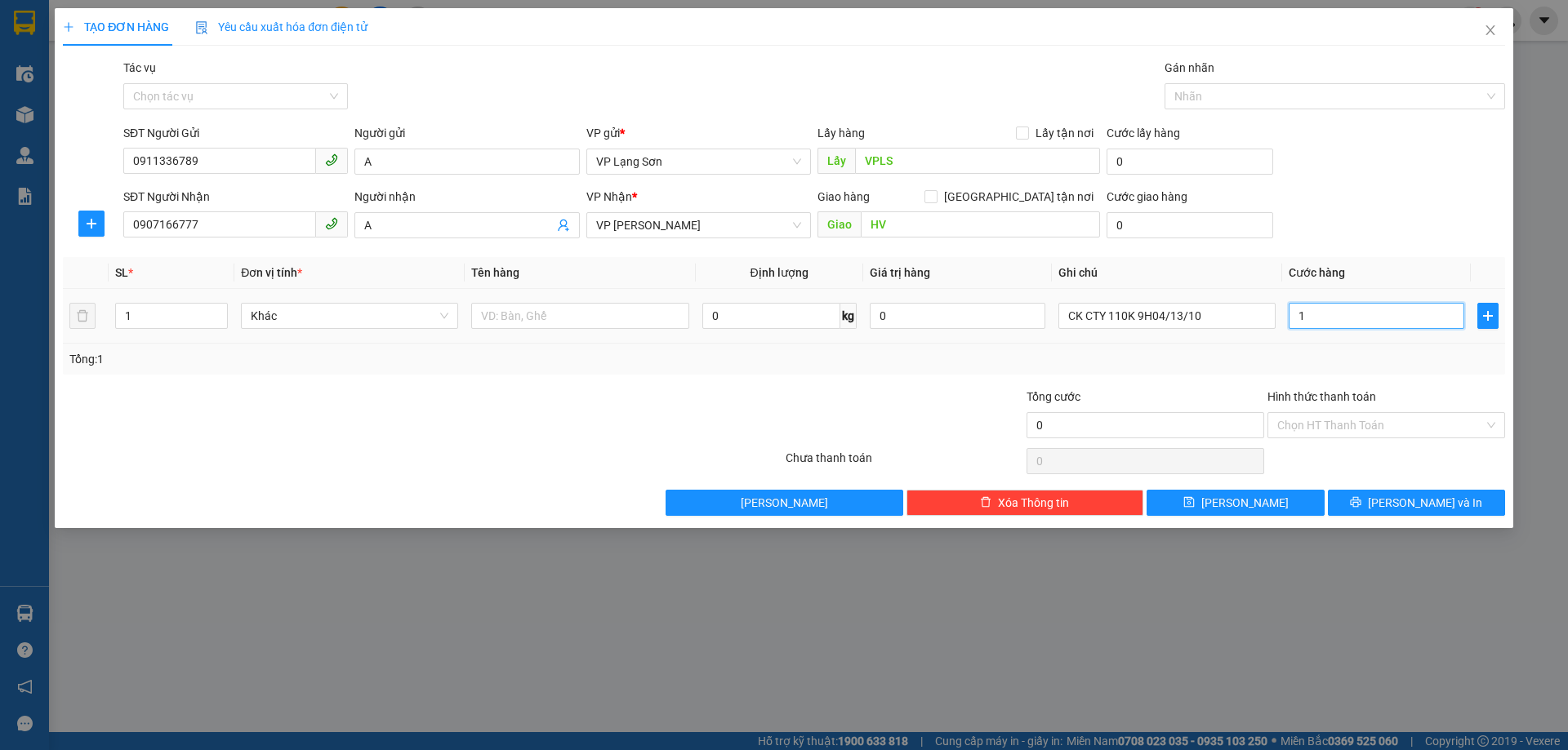
type input "1"
type input "11"
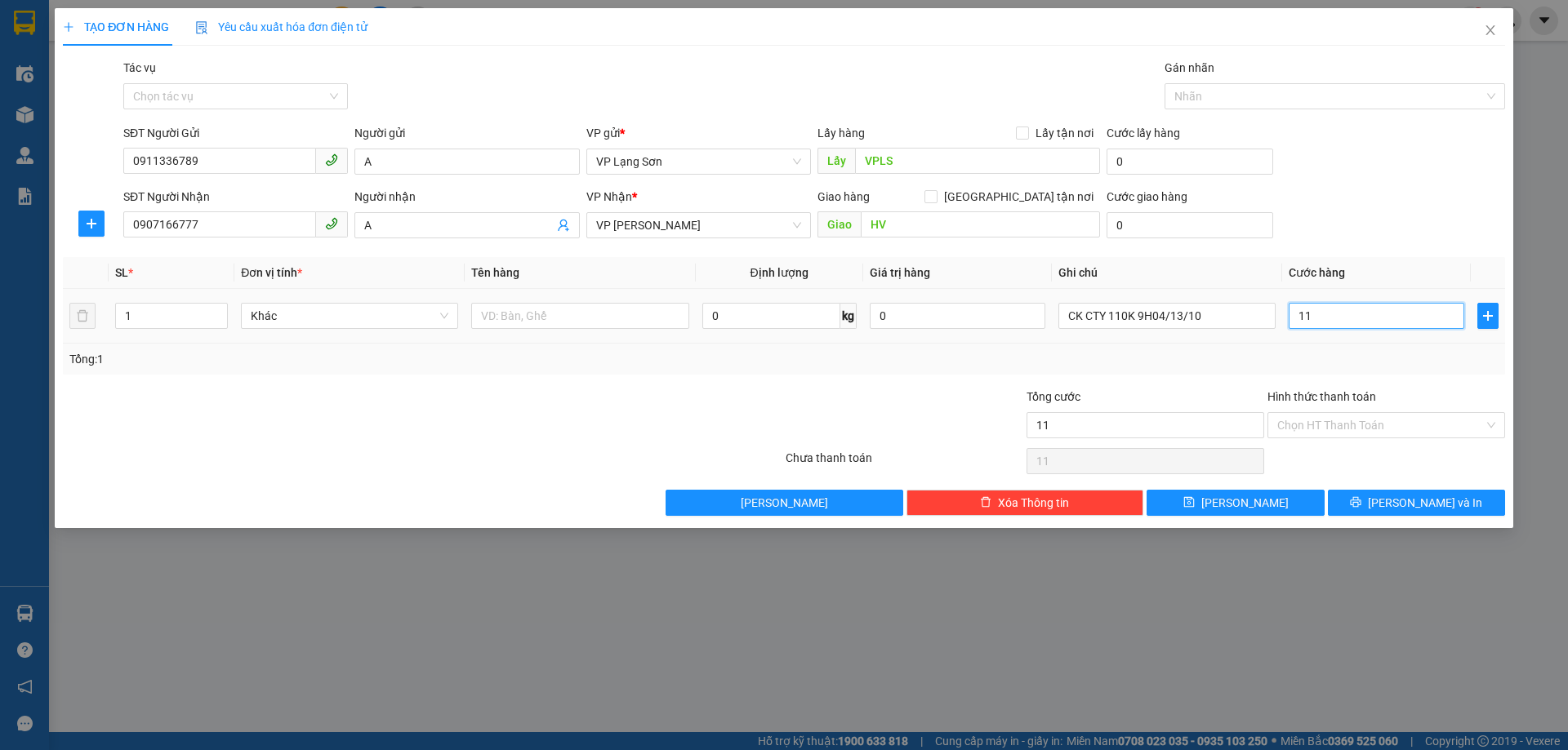
type input "110"
type input "1.100"
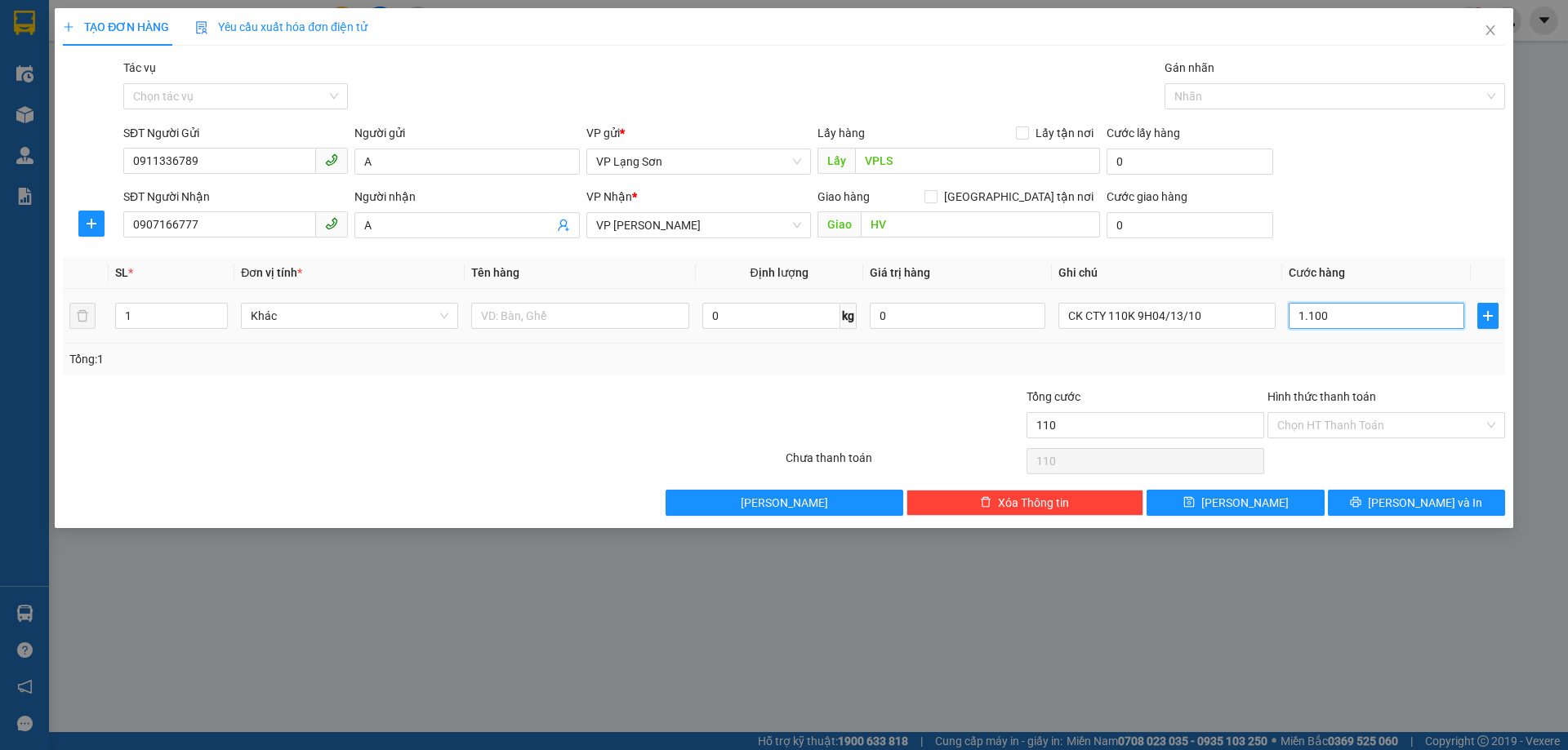
type input "1.100"
type input "11.000"
type input "110.000"
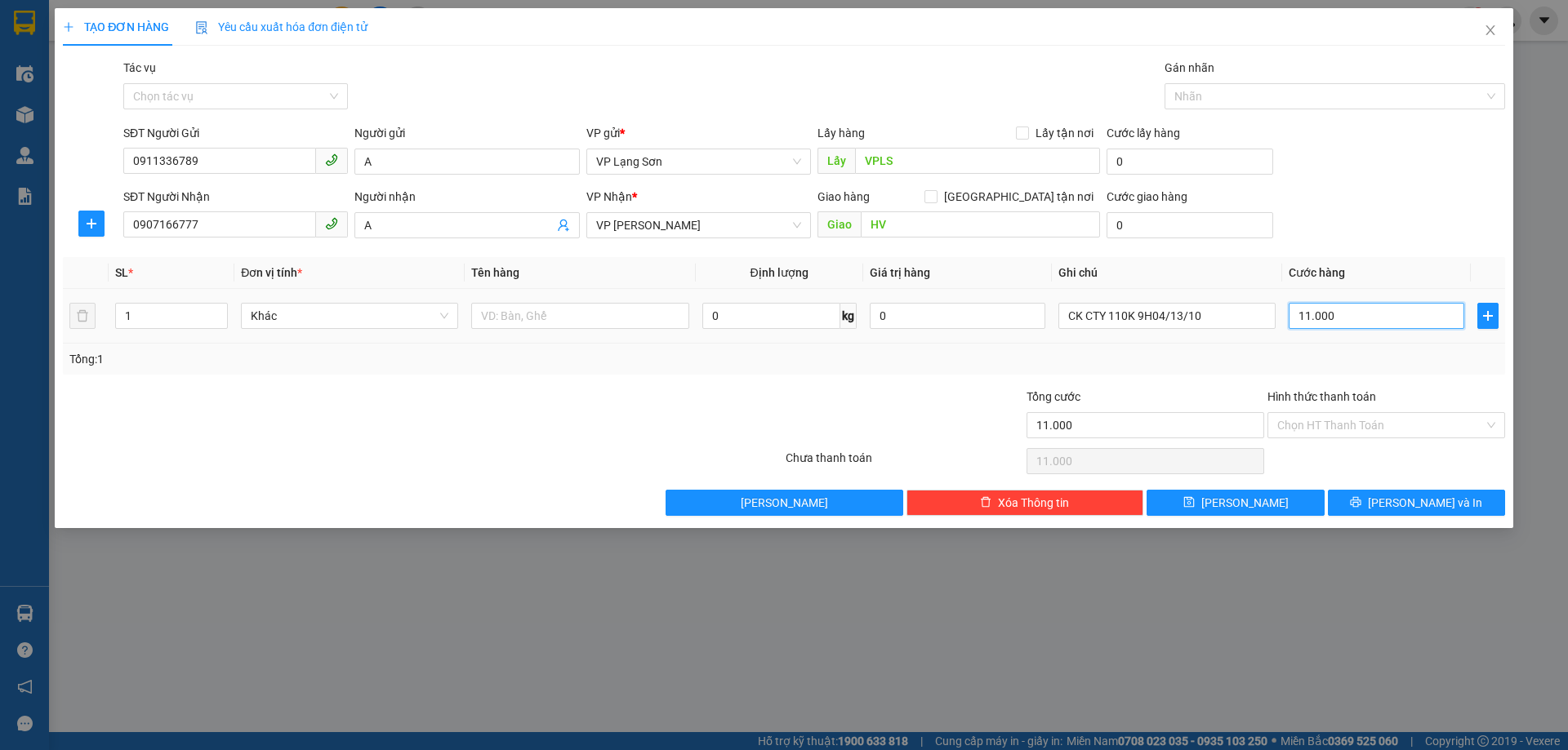
type input "110.000"
click at [925, 232] on input "HV" at bounding box center [980, 224] width 239 height 26
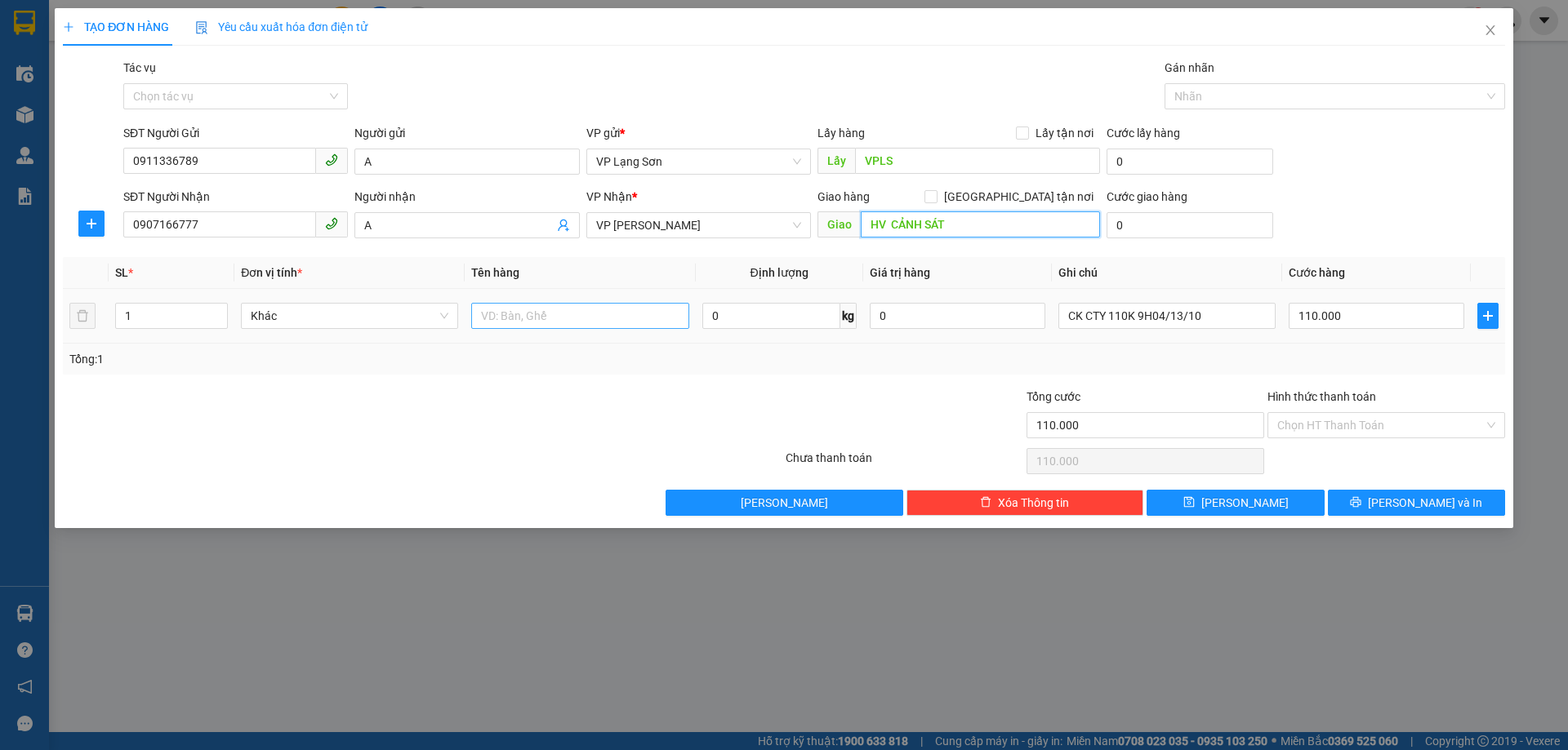
type input "HV CẢNH SÁT"
click at [533, 318] on input "text" at bounding box center [579, 316] width 217 height 26
type input "1"
type input "1 KIỆN HỒNG ( 3 THÙNG NHỎ)"
click at [1023, 138] on span at bounding box center [1022, 133] width 13 height 13
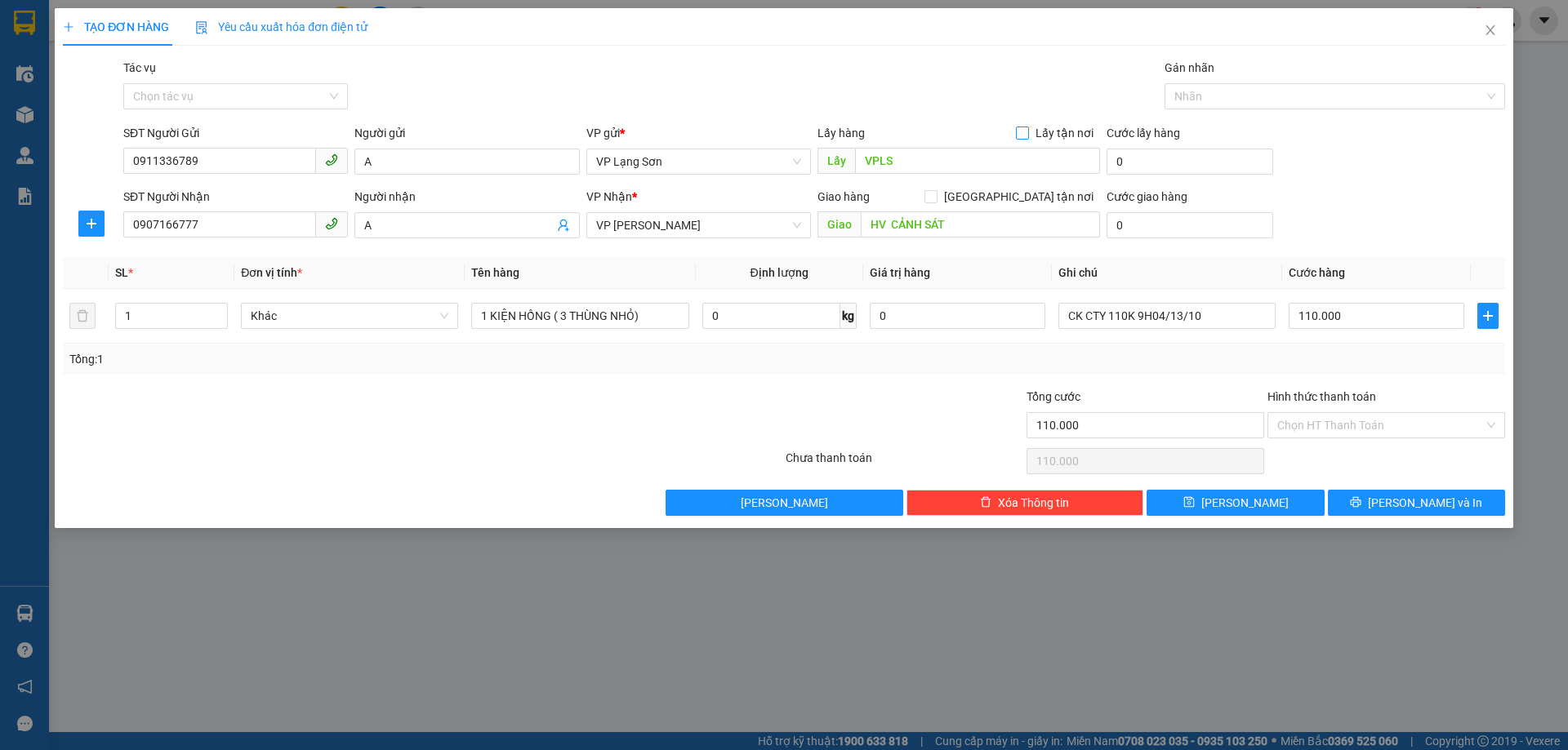
click at [1023, 138] on input "Lấy tận nơi" at bounding box center [1021, 132] width 11 height 11
checkbox input "true"
click at [936, 192] on input "[GEOGRAPHIC_DATA] tận nơi" at bounding box center [929, 195] width 11 height 11
checkbox input "true"
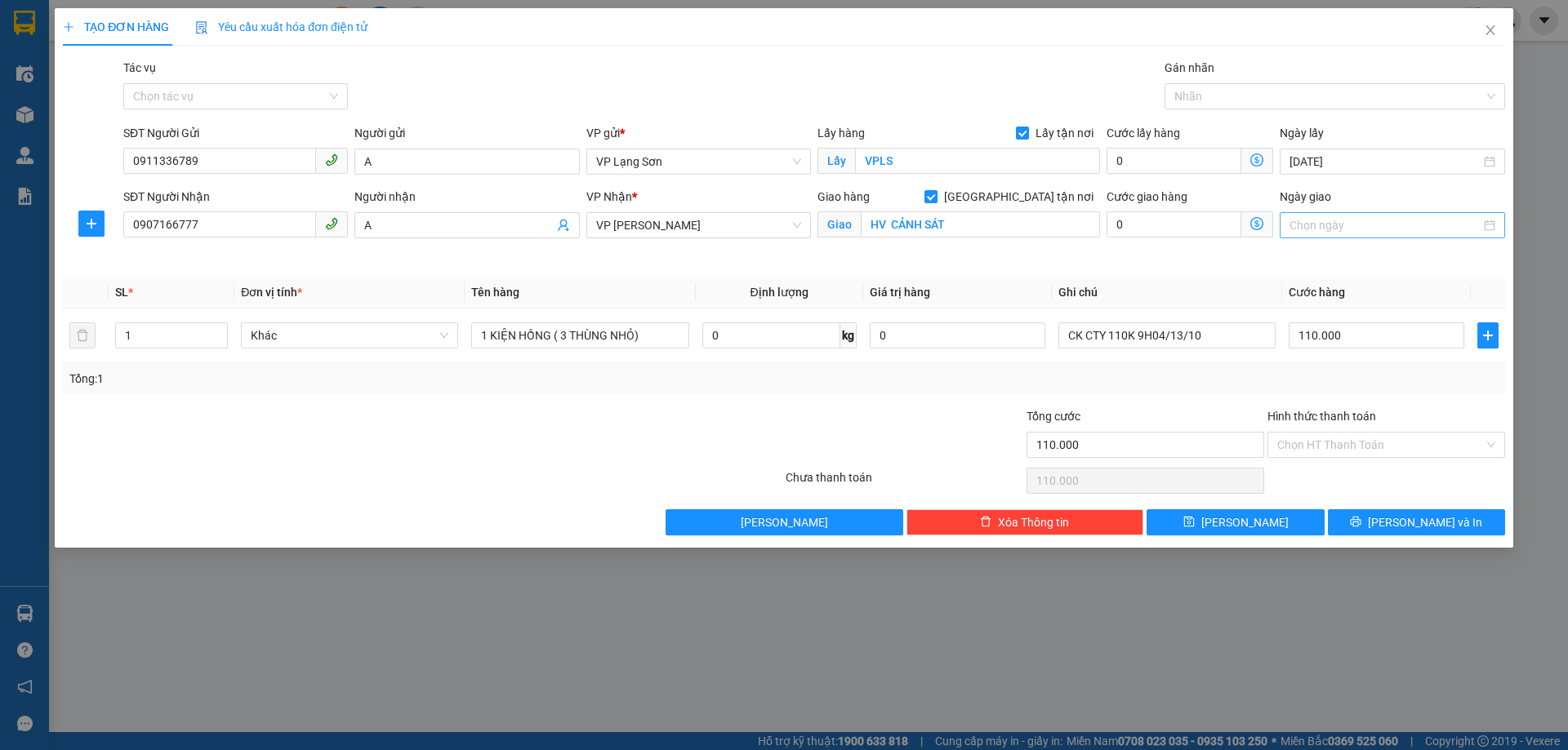
click at [1348, 223] on input "Ngày giao" at bounding box center [1384, 225] width 190 height 18
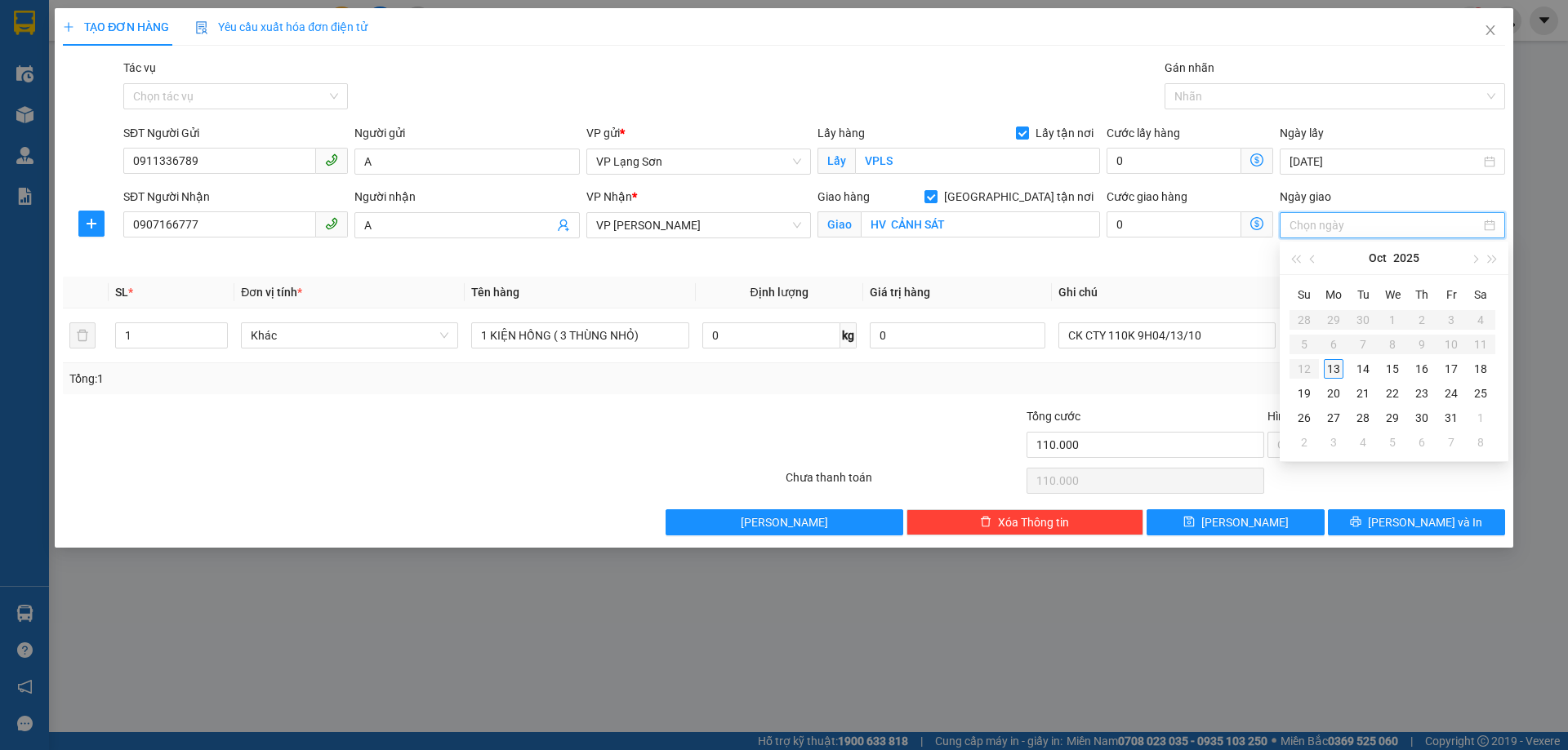
type input "[DATE]"
click at [1331, 368] on div "13" at bounding box center [1333, 369] width 20 height 20
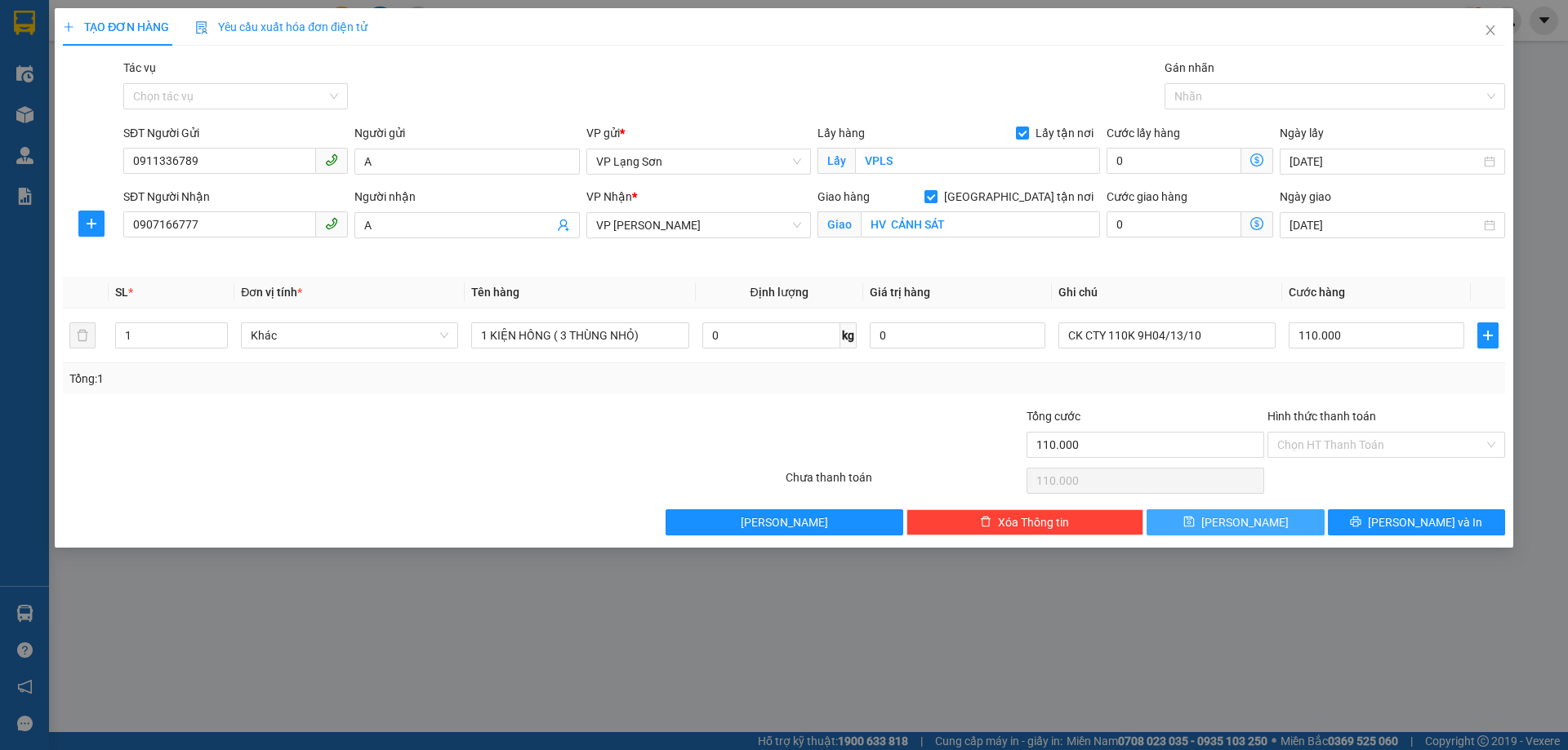
click at [1243, 524] on span "[PERSON_NAME]" at bounding box center [1244, 522] width 88 height 18
checkbox input "false"
type input "0"
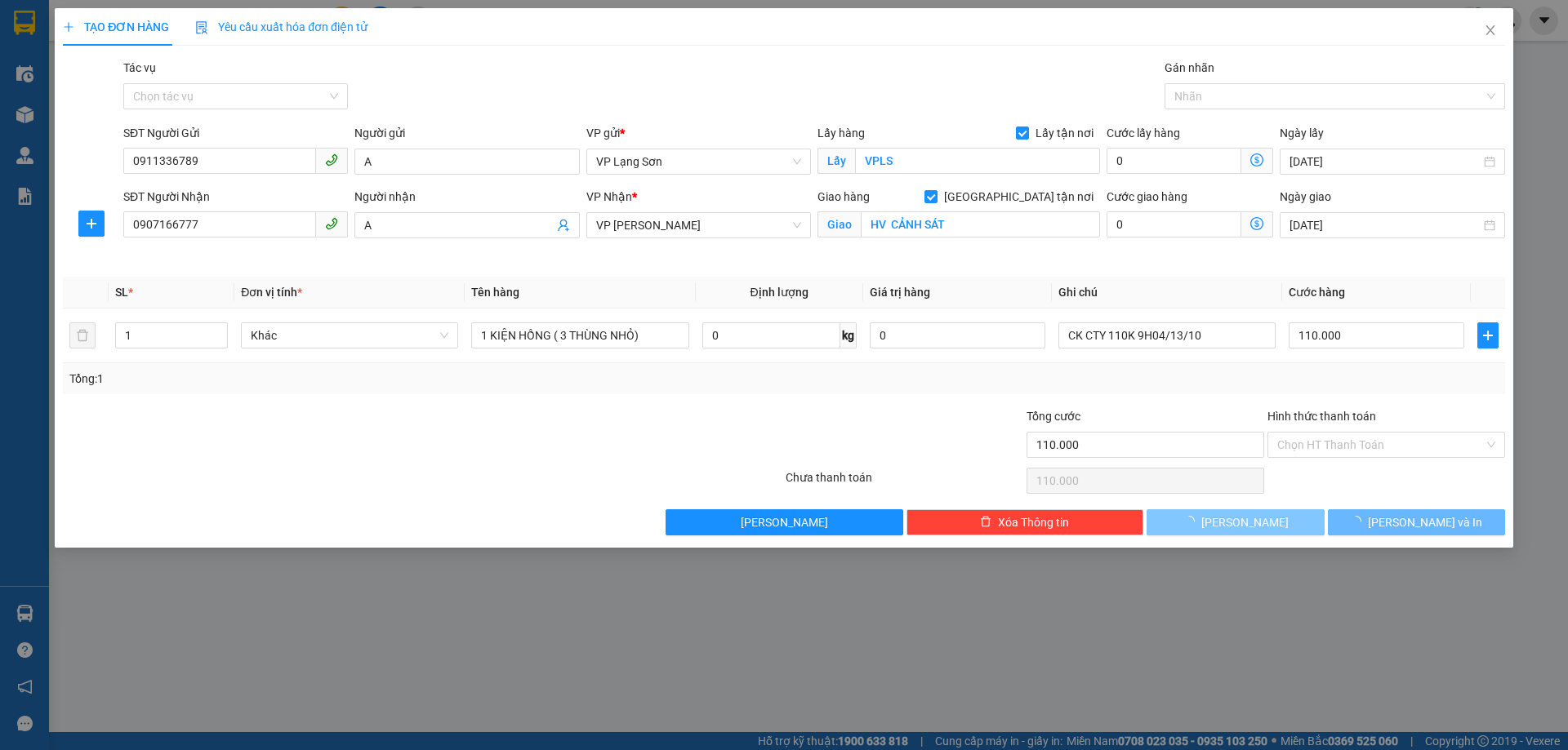
type input "0"
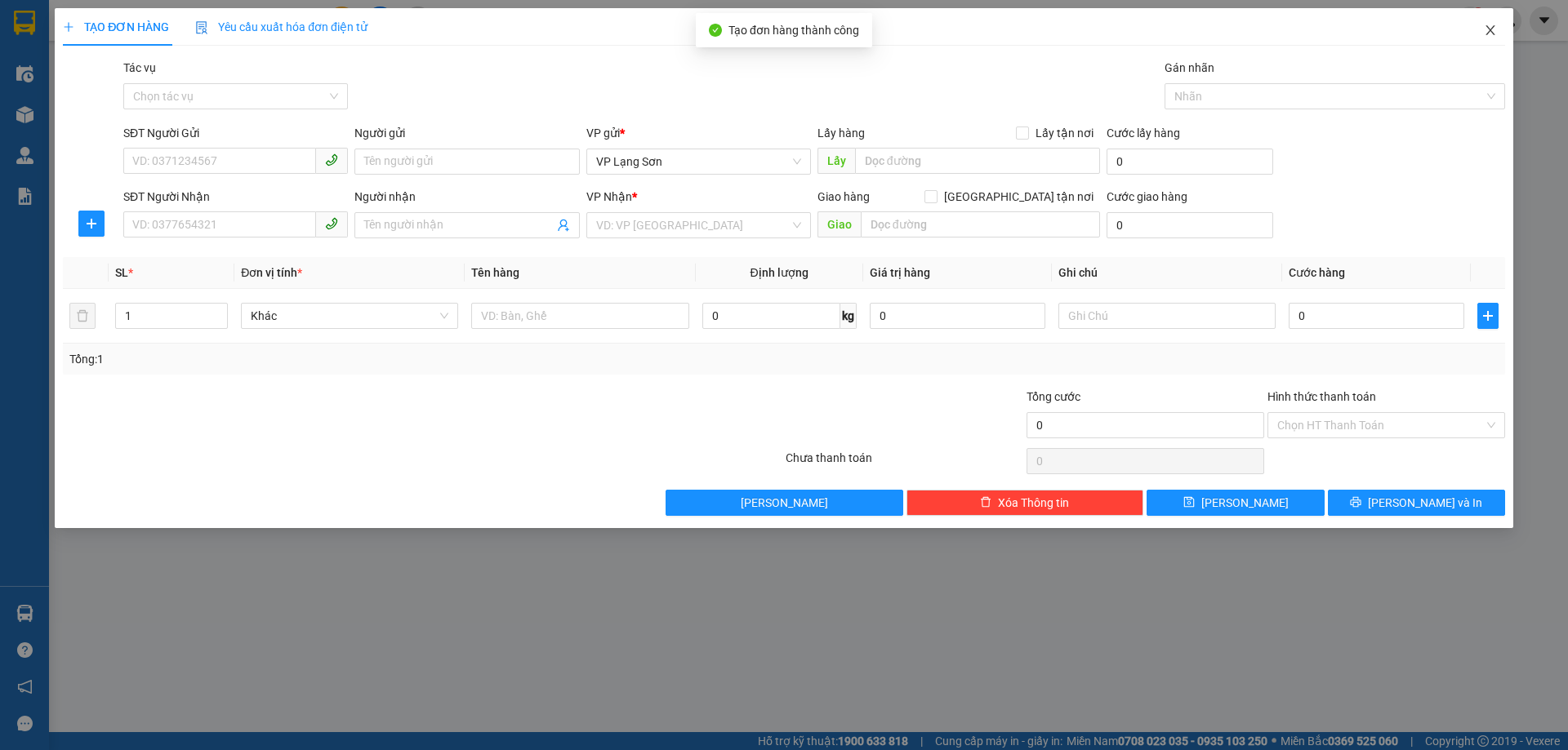
click at [1488, 27] on icon "close" at bounding box center [1490, 30] width 13 height 13
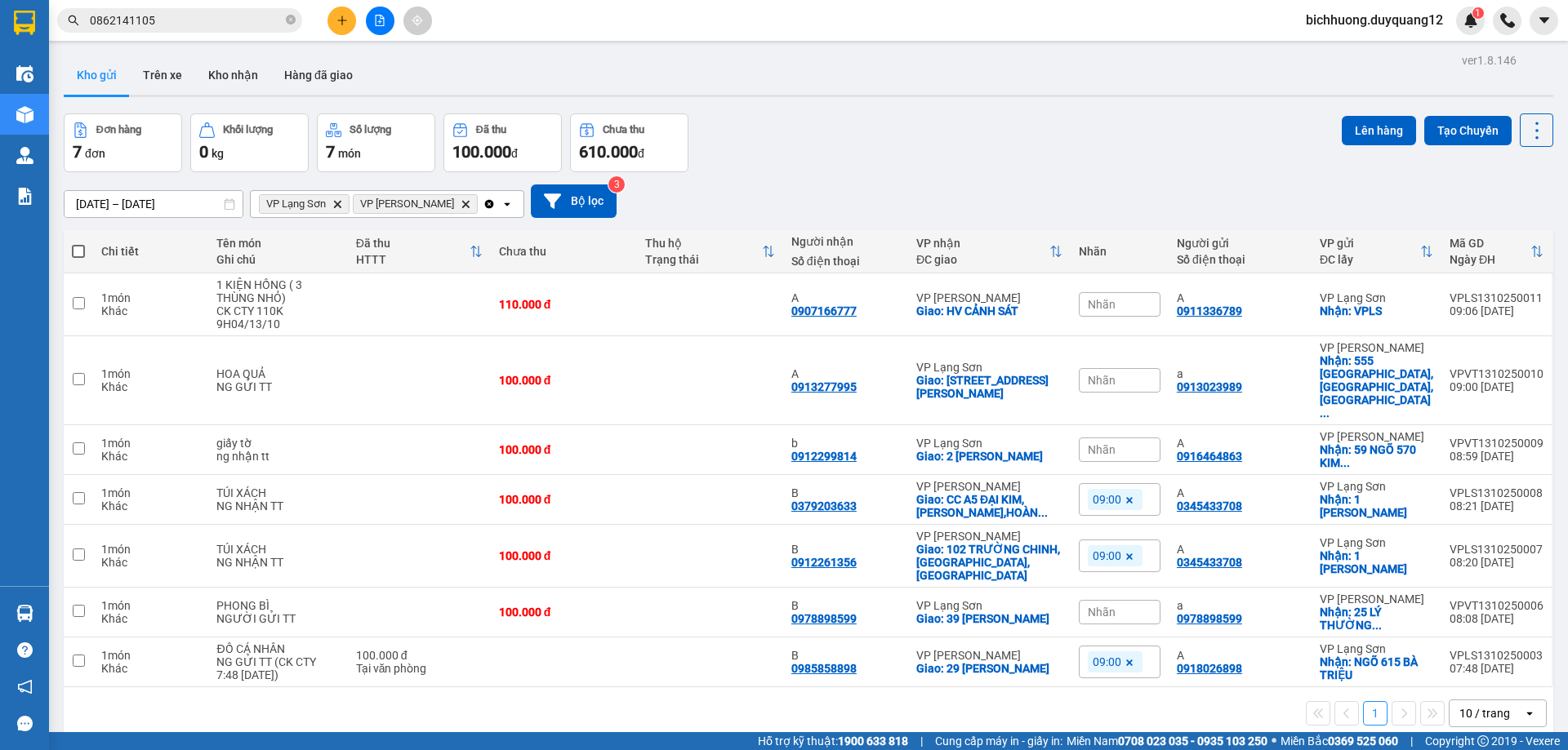
click at [1119, 298] on div "Nhãn" at bounding box center [1120, 304] width 82 height 25
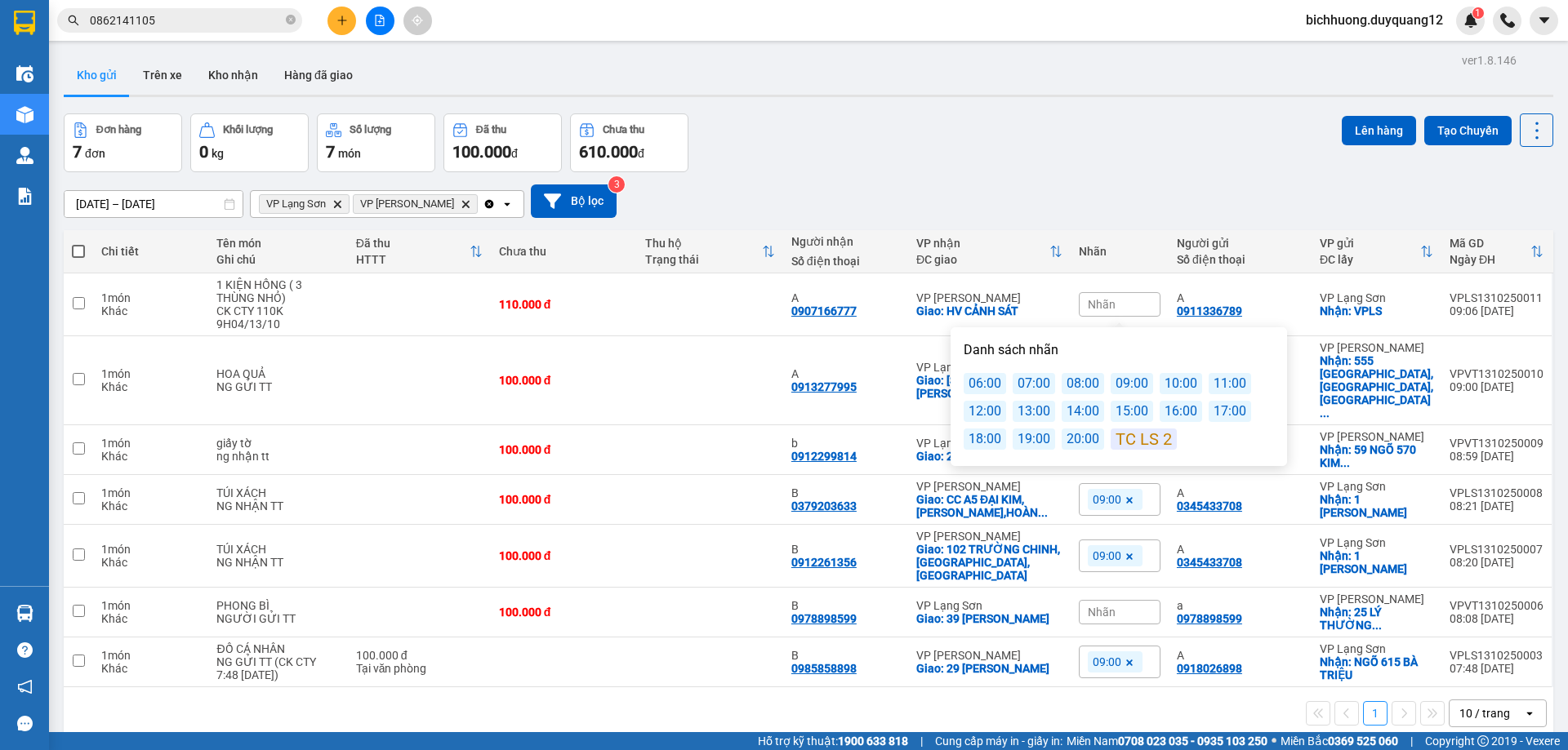
click at [1165, 393] on div "10:00" at bounding box center [1180, 383] width 43 height 21
click at [1215, 136] on div "Đơn hàng 7 đơn Khối lượng 0 kg Số lượng 7 món Đã thu 100.000 đ Chưa thu 610.000…" at bounding box center [808, 142] width 1490 height 59
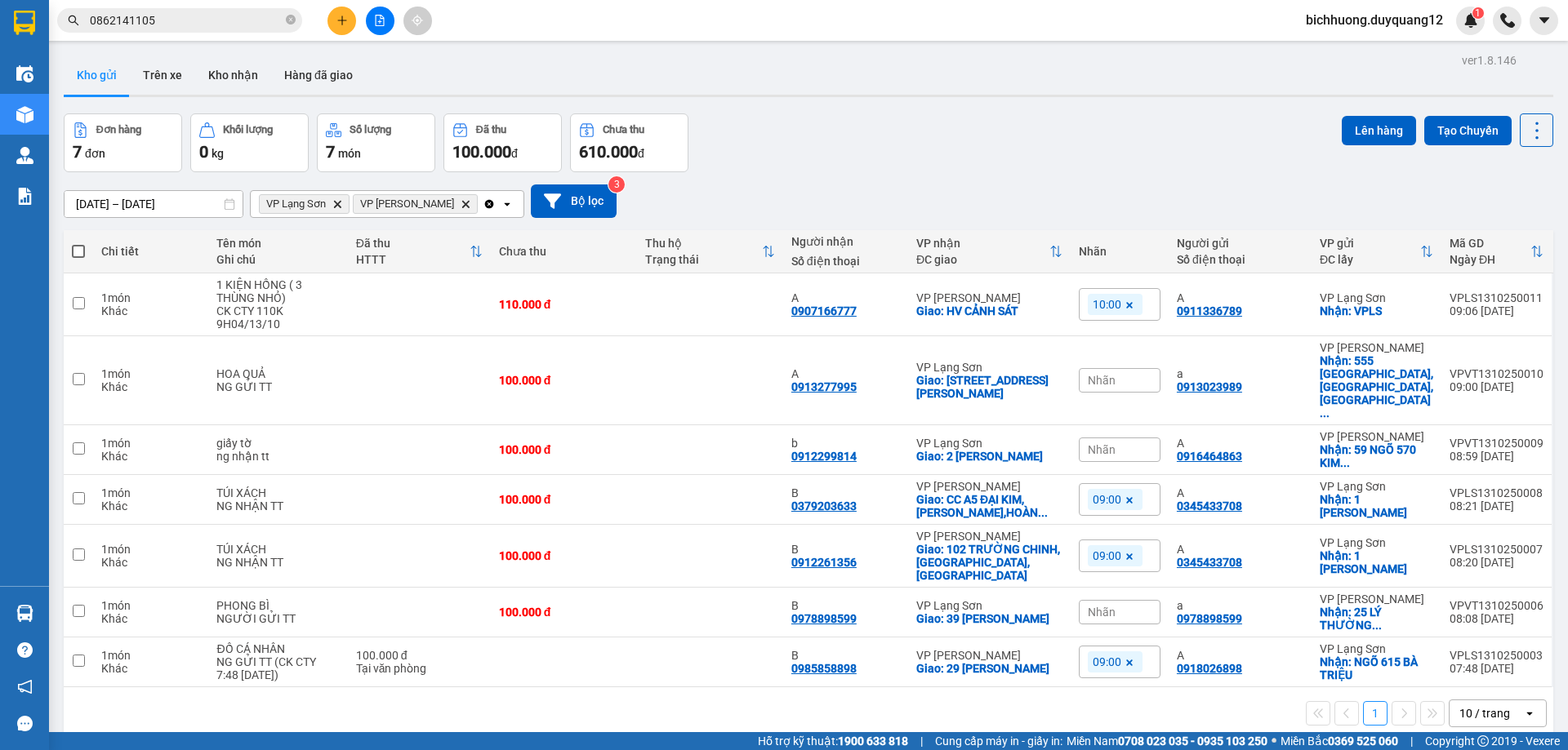
click at [214, 20] on input "0862141105" at bounding box center [186, 20] width 192 height 18
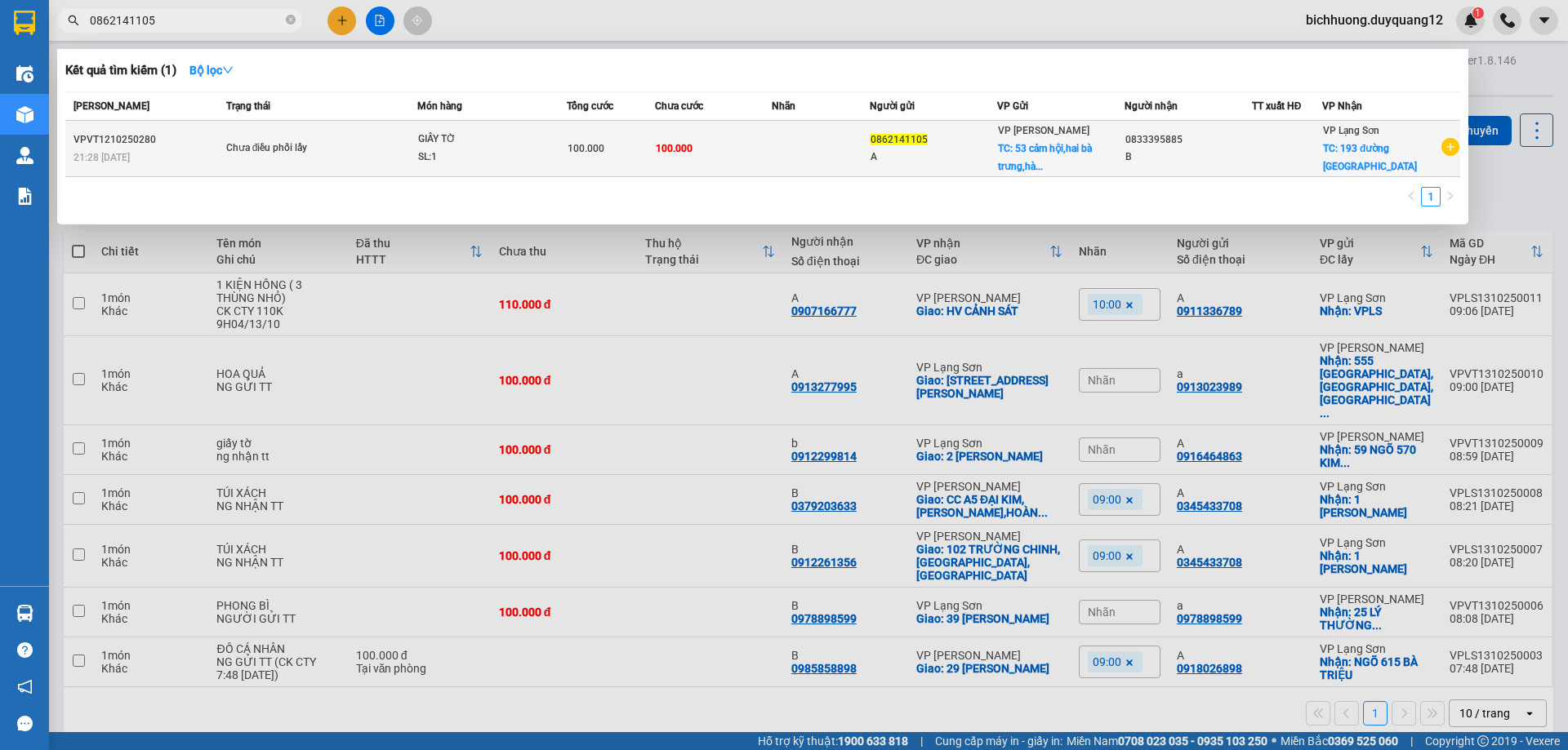
click at [1079, 152] on span "TC: 53 cảm hội,hai bà trưng,hà..." at bounding box center [1045, 157] width 94 height 30
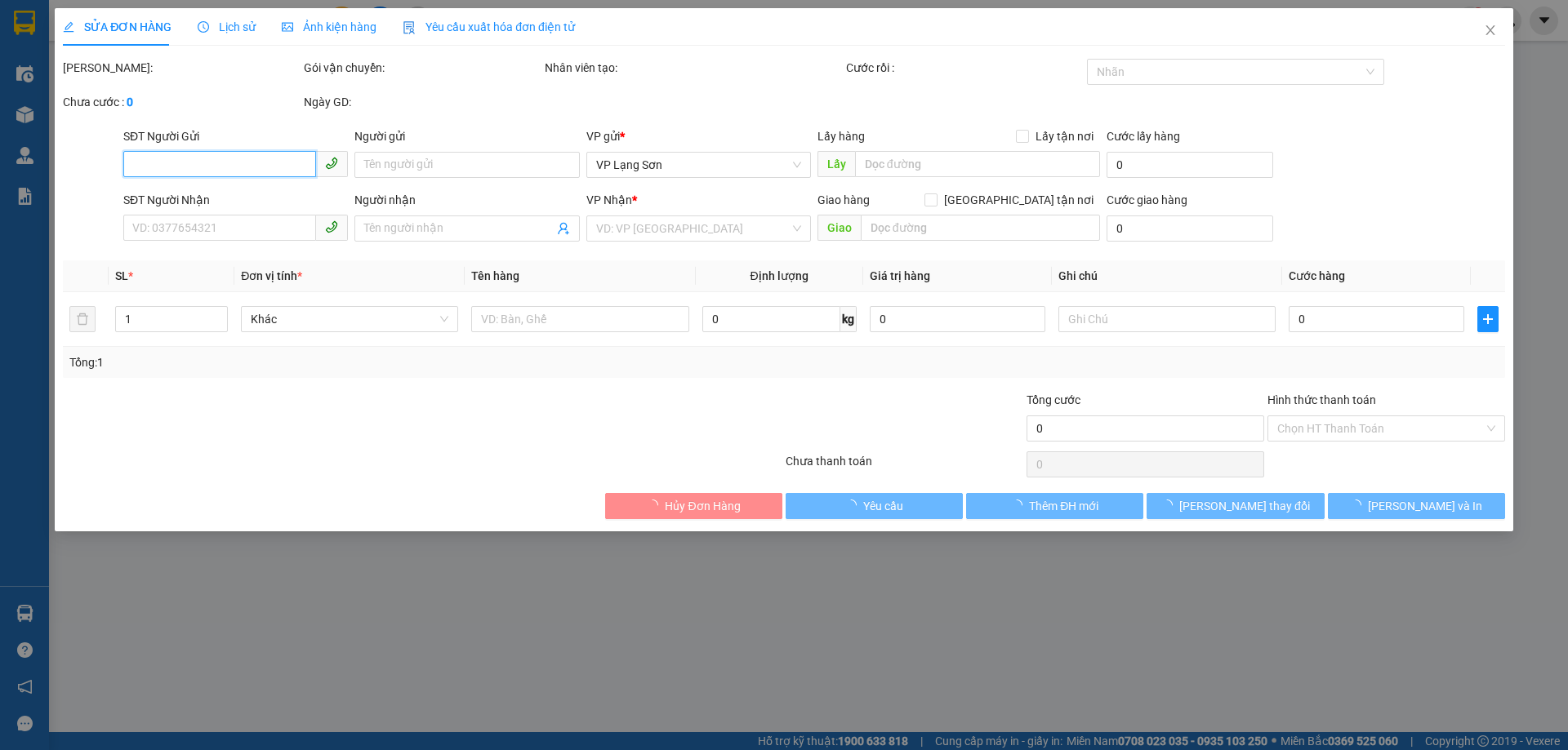
type input "0862141105"
type input "A"
checkbox input "true"
type input "53 cảm hội,hai bà trưng,[GEOGRAPHIC_DATA]"
type input "0833395885"
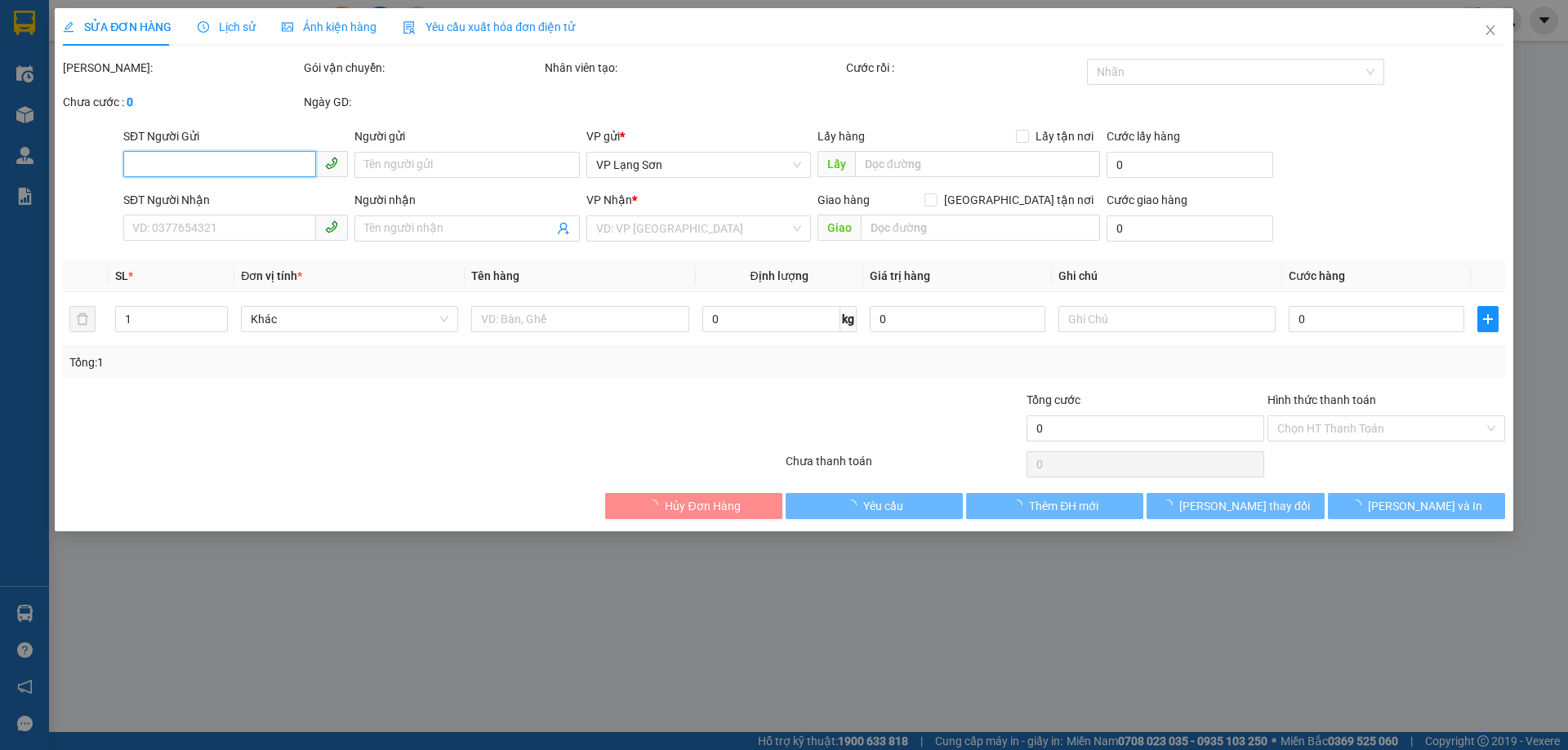
type input "B"
checkbox input "true"
type input "193 [GEOGRAPHIC_DATA]"
type input "100.000"
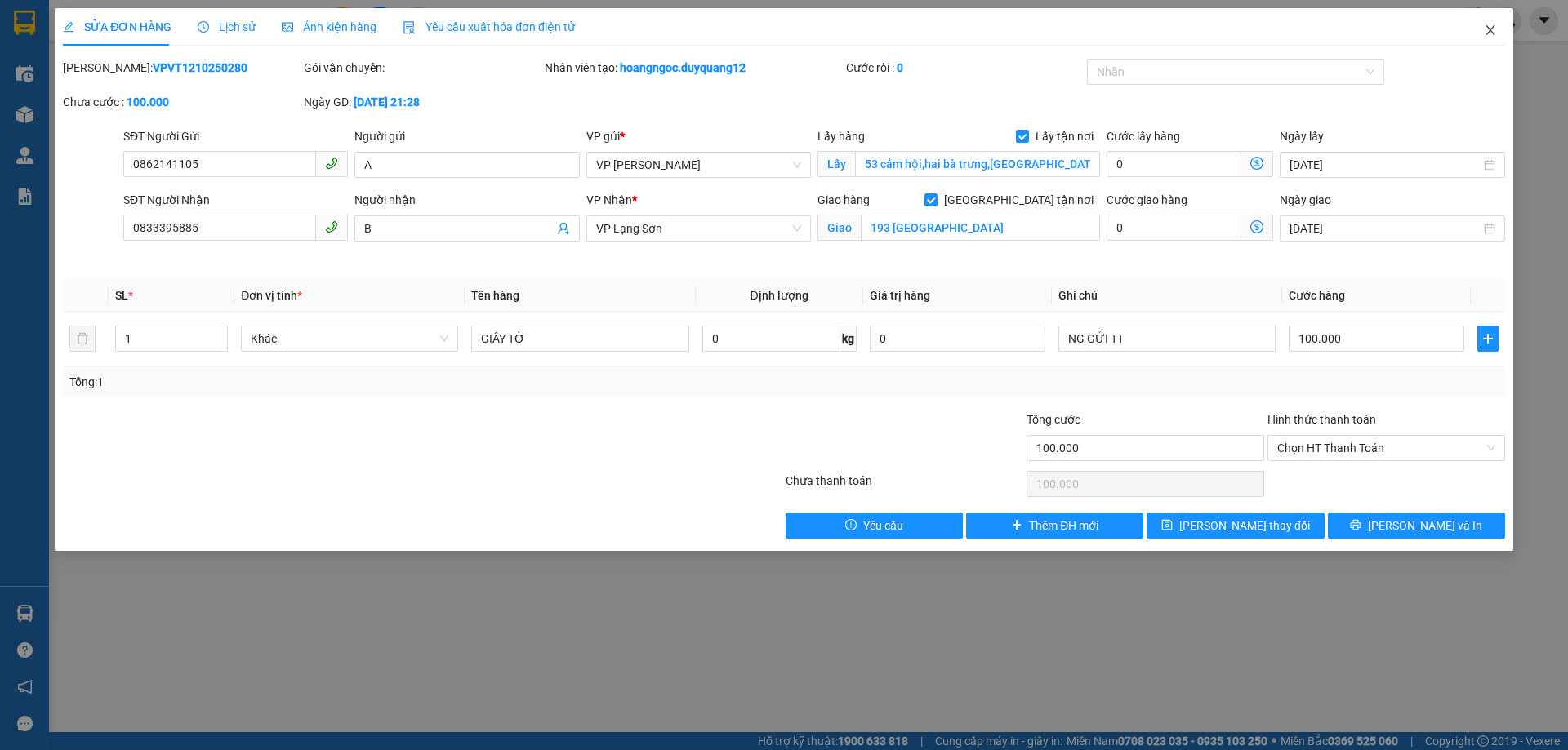
click at [1494, 30] on icon "close" at bounding box center [1490, 30] width 13 height 13
